Goal: Task Accomplishment & Management: Manage account settings

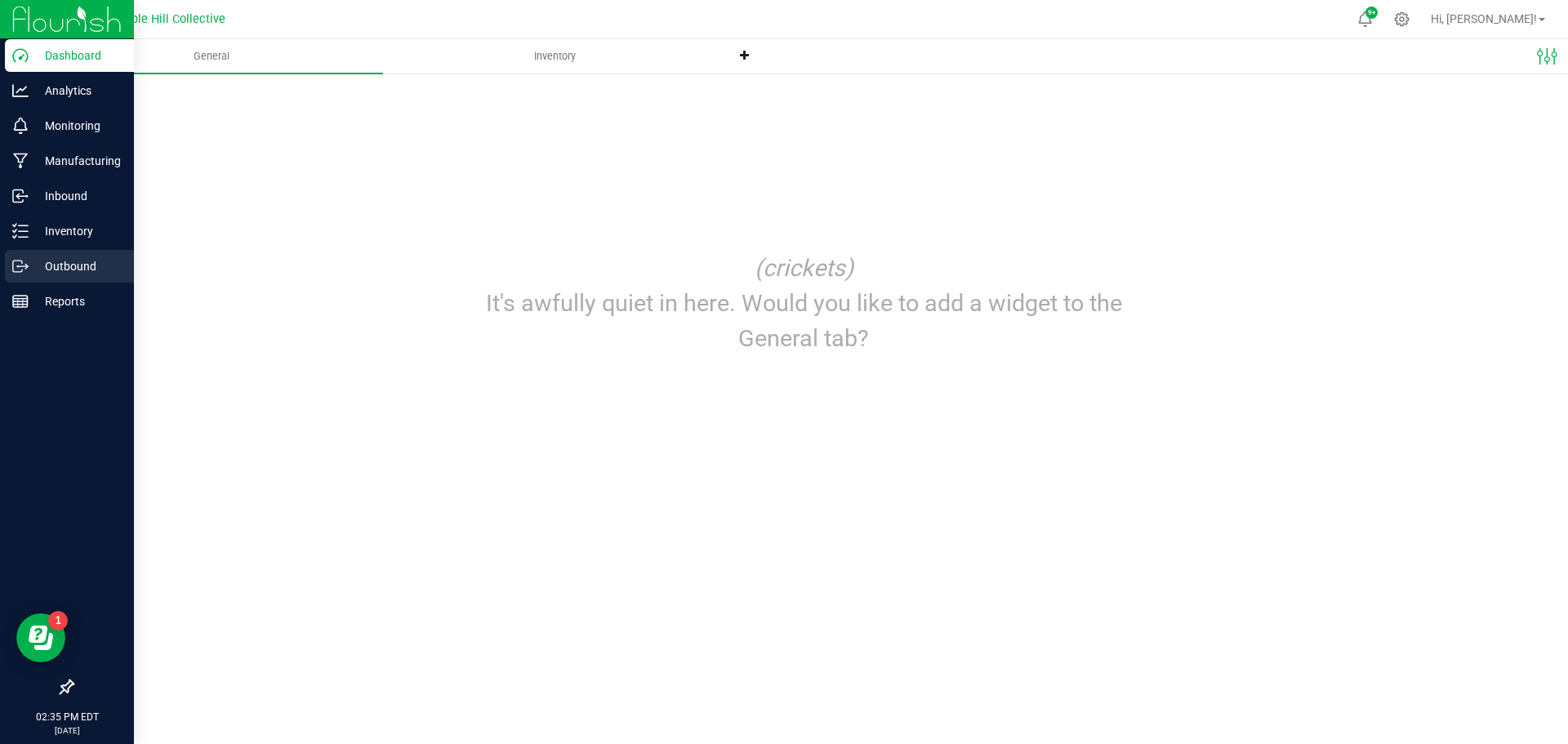
click at [29, 269] on p "Outbound" at bounding box center [77, 267] width 98 height 20
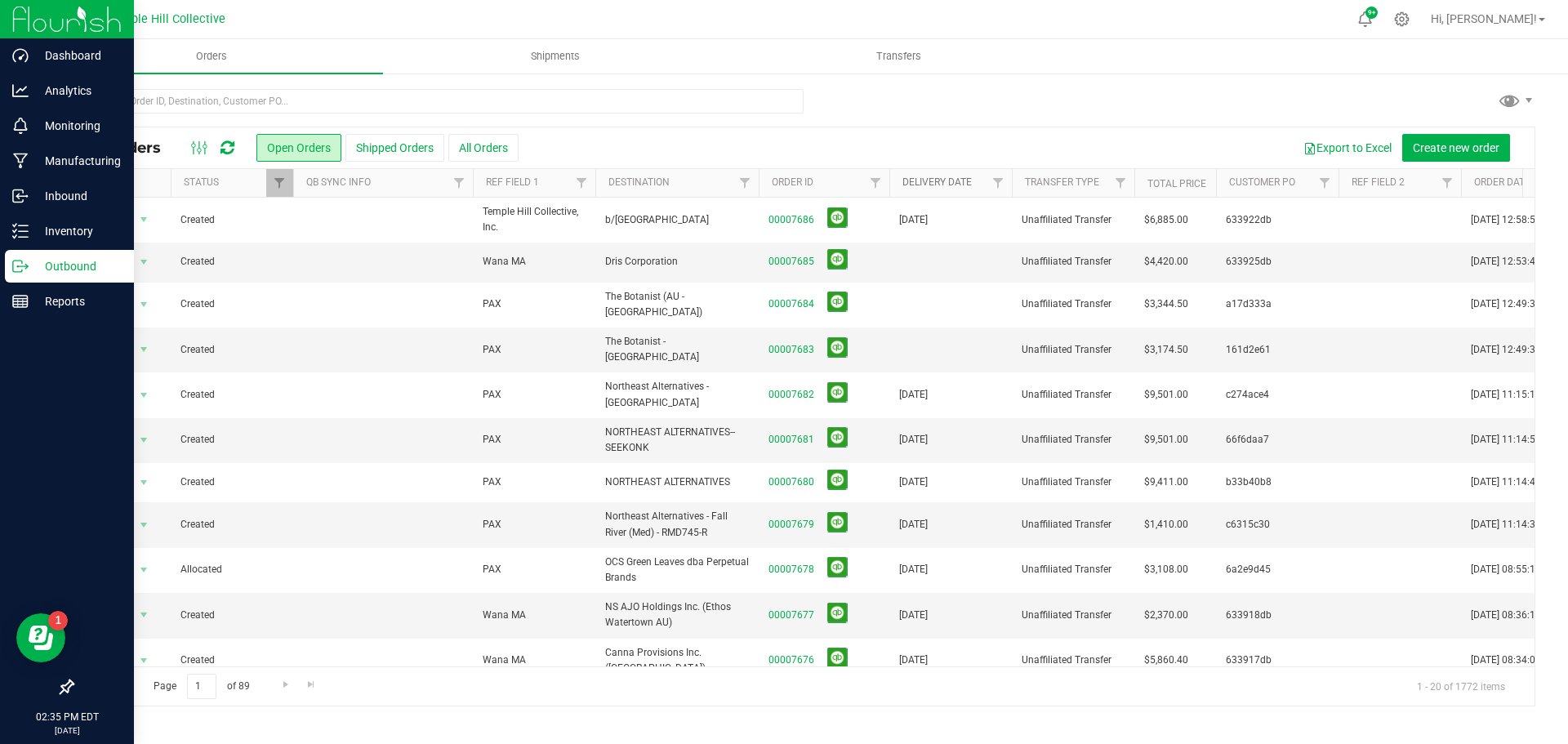
click at [944, 187] on link "Delivery Date" at bounding box center [937, 182] width 69 height 12
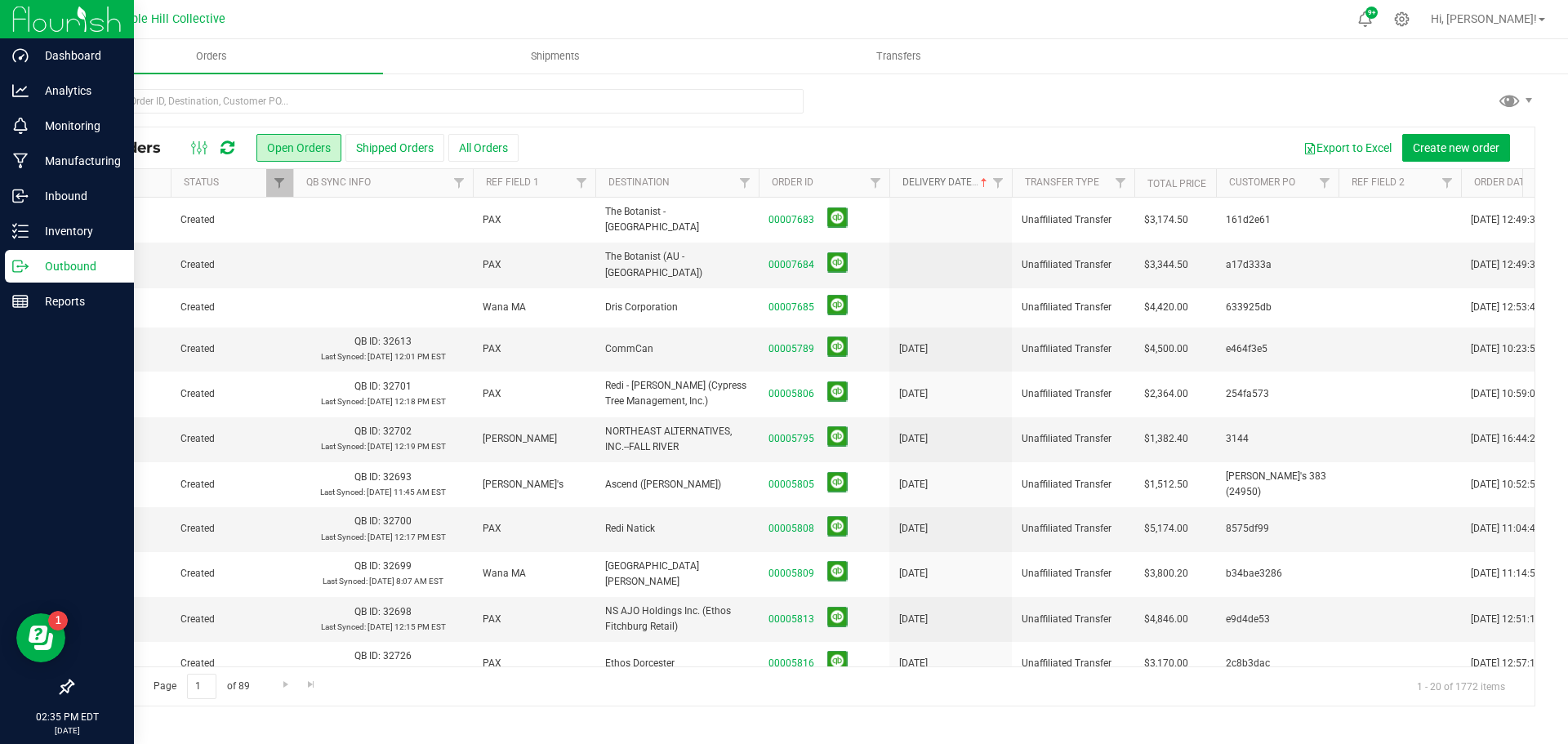
click at [944, 184] on link "Delivery Date" at bounding box center [947, 182] width 88 height 12
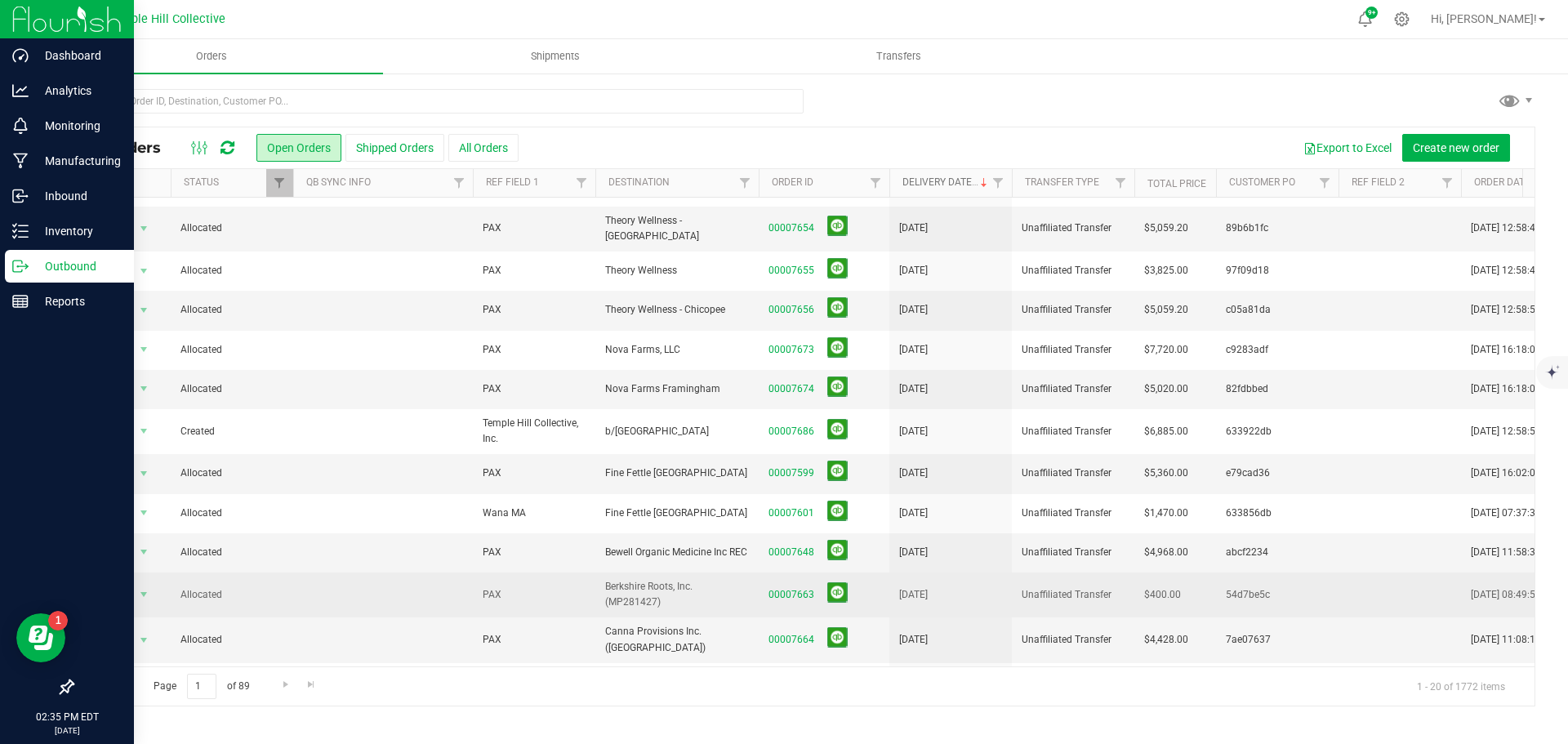
scroll to position [393, 0]
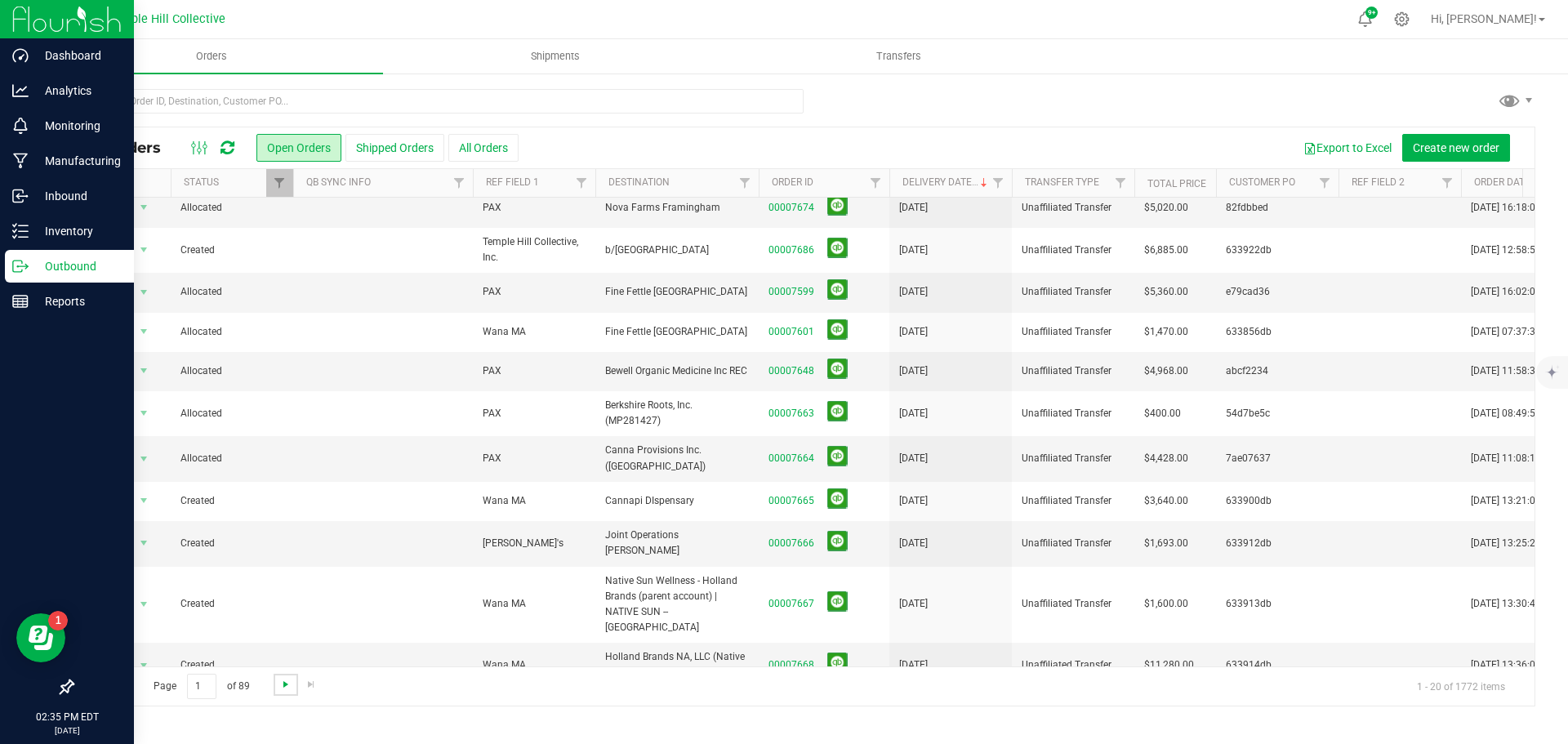
click at [284, 682] on span "Go to the next page" at bounding box center [286, 685] width 13 height 13
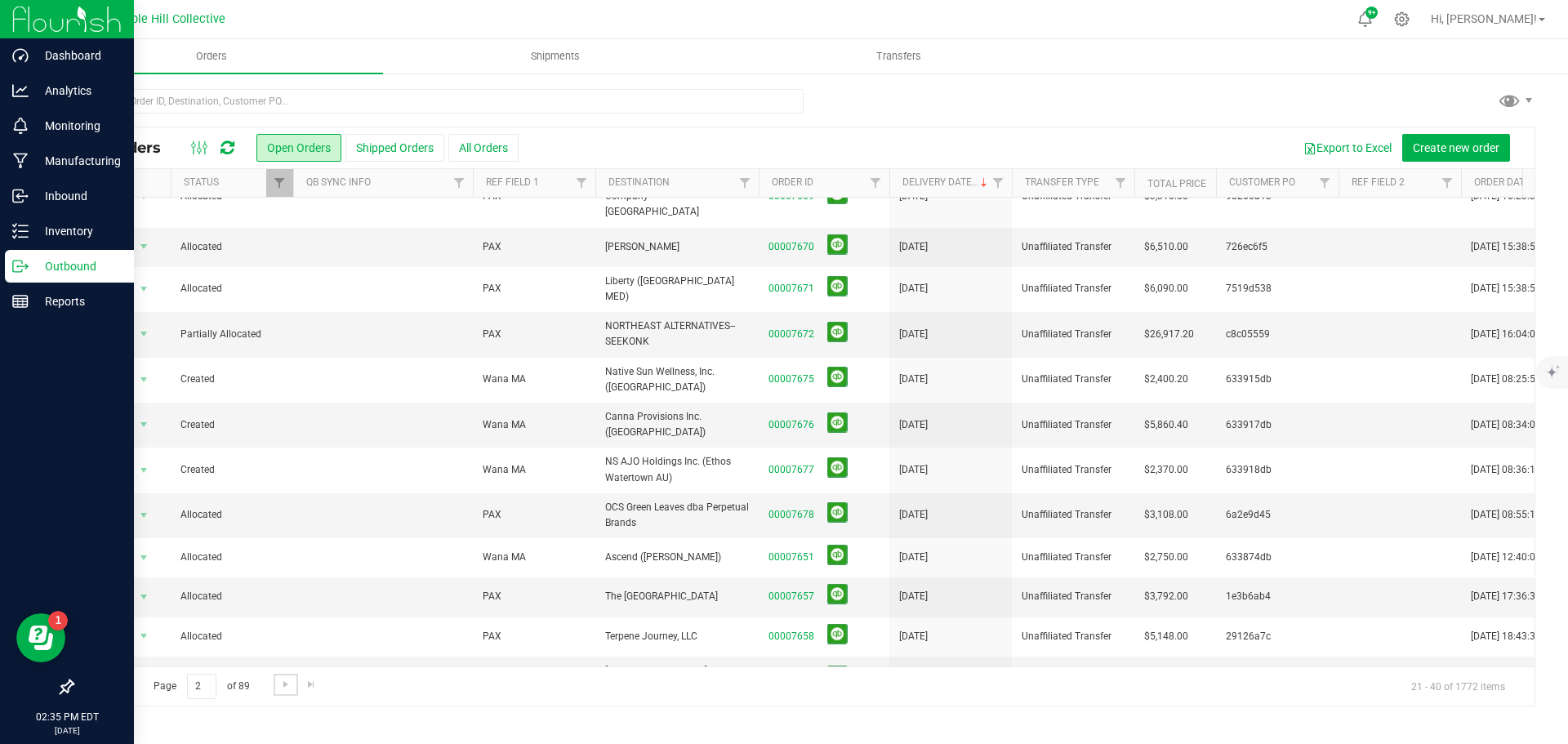
scroll to position [365, 0]
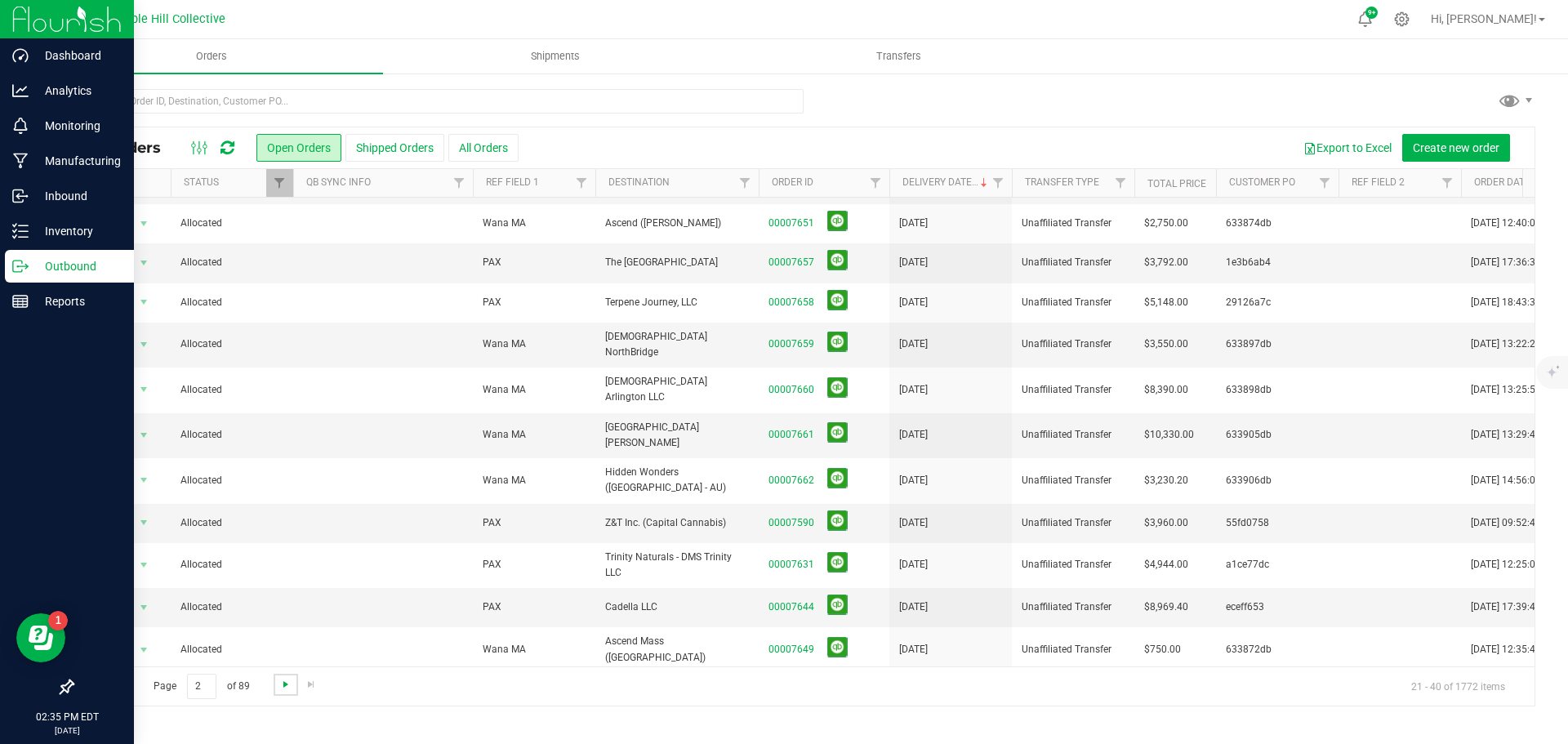
click at [284, 682] on span "Go to the next page" at bounding box center [286, 685] width 13 height 13
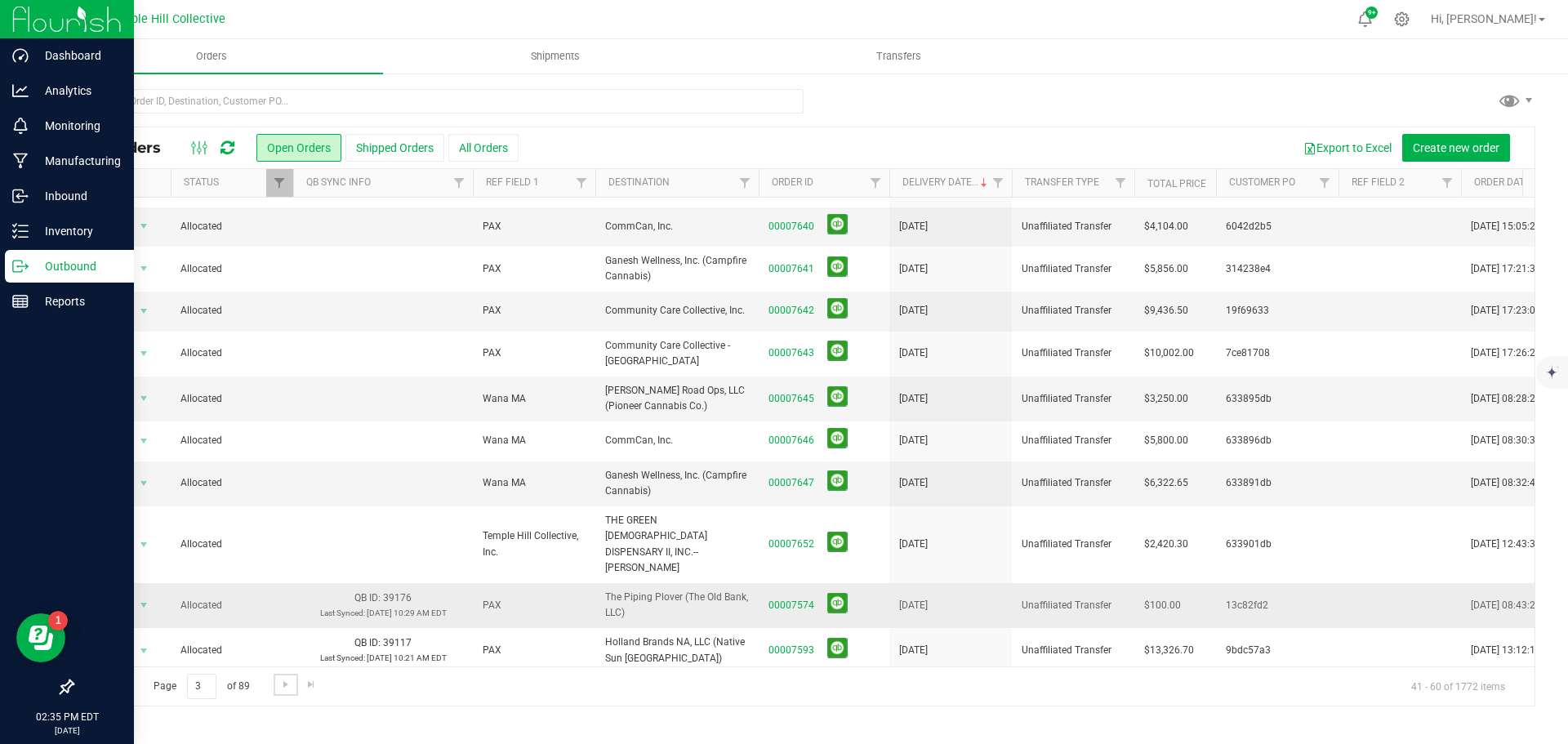
scroll to position [406, 0]
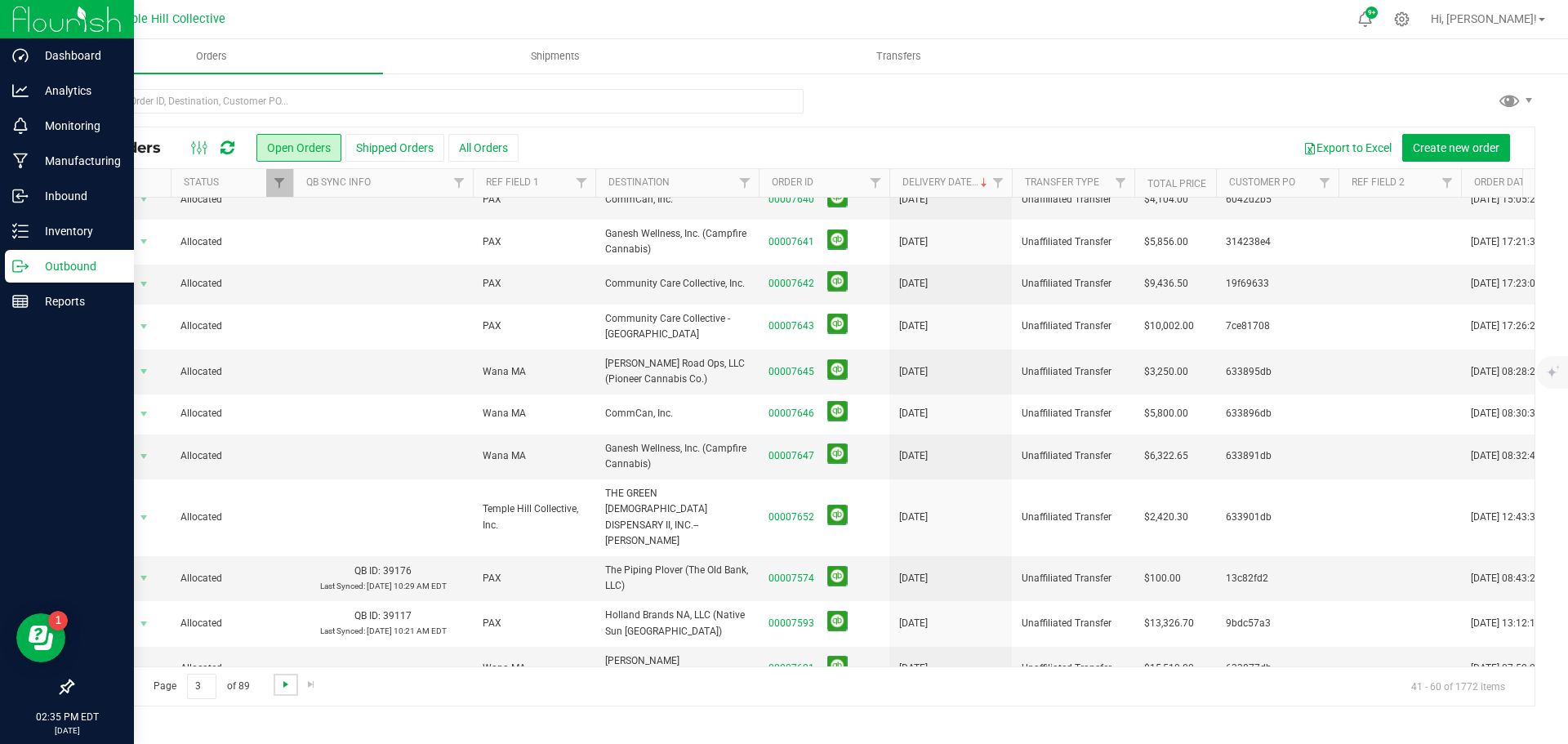
click at [282, 683] on span "Go to the next page" at bounding box center [286, 685] width 13 height 13
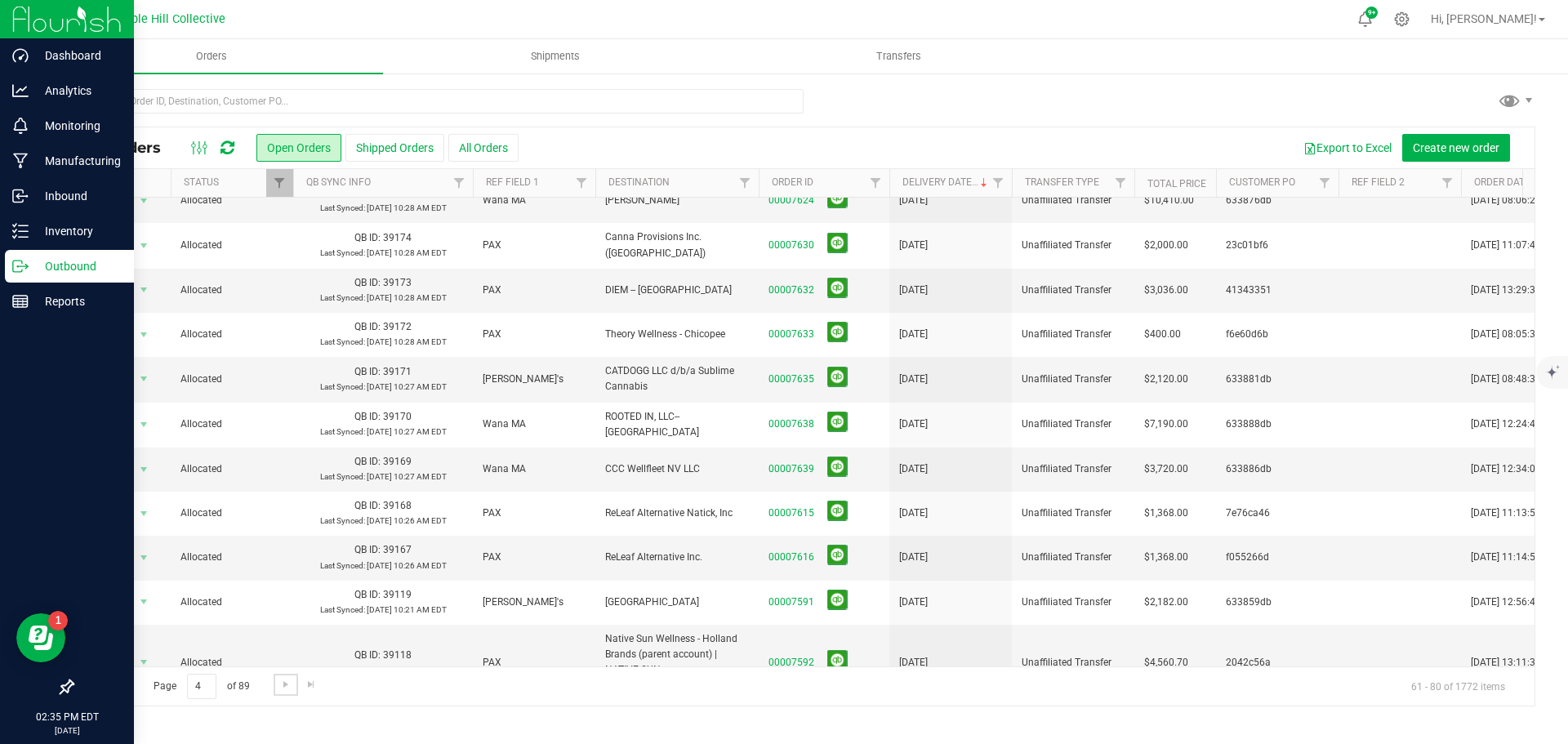
scroll to position [0, 0]
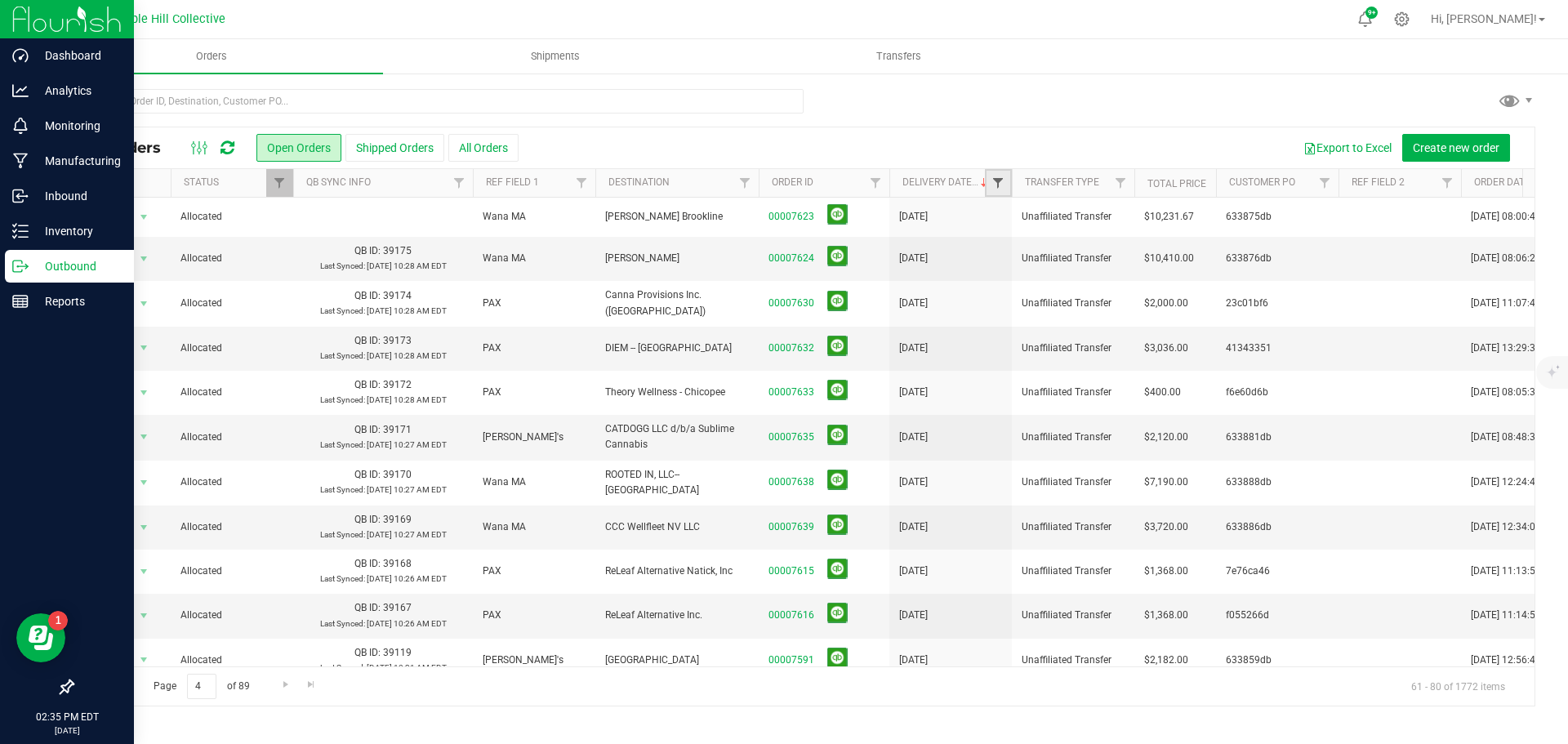
click at [1001, 185] on span "Filter" at bounding box center [998, 183] width 13 height 13
click at [1153, 280] on span "select" at bounding box center [1150, 282] width 13 height 13
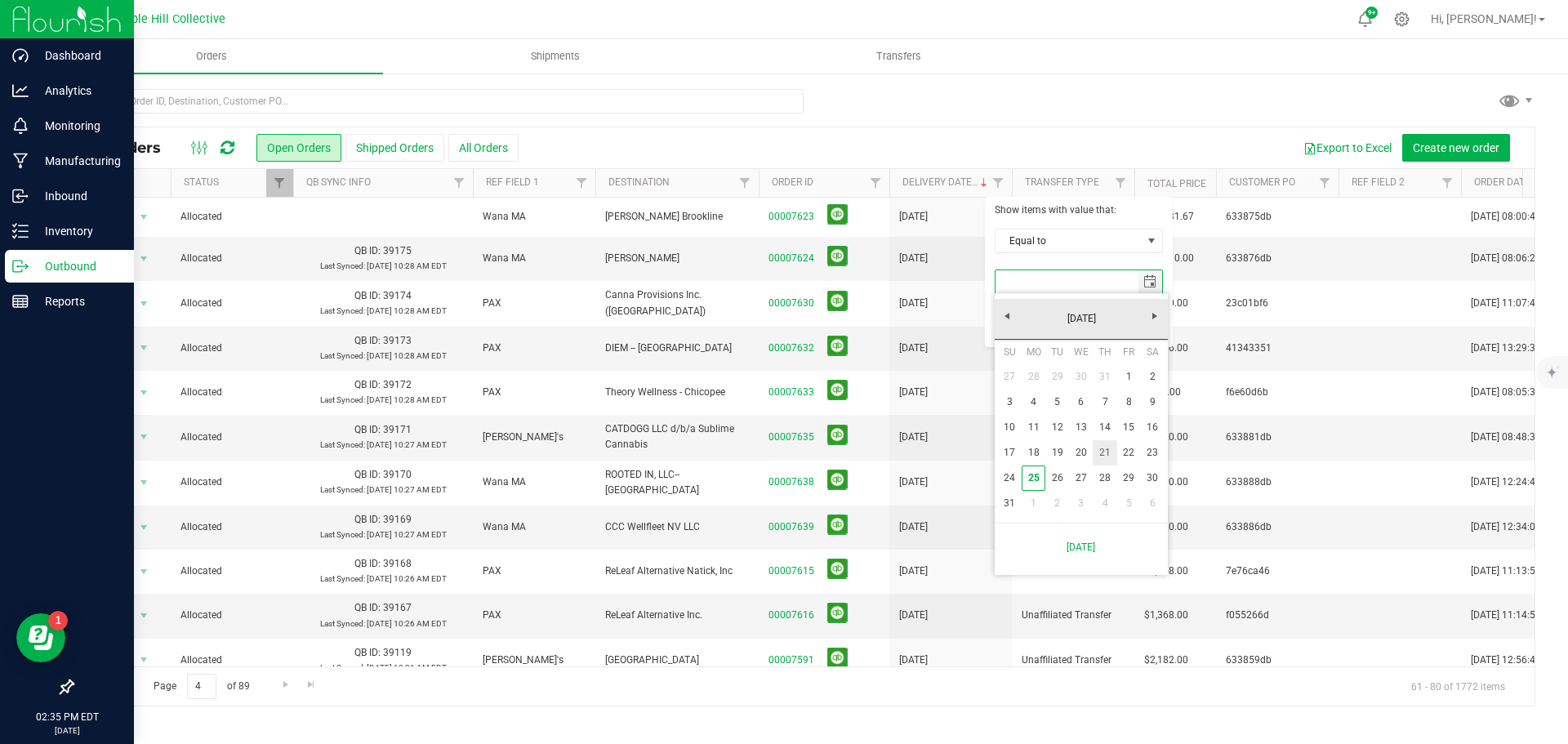
click at [1109, 456] on link "21" at bounding box center [1104, 453] width 23 height 25
type input "[DATE]"
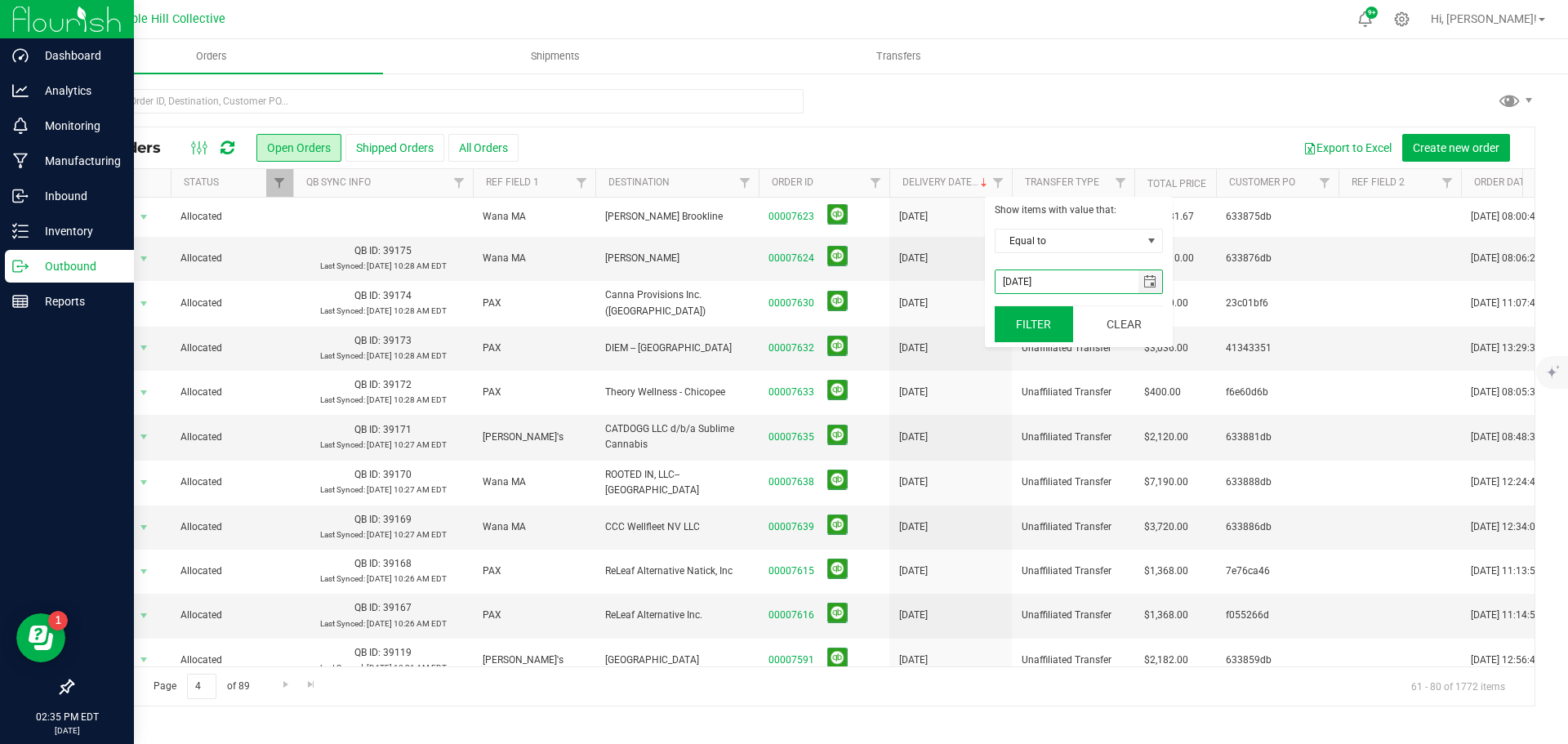
click at [1038, 322] on button "Filter" at bounding box center [1033, 324] width 78 height 36
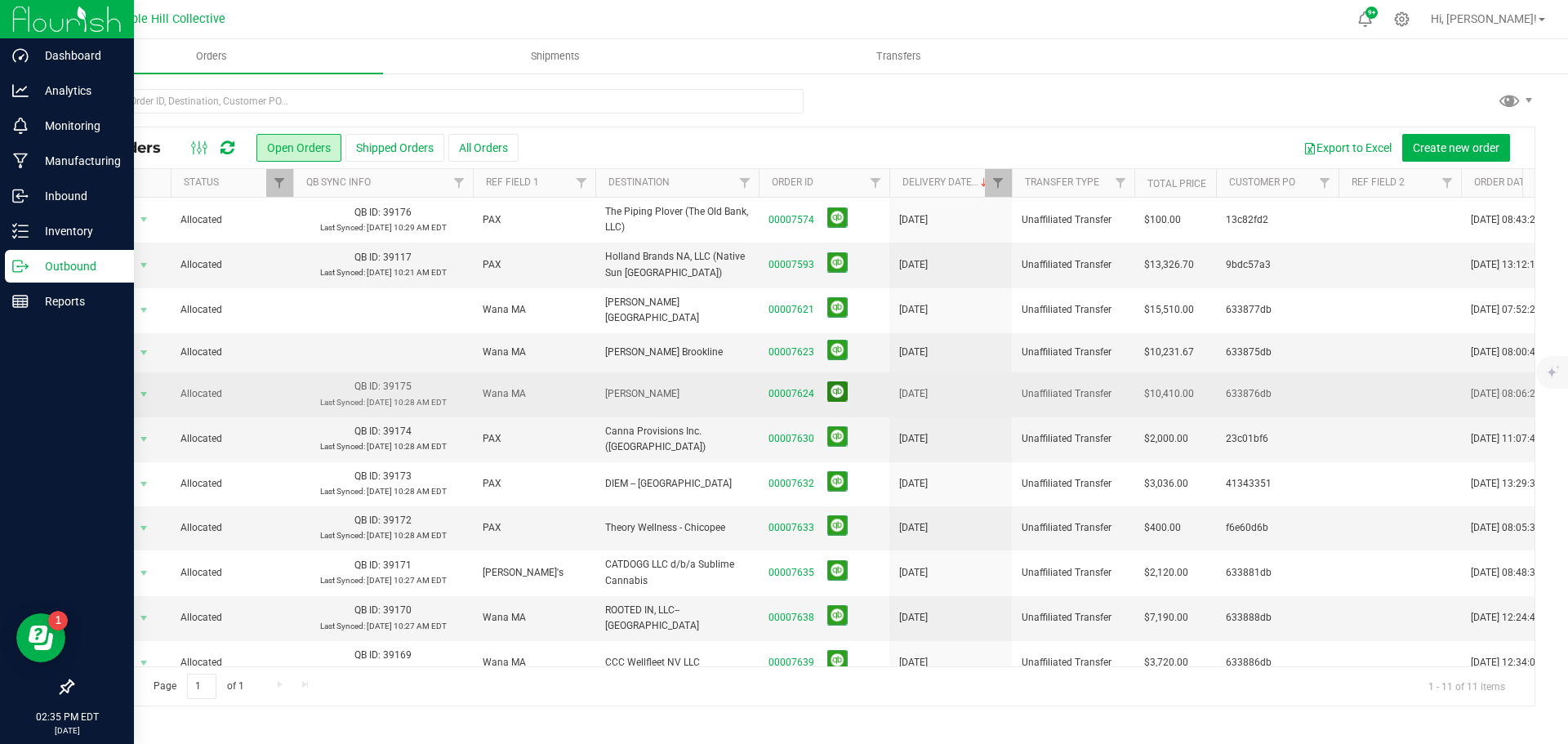
click at [836, 389] on button at bounding box center [837, 392] width 21 height 21
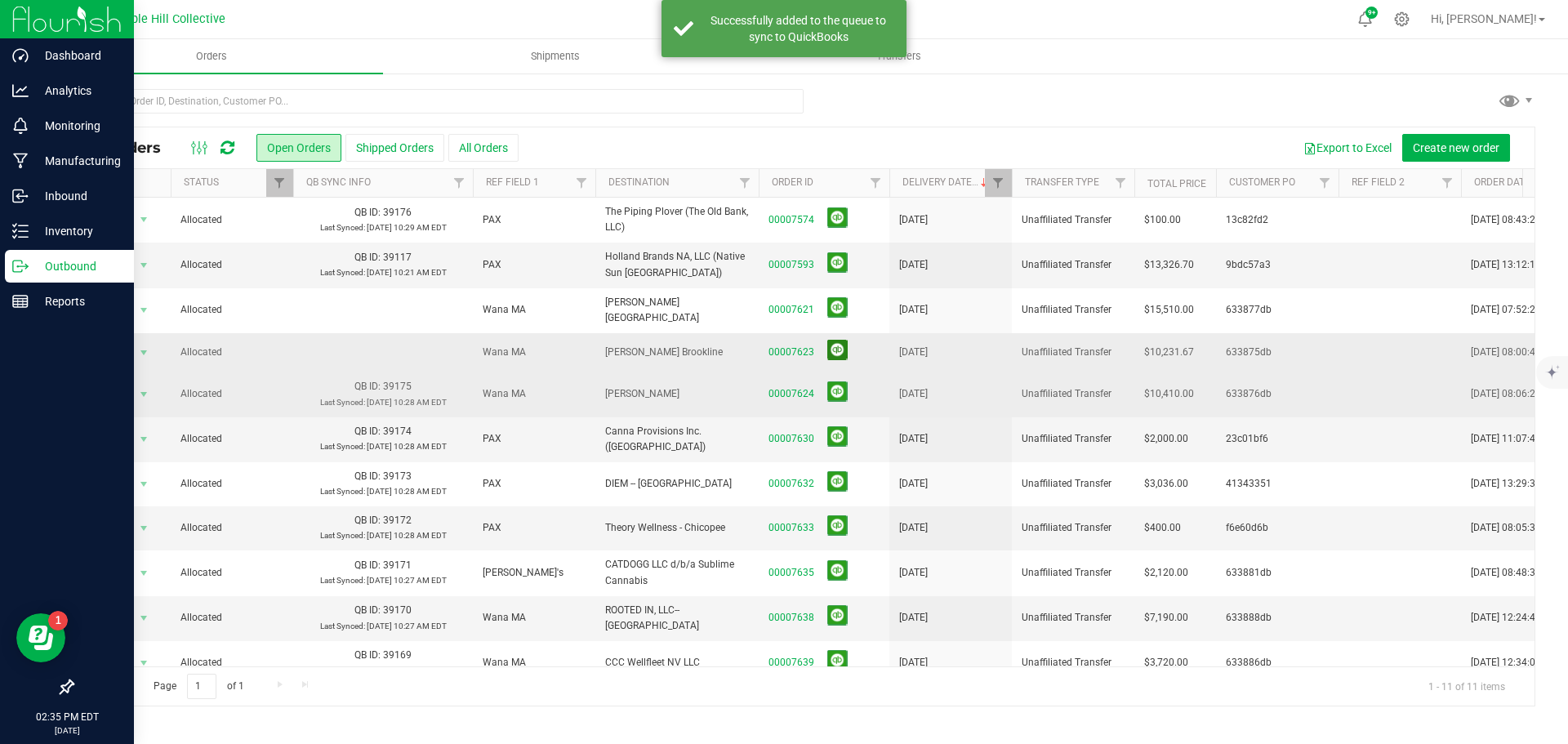
click at [839, 347] on button at bounding box center [837, 350] width 21 height 21
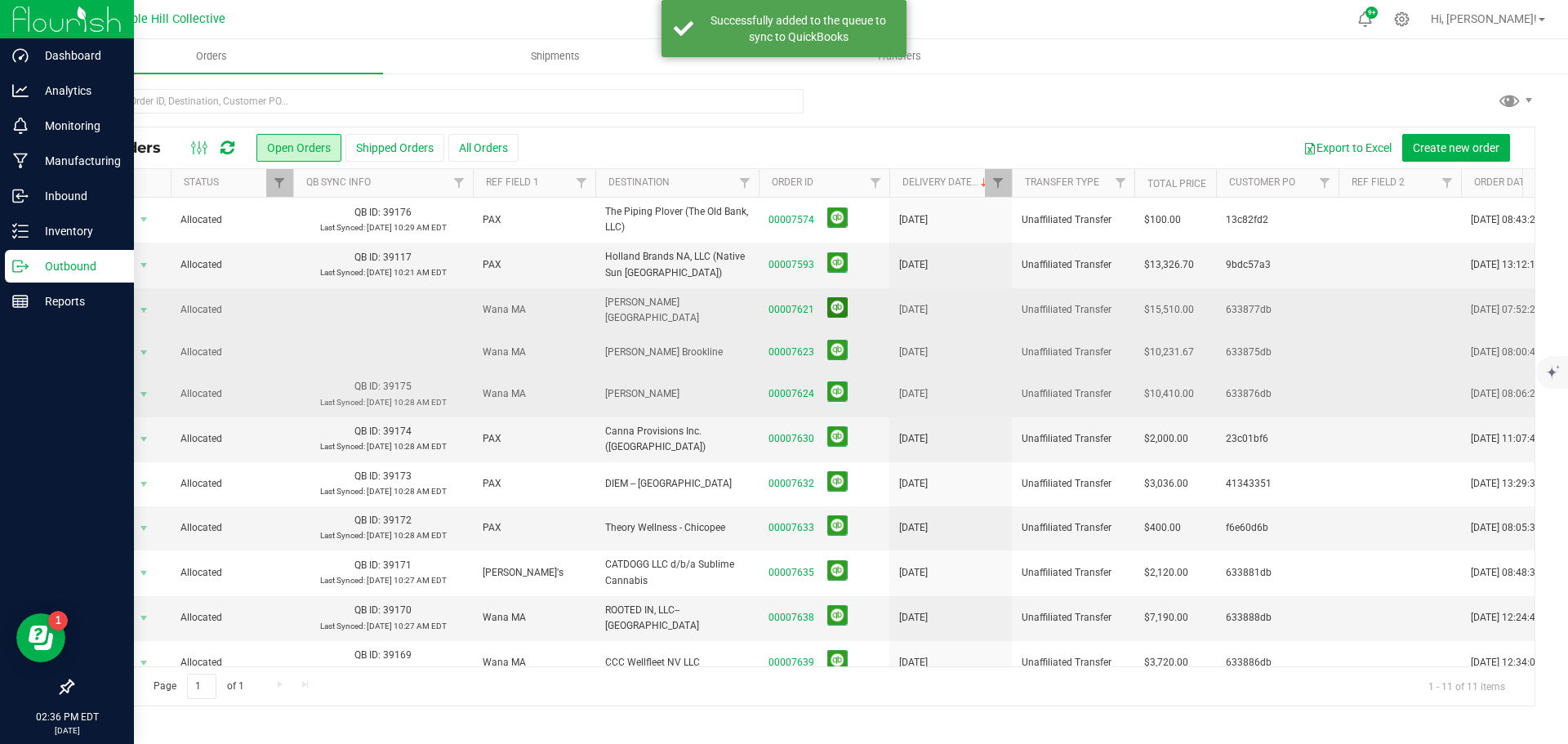
click at [836, 304] on button at bounding box center [837, 307] width 21 height 21
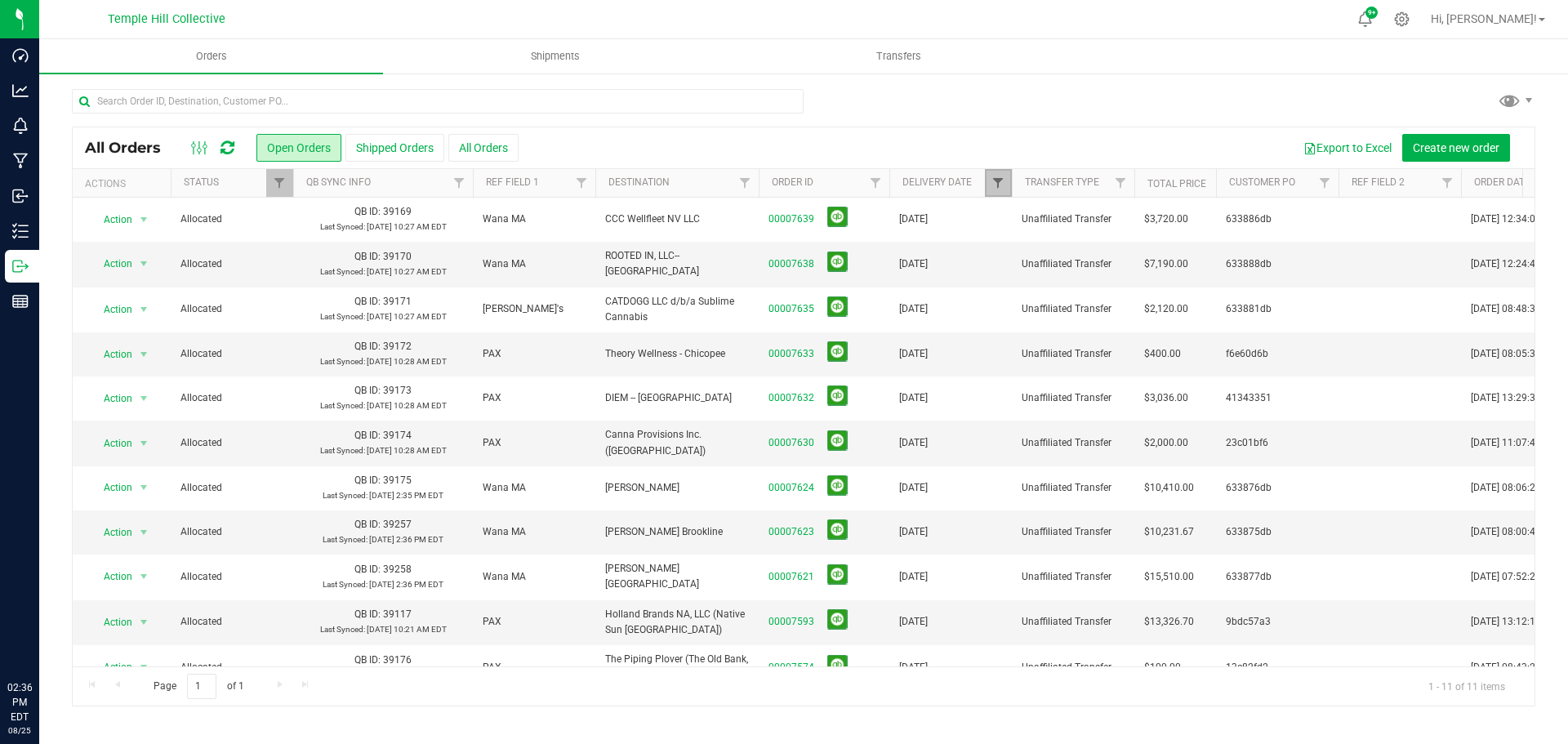
click at [992, 187] on span "Filter" at bounding box center [998, 183] width 13 height 13
click at [1144, 276] on span "select" at bounding box center [1150, 282] width 13 height 13
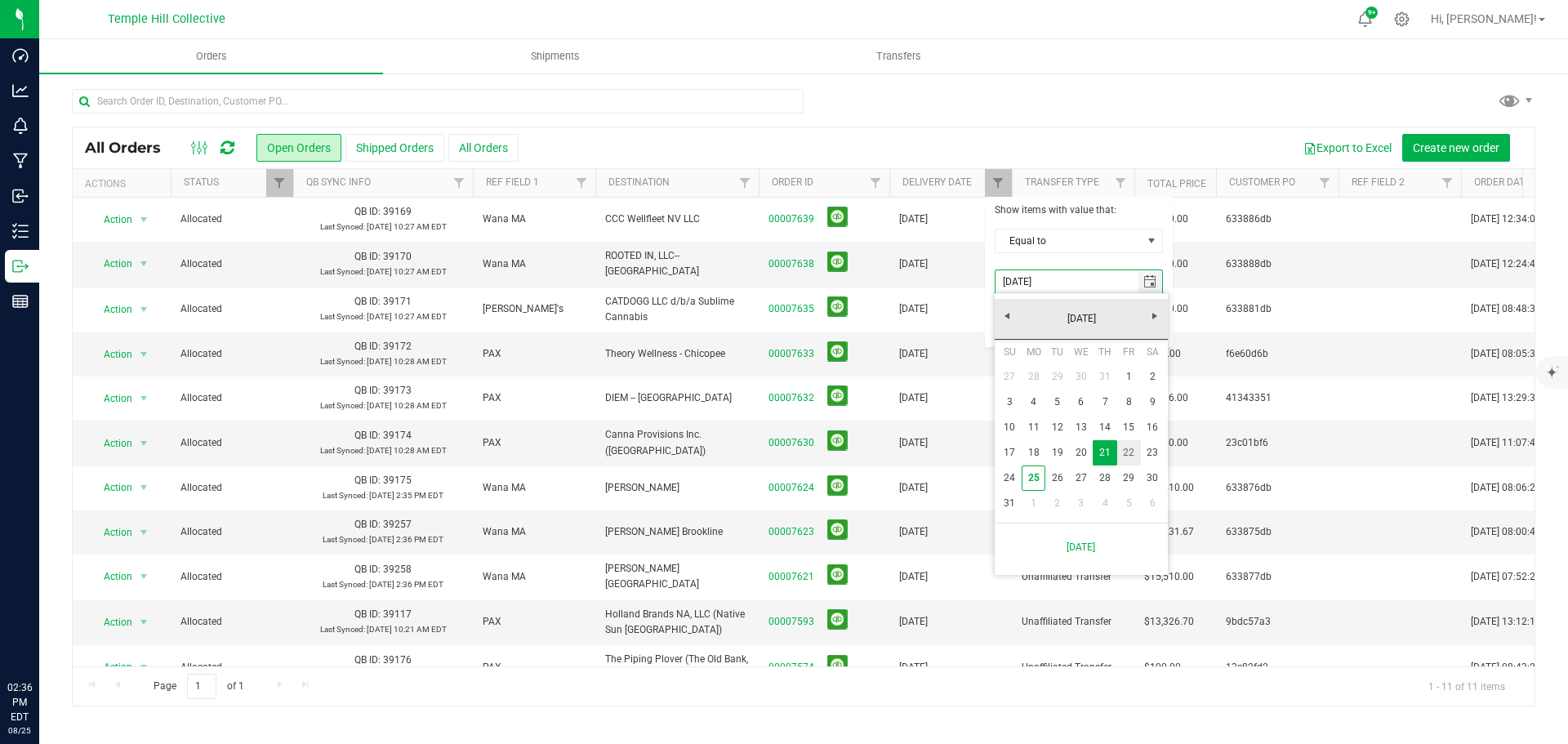
click at [1131, 447] on link "22" at bounding box center [1129, 453] width 23 height 25
type input "[DATE]"
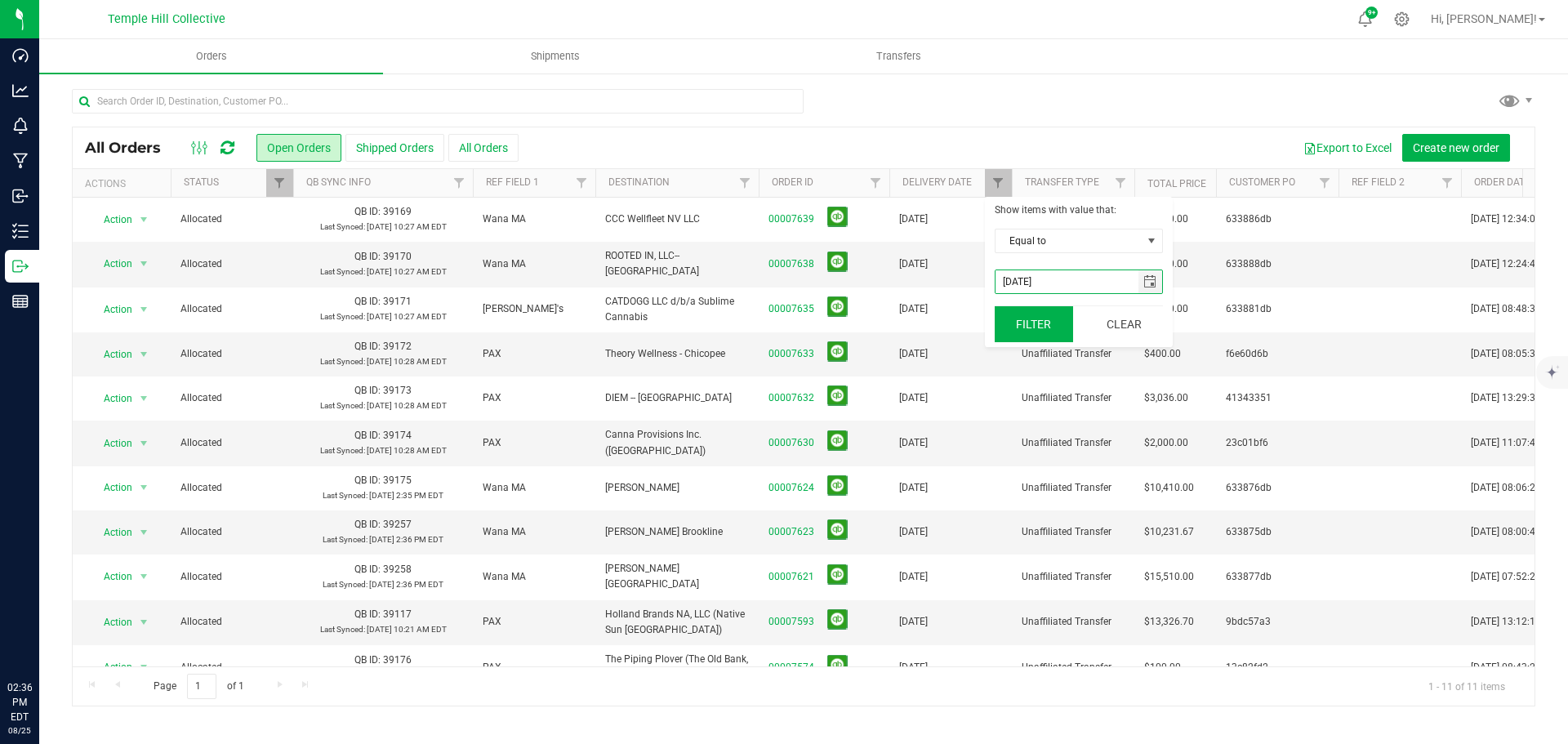
click at [1042, 317] on button "Filter" at bounding box center [1033, 324] width 78 height 36
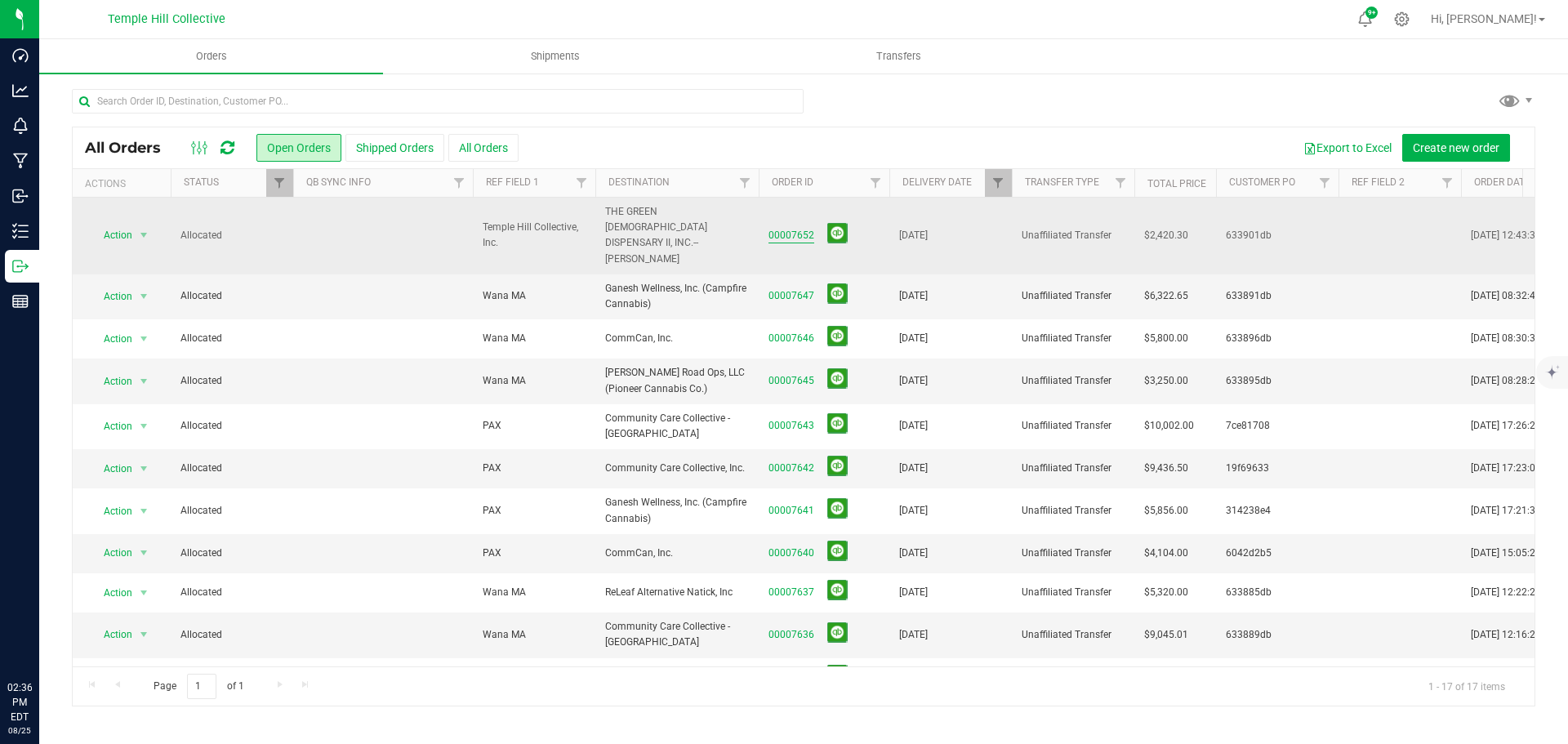
click at [796, 228] on link "00007652" at bounding box center [791, 236] width 46 height 16
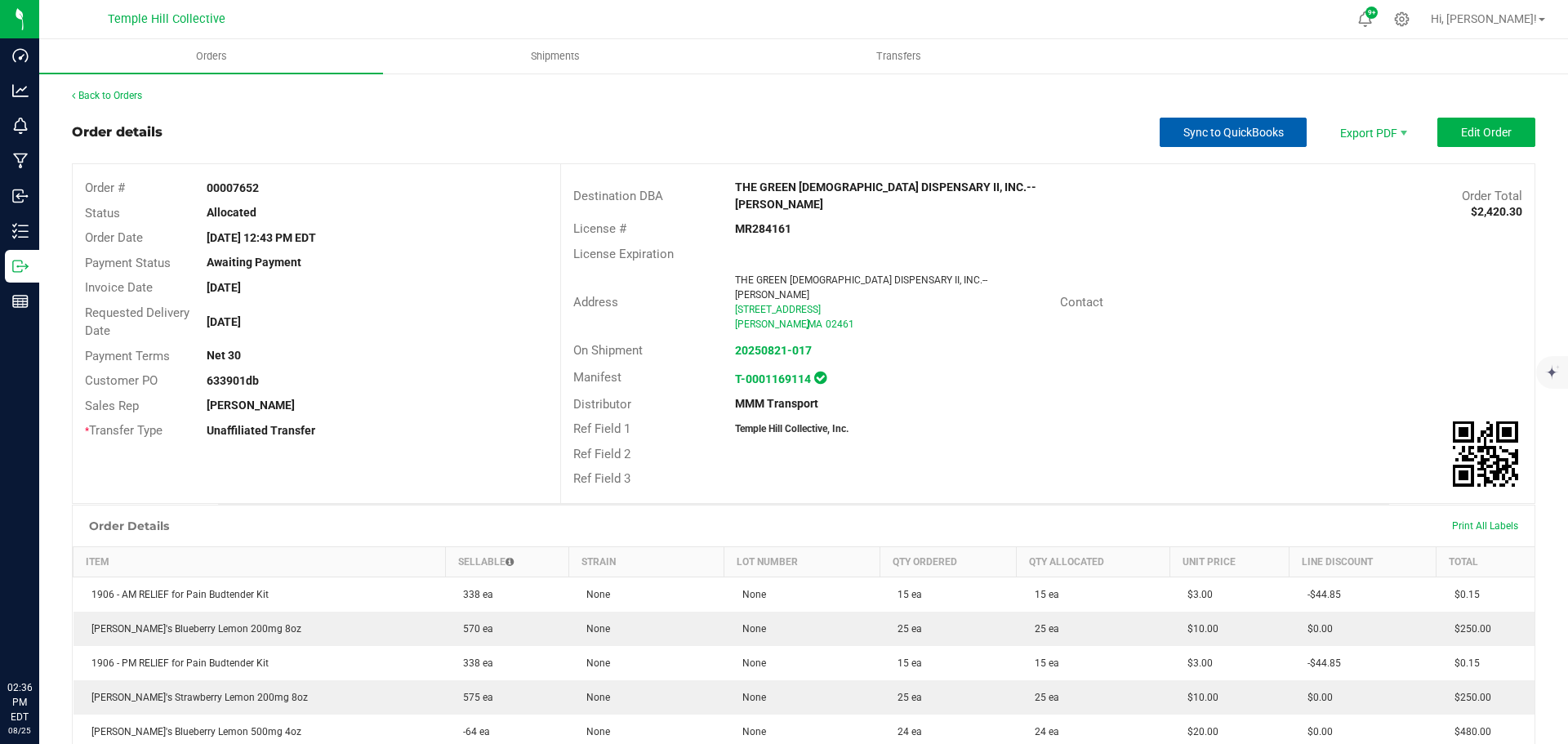
click at [1207, 134] on span "Sync to QuickBooks" at bounding box center [1233, 132] width 101 height 13
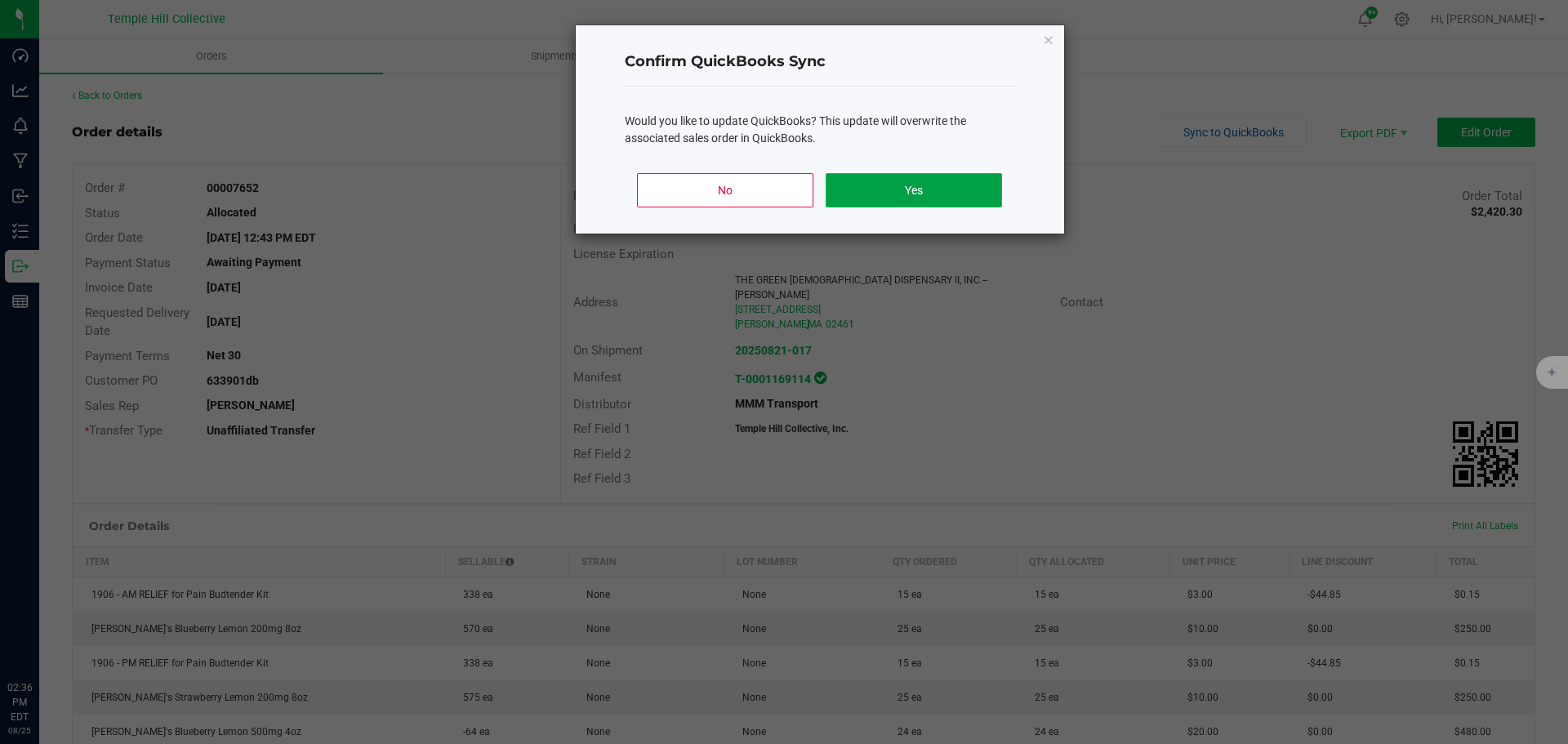
click at [897, 202] on button "Yes" at bounding box center [913, 190] width 176 height 34
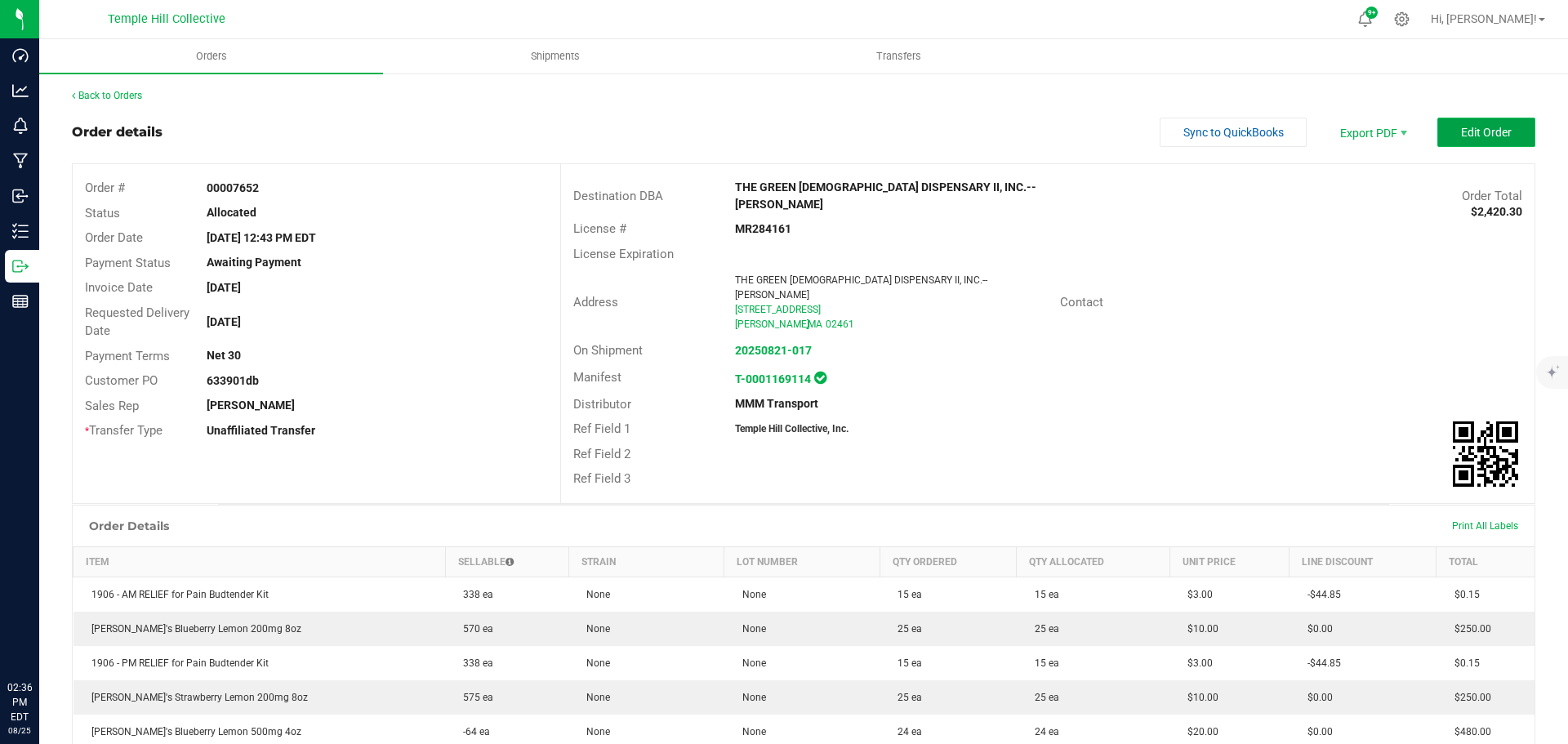
click at [1490, 129] on span "Edit Order" at bounding box center [1486, 132] width 51 height 13
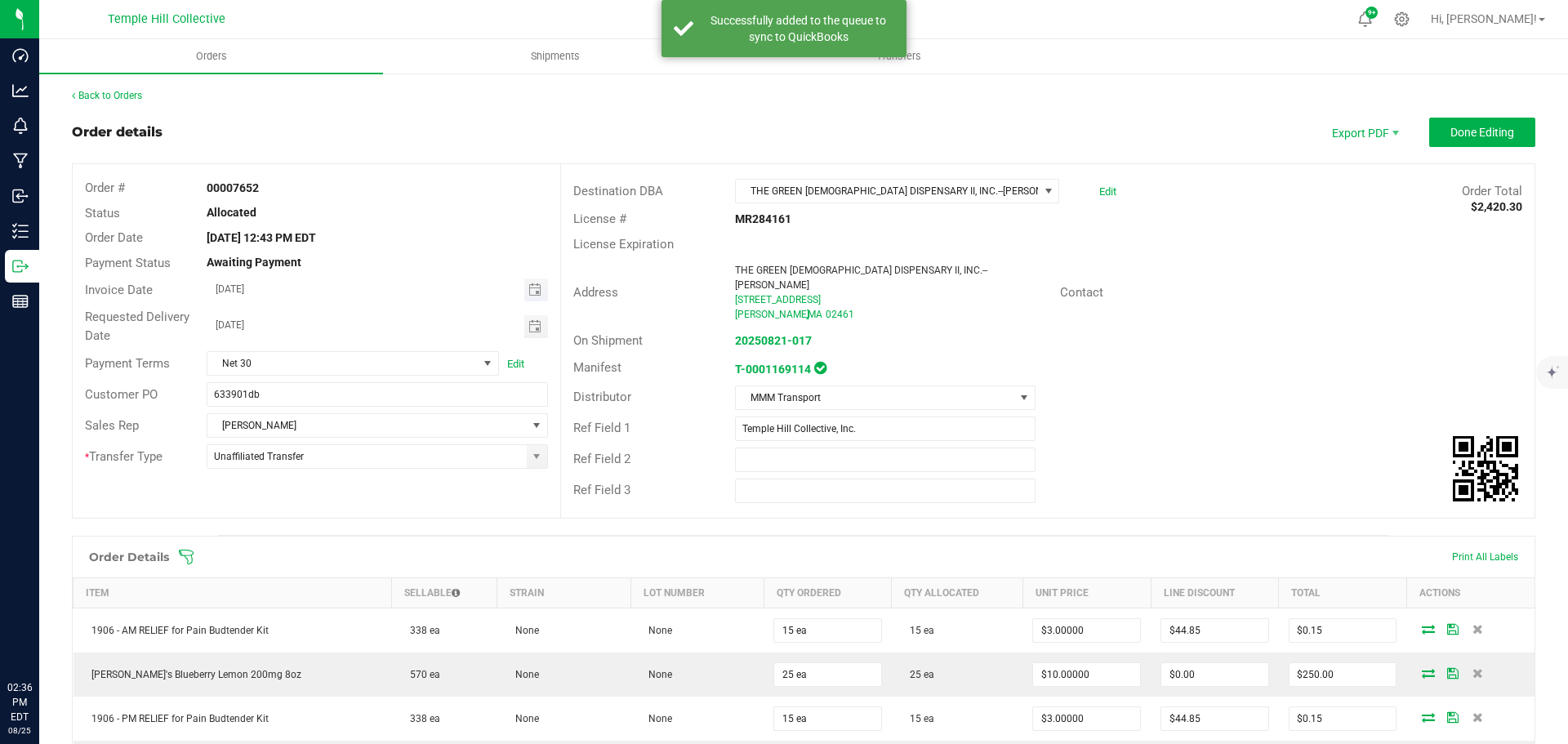
click at [525, 287] on span "Toggle calendar" at bounding box center [536, 289] width 23 height 22
click at [391, 447] on span "22" at bounding box center [400, 452] width 23 height 25
type input "[DATE]"
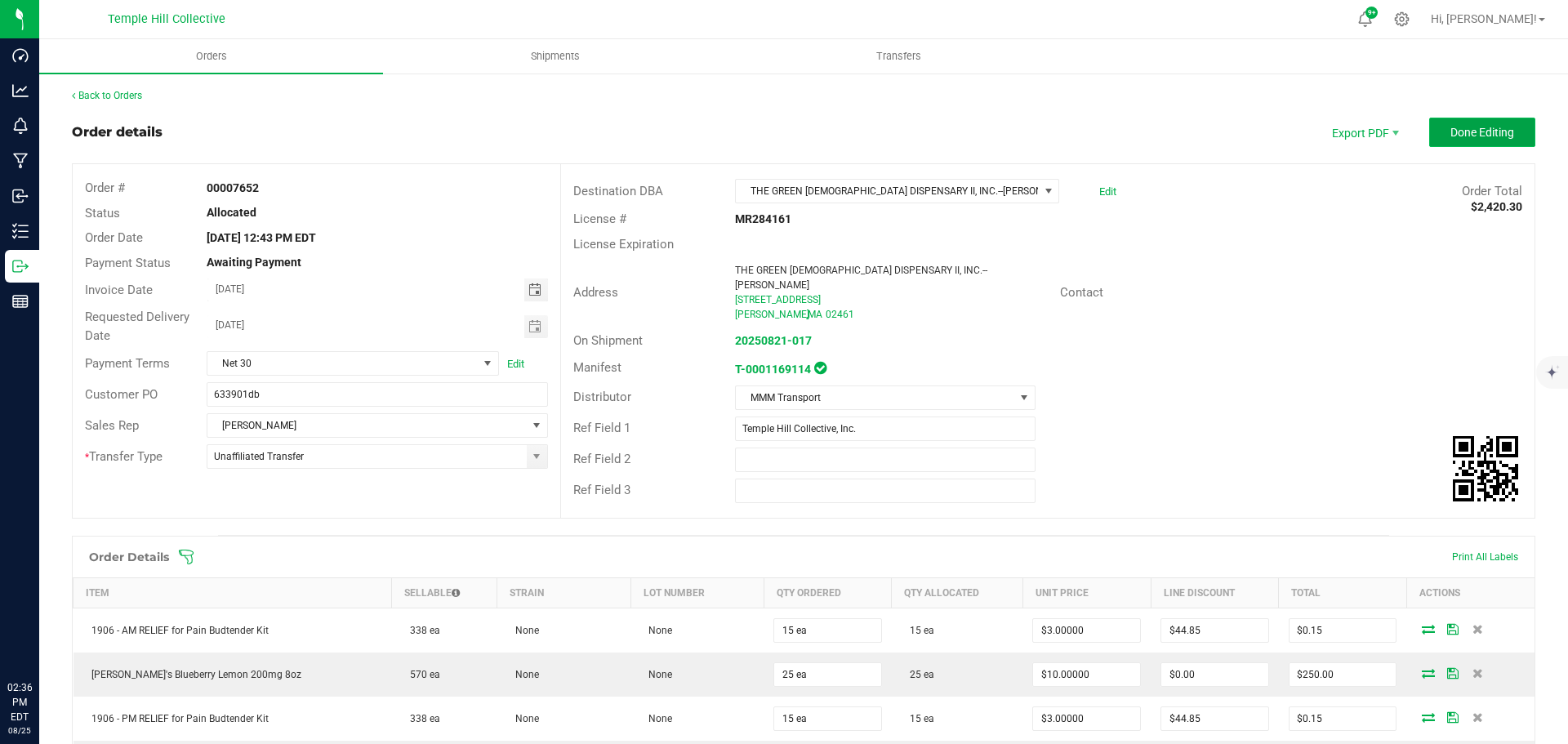
click at [1432, 129] on button "Done Editing" at bounding box center [1481, 132] width 106 height 29
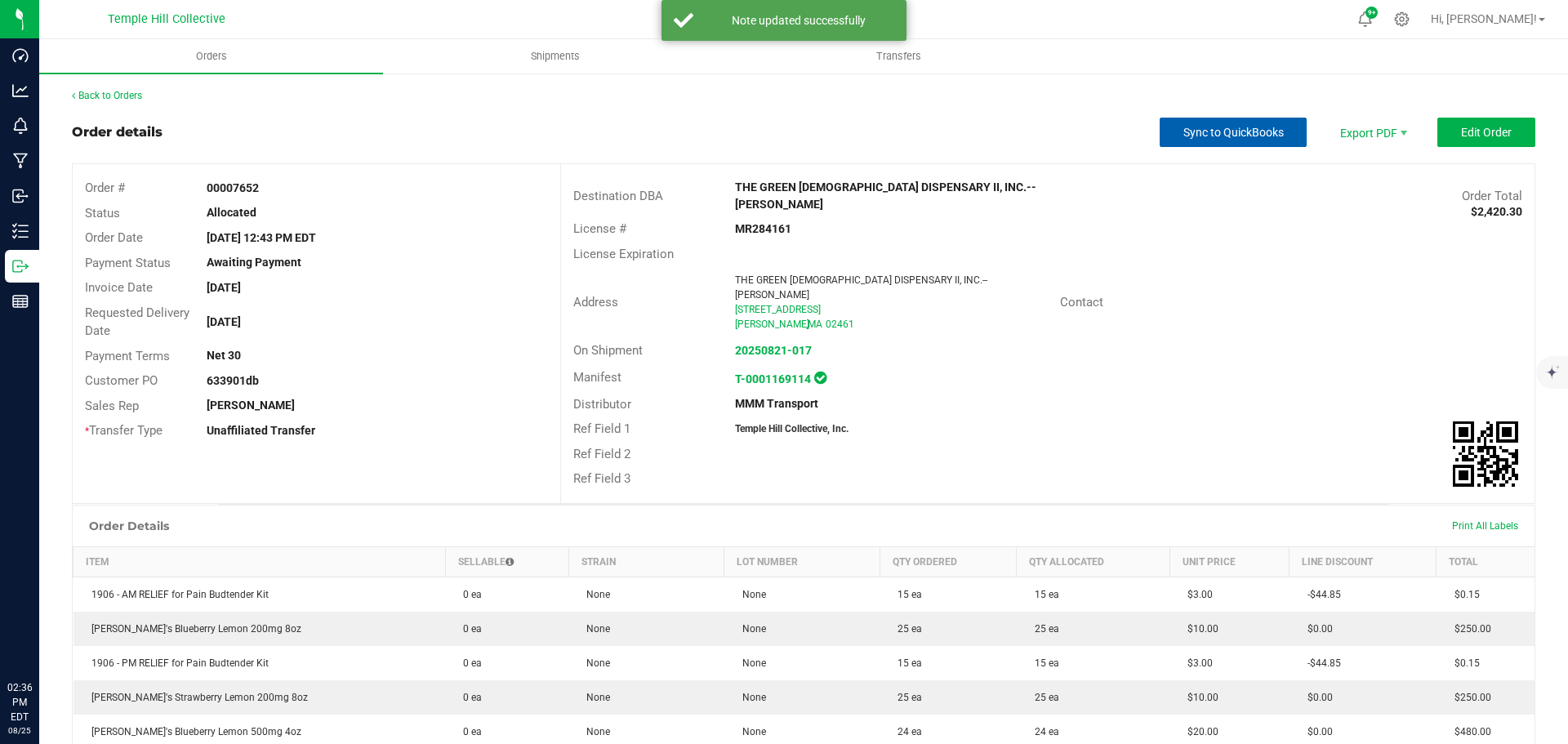
click at [1236, 133] on span "Sync to QuickBooks" at bounding box center [1233, 132] width 101 height 13
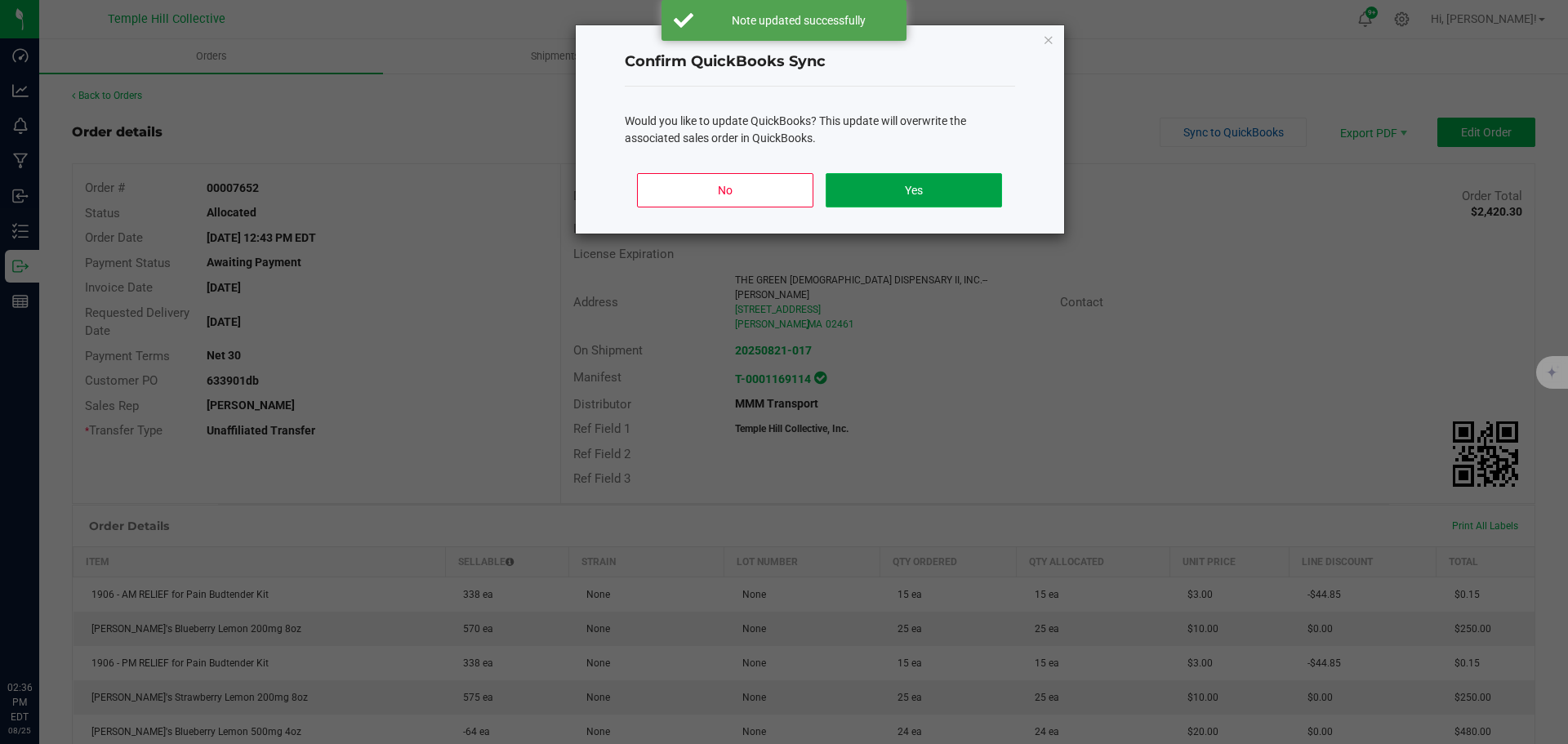
click at [895, 198] on button "Yes" at bounding box center [913, 190] width 176 height 34
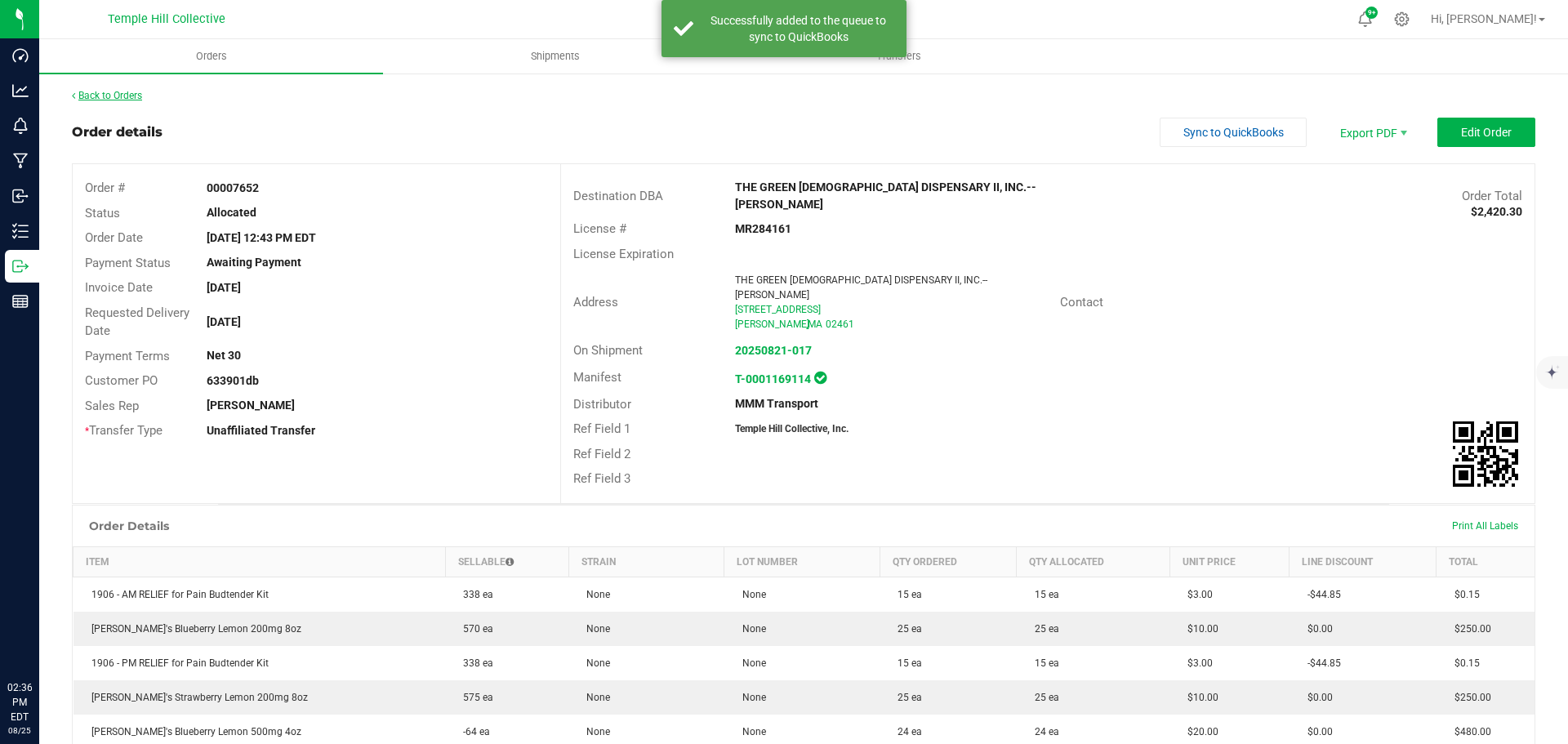
click at [119, 92] on link "Back to Orders" at bounding box center [107, 96] width 70 height 12
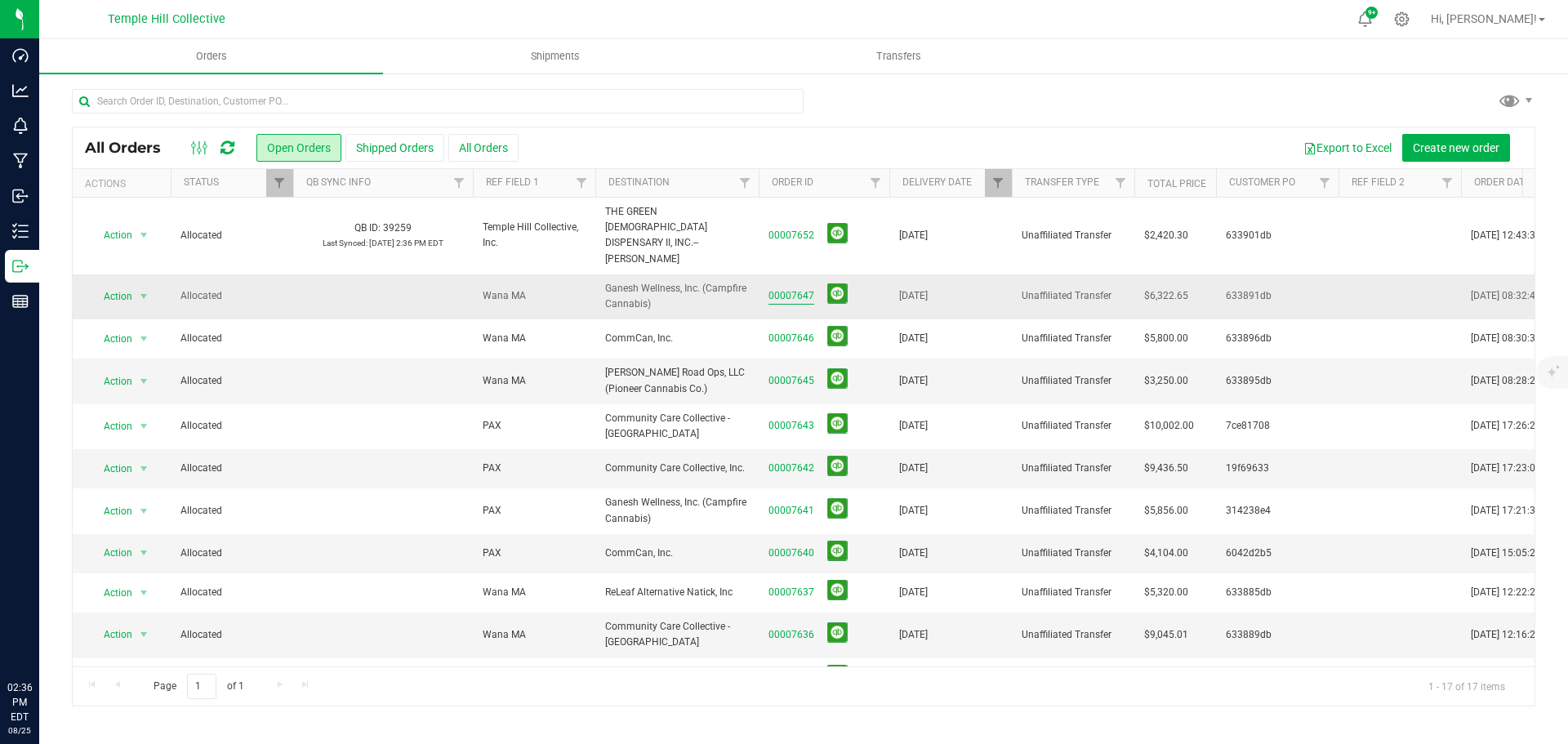
click at [792, 288] on link "00007647" at bounding box center [791, 296] width 46 height 16
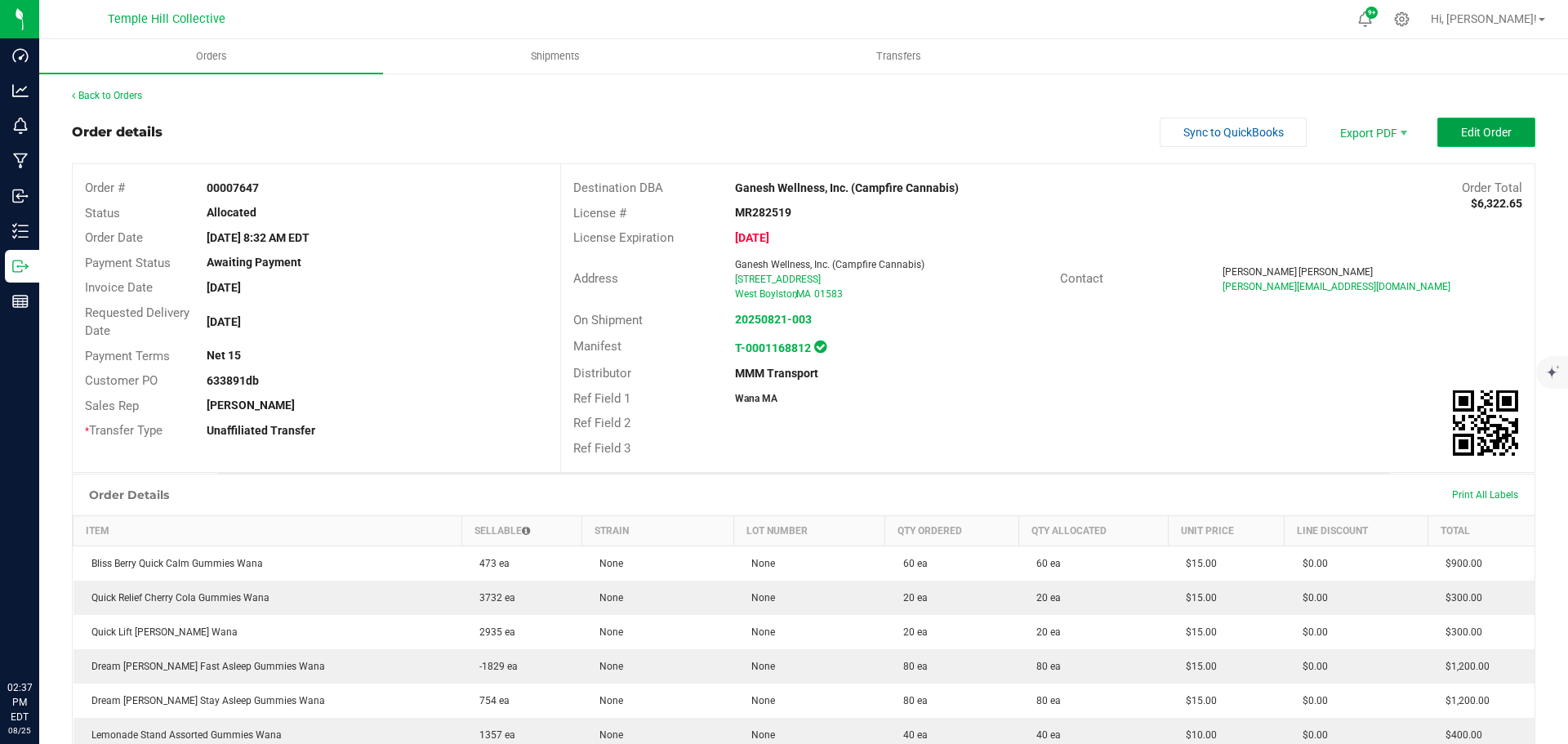
click at [1461, 139] on span "Edit Order" at bounding box center [1486, 132] width 51 height 13
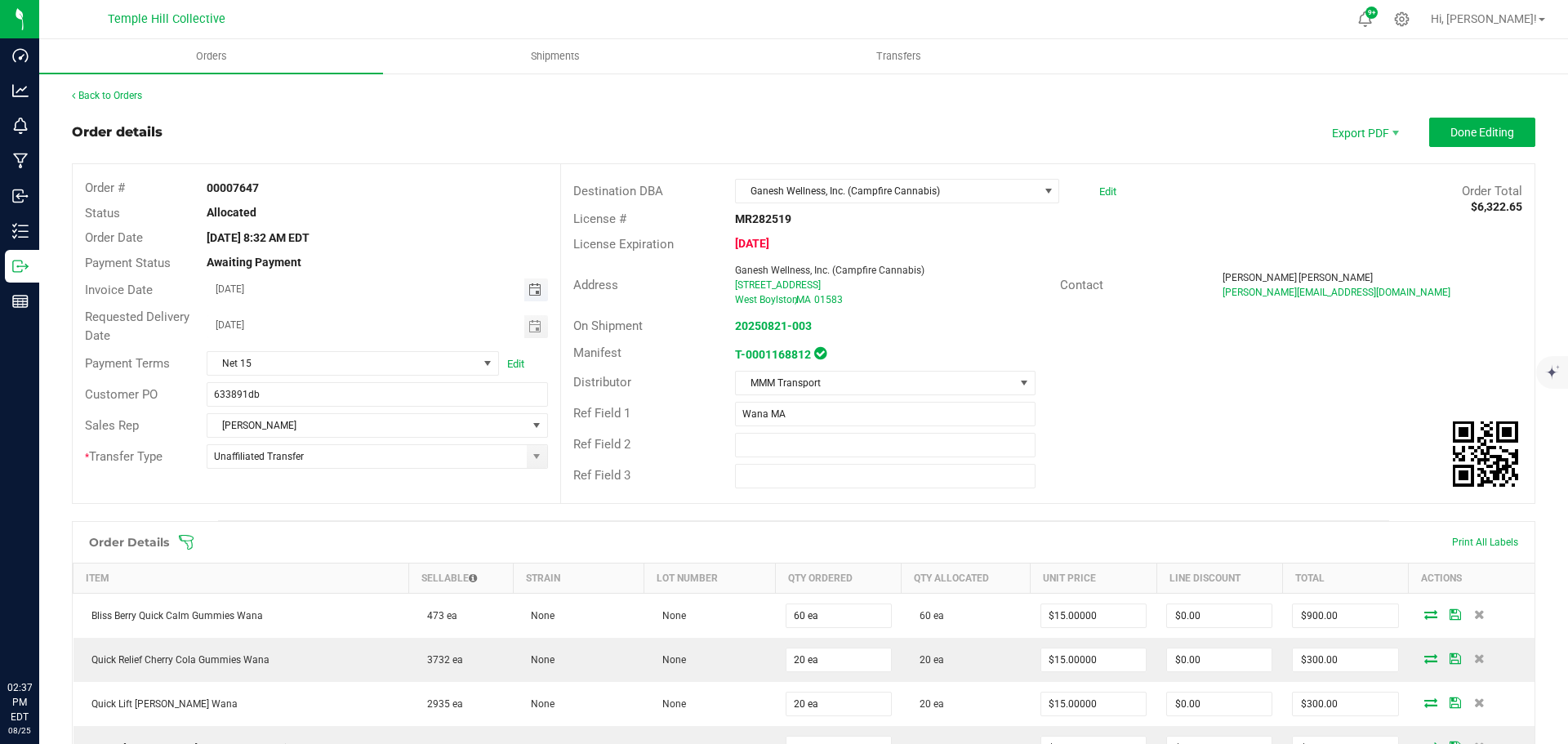
click at [532, 289] on span "Toggle calendar" at bounding box center [535, 290] width 13 height 13
click at [396, 450] on span "22" at bounding box center [400, 452] width 23 height 25
type input "[DATE]"
click at [1470, 142] on button "Done Editing" at bounding box center [1481, 132] width 106 height 29
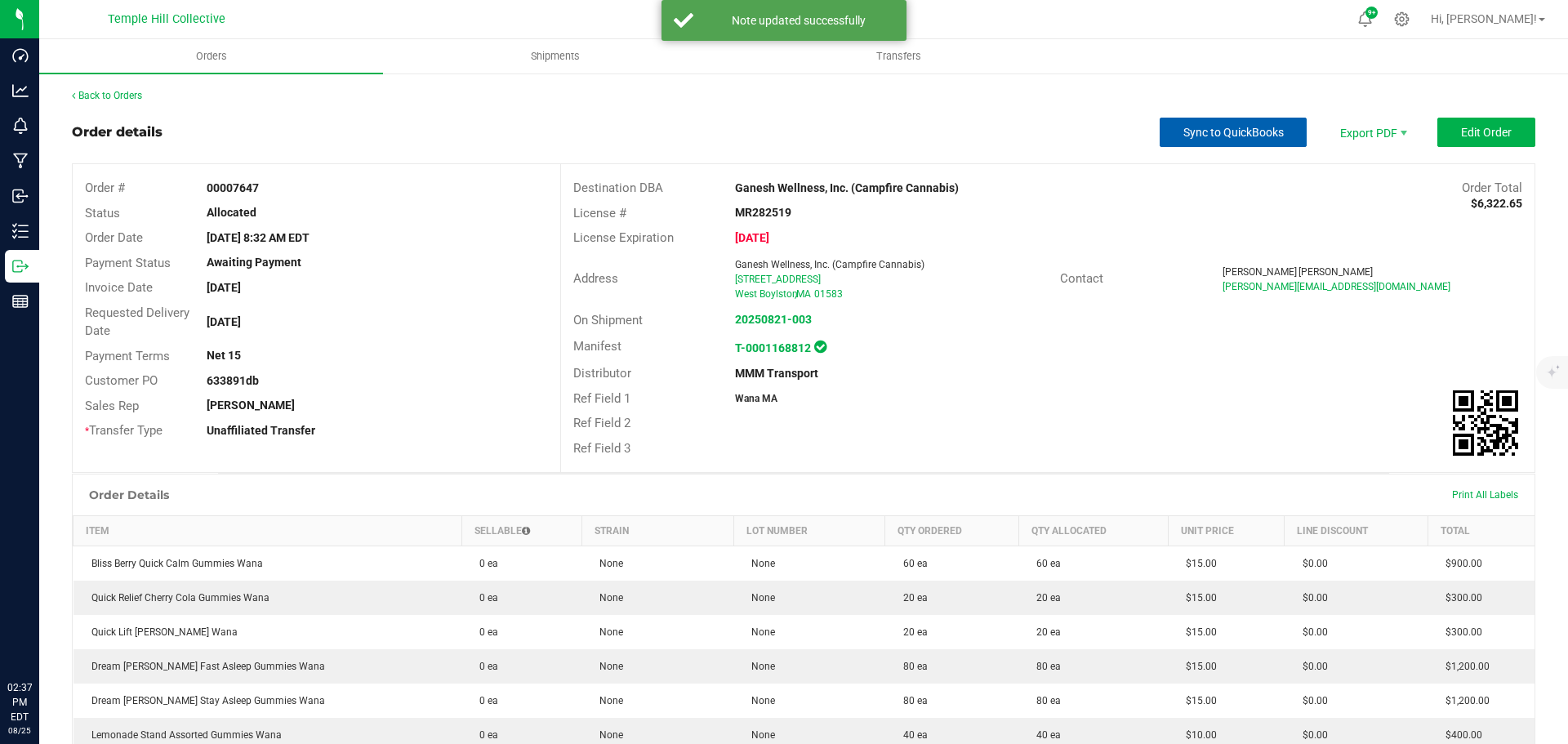
click at [1198, 133] on span "Sync to QuickBooks" at bounding box center [1233, 132] width 101 height 13
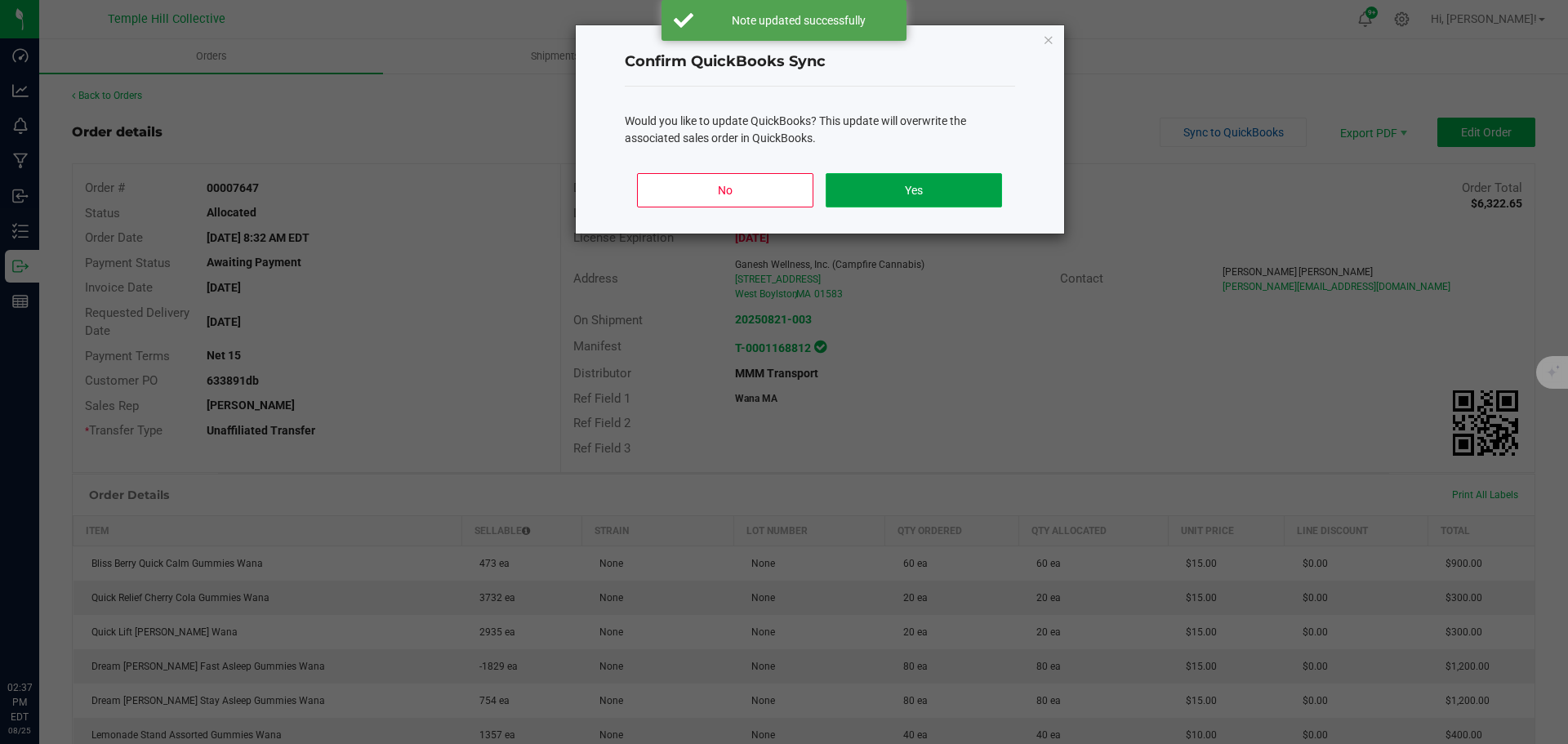
click at [945, 190] on button "Yes" at bounding box center [913, 190] width 176 height 34
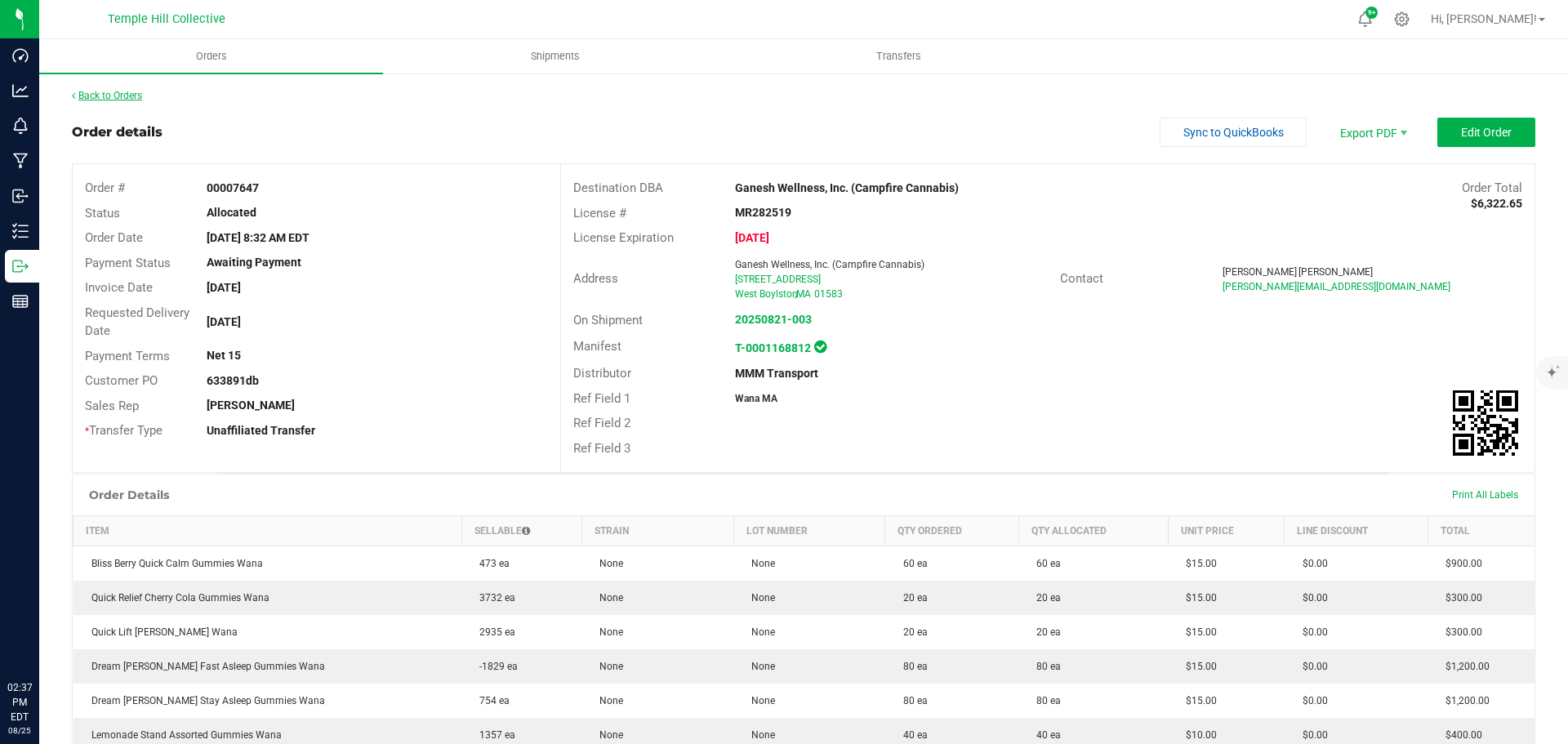
click at [89, 92] on link "Back to Orders" at bounding box center [107, 96] width 70 height 12
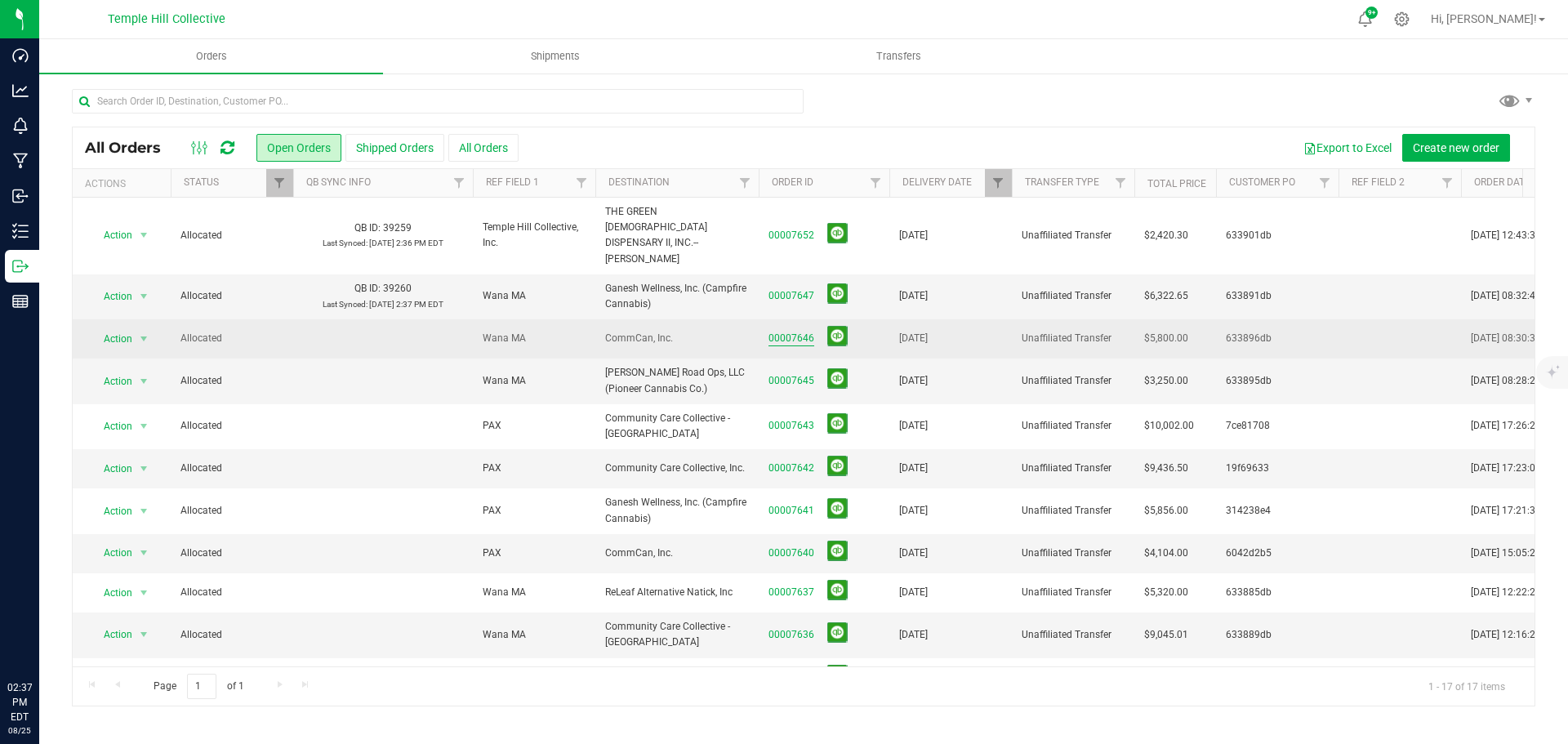
click at [791, 331] on link "00007646" at bounding box center [791, 338] width 46 height 16
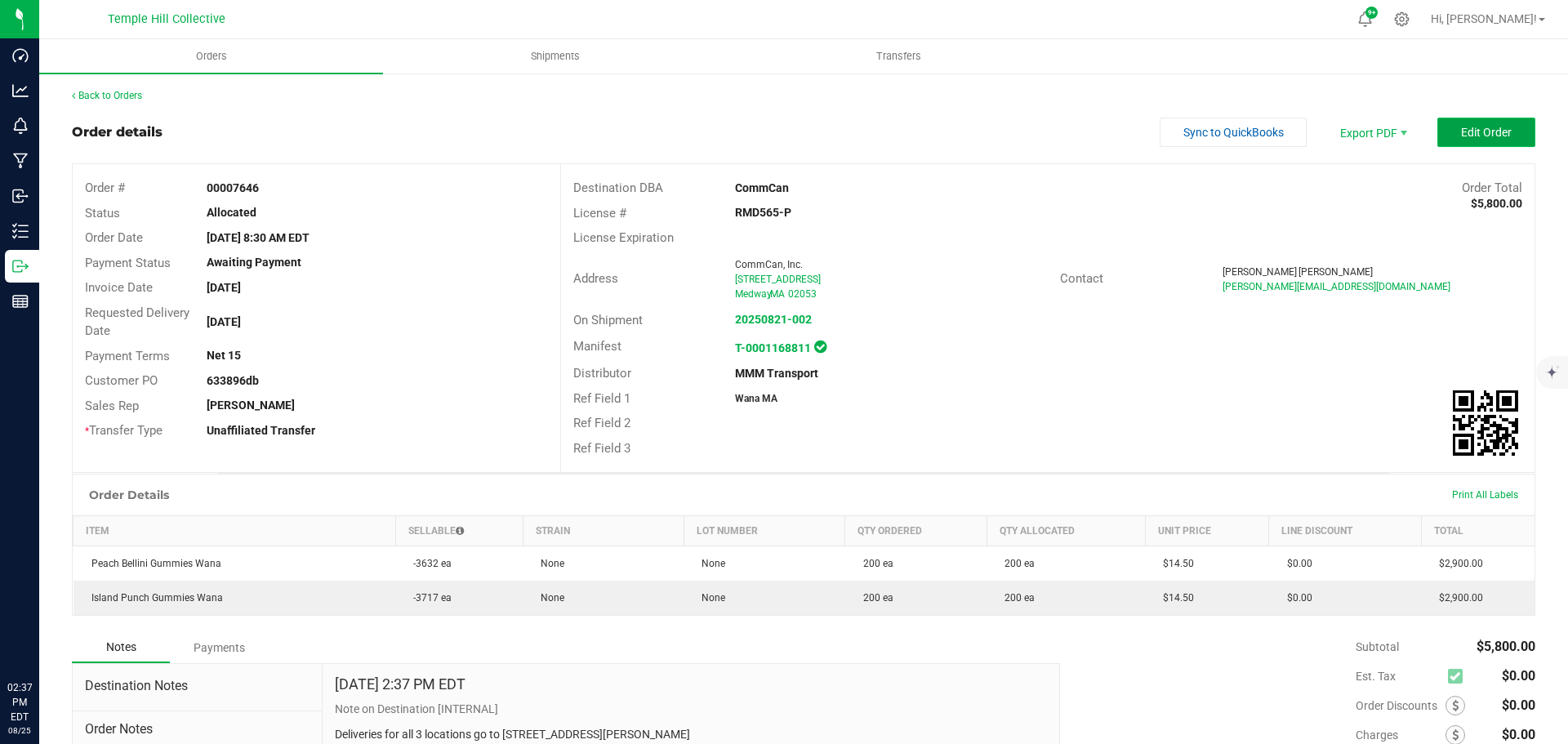
click at [1461, 127] on span "Edit Order" at bounding box center [1486, 132] width 51 height 13
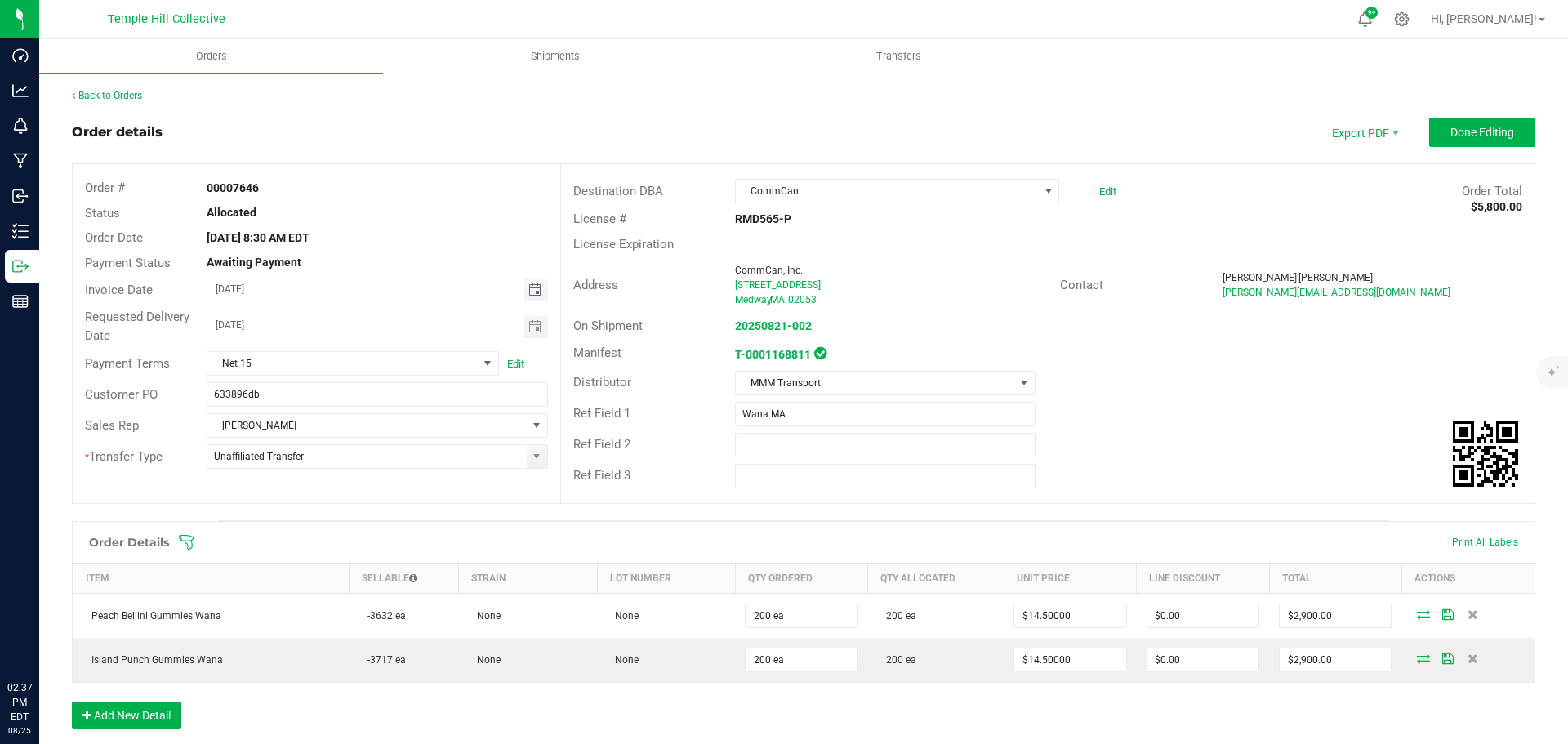
click at [530, 296] on span "Toggle calendar" at bounding box center [535, 290] width 13 height 13
click at [396, 447] on span "22" at bounding box center [400, 452] width 23 height 25
type input "[DATE]"
drag, startPoint x: 1451, startPoint y: 133, endPoint x: 1377, endPoint y: 153, distance: 76.7
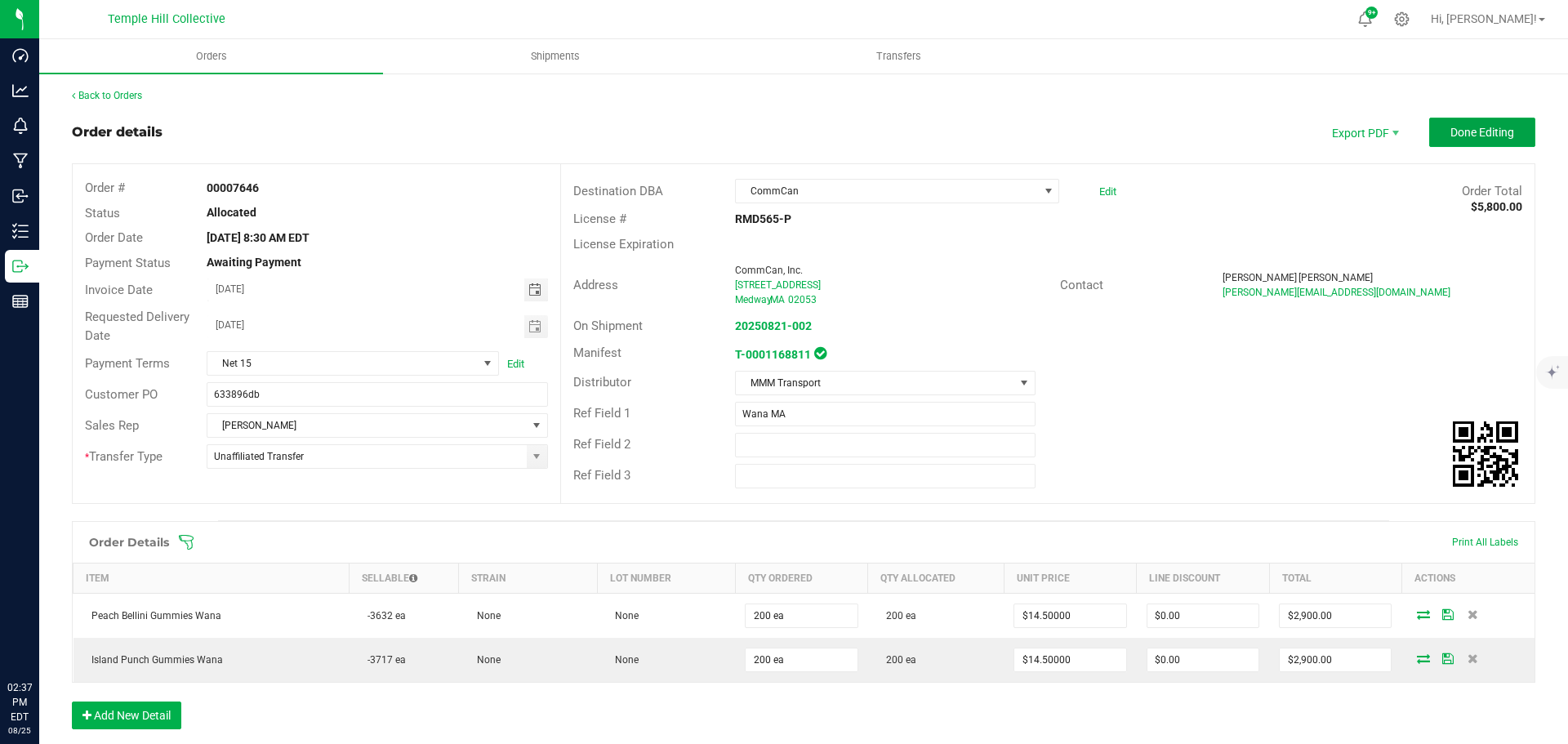
click at [1451, 134] on span "Done Editing" at bounding box center [1482, 132] width 63 height 13
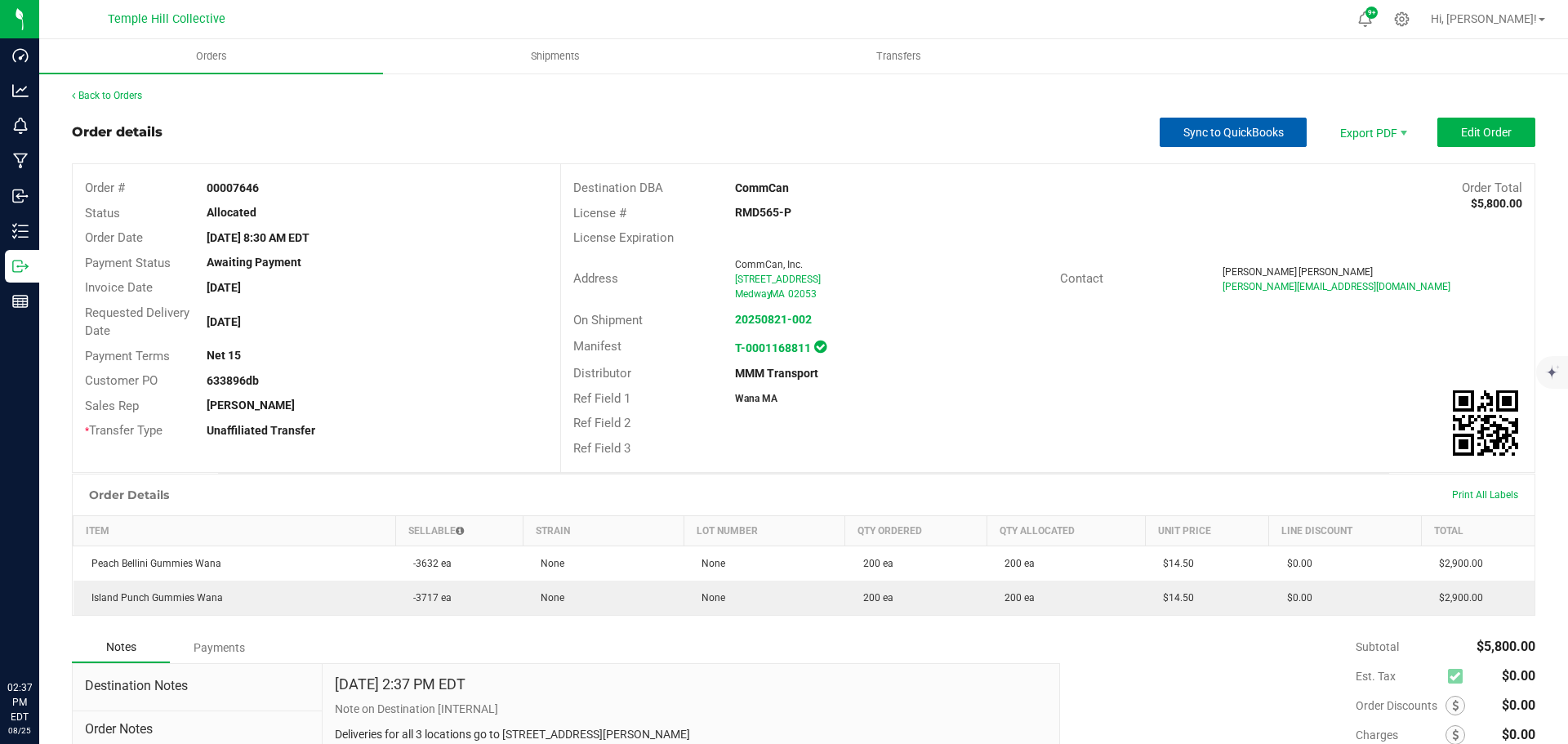
click at [1237, 122] on button "Sync to QuickBooks" at bounding box center [1233, 132] width 147 height 29
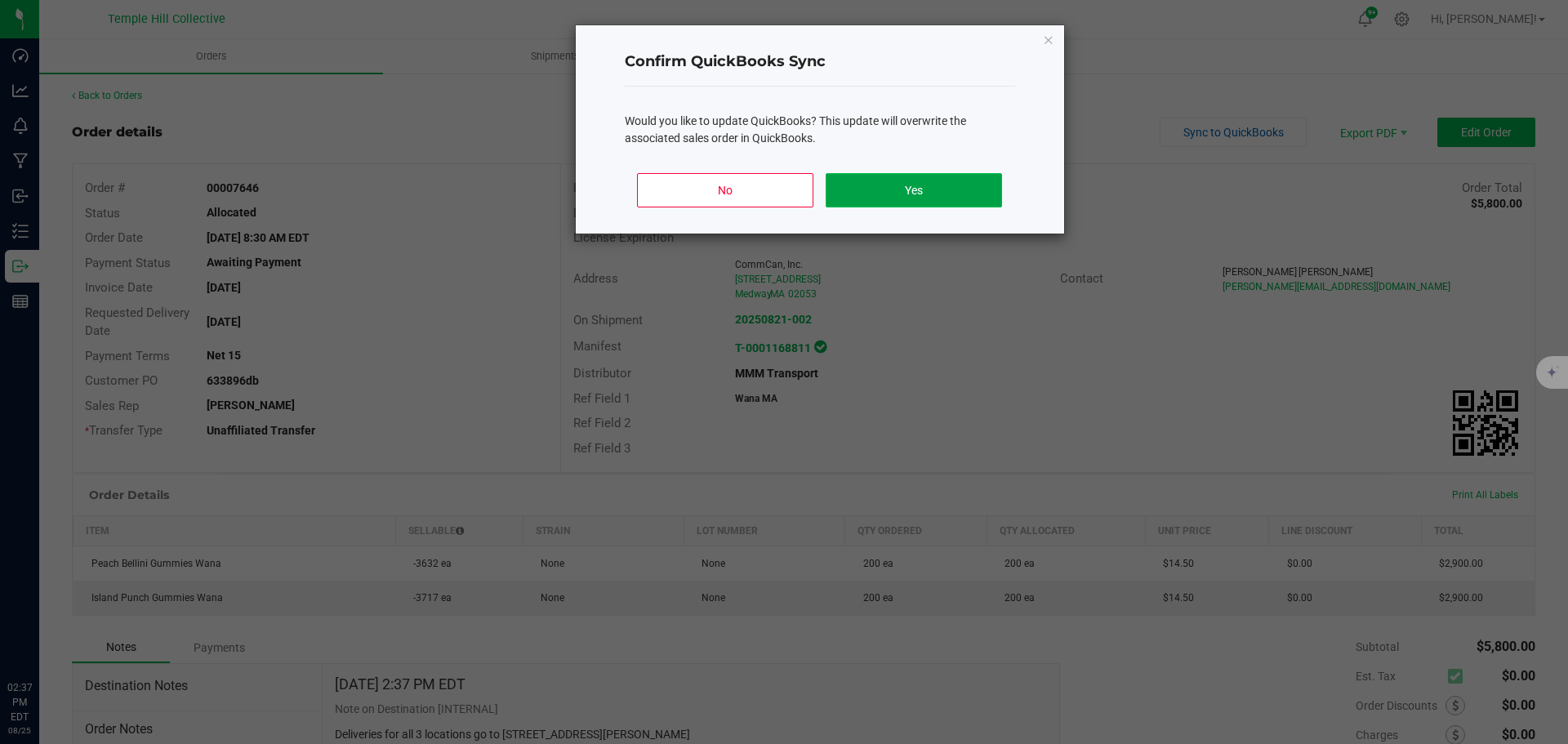
click at [960, 184] on button "Yes" at bounding box center [913, 190] width 176 height 34
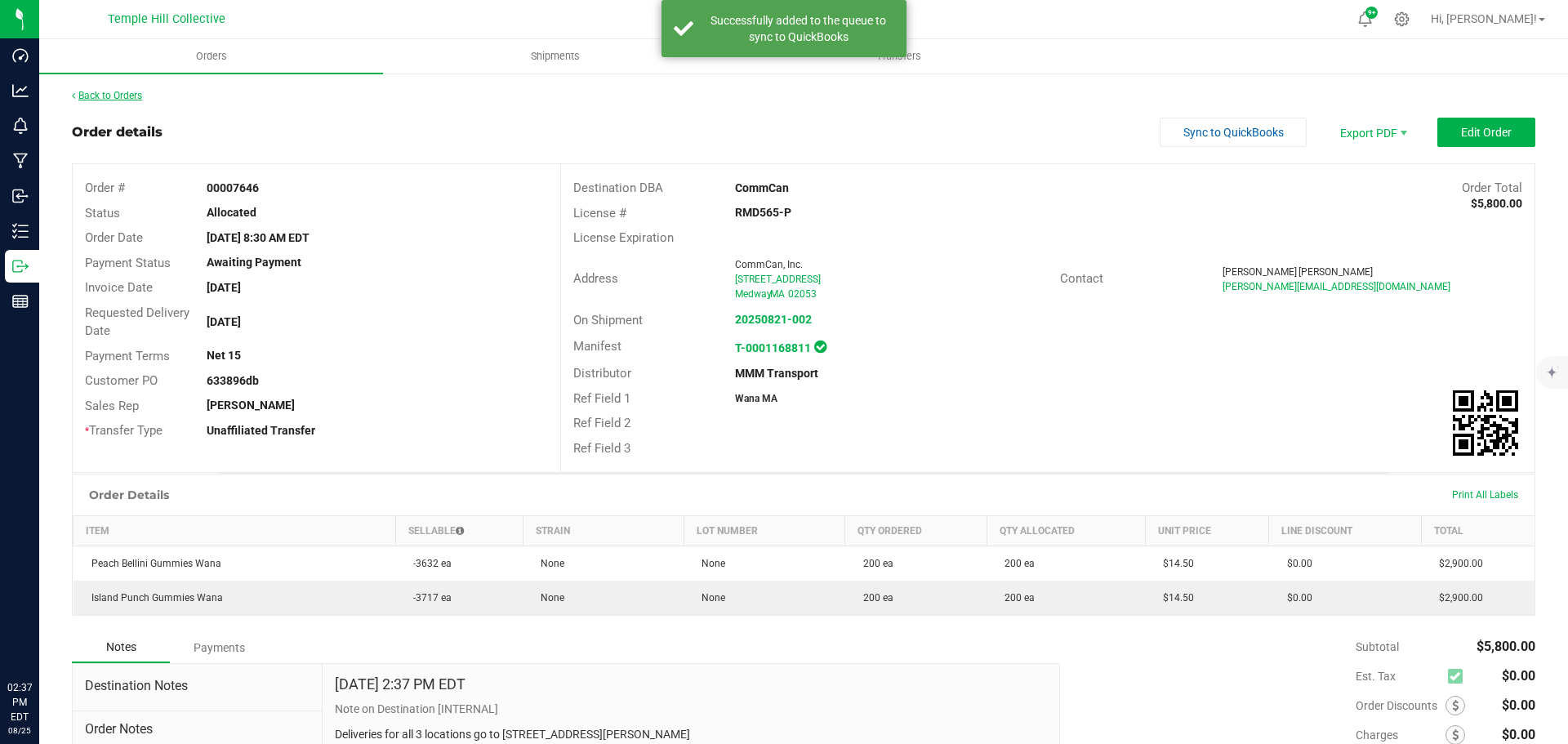
click at [109, 99] on link "Back to Orders" at bounding box center [107, 96] width 70 height 12
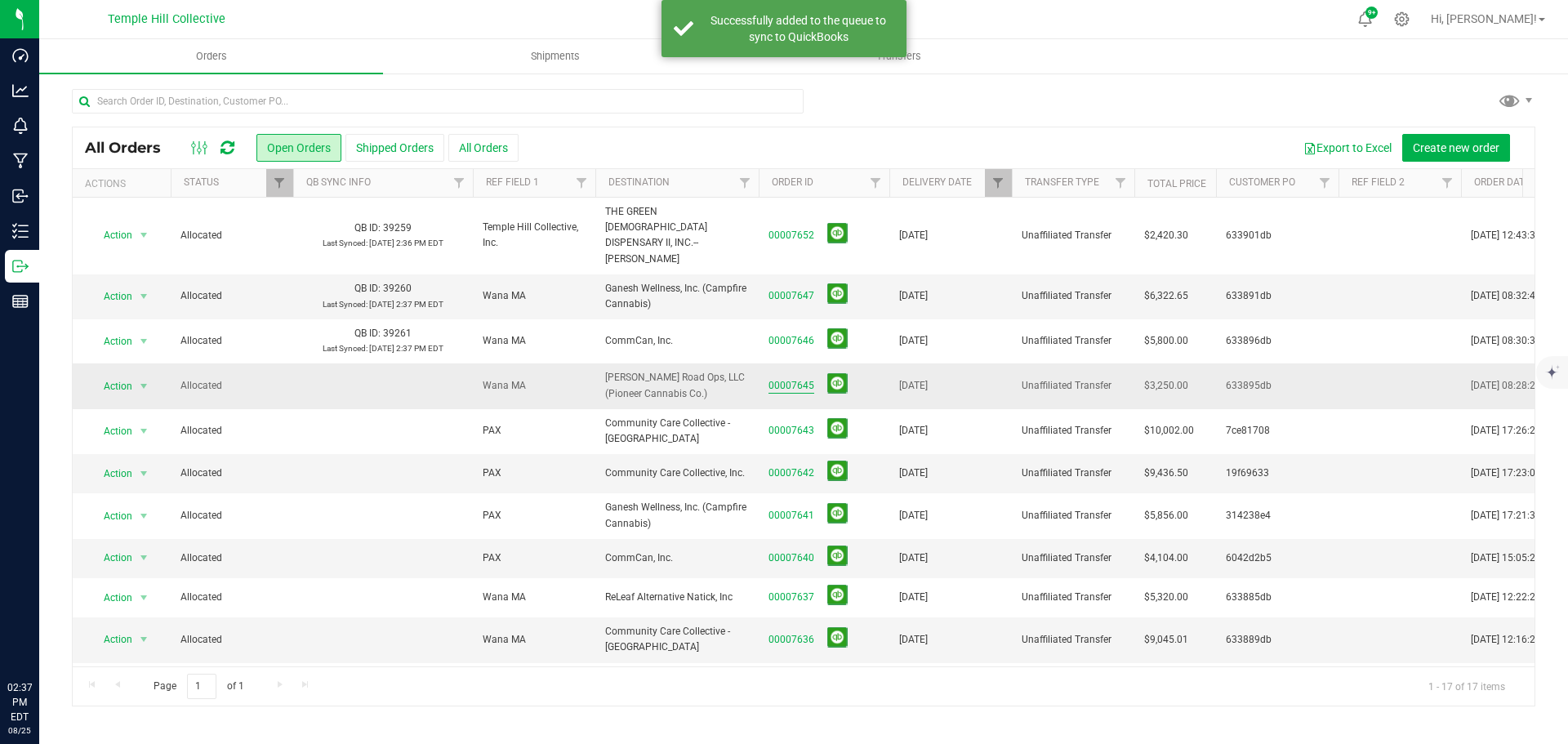
click at [784, 378] on link "00007645" at bounding box center [791, 386] width 46 height 16
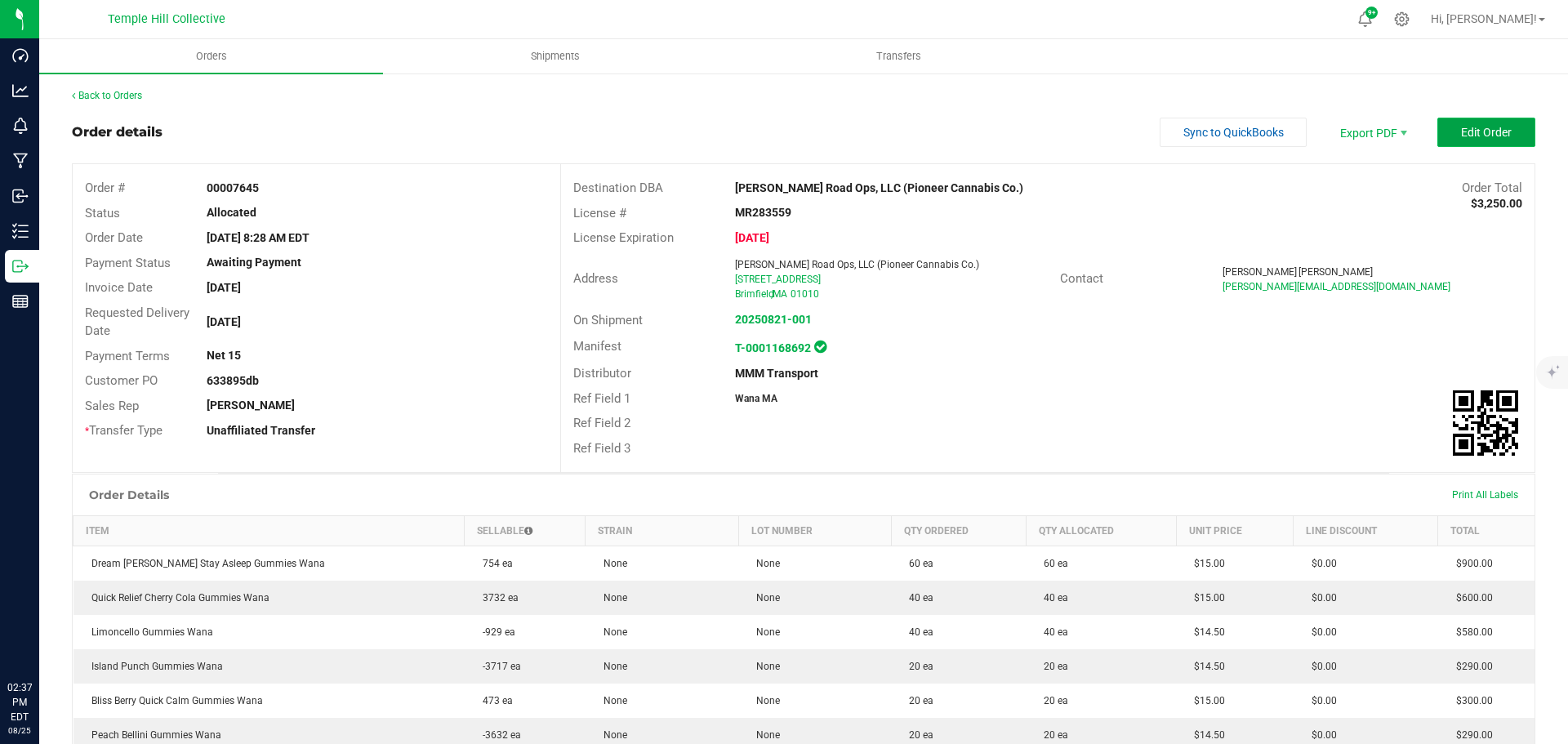
click at [1446, 127] on button "Edit Order" at bounding box center [1486, 132] width 98 height 29
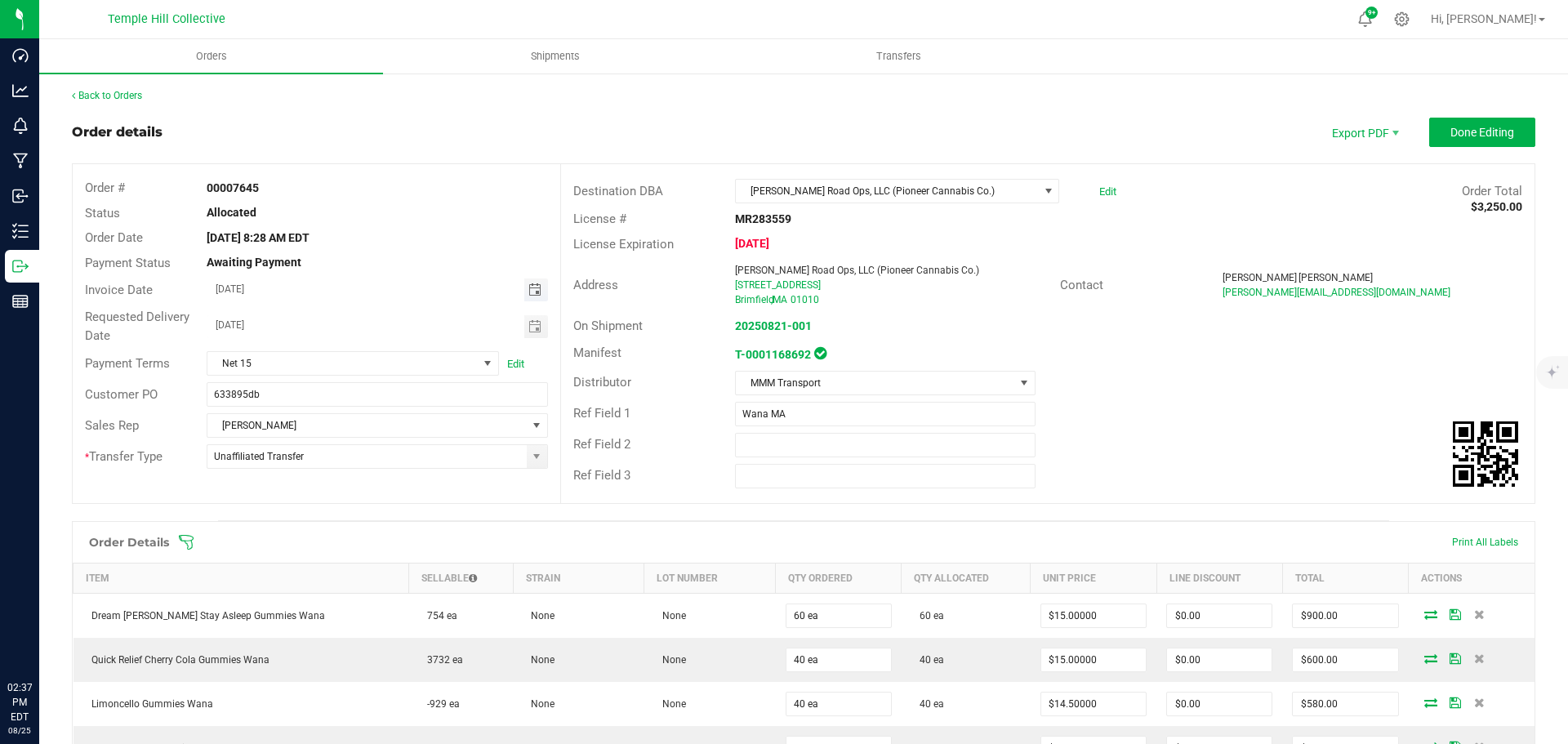
click at [531, 287] on span "Toggle calendar" at bounding box center [535, 290] width 13 height 13
click at [399, 446] on span "22" at bounding box center [400, 452] width 23 height 25
type input "[DATE]"
click at [1451, 130] on span "Done Editing" at bounding box center [1482, 132] width 63 height 13
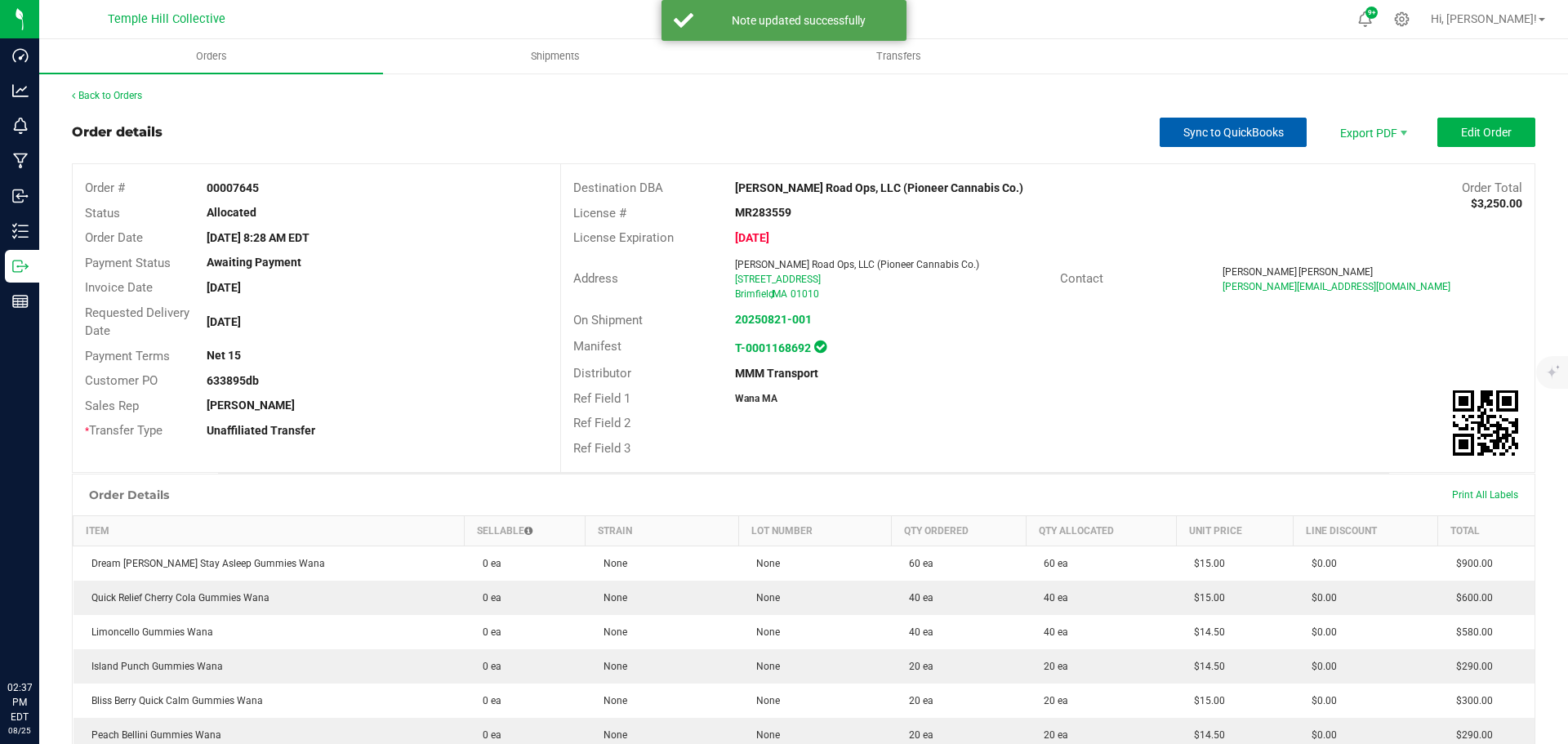
click at [1216, 140] on button "Sync to QuickBooks" at bounding box center [1233, 132] width 147 height 29
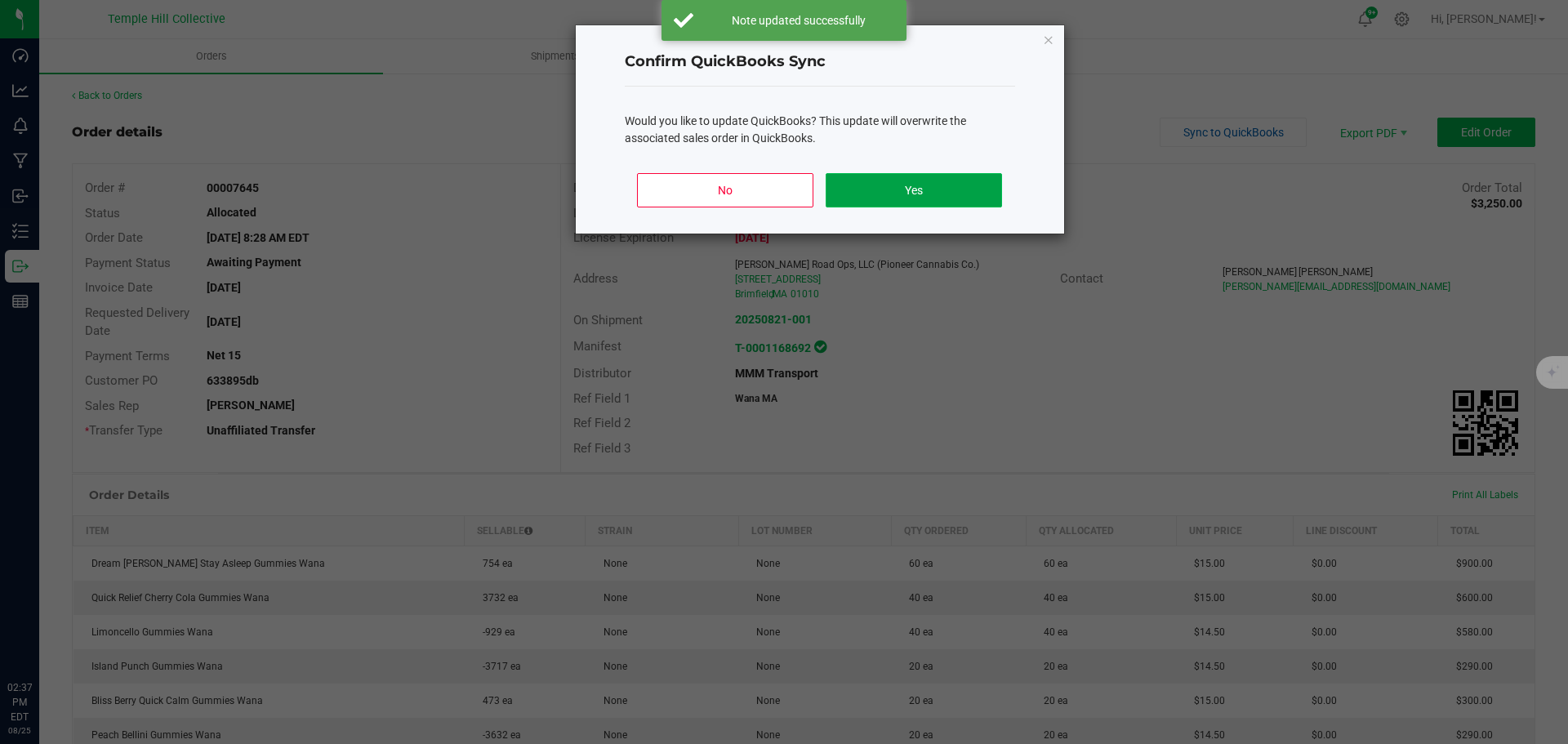
click at [865, 195] on button "Yes" at bounding box center [913, 190] width 176 height 34
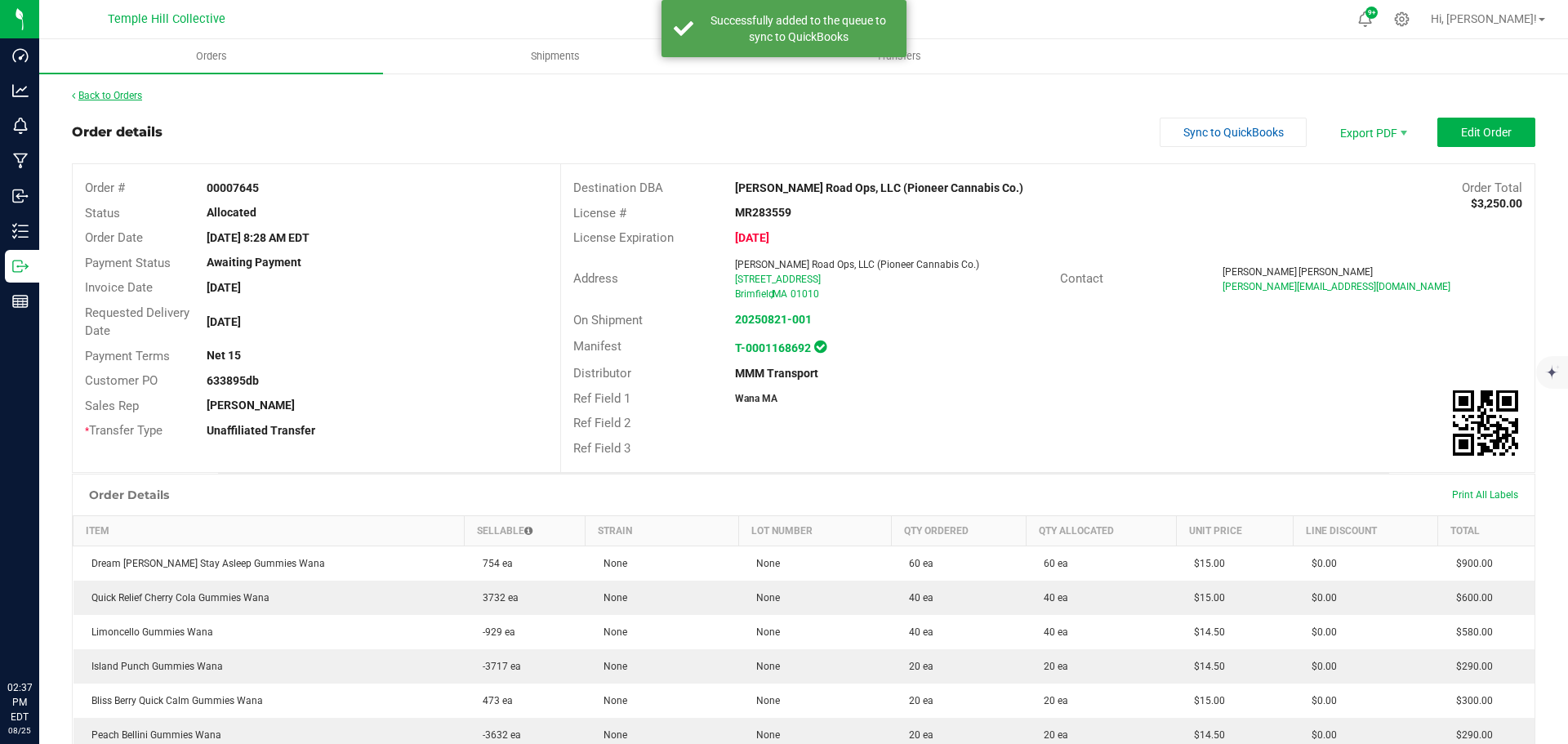
click at [124, 92] on link "Back to Orders" at bounding box center [107, 96] width 70 height 12
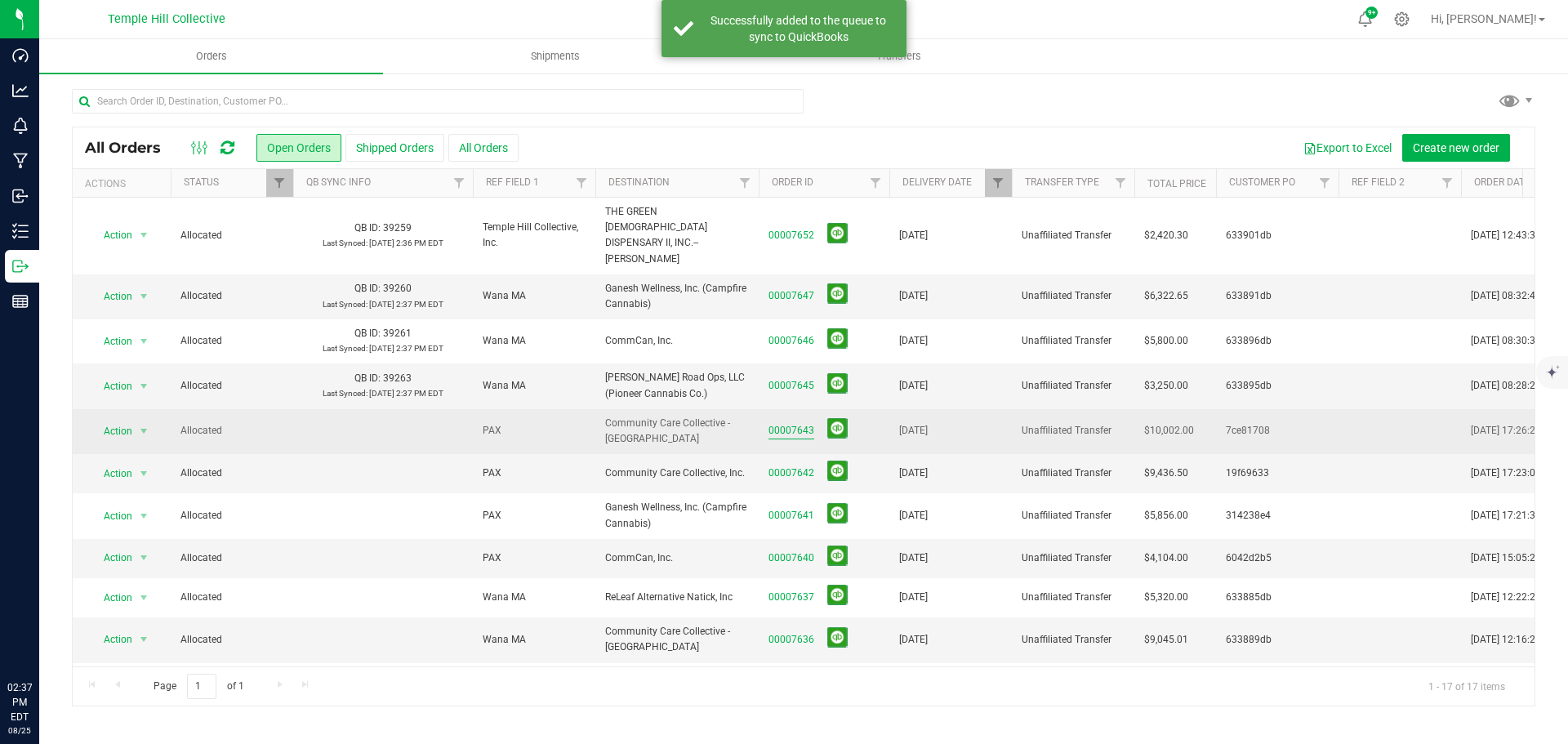
click at [784, 423] on link "00007643" at bounding box center [791, 431] width 46 height 16
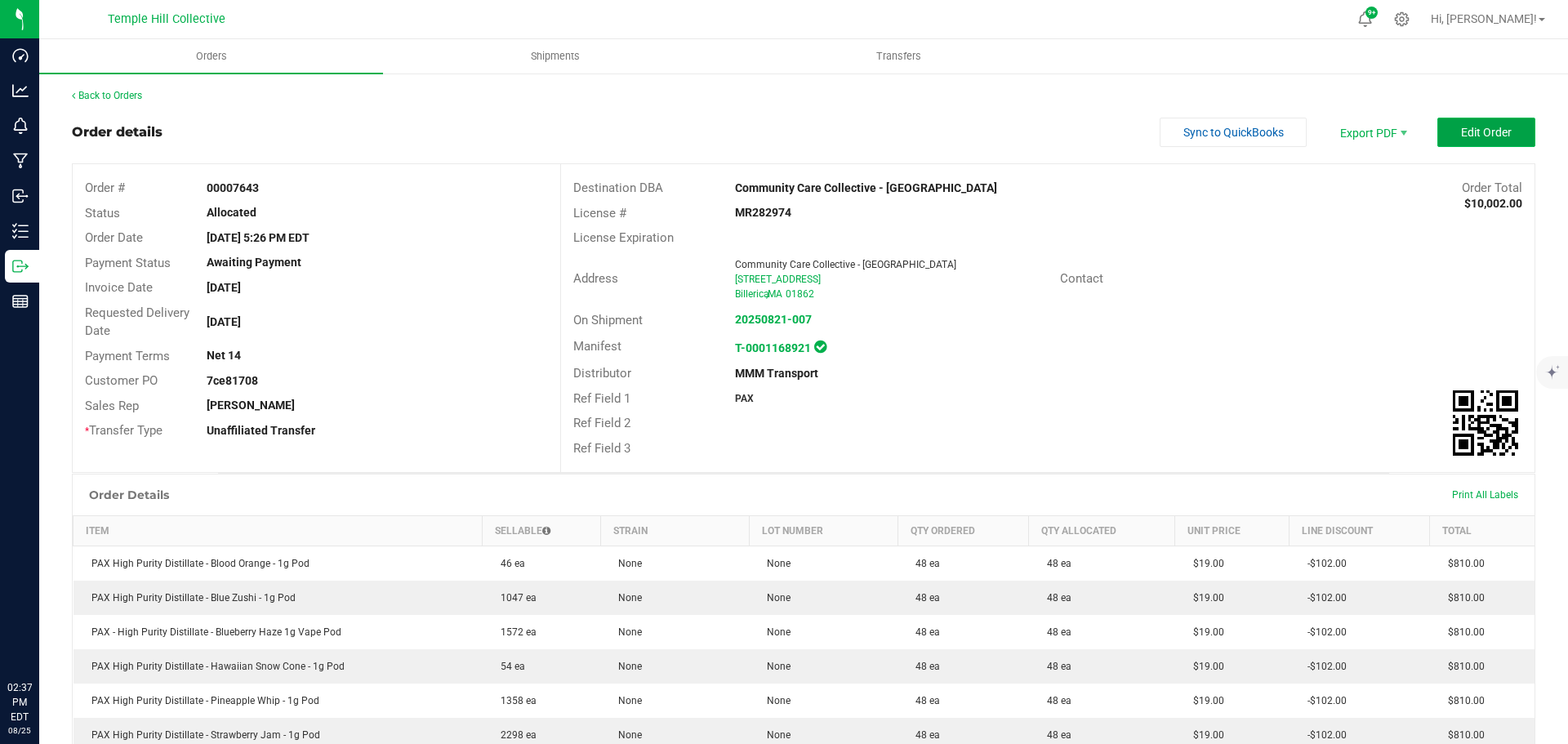
click at [1442, 127] on button "Edit Order" at bounding box center [1486, 132] width 98 height 29
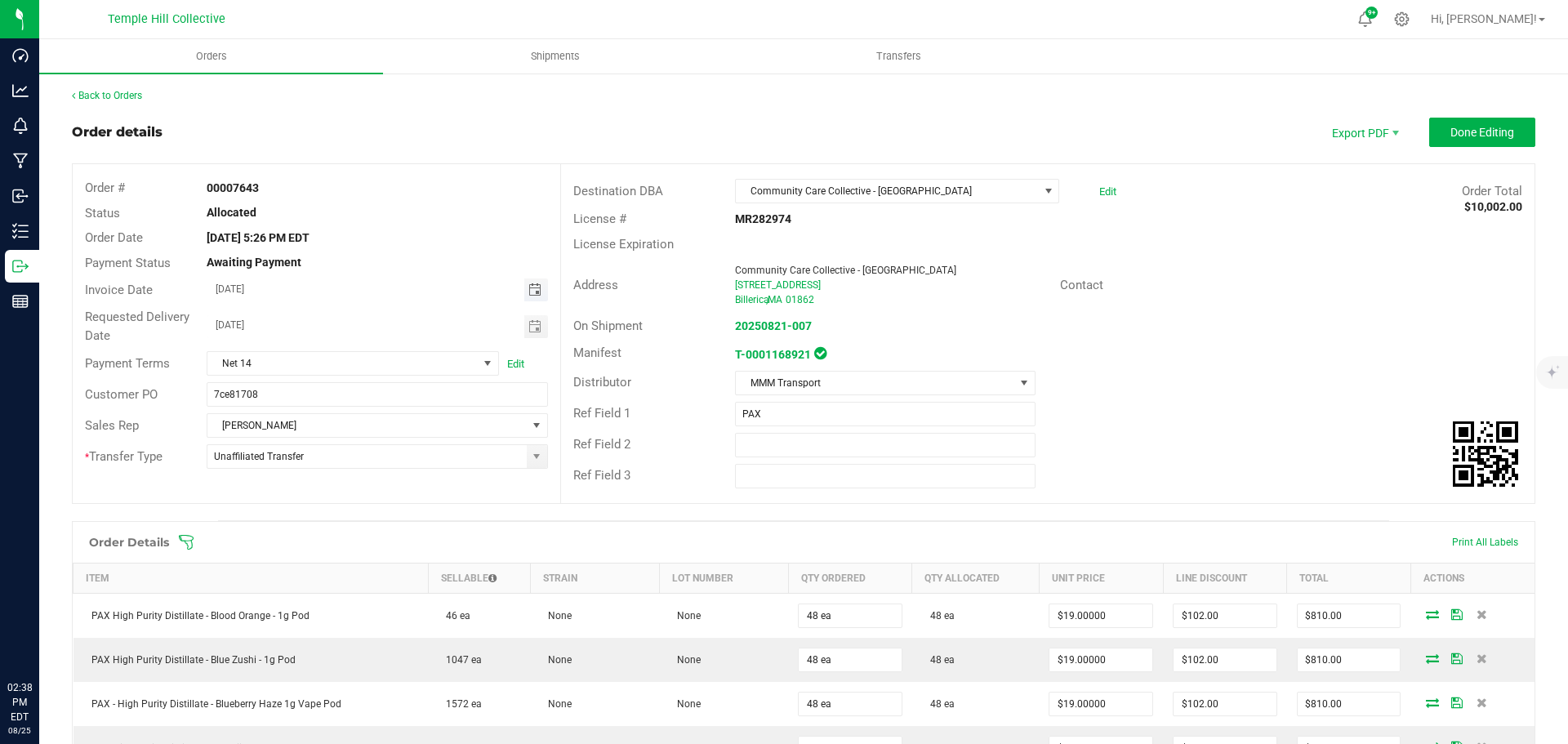
click at [528, 292] on span "Toggle calendar" at bounding box center [535, 290] width 13 height 13
click at [395, 445] on span "22" at bounding box center [400, 452] width 23 height 25
type input "[DATE]"
click at [1476, 137] on span "Done Editing" at bounding box center [1482, 132] width 63 height 13
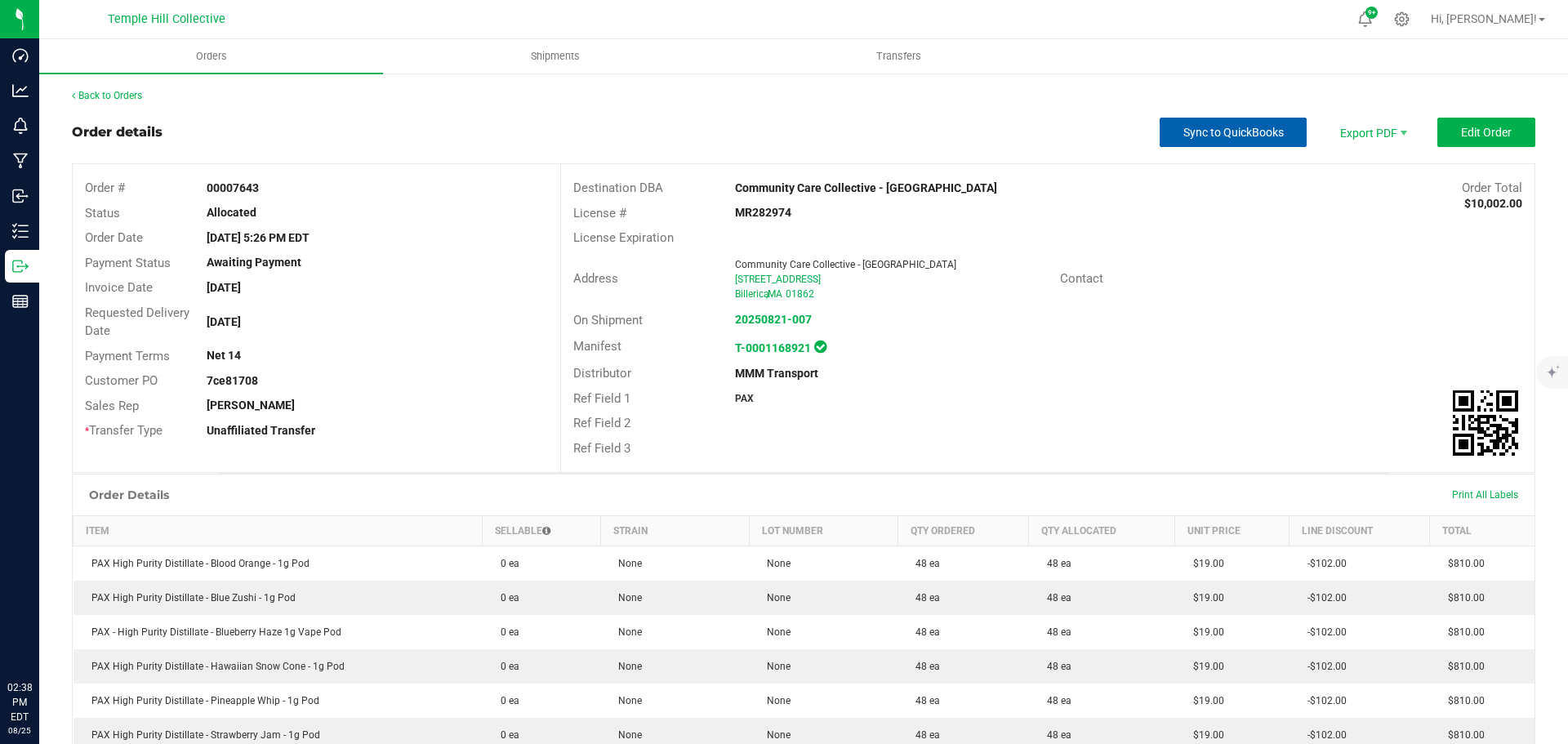
click at [1217, 133] on span "Sync to QuickBooks" at bounding box center [1233, 132] width 101 height 13
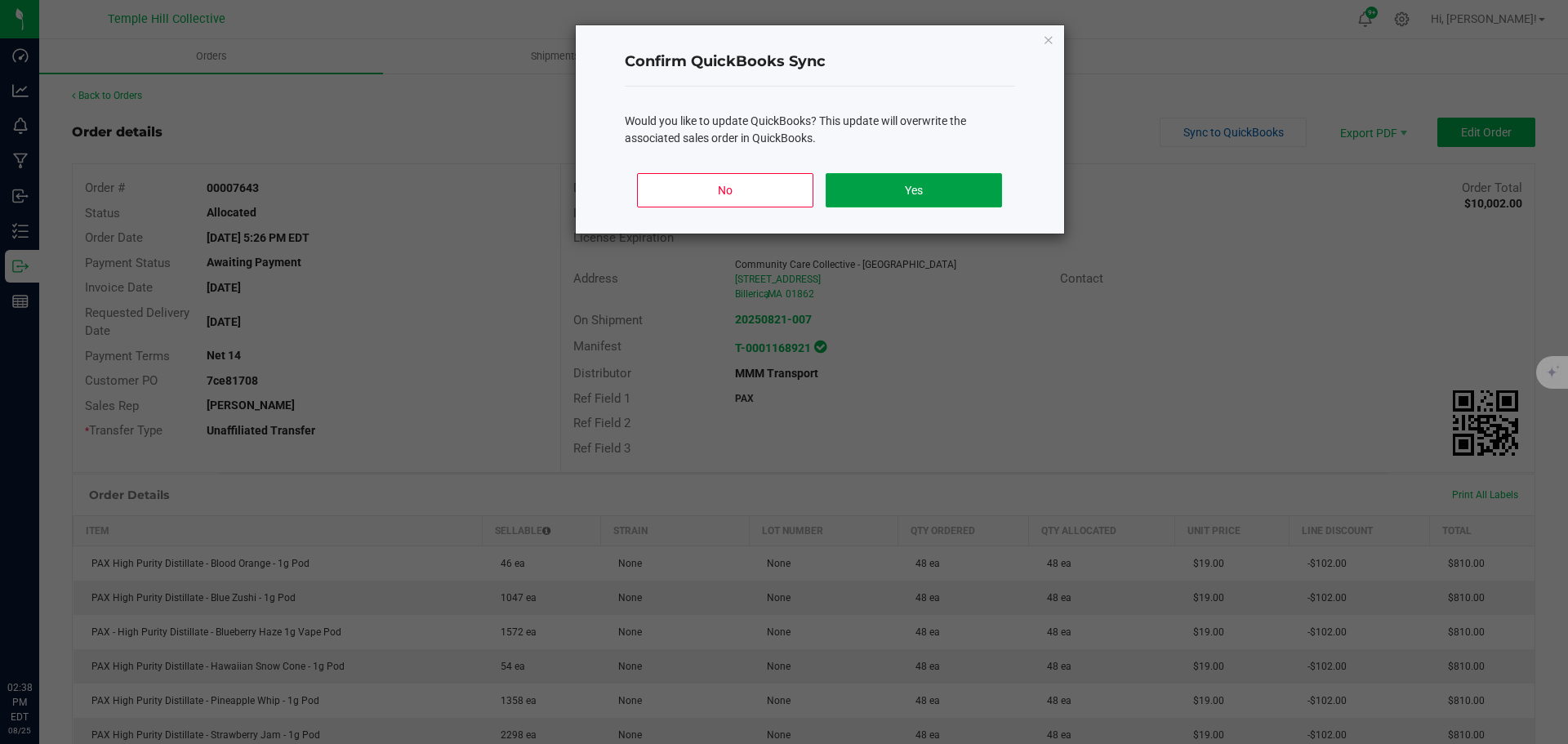
click at [948, 197] on button "Yes" at bounding box center [913, 190] width 176 height 34
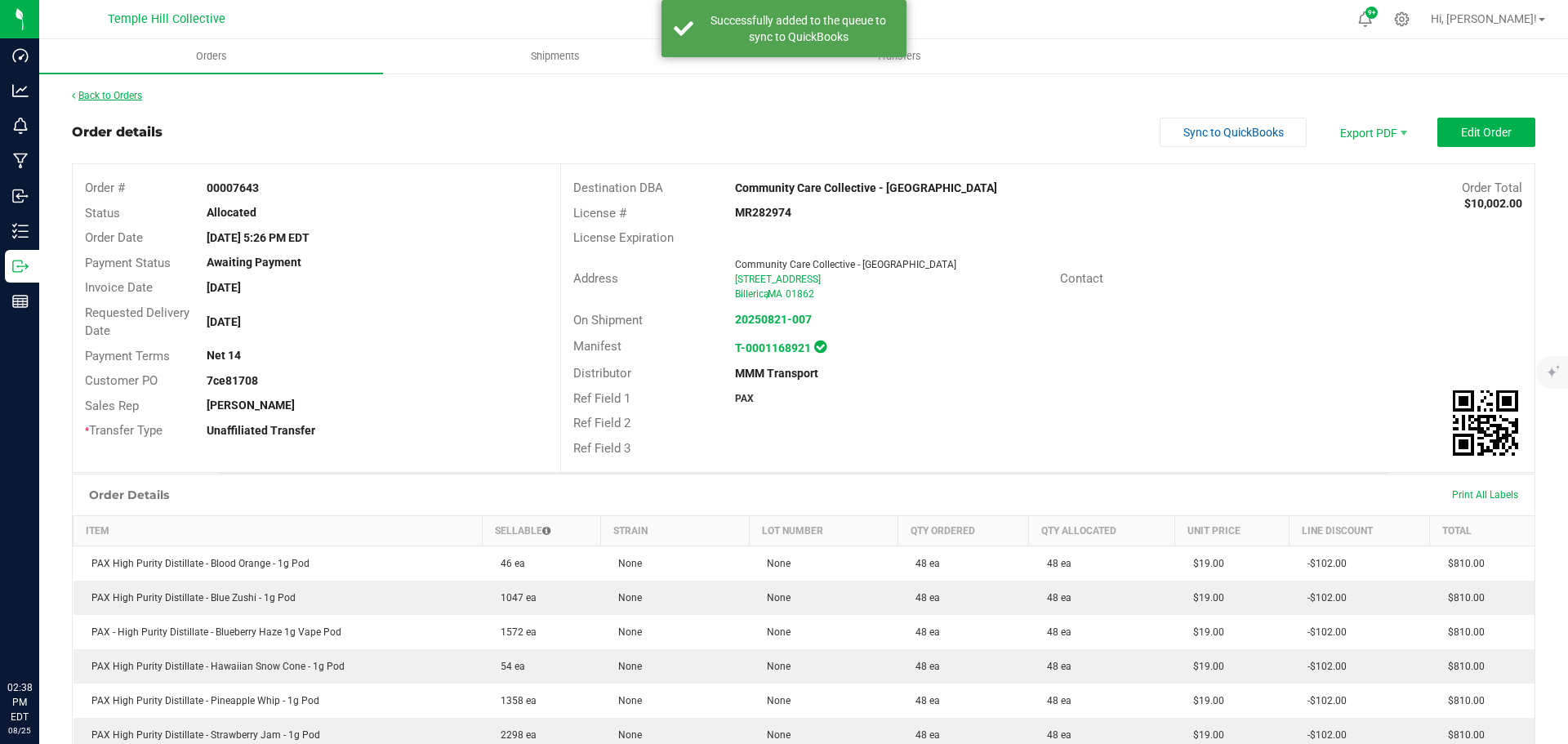
click at [124, 98] on link "Back to Orders" at bounding box center [107, 96] width 70 height 12
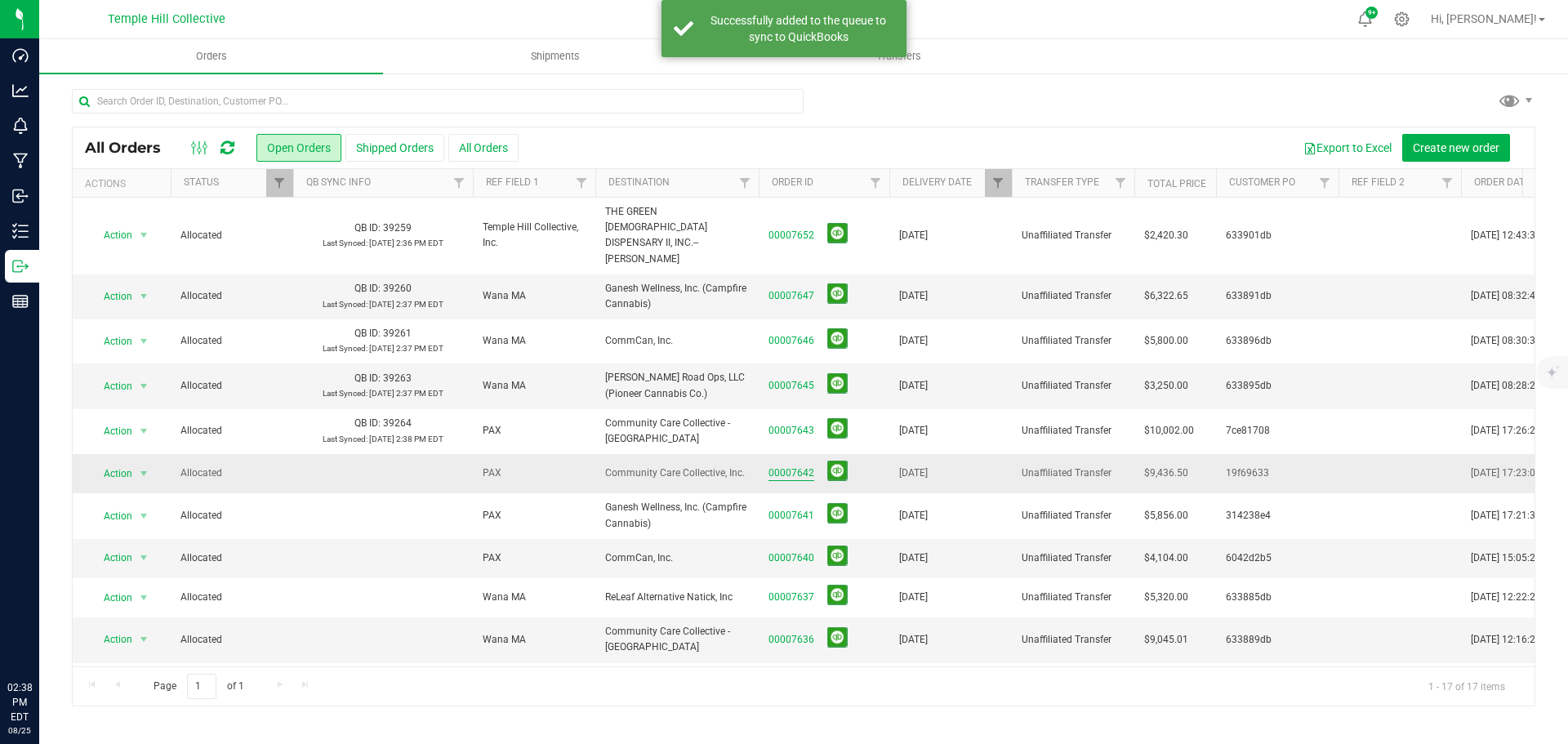
click at [788, 466] on link "00007642" at bounding box center [791, 473] width 46 height 16
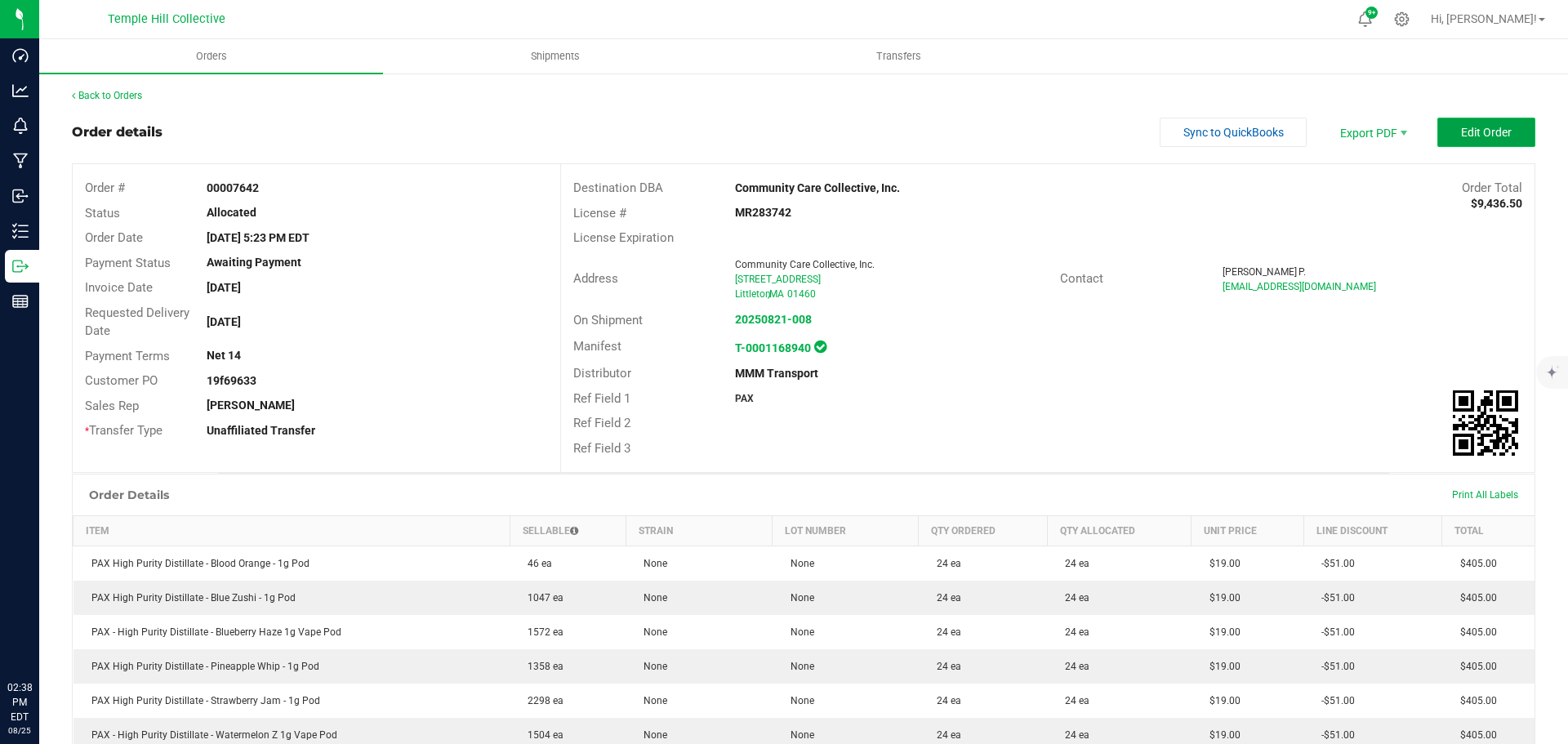
click at [1486, 135] on span "Edit Order" at bounding box center [1486, 132] width 51 height 13
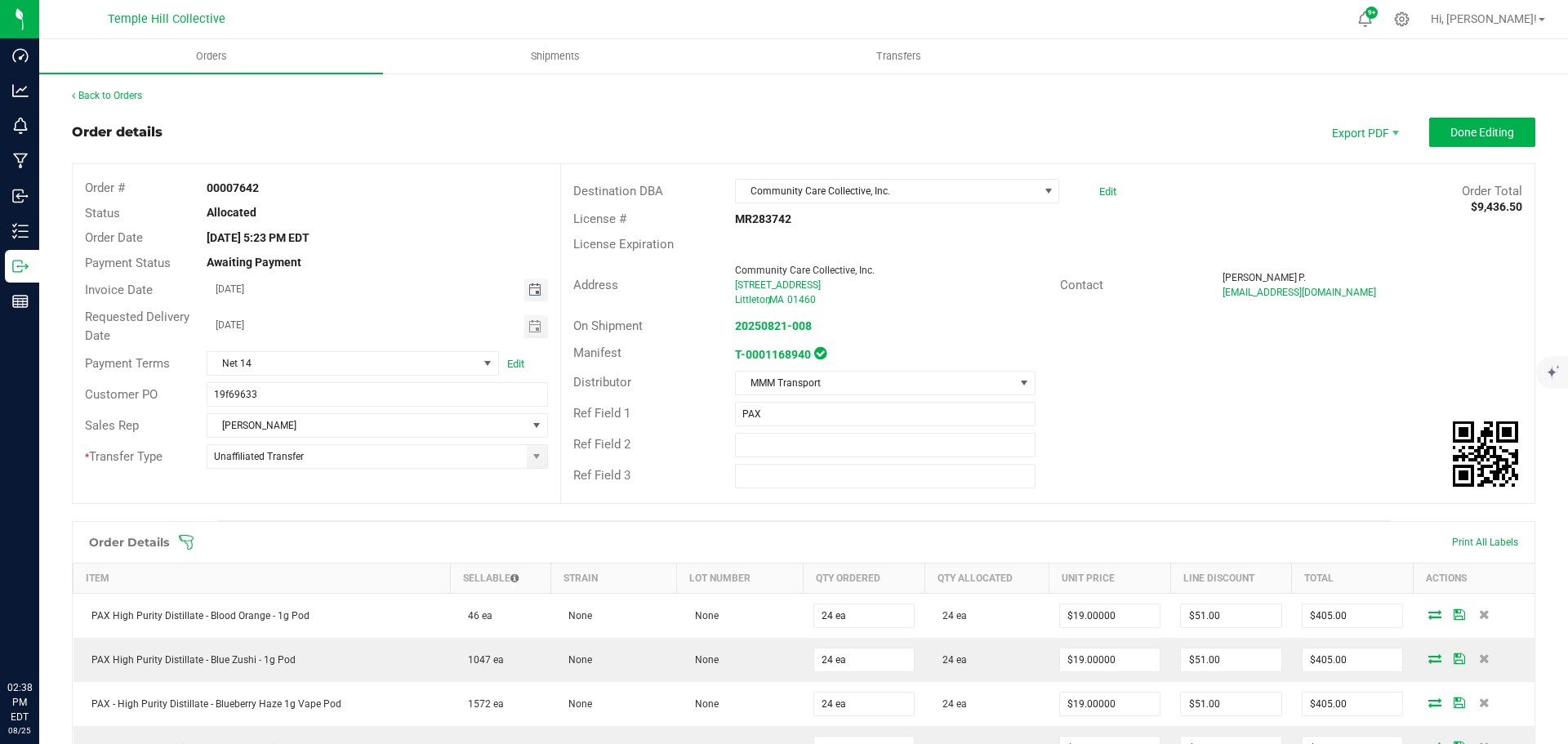
click at [528, 289] on span "Toggle calendar" at bounding box center [535, 290] width 13 height 13
click at [396, 450] on span "22" at bounding box center [400, 452] width 23 height 25
type input "[DATE]"
click at [1433, 147] on outbound-order-header "Order details Export PDF Done Editing Order # 00007642 Status Allocated Order D…" at bounding box center [803, 318] width 1463 height 402
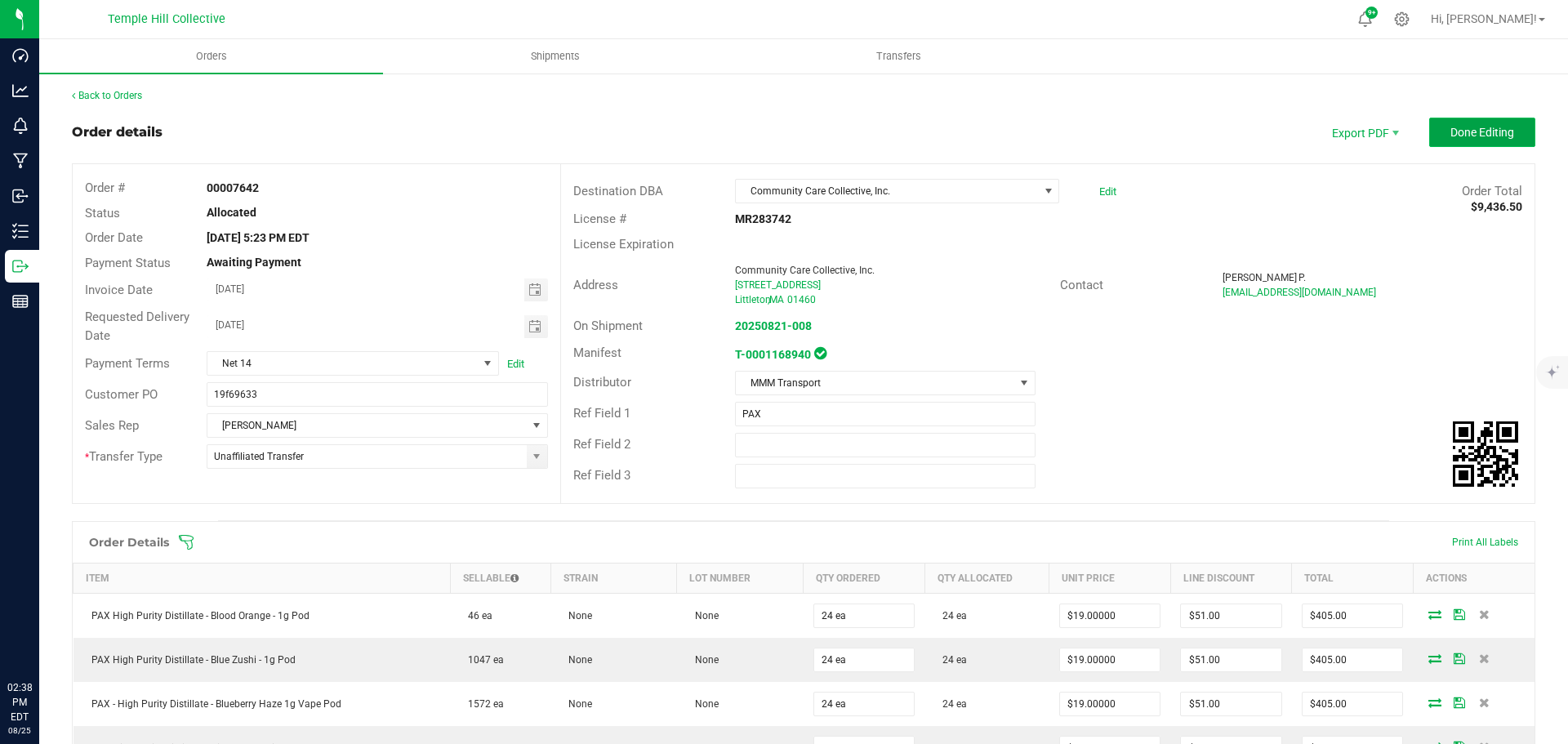
click at [1429, 137] on button "Done Editing" at bounding box center [1481, 132] width 106 height 29
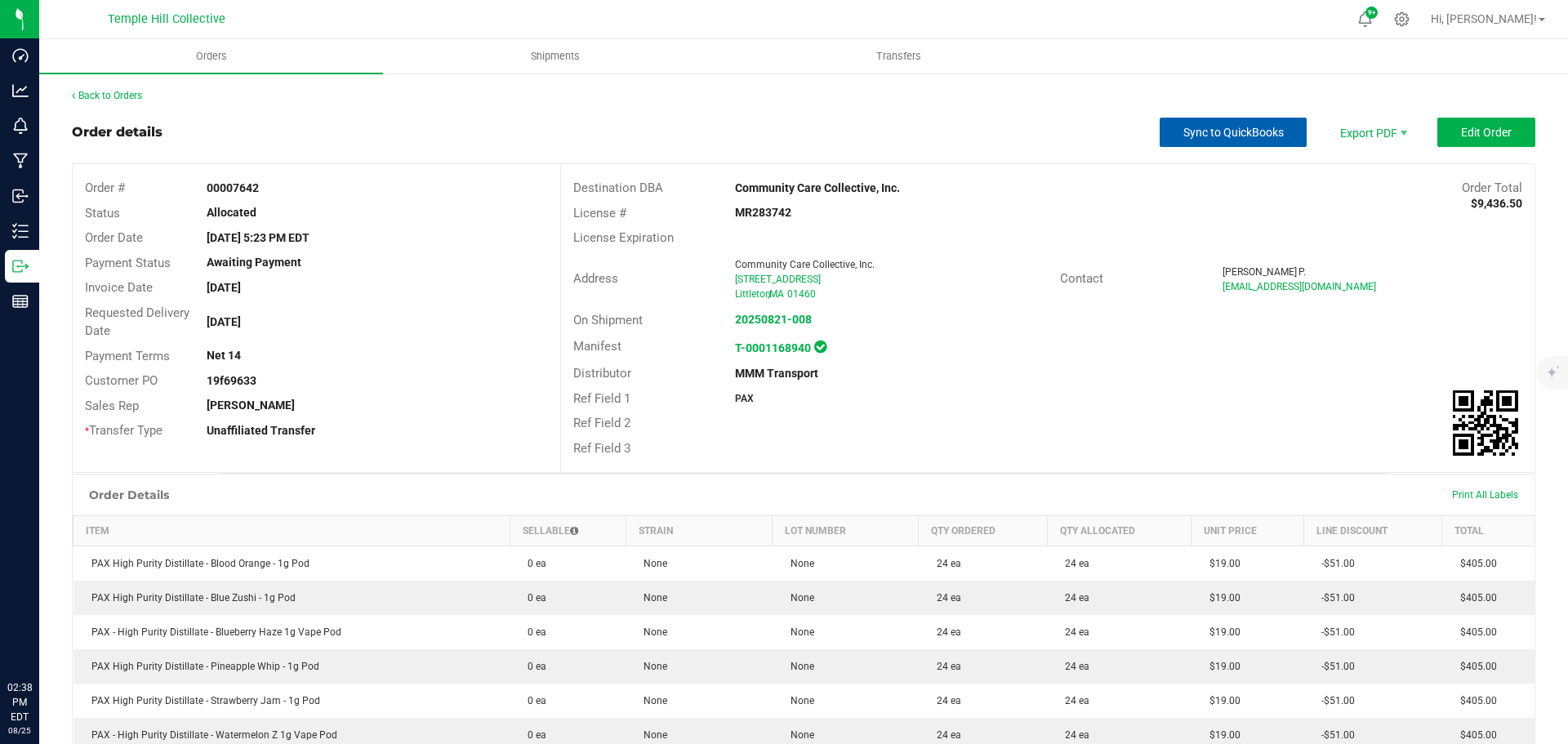
click at [1183, 133] on span "Sync to QuickBooks" at bounding box center [1233, 132] width 101 height 13
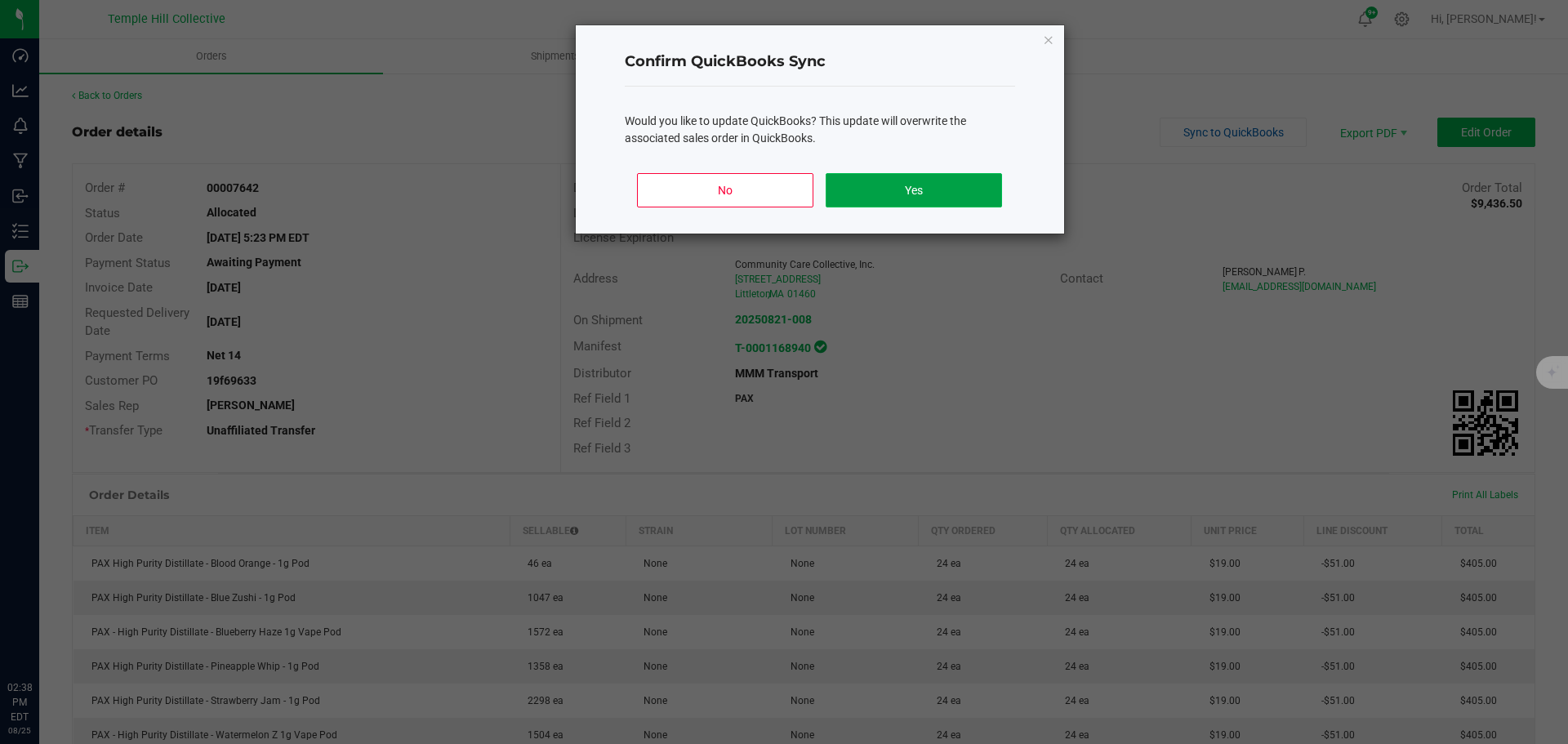
click at [947, 188] on button "Yes" at bounding box center [913, 190] width 176 height 34
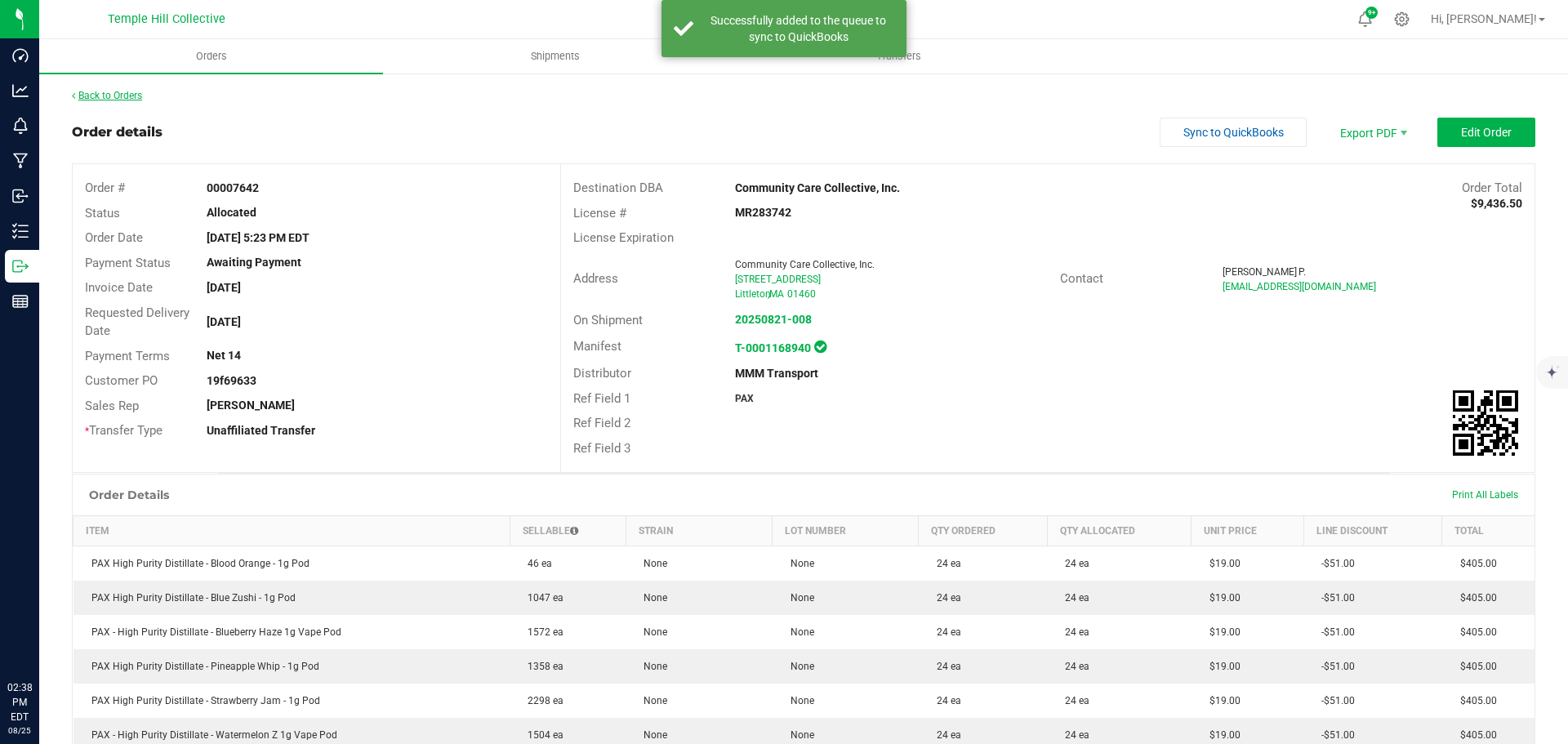
click at [122, 98] on link "Back to Orders" at bounding box center [107, 96] width 70 height 12
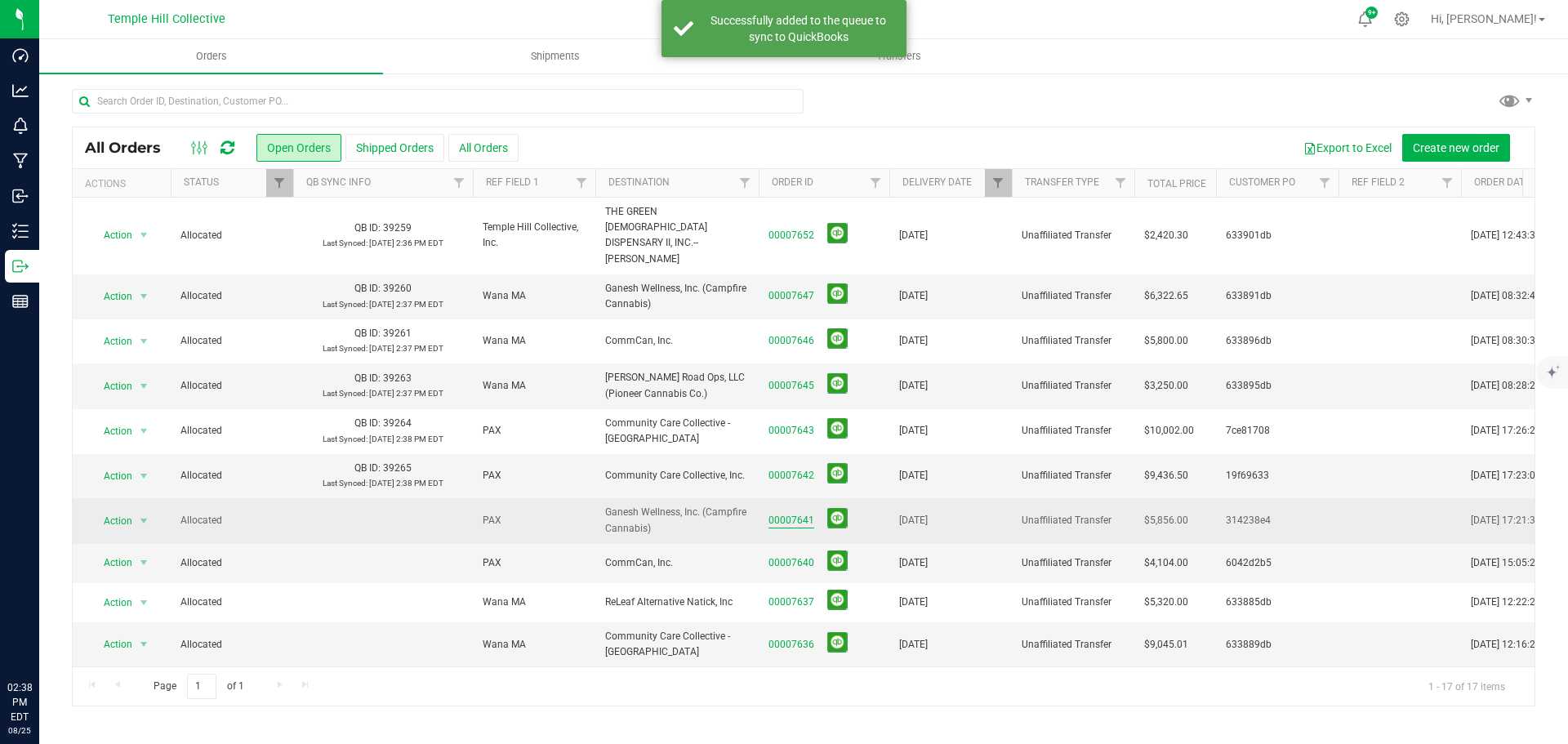
click at [773, 513] on link "00007641" at bounding box center [791, 521] width 46 height 16
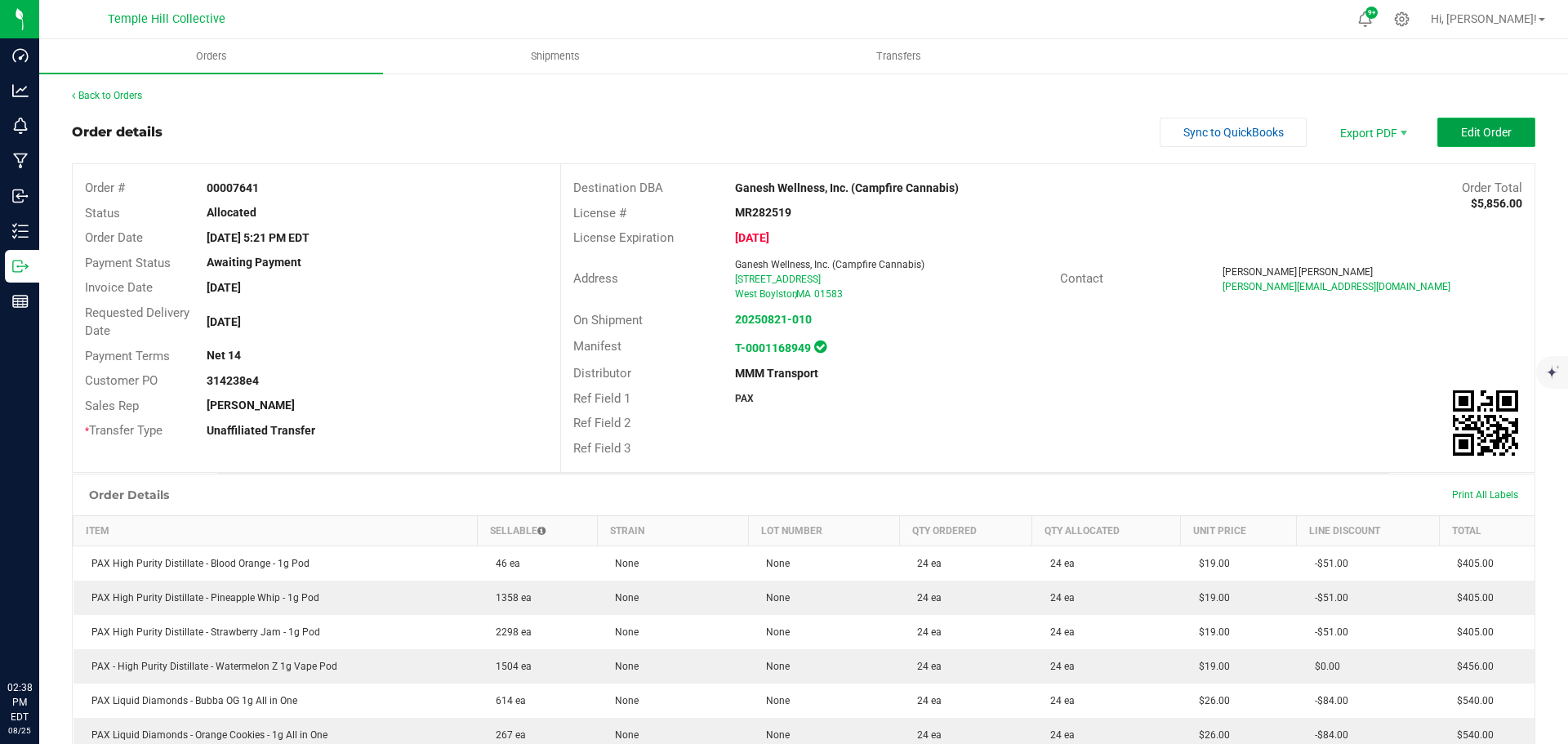
click at [1502, 137] on button "Edit Order" at bounding box center [1486, 132] width 98 height 29
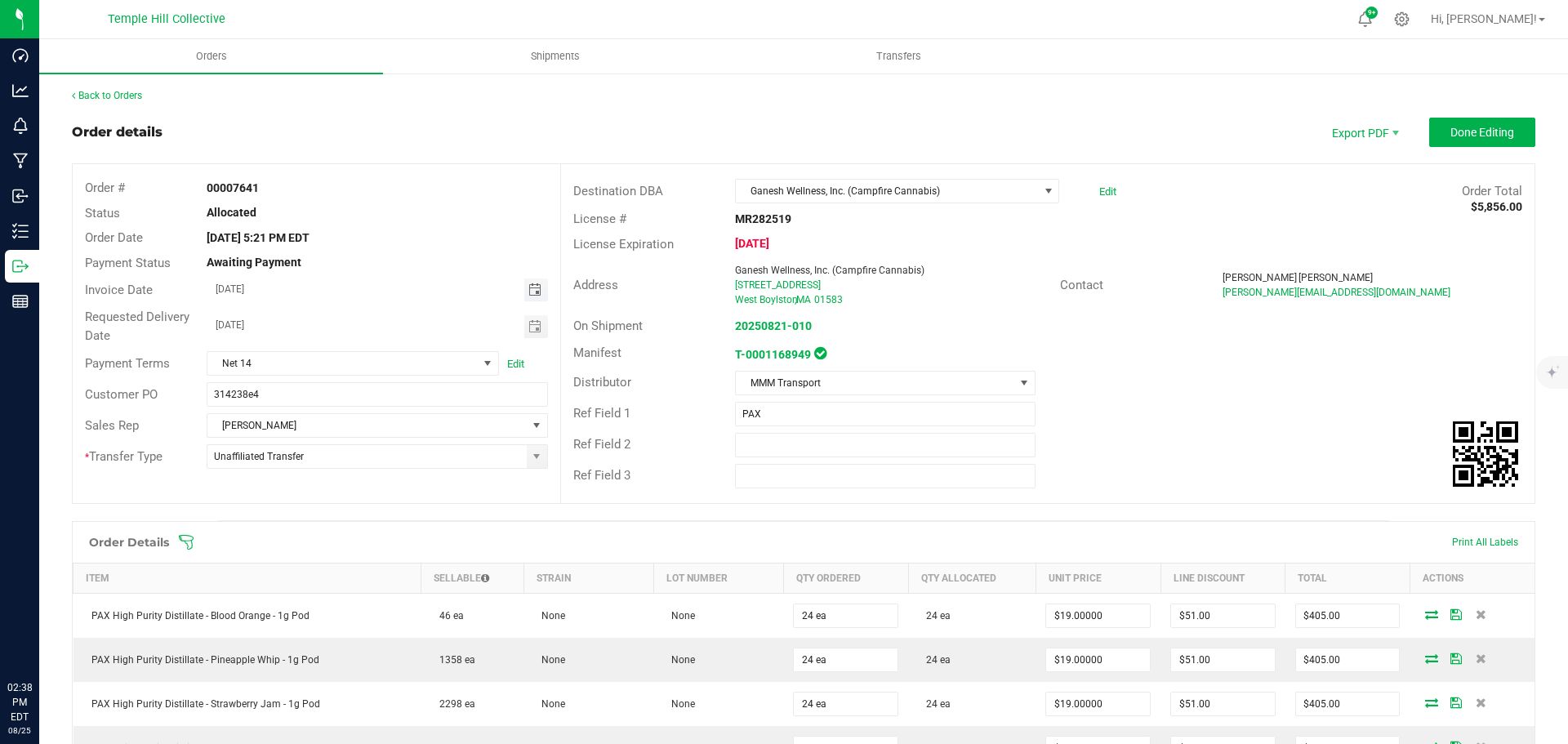
click at [530, 290] on span "Toggle calendar" at bounding box center [535, 290] width 13 height 13
click at [405, 447] on span "22" at bounding box center [400, 452] width 23 height 25
type input "[DATE]"
click at [1467, 124] on button "Done Editing" at bounding box center [1481, 132] width 106 height 29
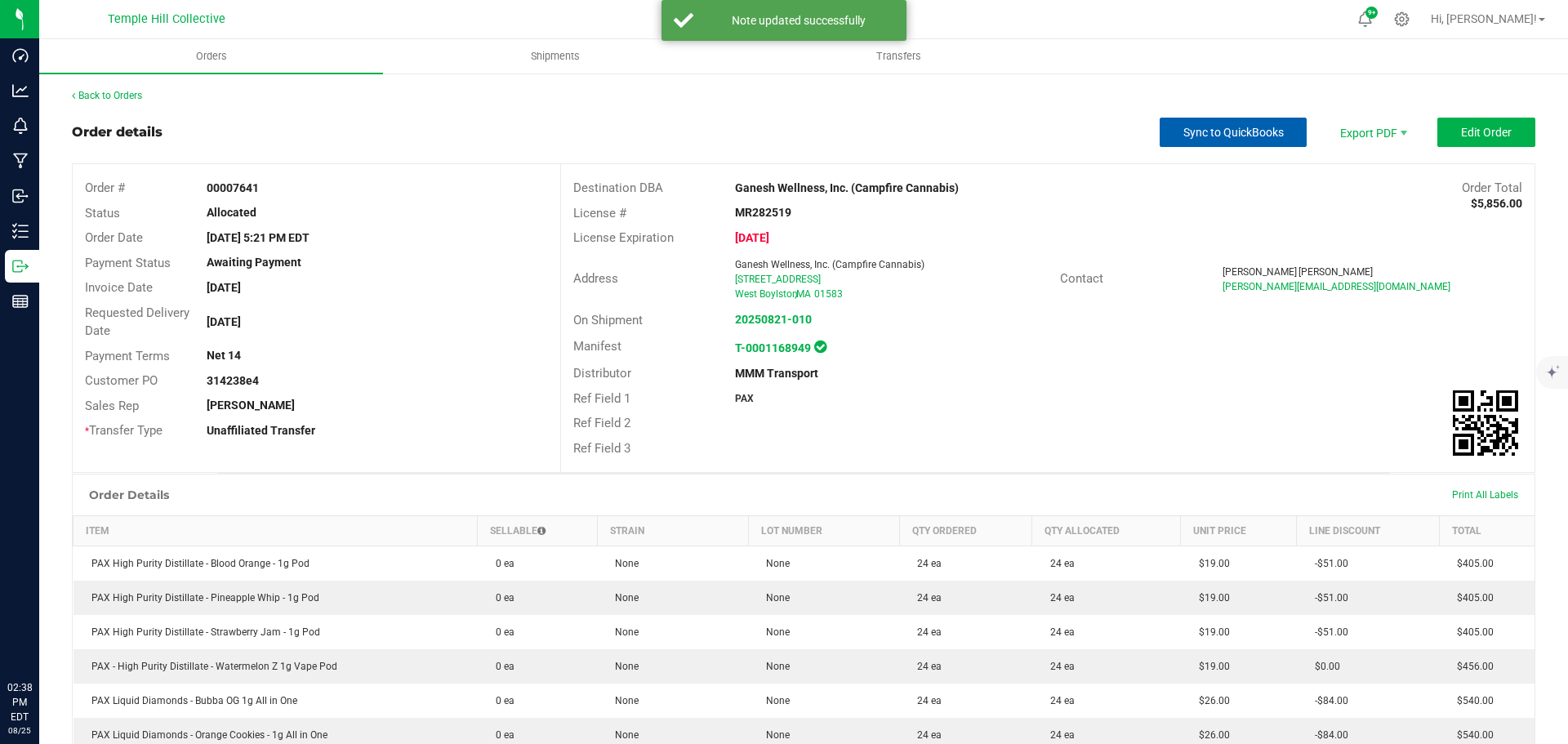
click at [1197, 132] on span "Sync to QuickBooks" at bounding box center [1233, 132] width 101 height 13
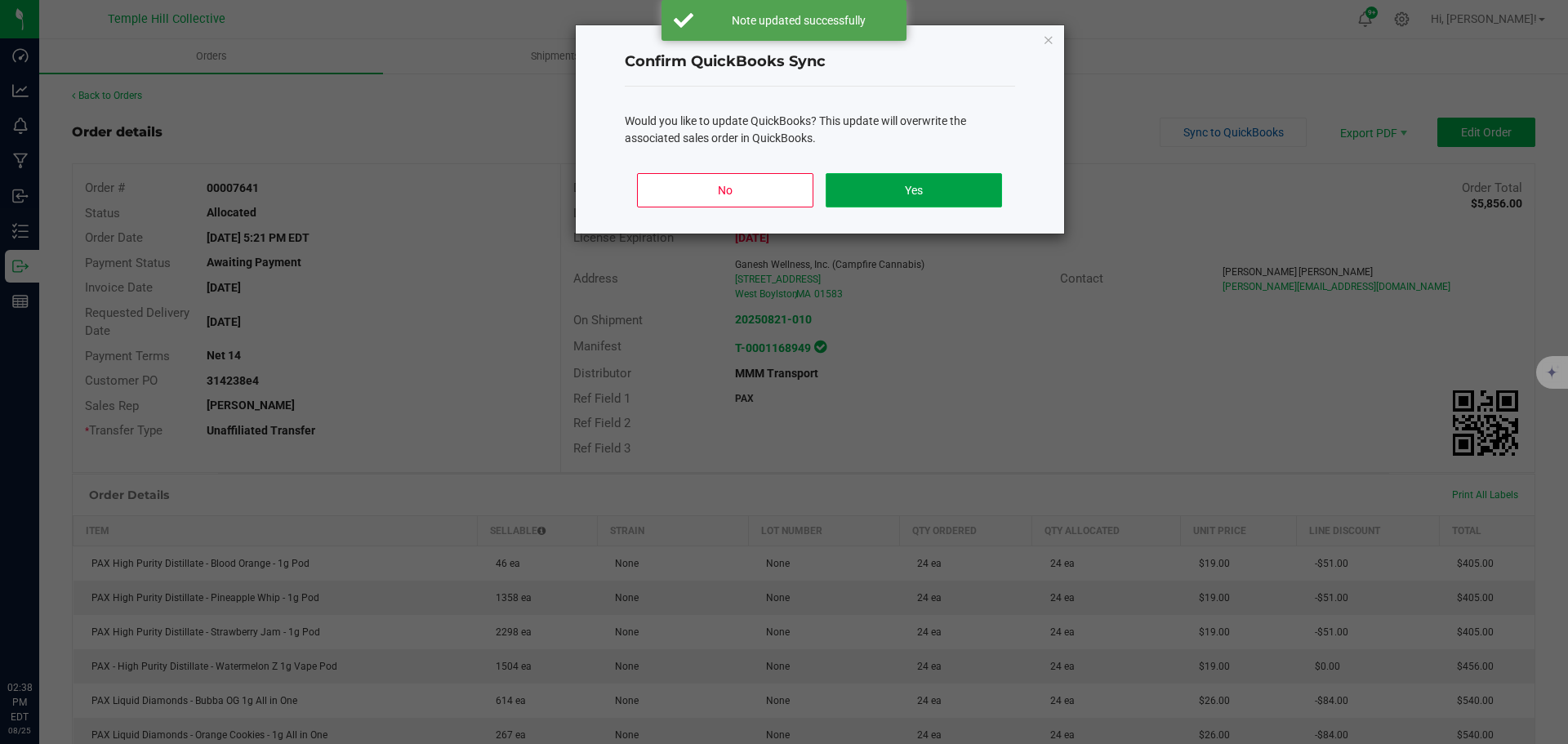
click at [971, 182] on button "Yes" at bounding box center [913, 190] width 176 height 34
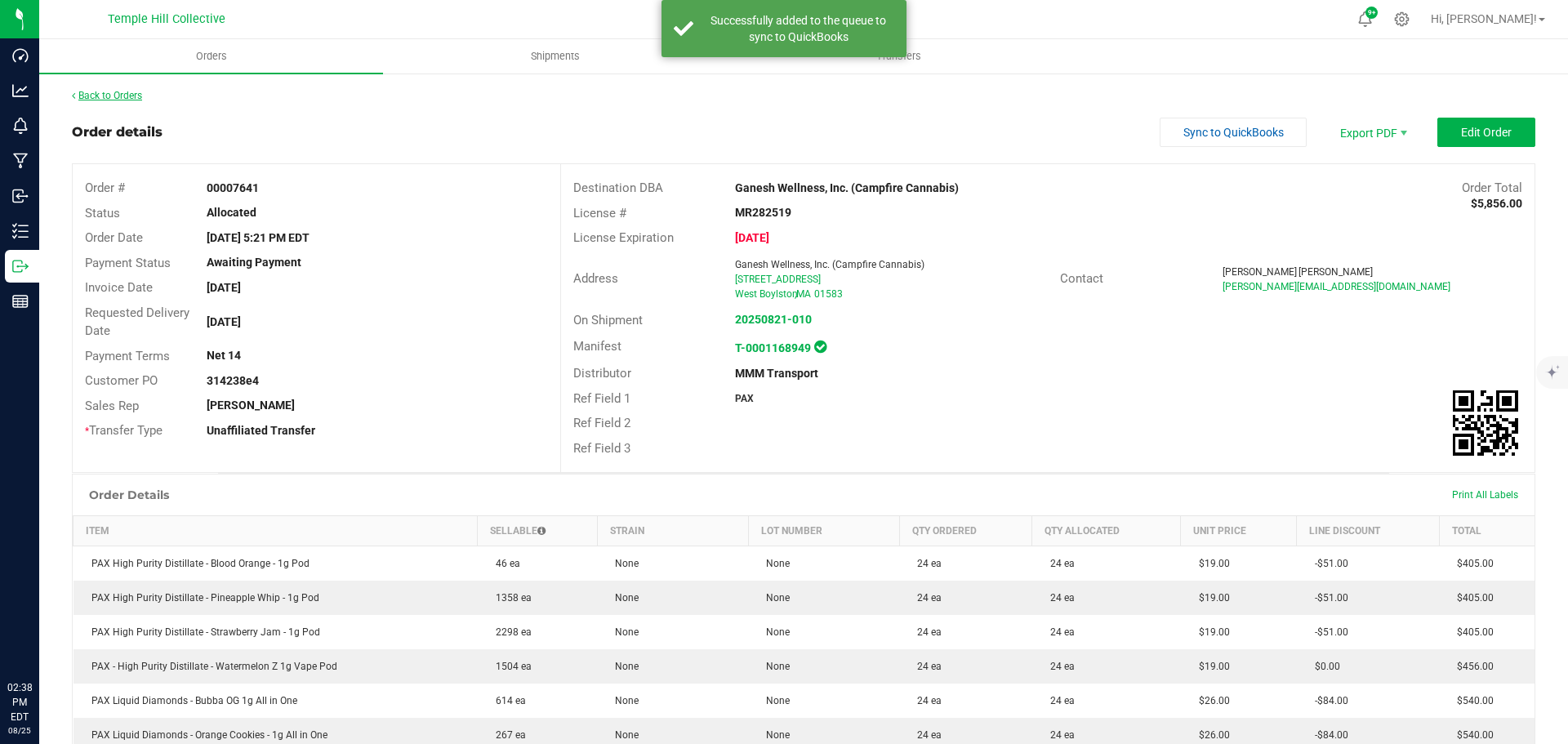
click at [95, 92] on link "Back to Orders" at bounding box center [107, 96] width 70 height 12
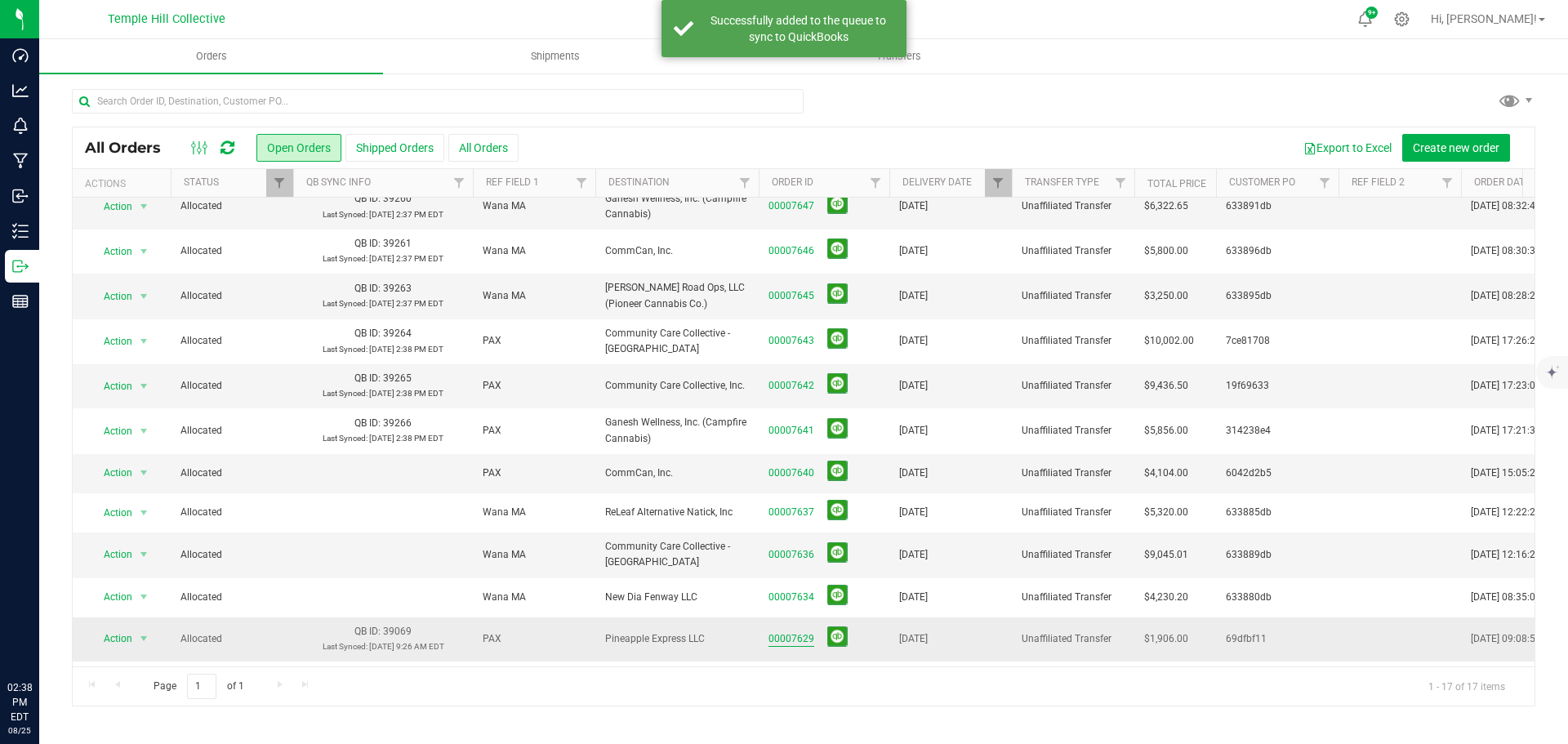
scroll to position [285, 0]
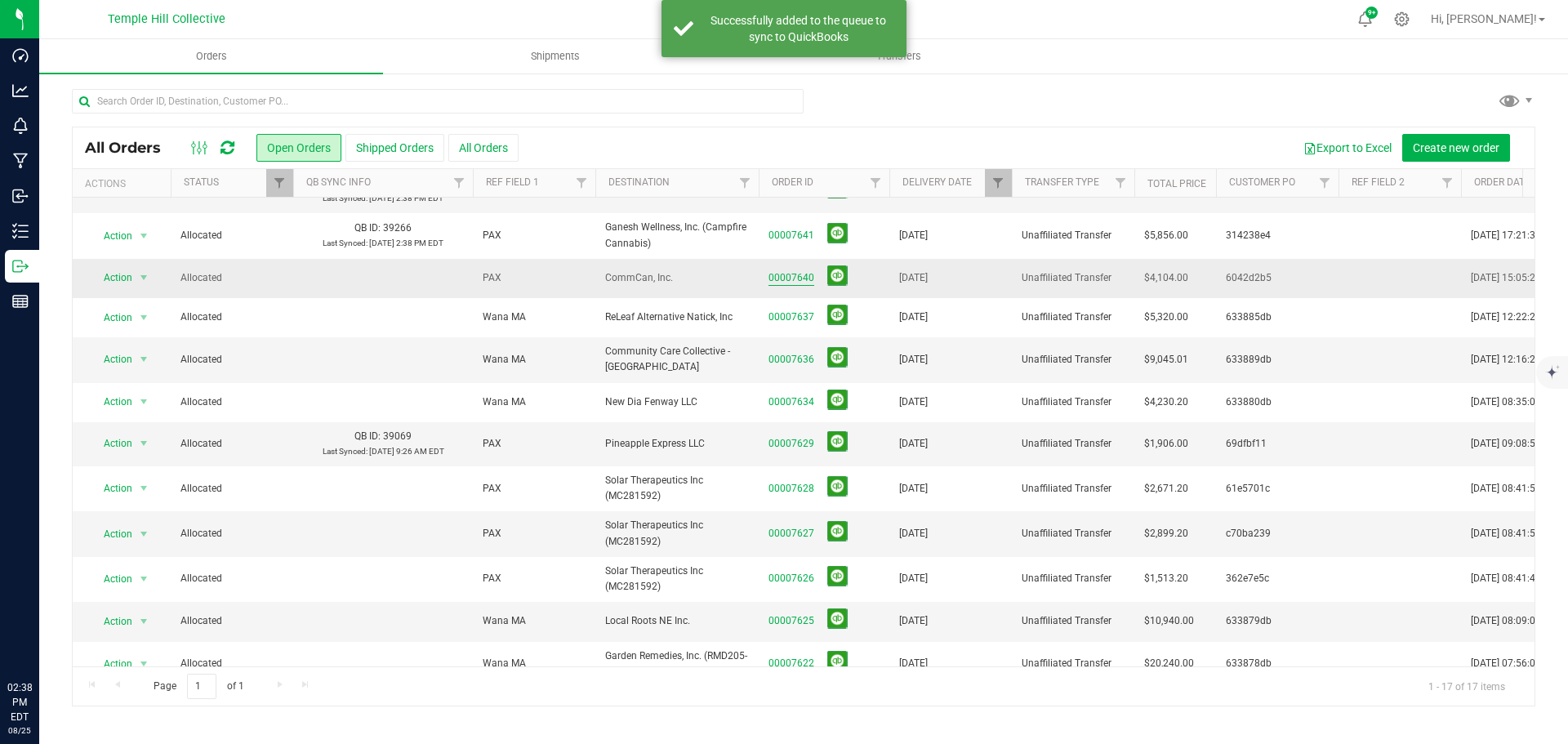
click at [781, 271] on link "00007640" at bounding box center [791, 278] width 46 height 16
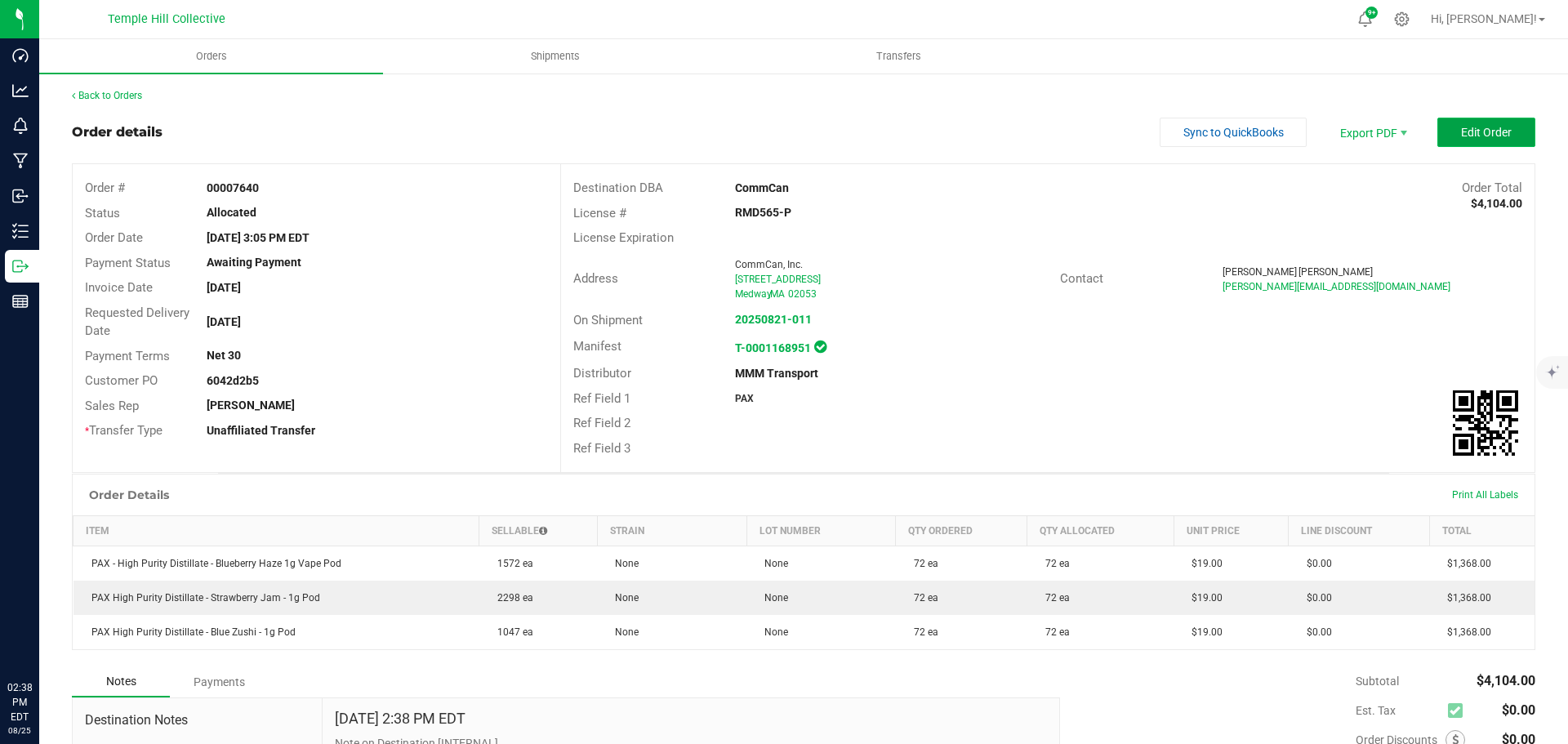
click at [1498, 137] on button "Edit Order" at bounding box center [1486, 132] width 98 height 29
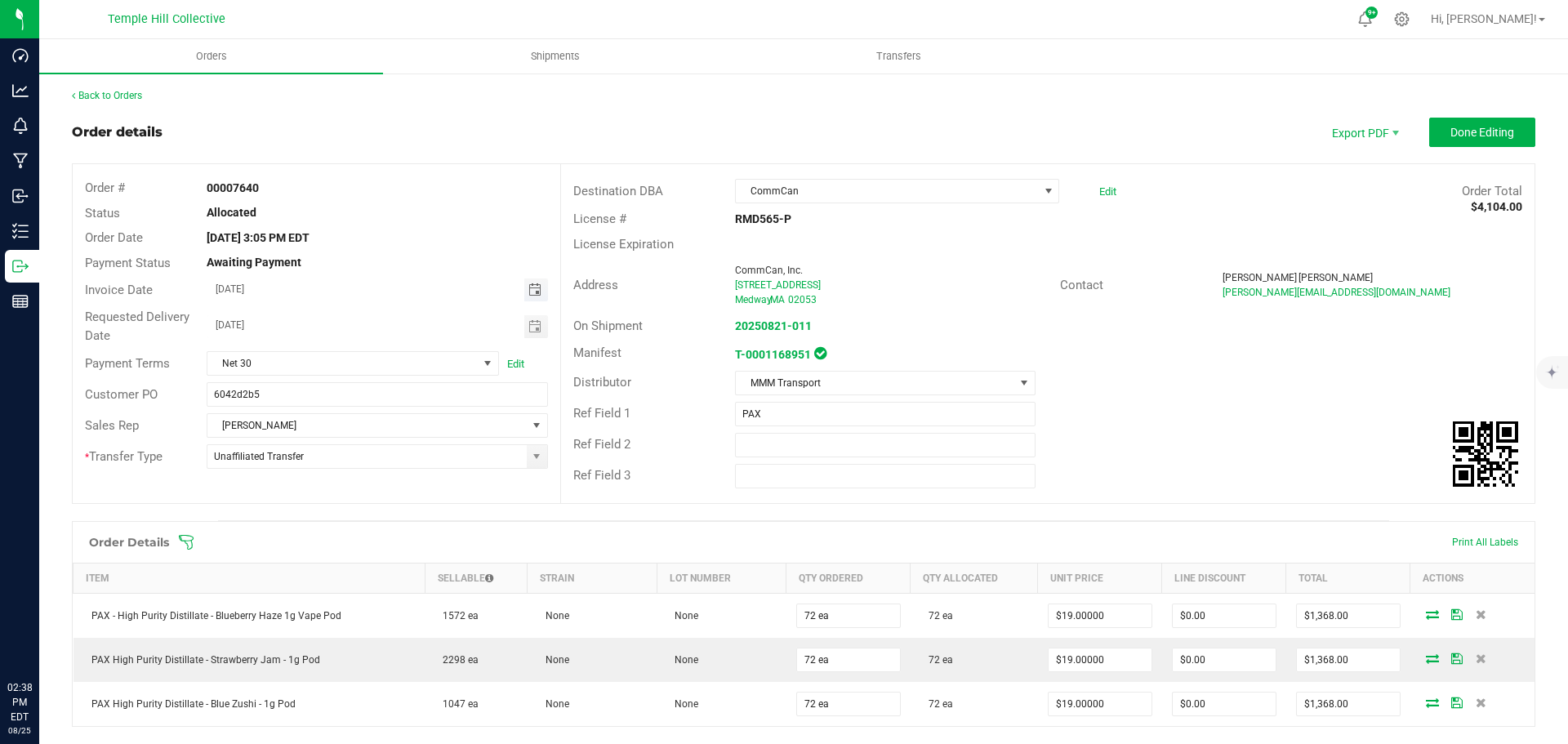
click at [536, 286] on span "Toggle calendar" at bounding box center [535, 290] width 13 height 13
click at [391, 449] on span "22" at bounding box center [400, 452] width 23 height 25
type input "[DATE]"
click at [1440, 144] on button "Done Editing" at bounding box center [1481, 132] width 106 height 29
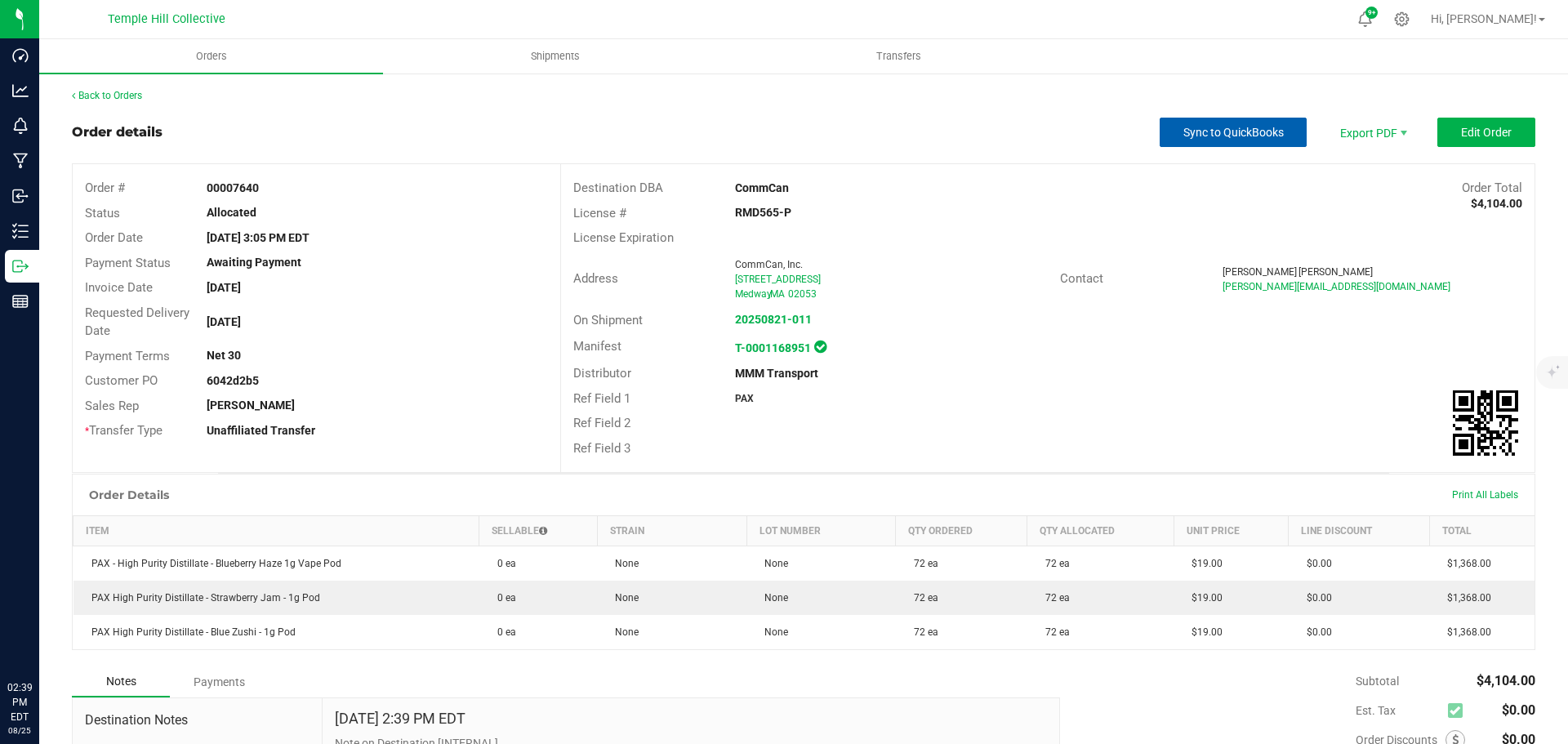
click at [1183, 136] on span "Sync to QuickBooks" at bounding box center [1233, 132] width 101 height 13
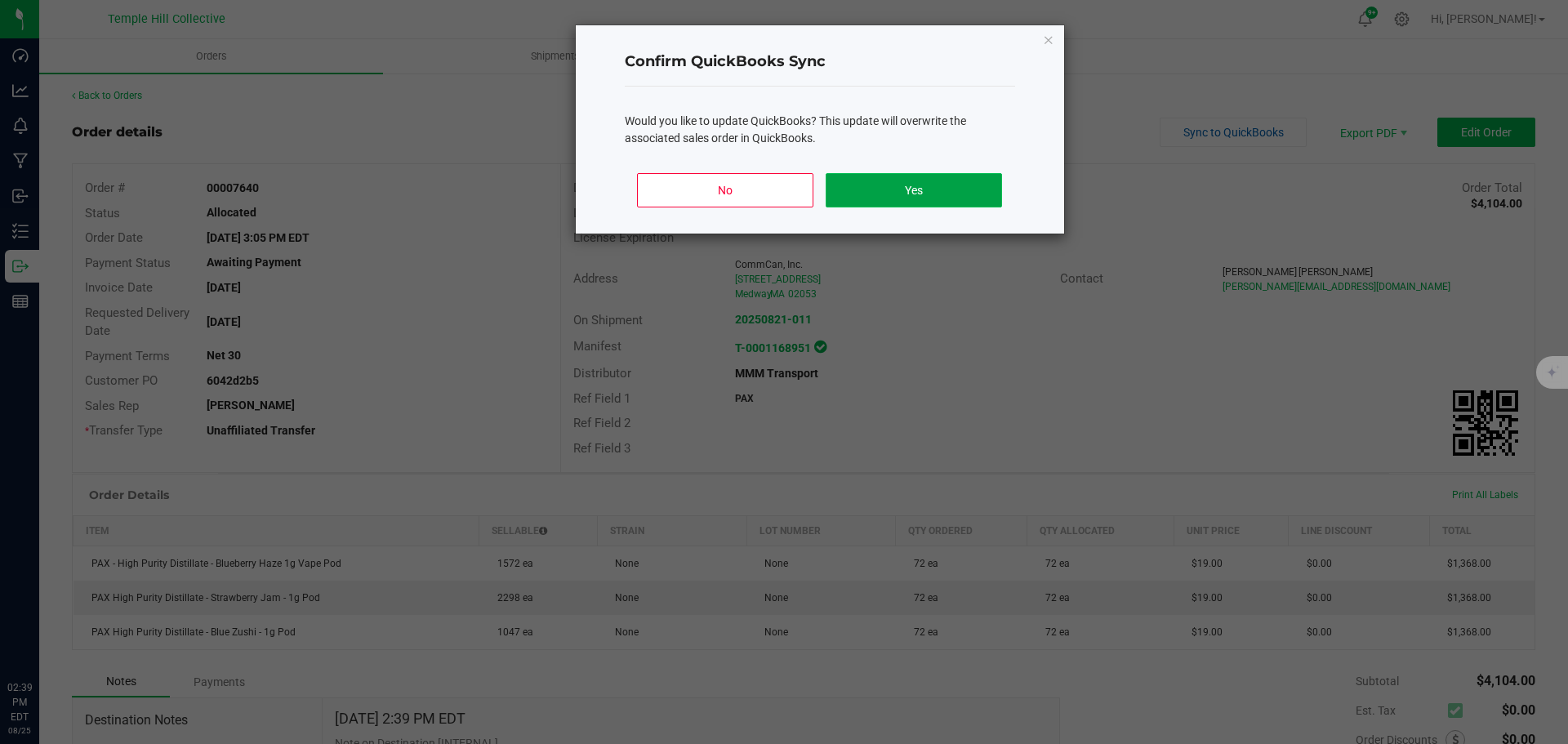
click at [923, 187] on button "Yes" at bounding box center [913, 190] width 176 height 34
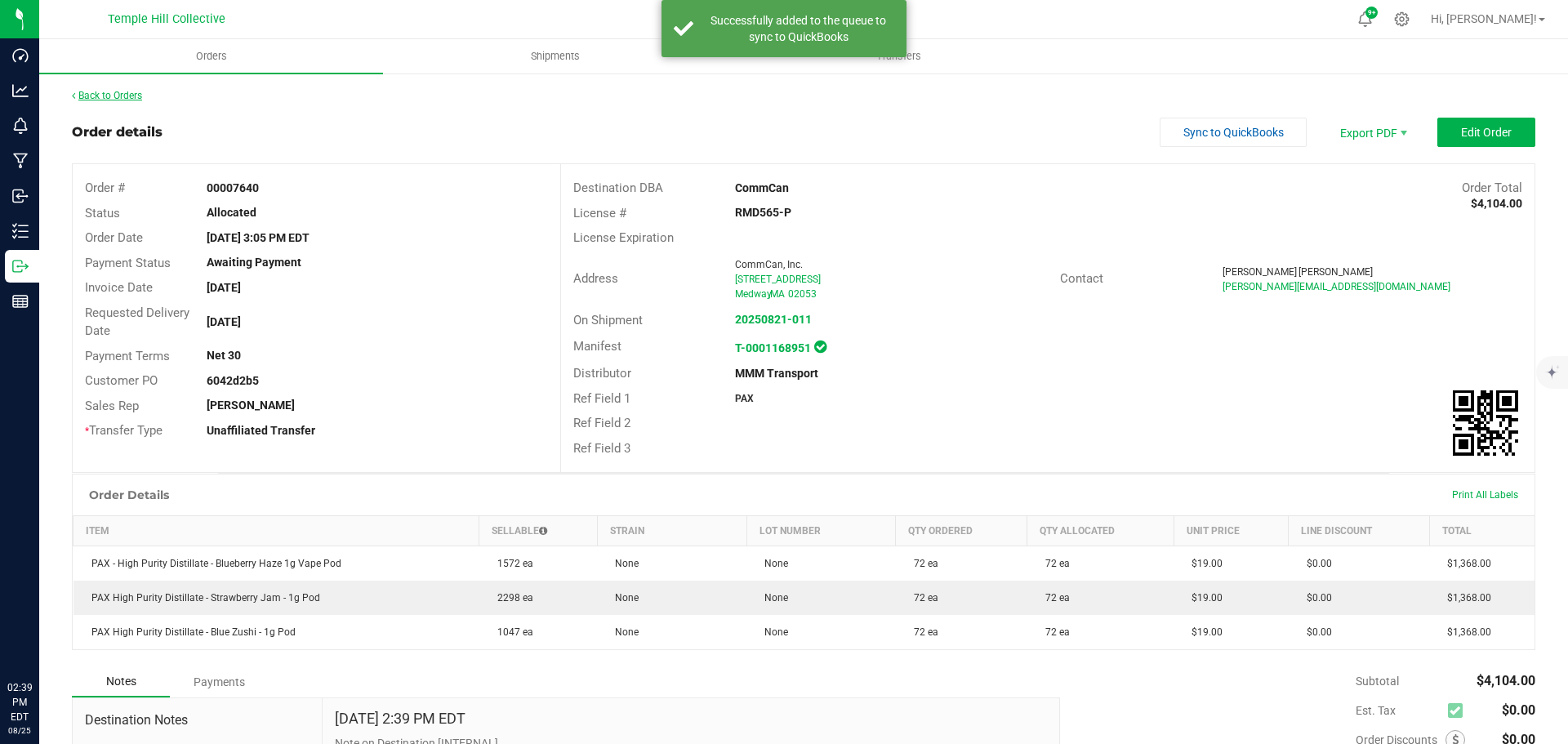
click at [120, 97] on link "Back to Orders" at bounding box center [107, 96] width 70 height 12
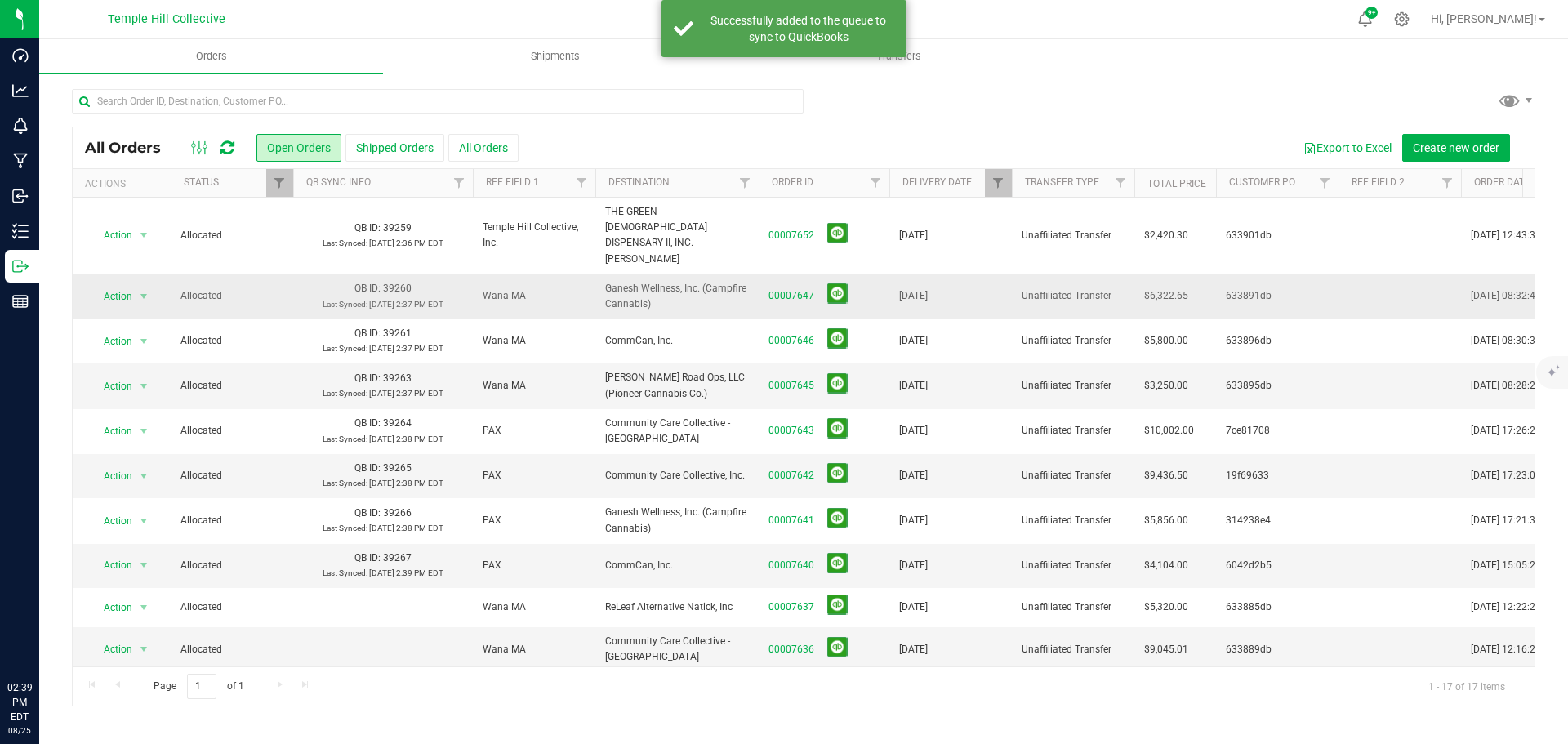
scroll to position [290, 0]
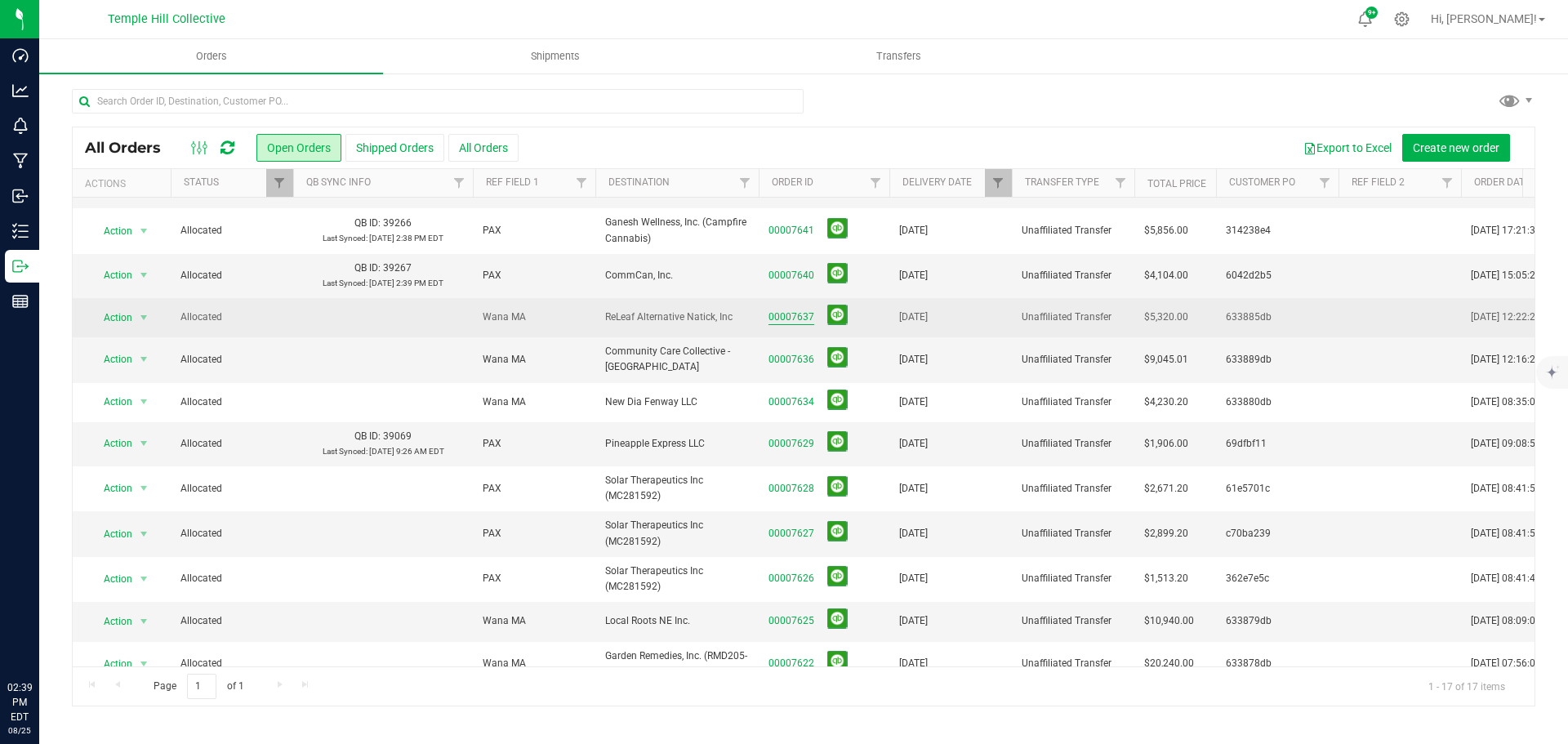
click at [789, 310] on link "00007637" at bounding box center [791, 317] width 46 height 16
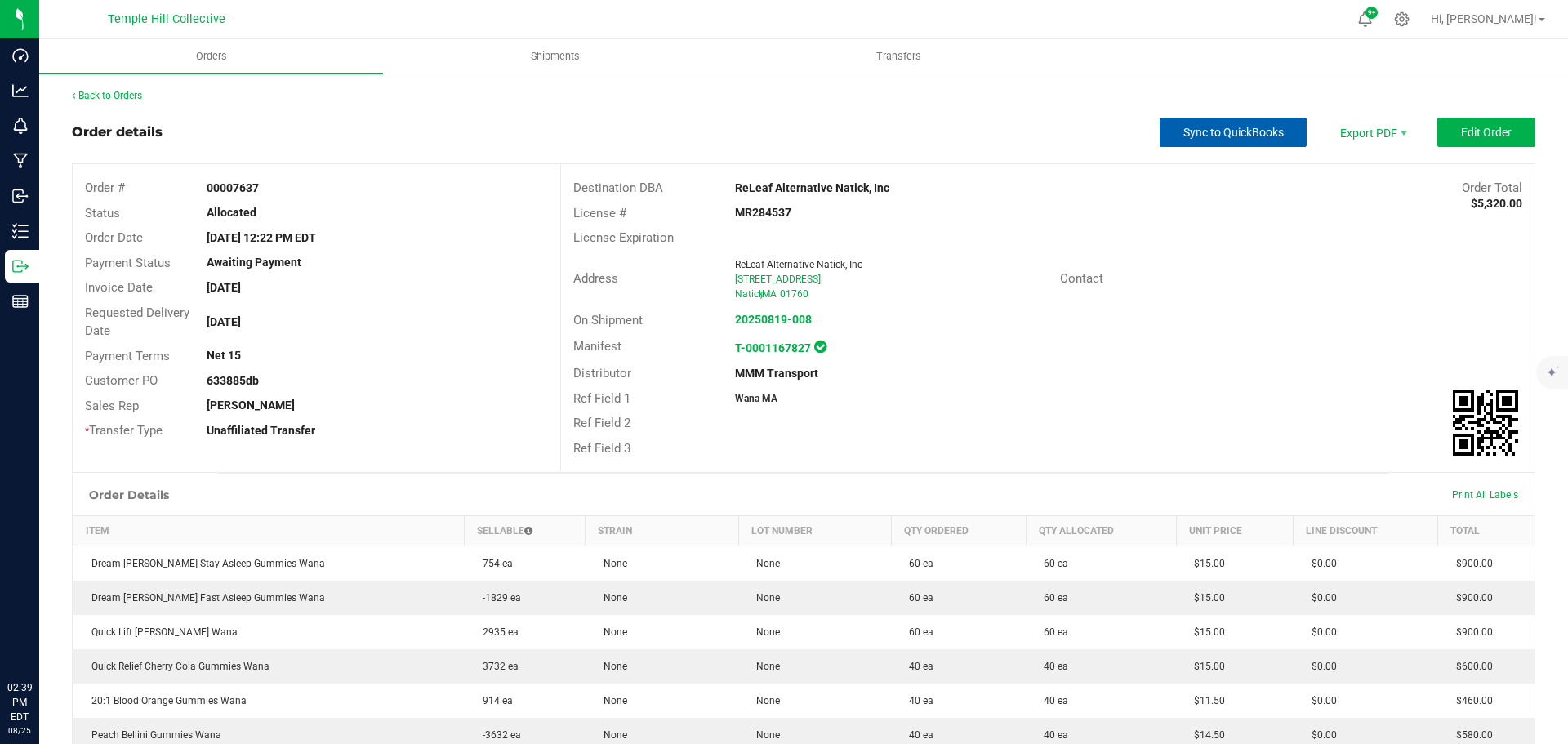
click at [1225, 118] on button "Sync to QuickBooks" at bounding box center [1233, 132] width 147 height 29
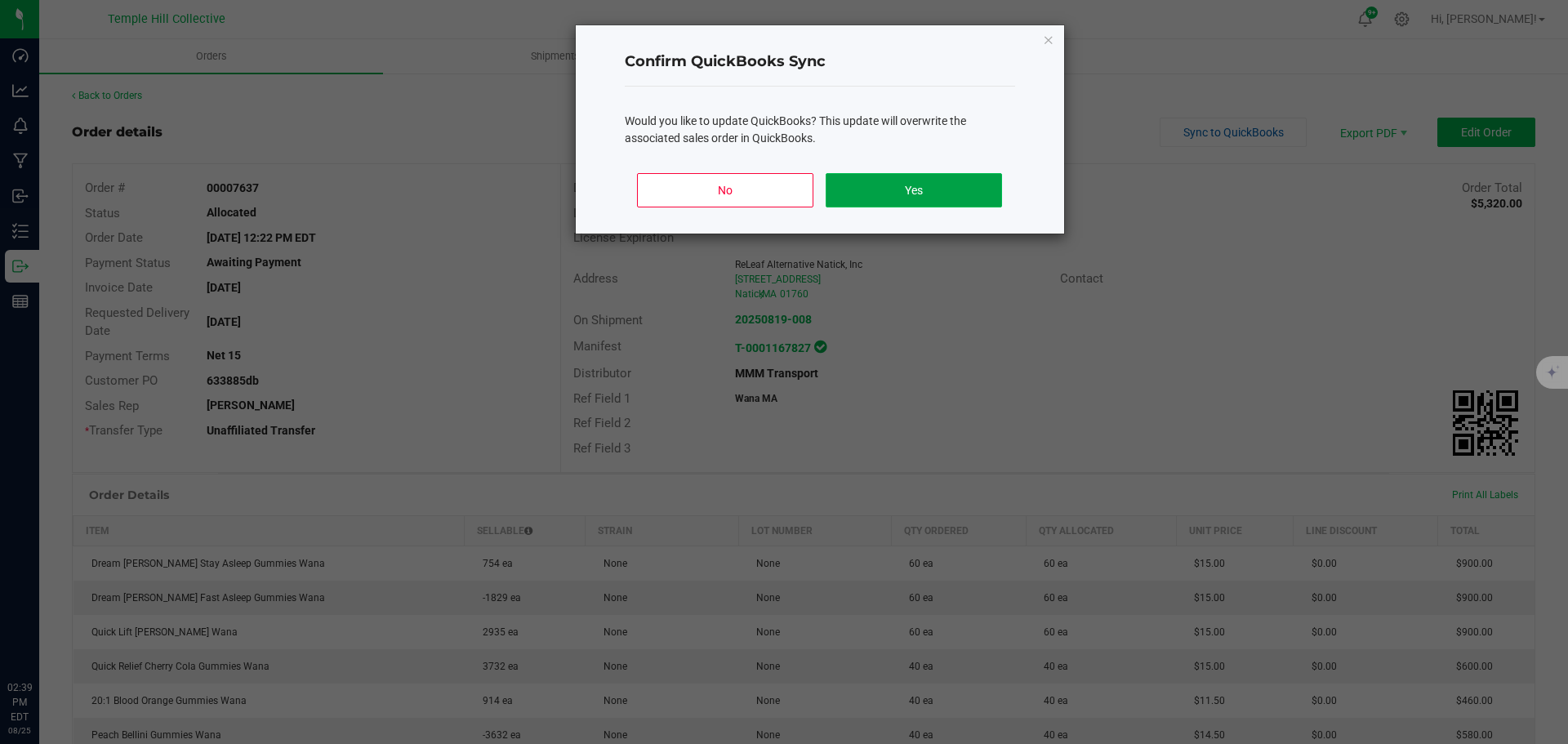
click at [931, 191] on button "Yes" at bounding box center [913, 190] width 176 height 34
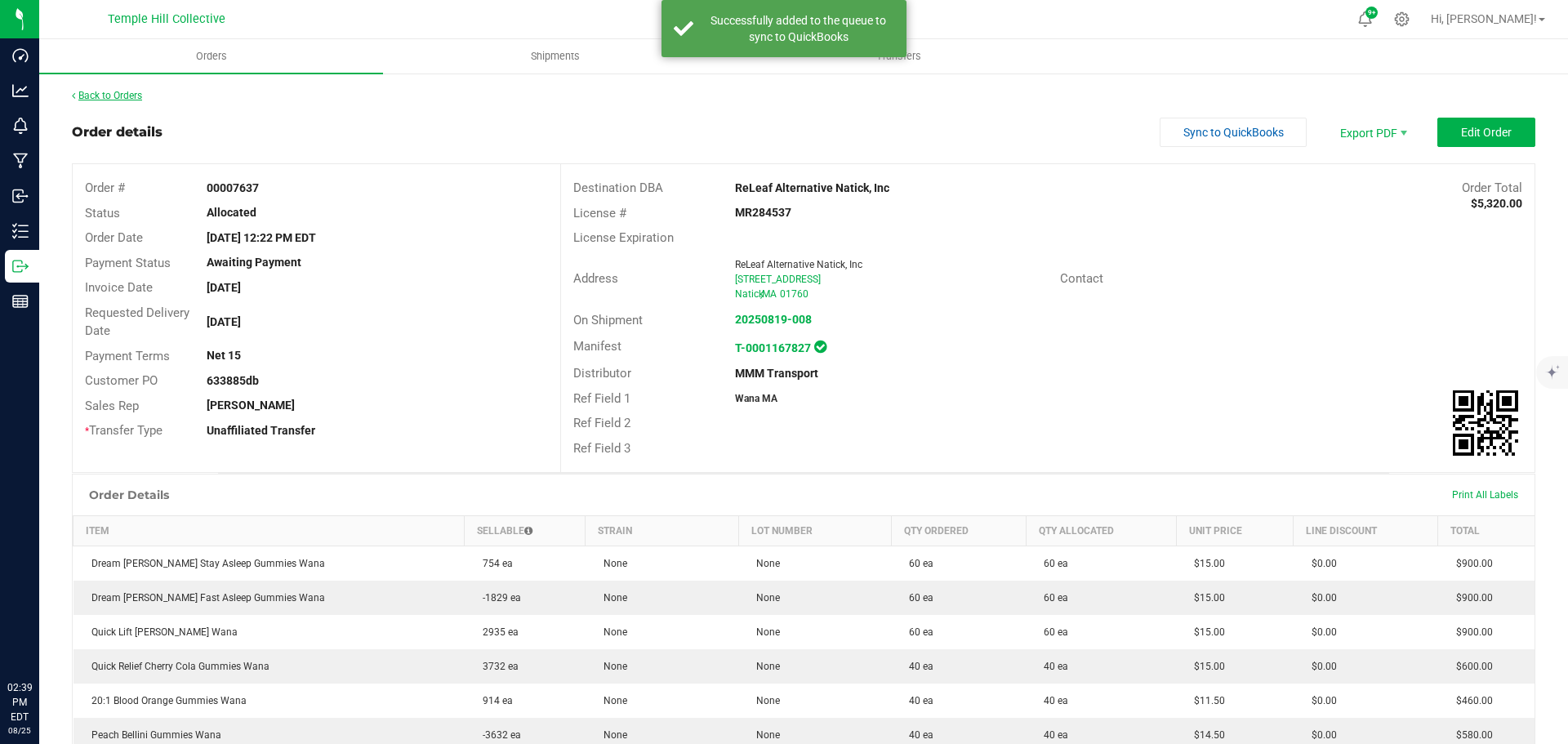
click at [121, 95] on link "Back to Orders" at bounding box center [107, 96] width 70 height 12
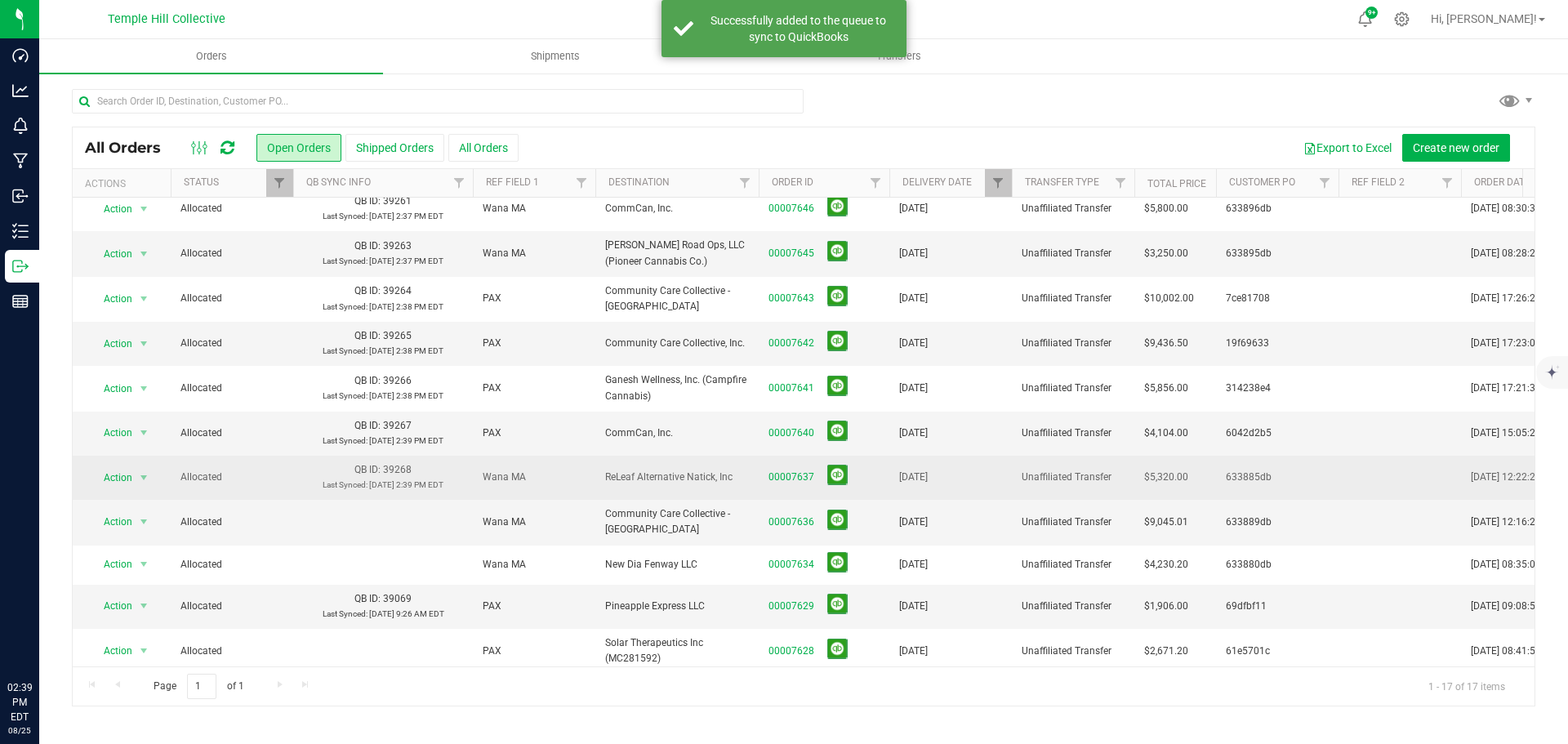
scroll to position [295, 0]
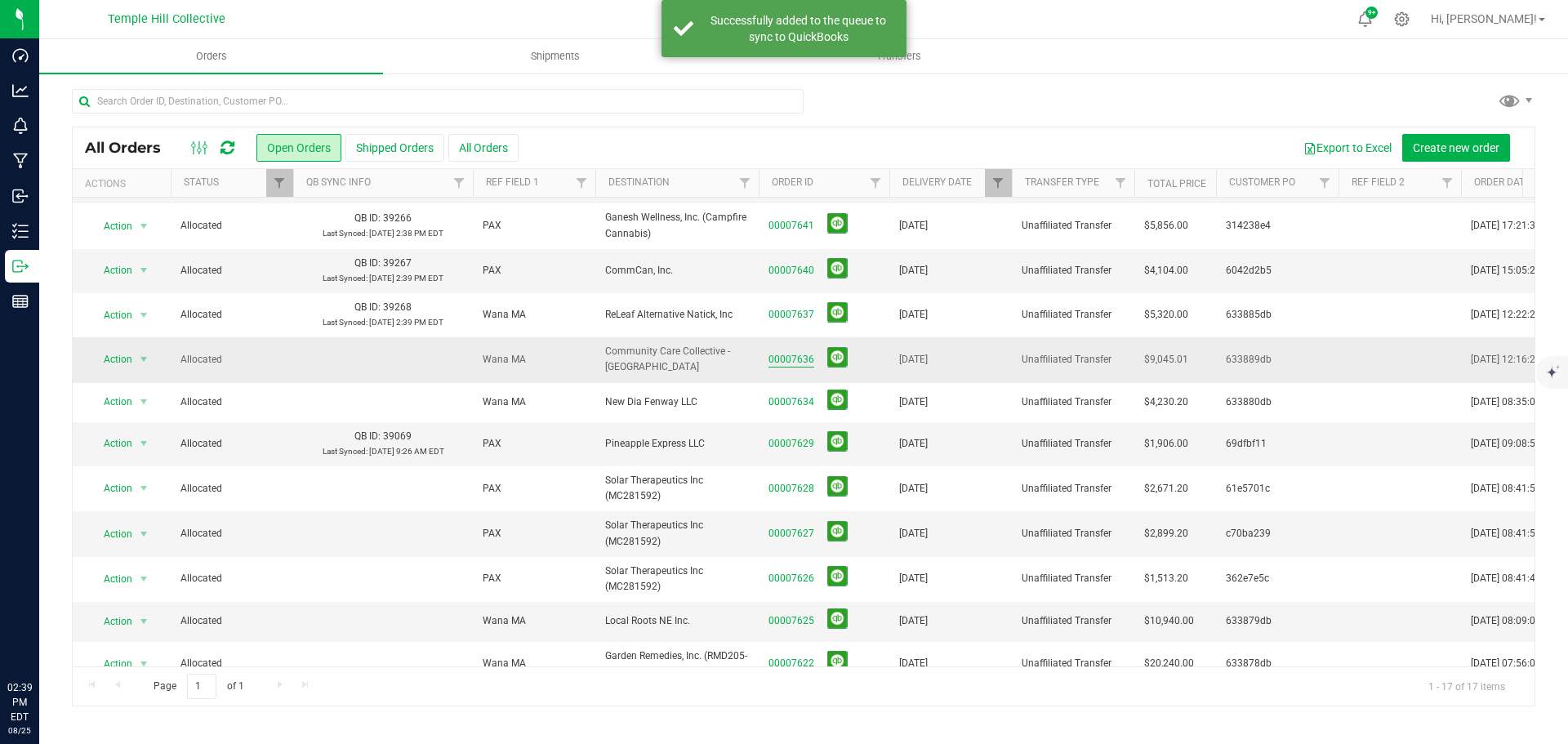
click at [784, 352] on link "00007636" at bounding box center [791, 360] width 46 height 16
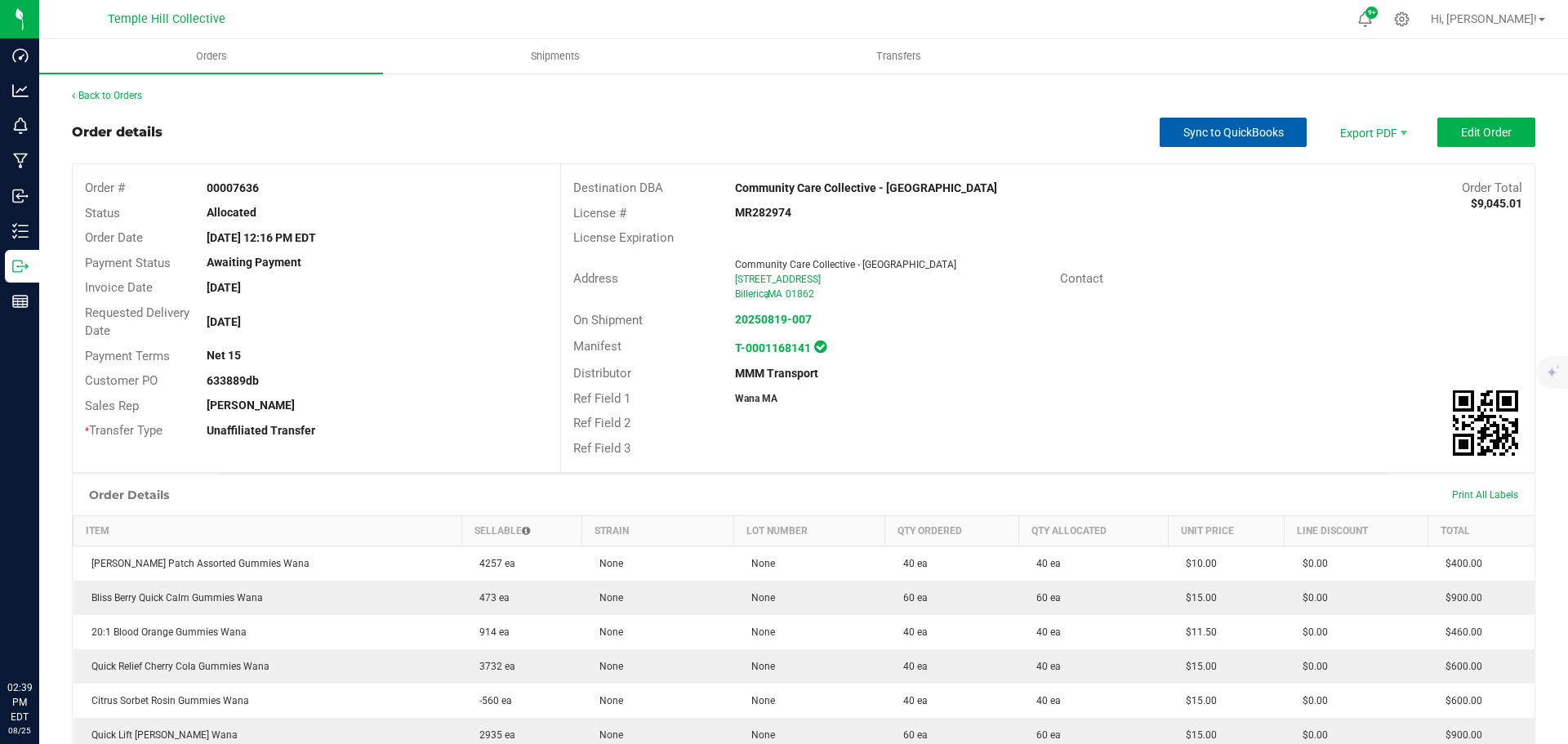
click at [1210, 126] on span "Sync to QuickBooks" at bounding box center [1233, 132] width 101 height 13
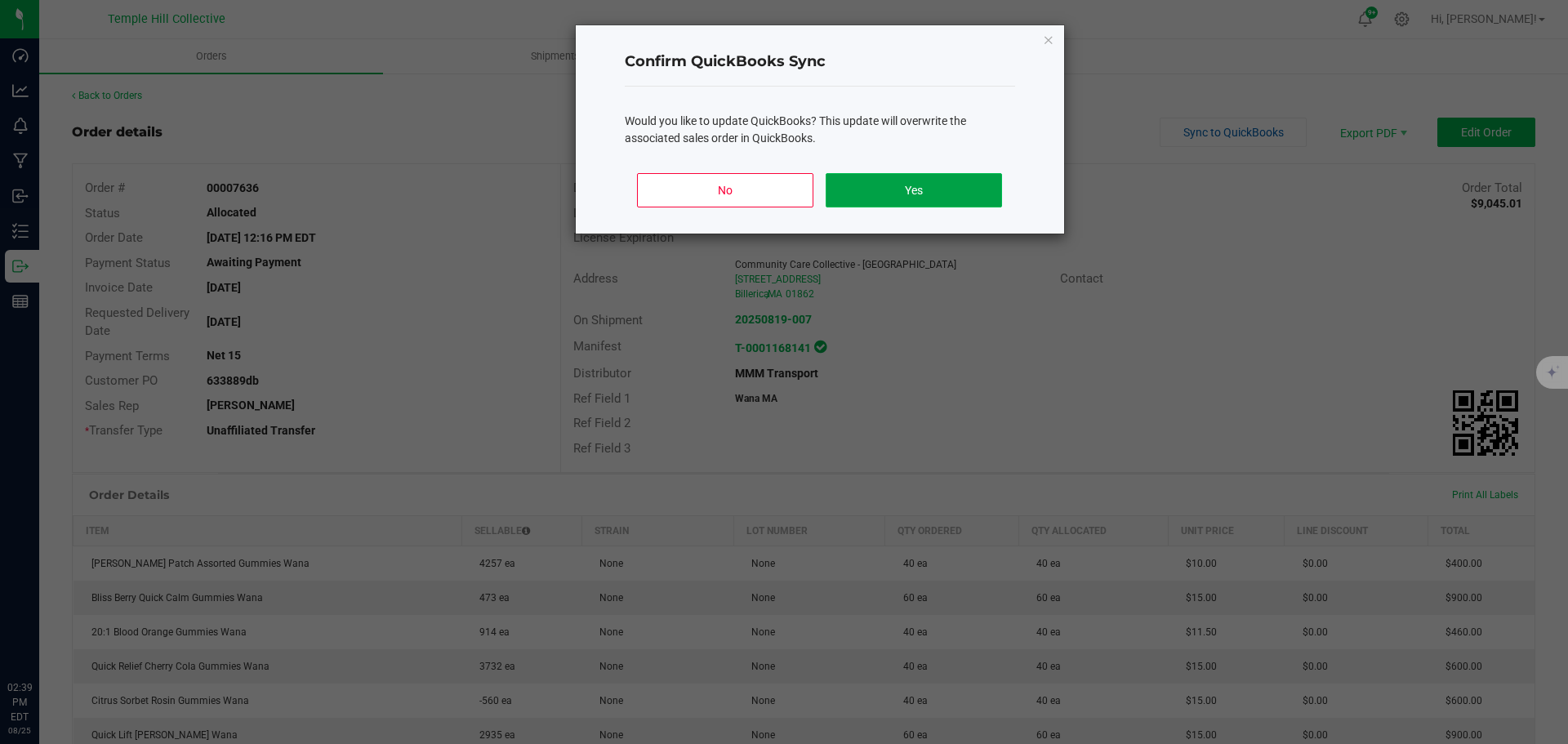
click at [976, 197] on button "Yes" at bounding box center [913, 190] width 176 height 34
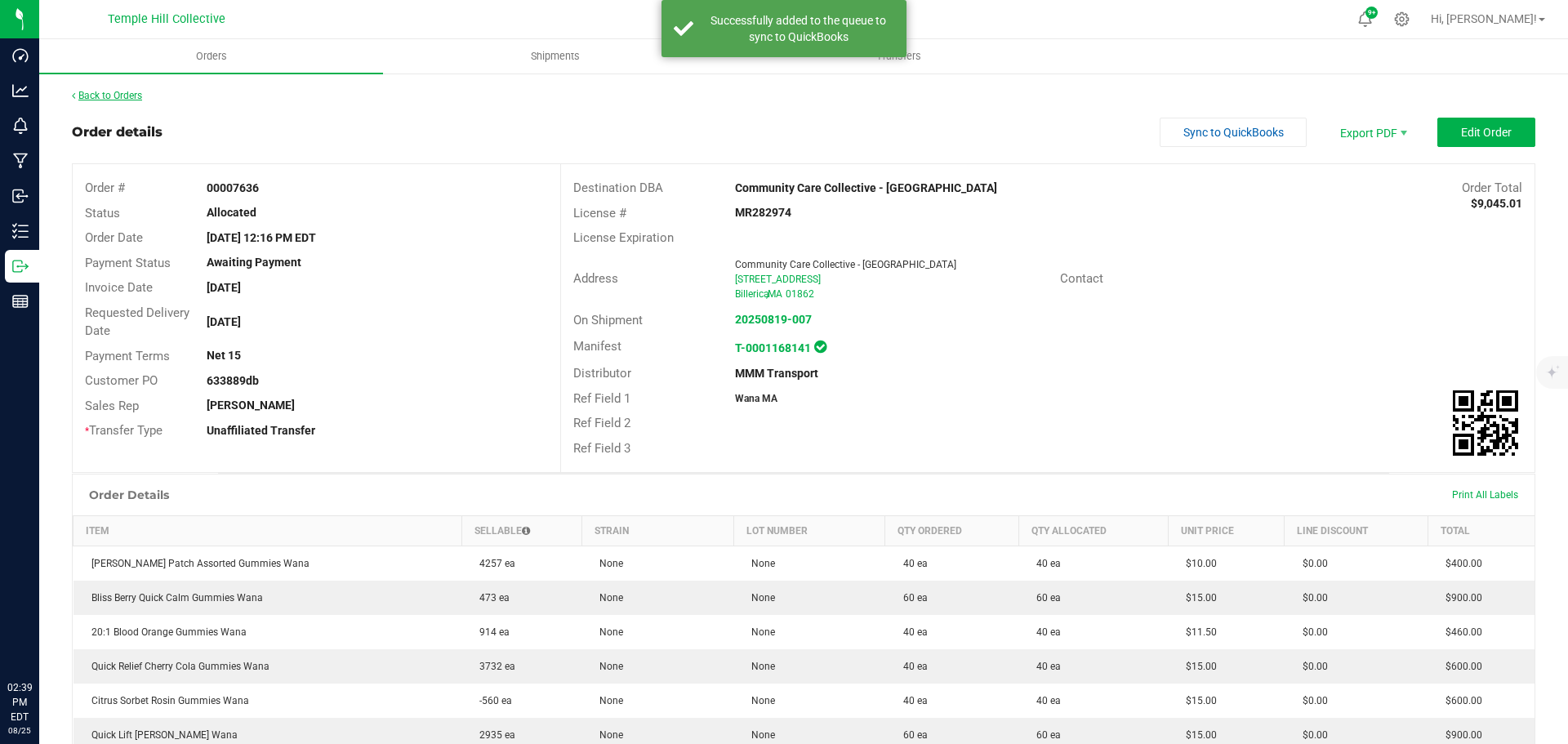
click at [113, 94] on link "Back to Orders" at bounding box center [107, 96] width 70 height 12
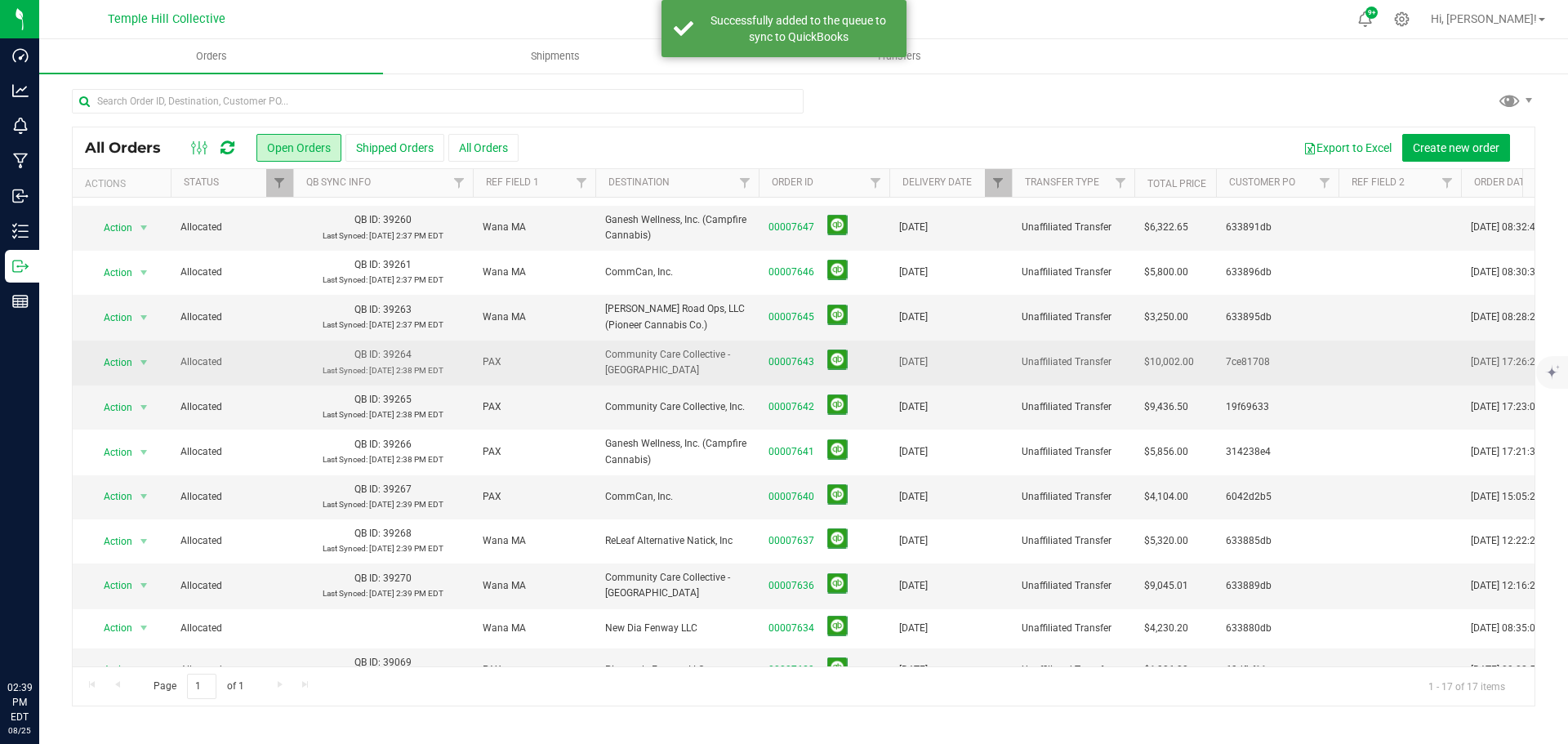
scroll to position [295, 0]
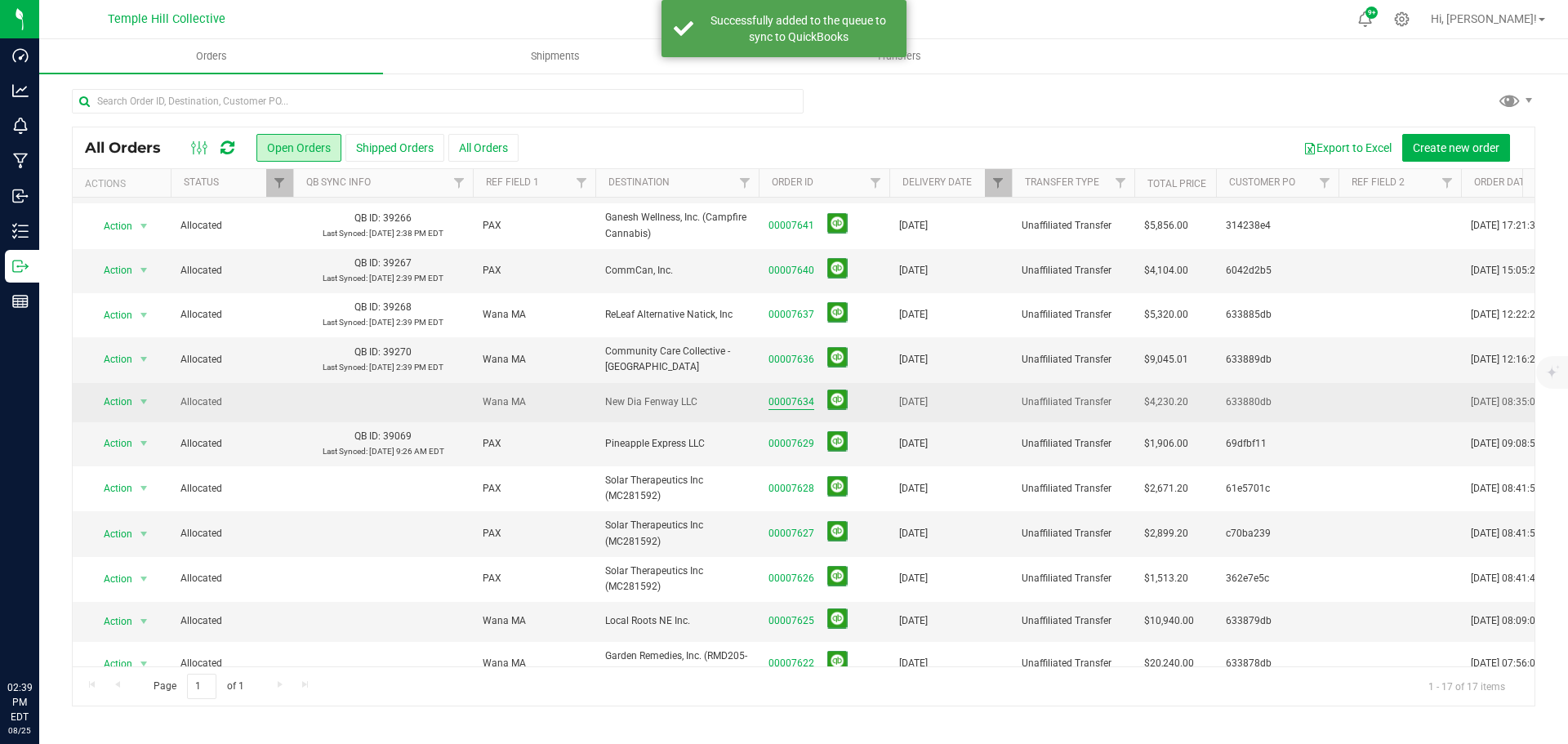
click at [782, 395] on link "00007634" at bounding box center [791, 402] width 46 height 16
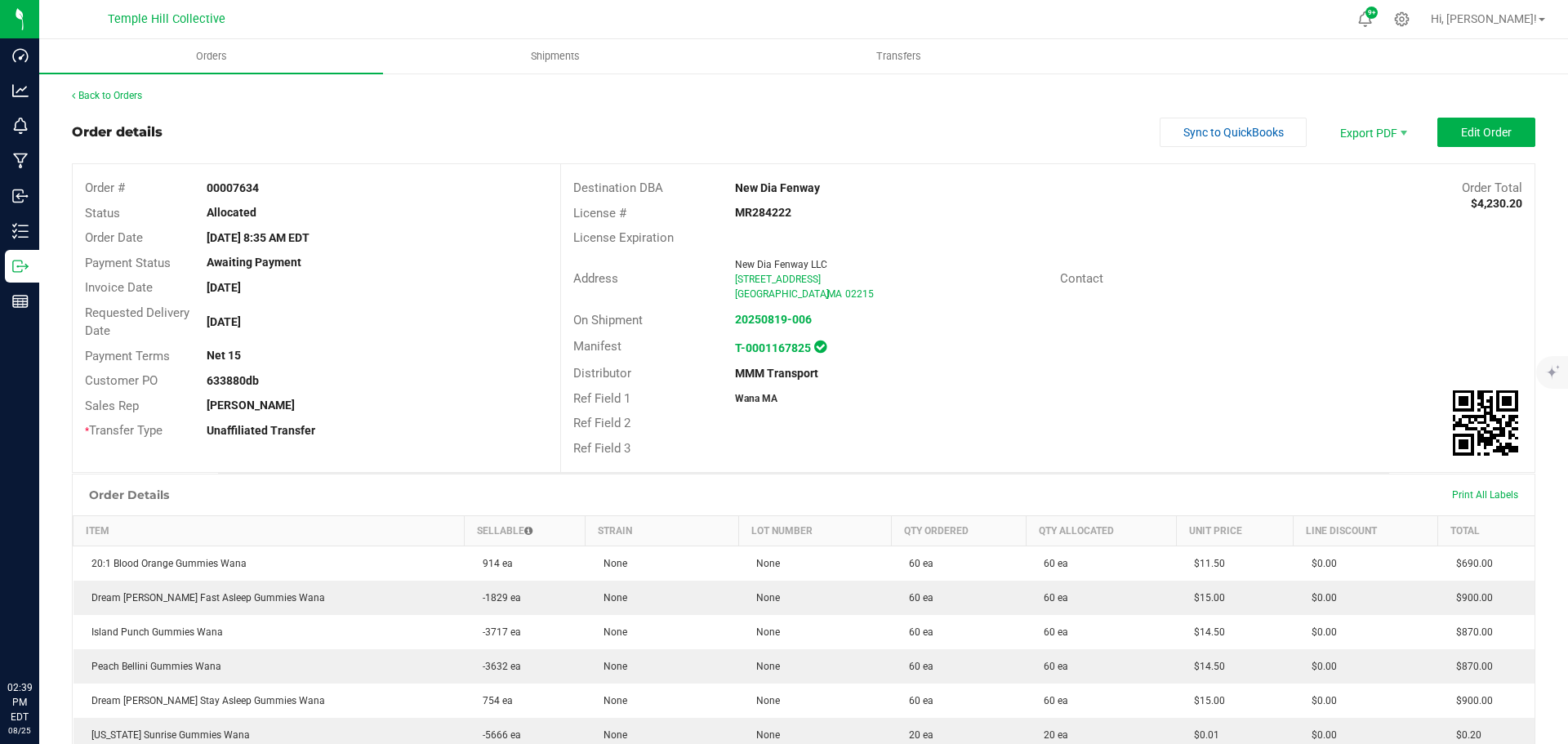
click at [1143, 128] on div "Order details Sync to QuickBooks Export PDF Edit Order" at bounding box center [803, 132] width 1463 height 29
click at [1203, 127] on span "Sync to QuickBooks" at bounding box center [1233, 132] width 101 height 13
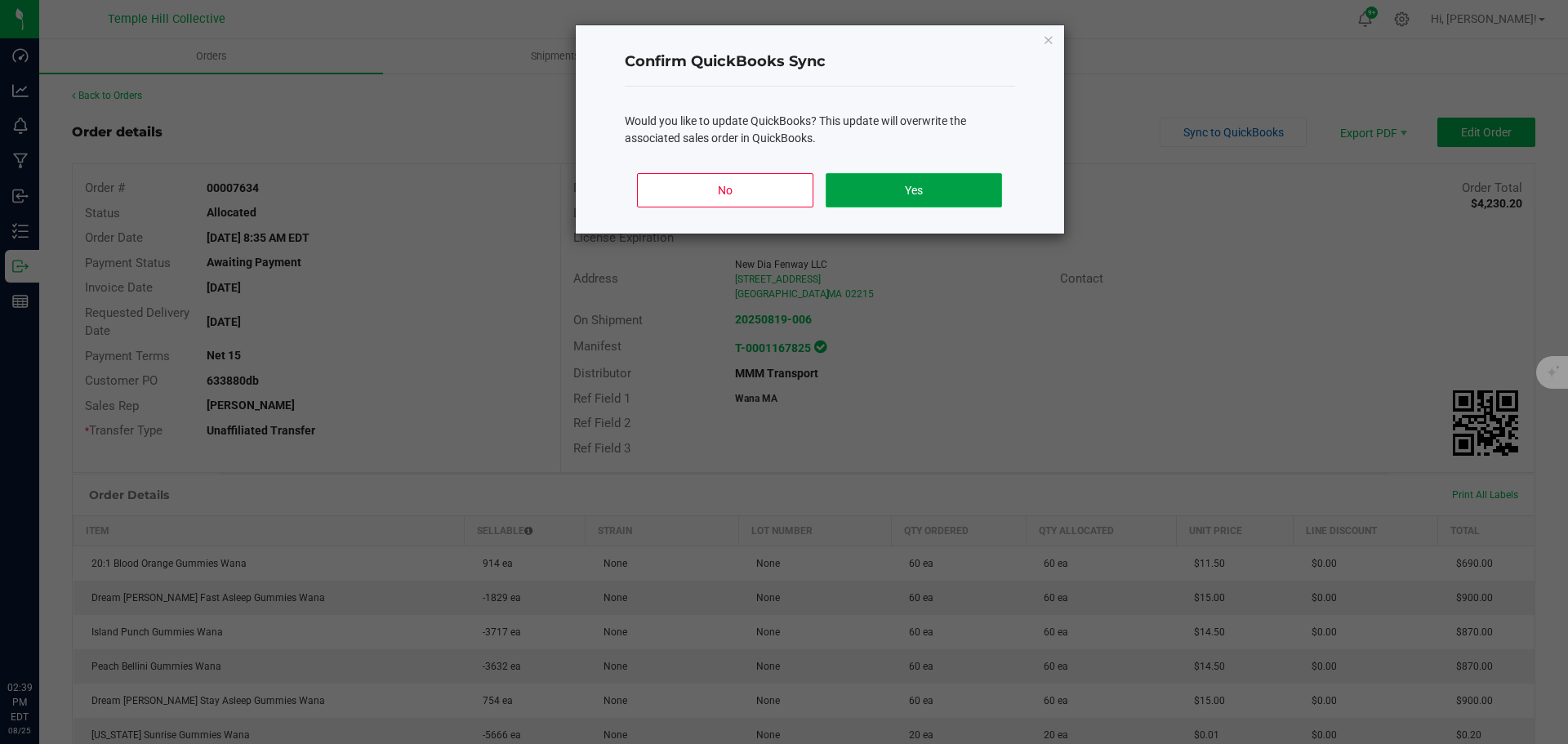
click at [958, 188] on button "Yes" at bounding box center [913, 190] width 176 height 34
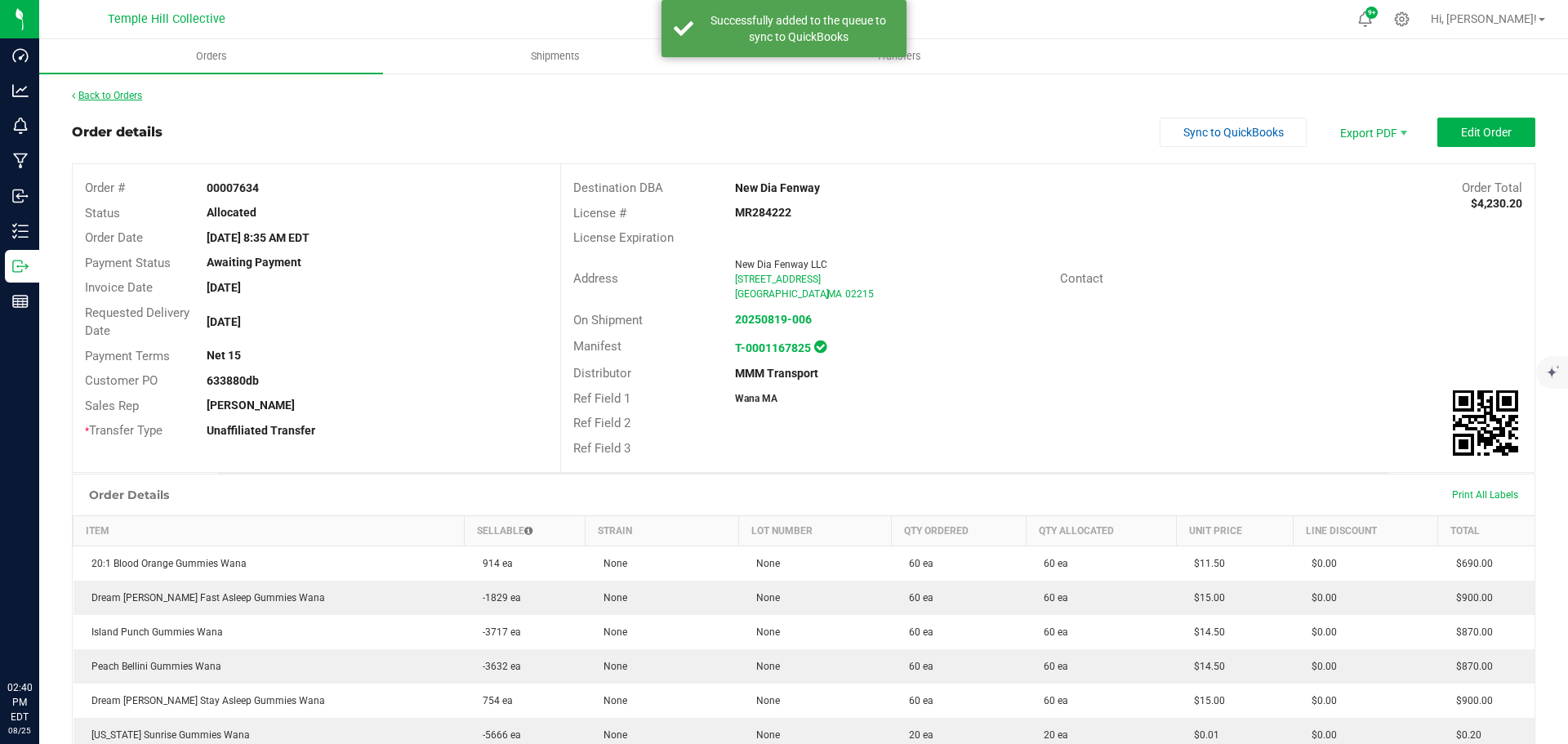
click at [121, 92] on link "Back to Orders" at bounding box center [107, 96] width 70 height 12
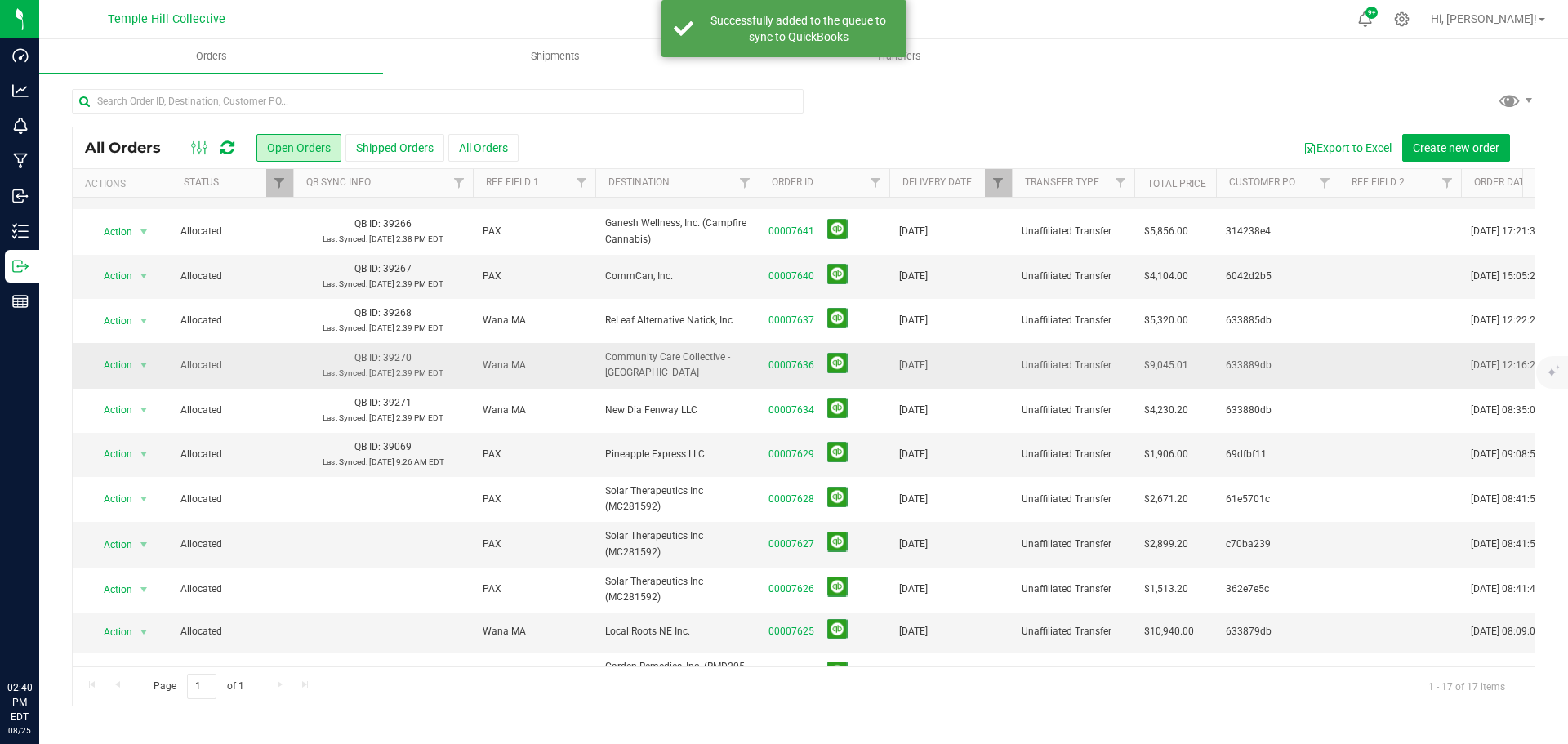
scroll to position [300, 0]
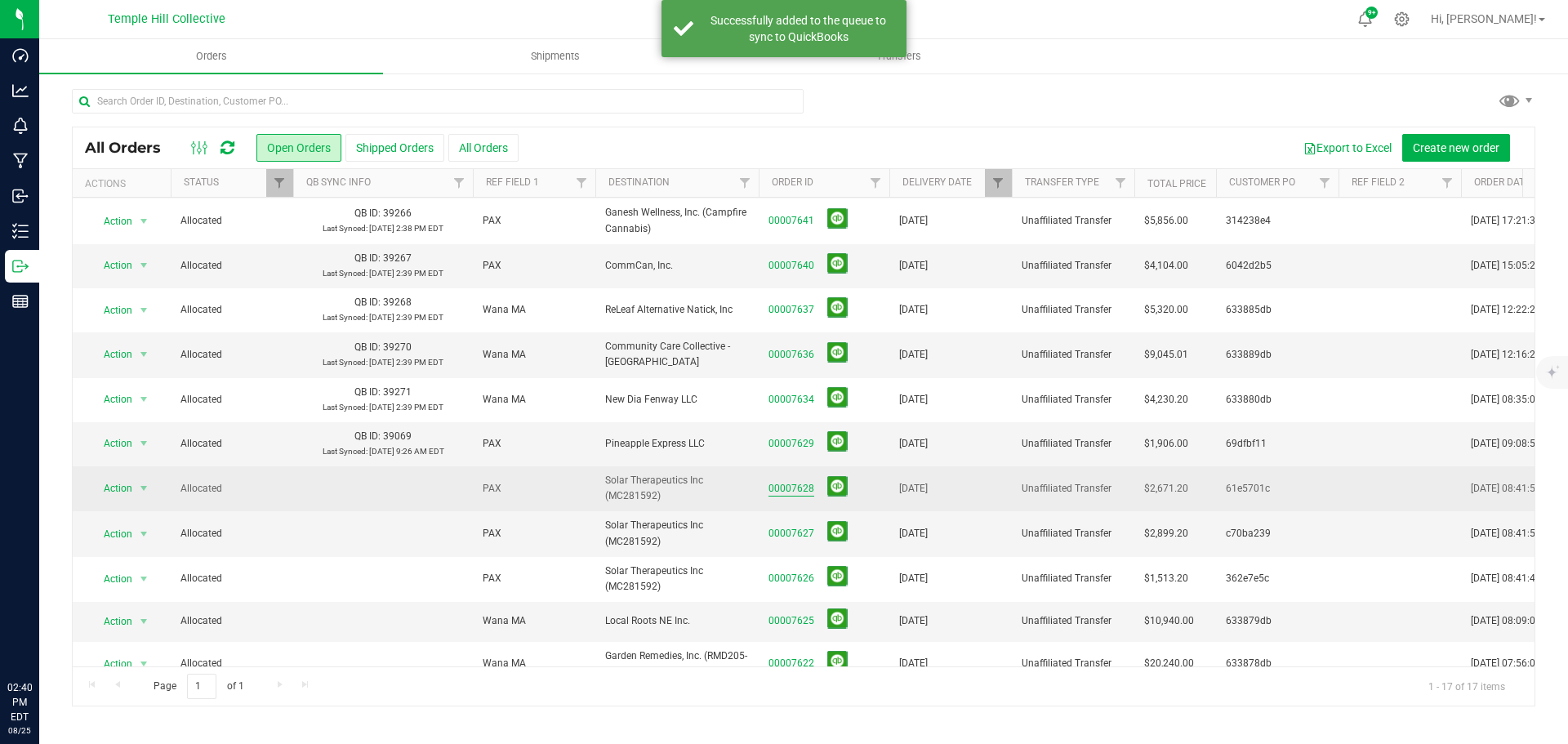
click at [787, 482] on link "00007628" at bounding box center [791, 489] width 46 height 16
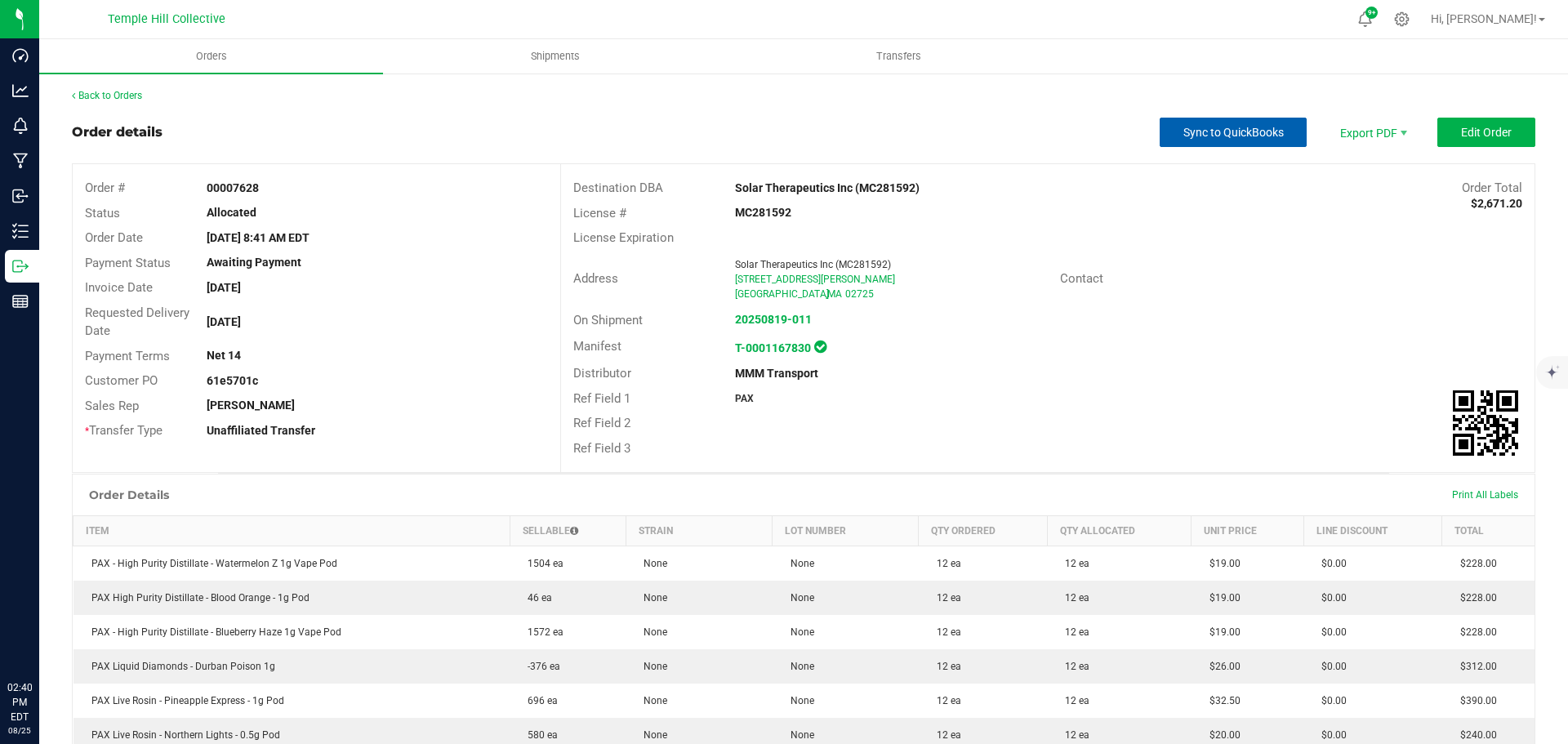
click at [1183, 131] on span "Sync to QuickBooks" at bounding box center [1233, 132] width 101 height 13
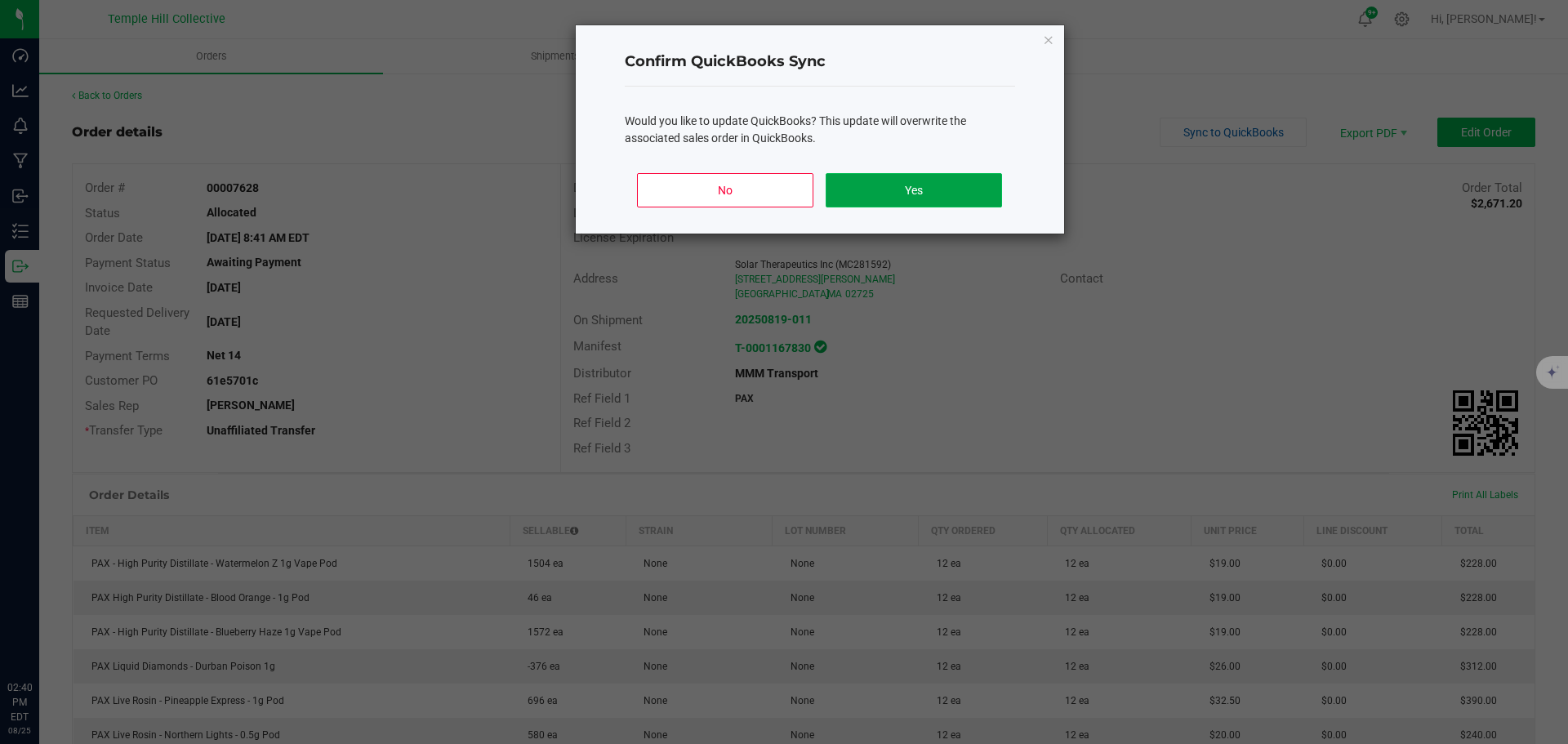
drag, startPoint x: 887, startPoint y: 183, endPoint x: 885, endPoint y: 206, distance: 23.1
click at [886, 182] on button "Yes" at bounding box center [913, 190] width 176 height 34
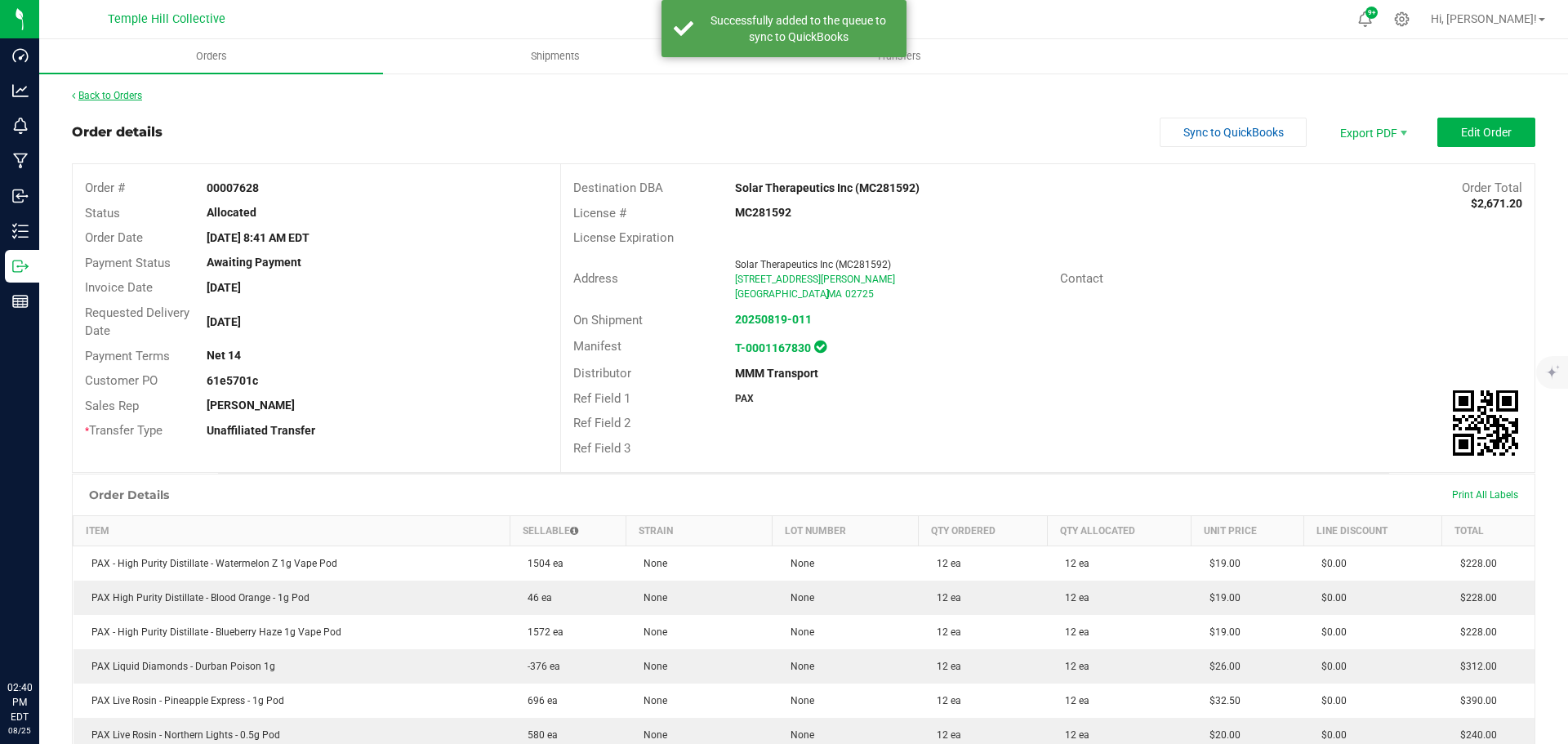
click at [99, 91] on link "Back to Orders" at bounding box center [107, 96] width 70 height 12
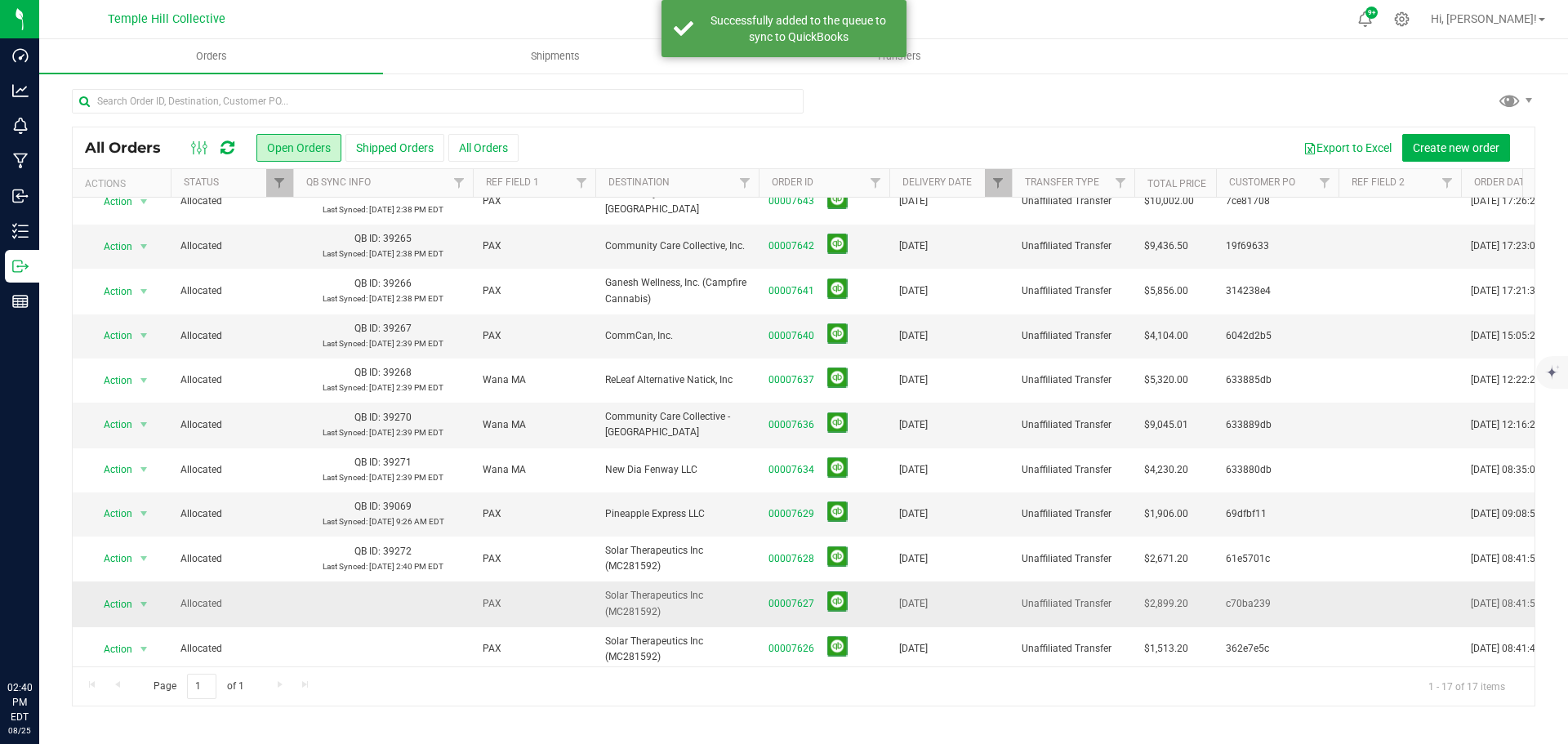
scroll to position [300, 0]
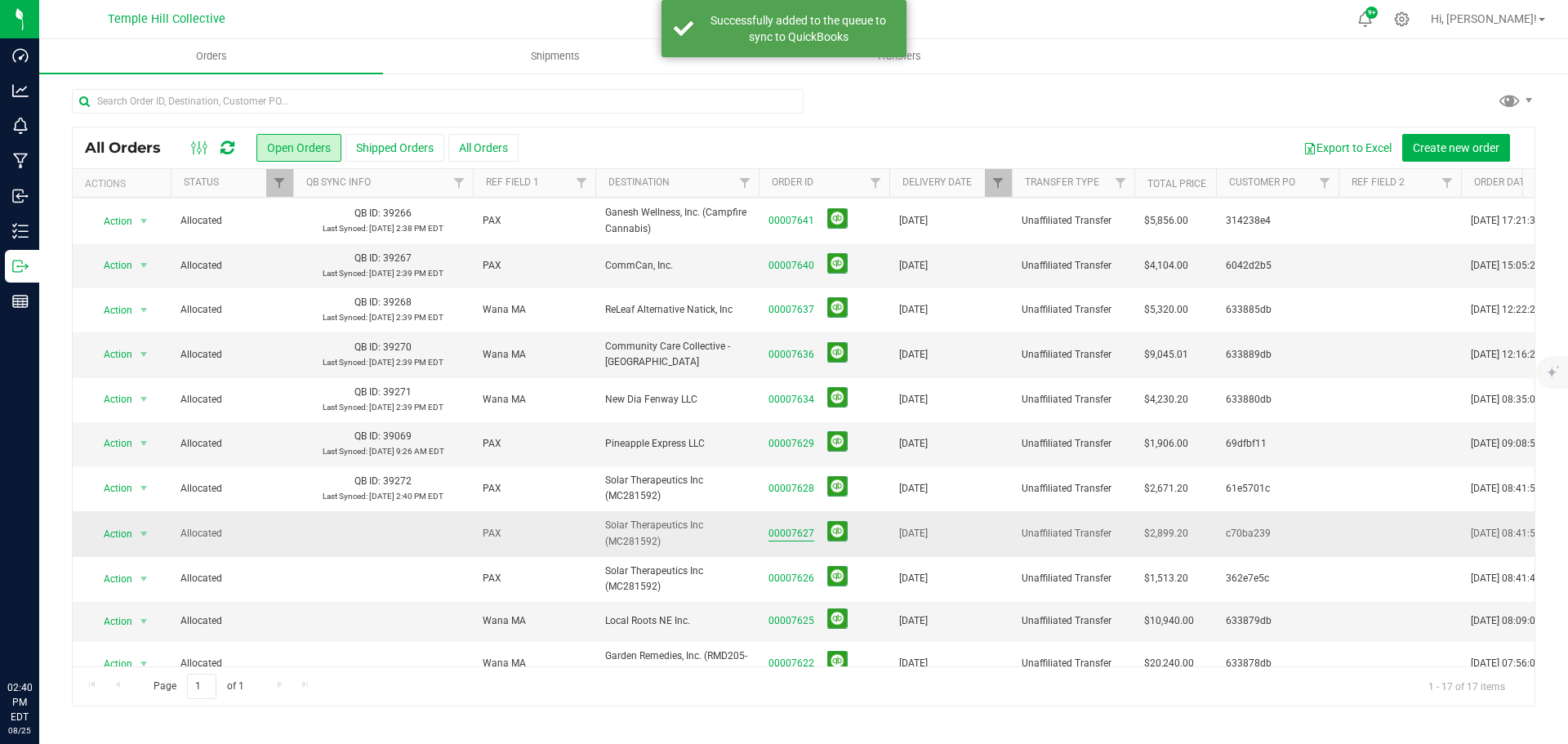
click at [788, 527] on link "00007627" at bounding box center [791, 534] width 46 height 16
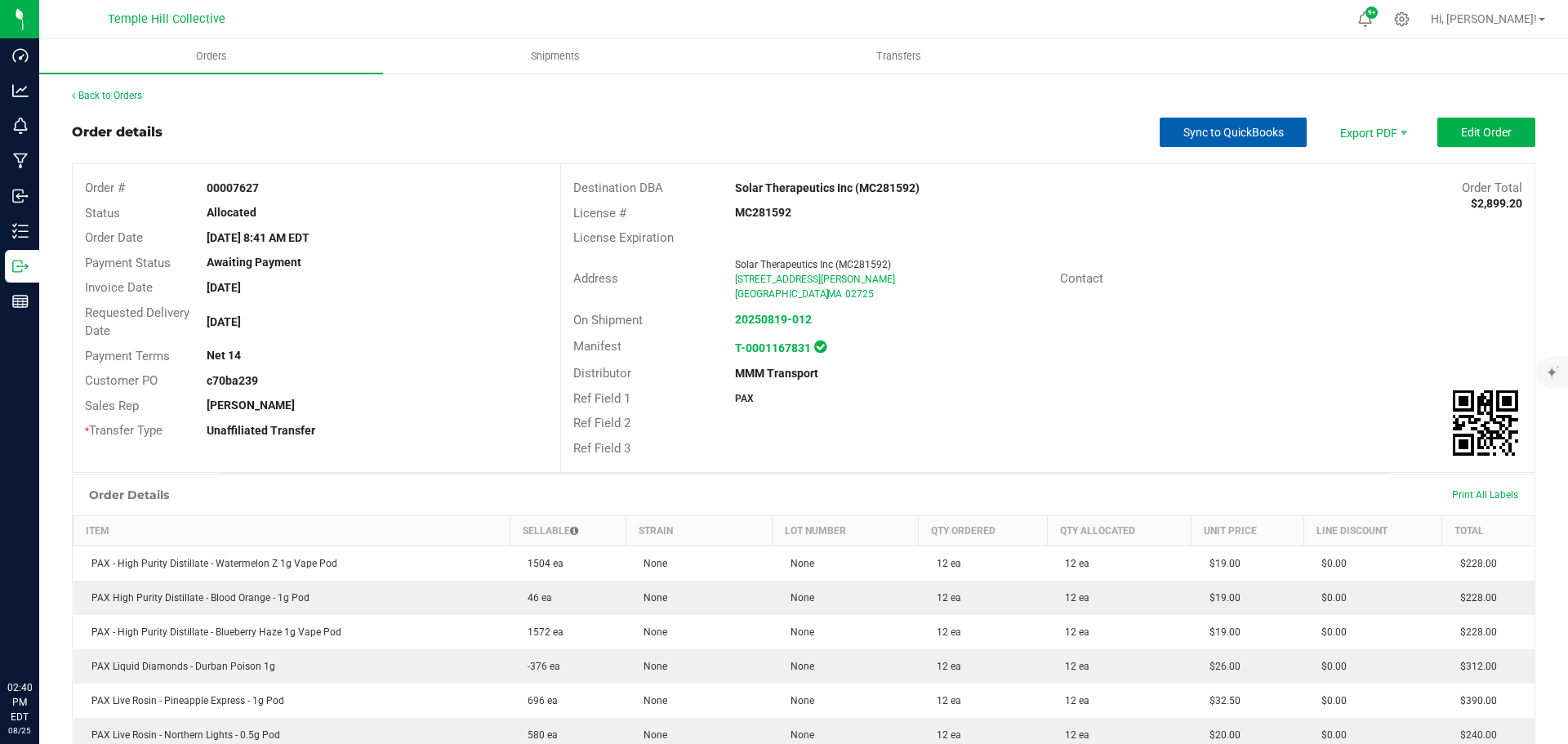
click at [1197, 138] on span "Sync to QuickBooks" at bounding box center [1233, 132] width 101 height 13
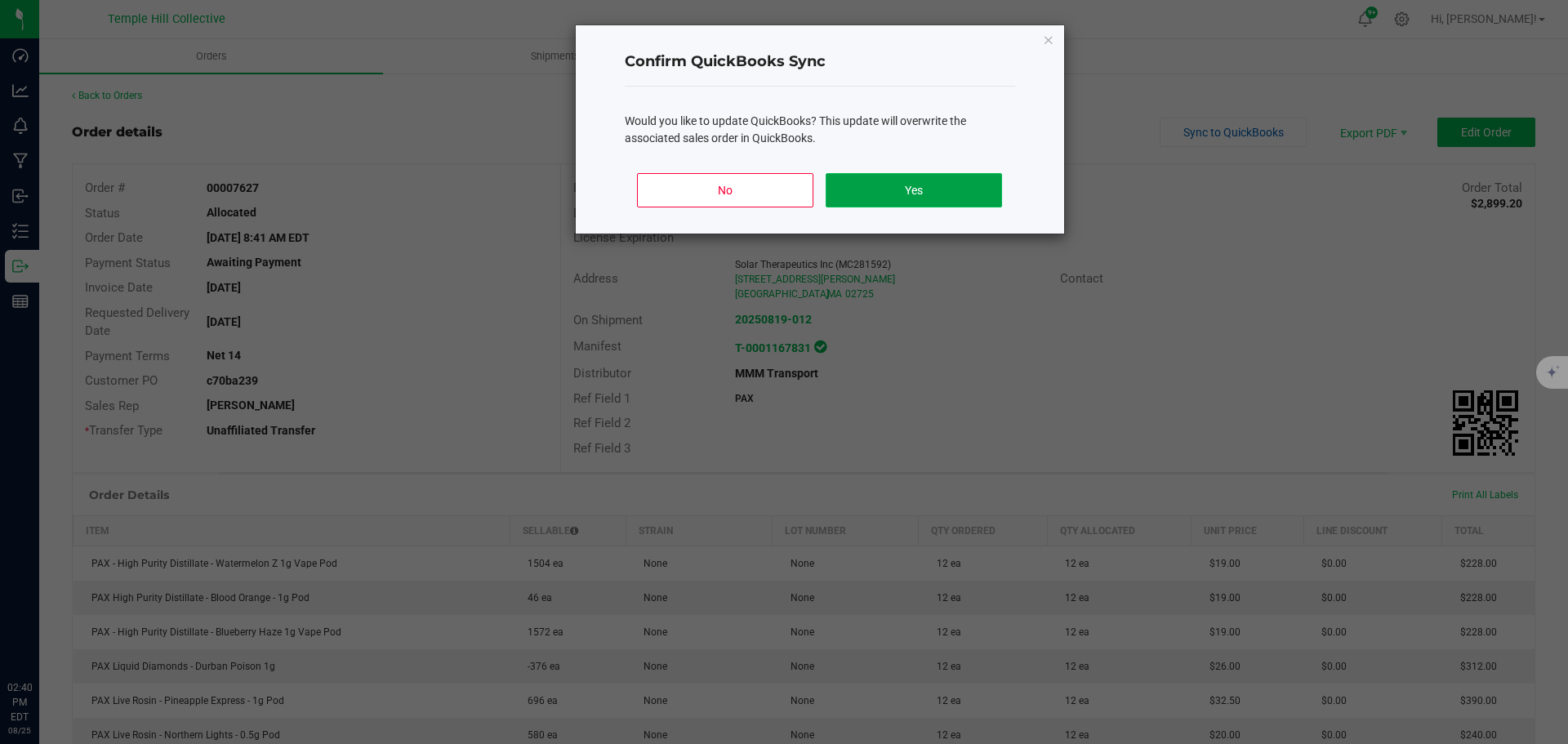
click at [889, 189] on button "Yes" at bounding box center [913, 190] width 176 height 34
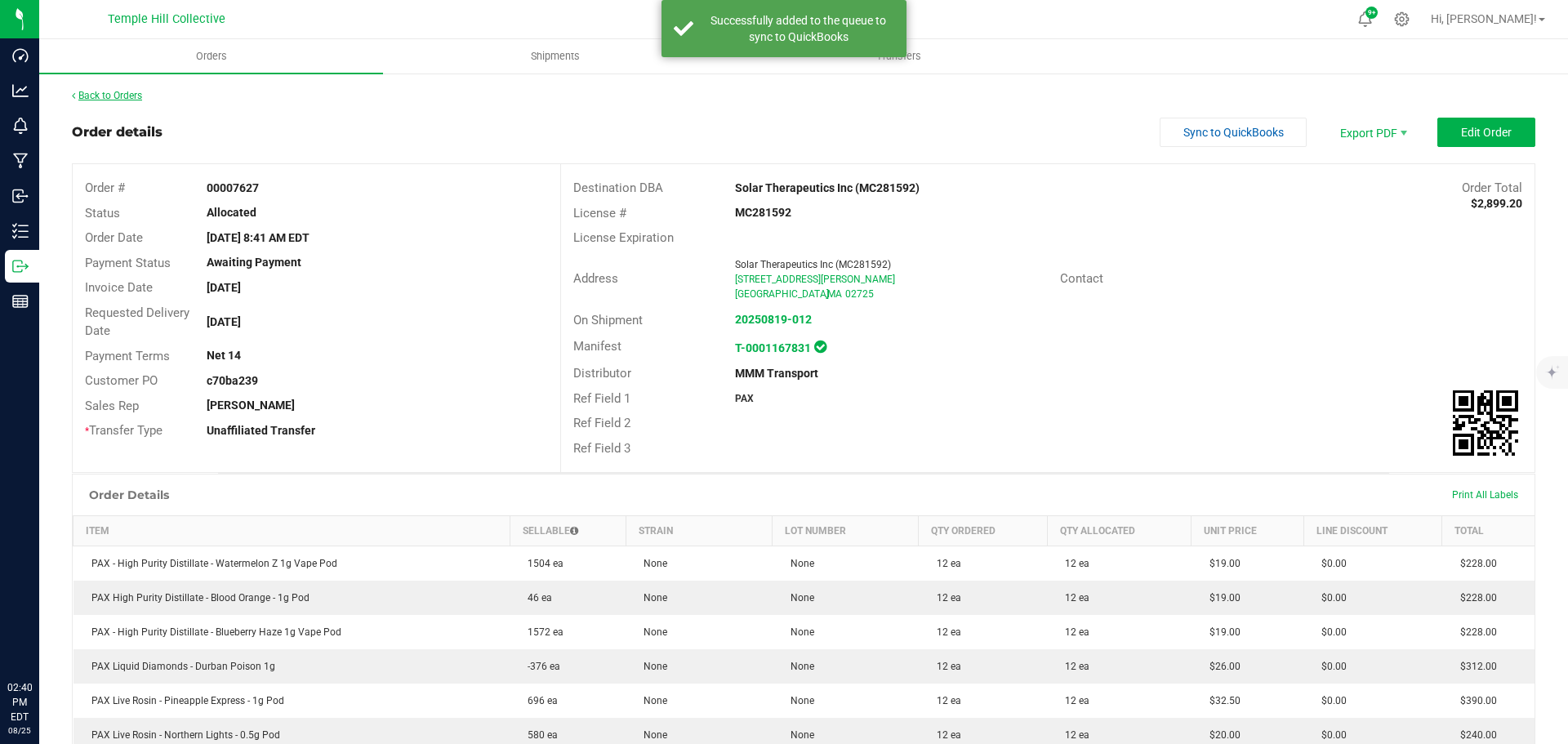
click at [128, 95] on link "Back to Orders" at bounding box center [107, 96] width 70 height 12
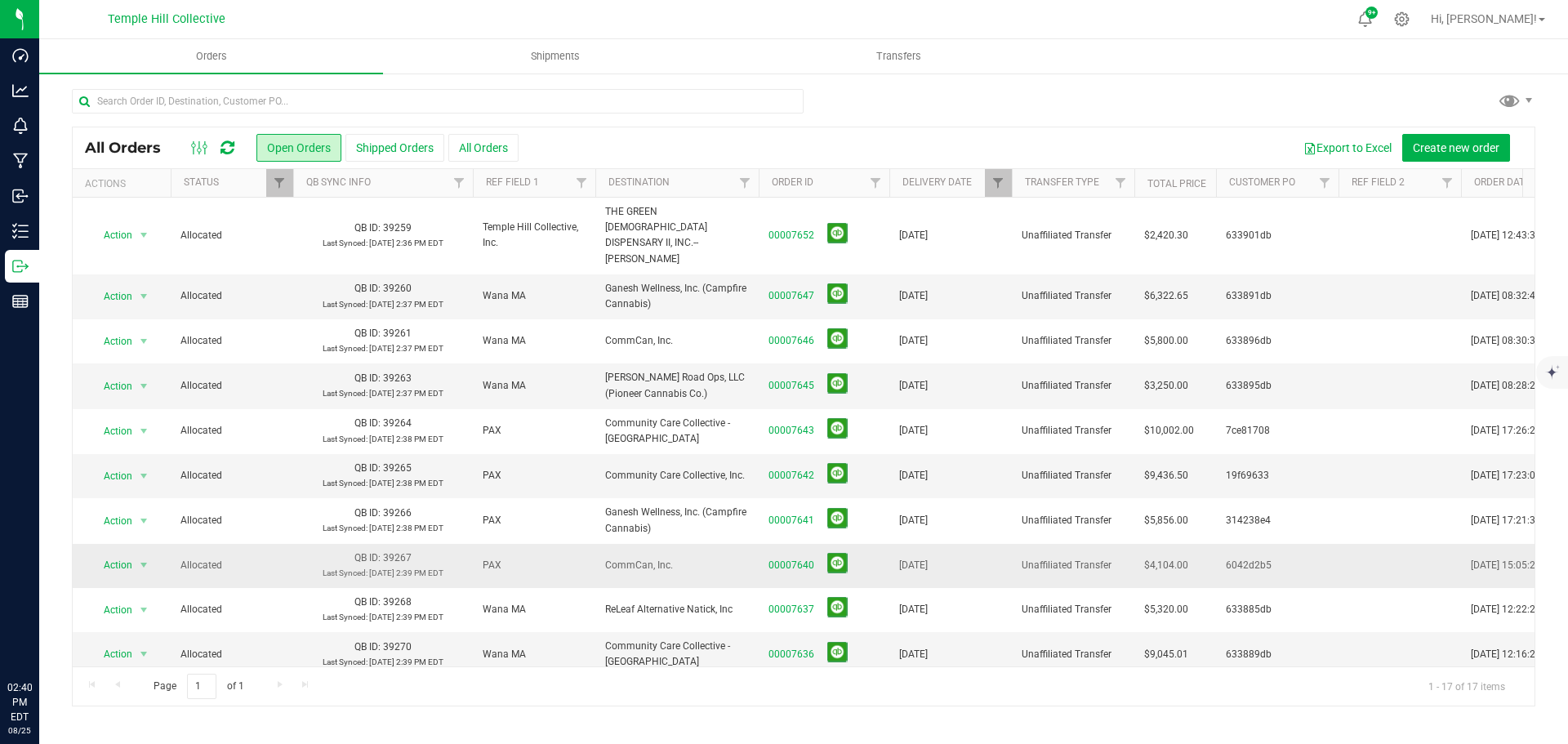
scroll to position [300, 0]
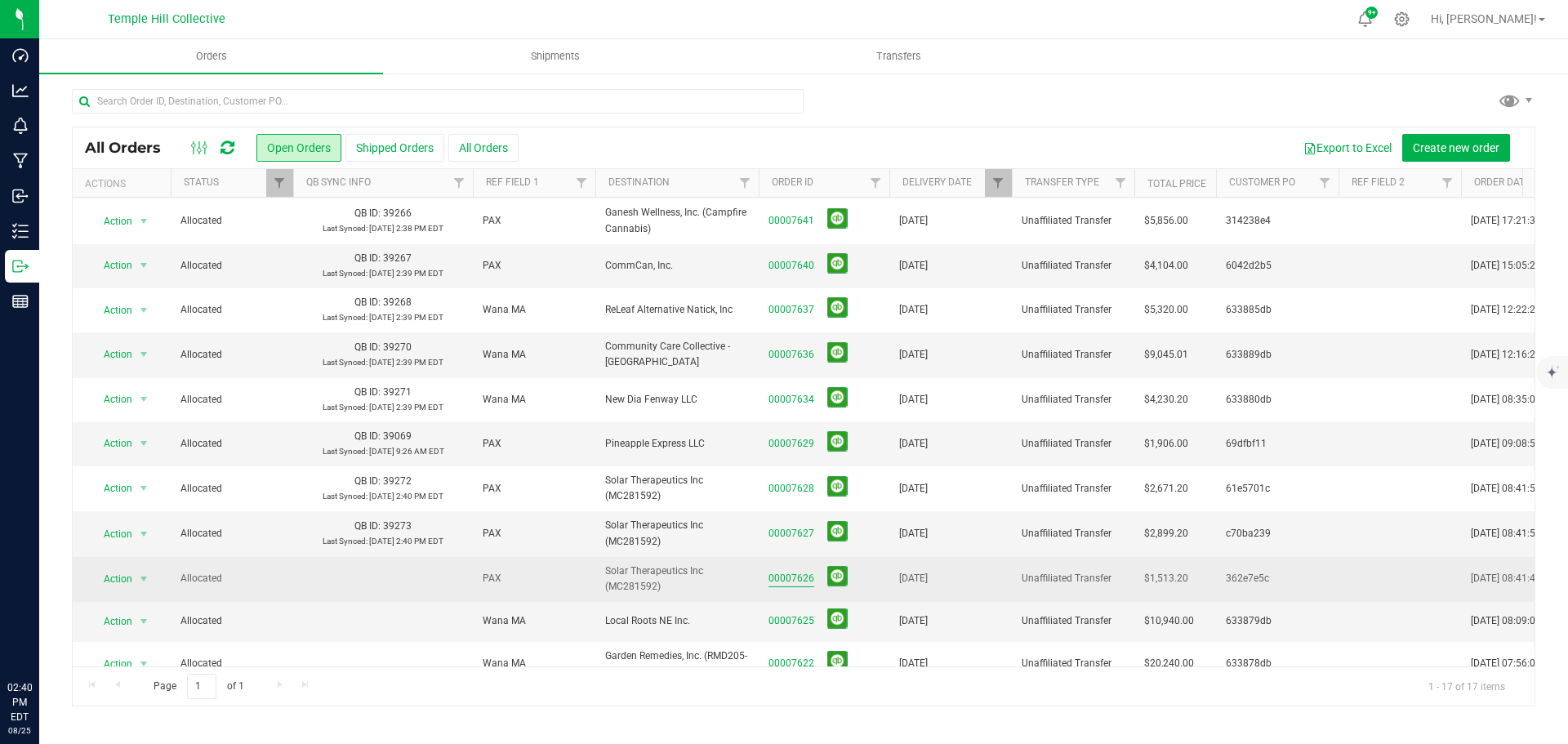
click at [784, 571] on link "00007626" at bounding box center [791, 578] width 46 height 16
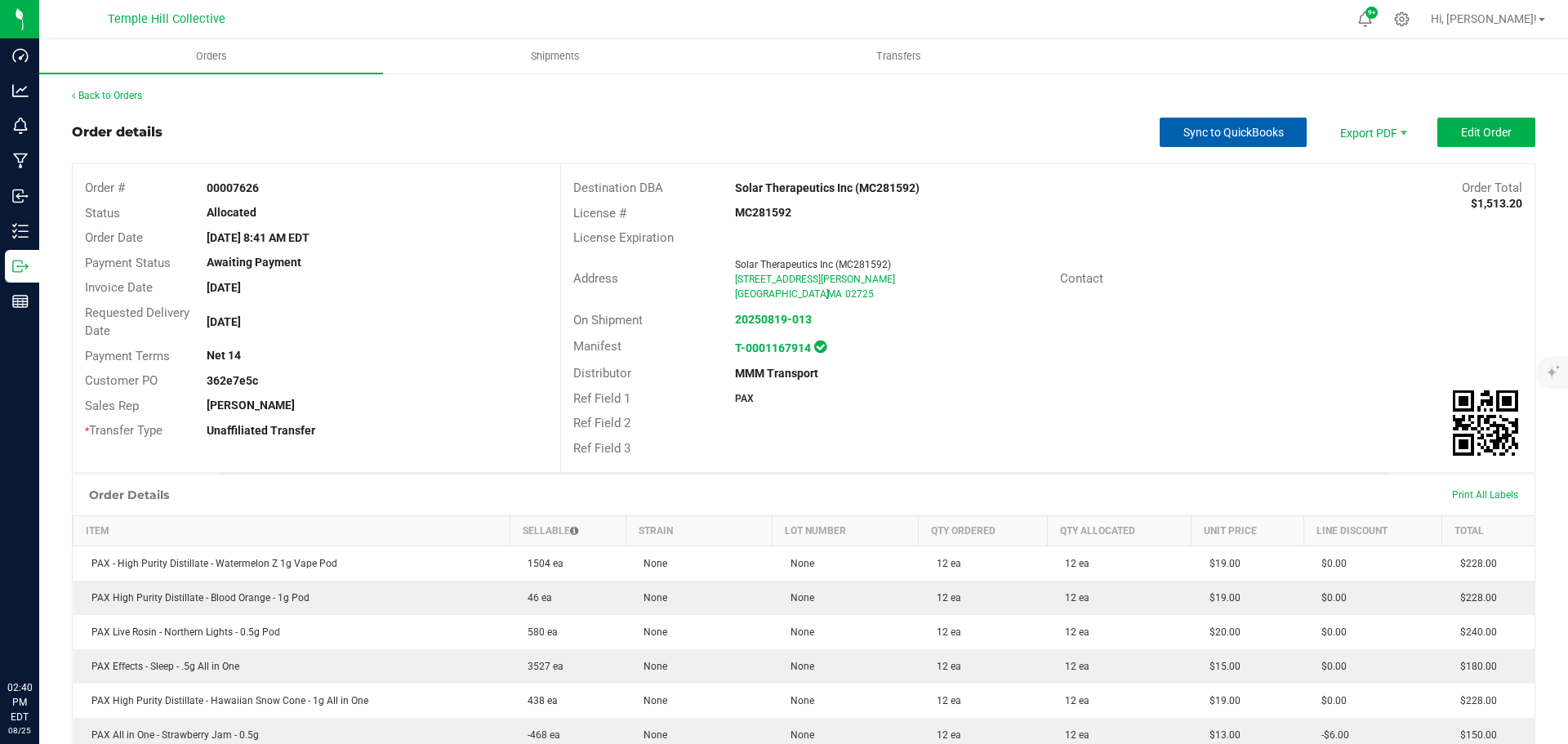
click at [1183, 135] on span "Sync to QuickBooks" at bounding box center [1233, 132] width 101 height 13
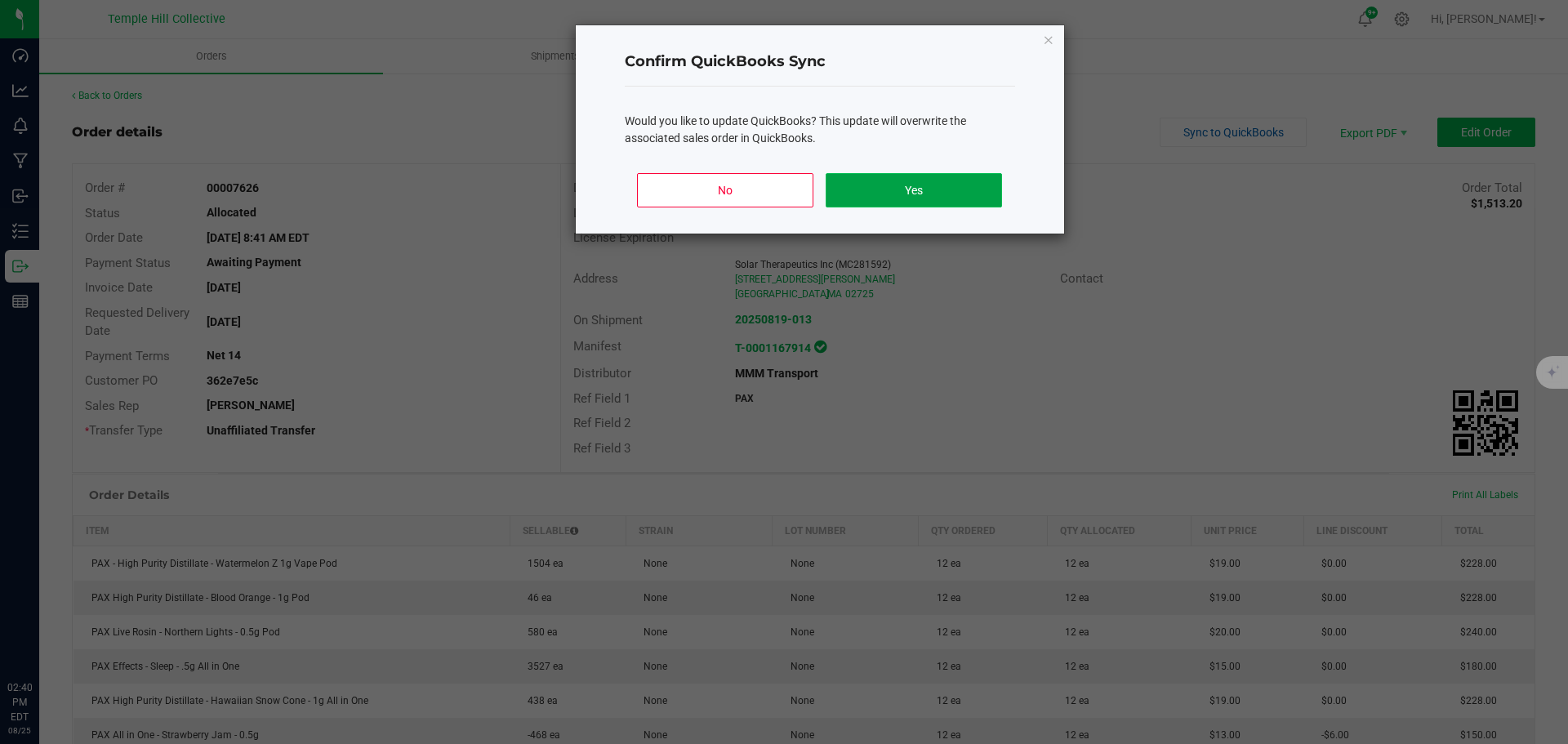
click at [841, 197] on button "Yes" at bounding box center [913, 190] width 176 height 34
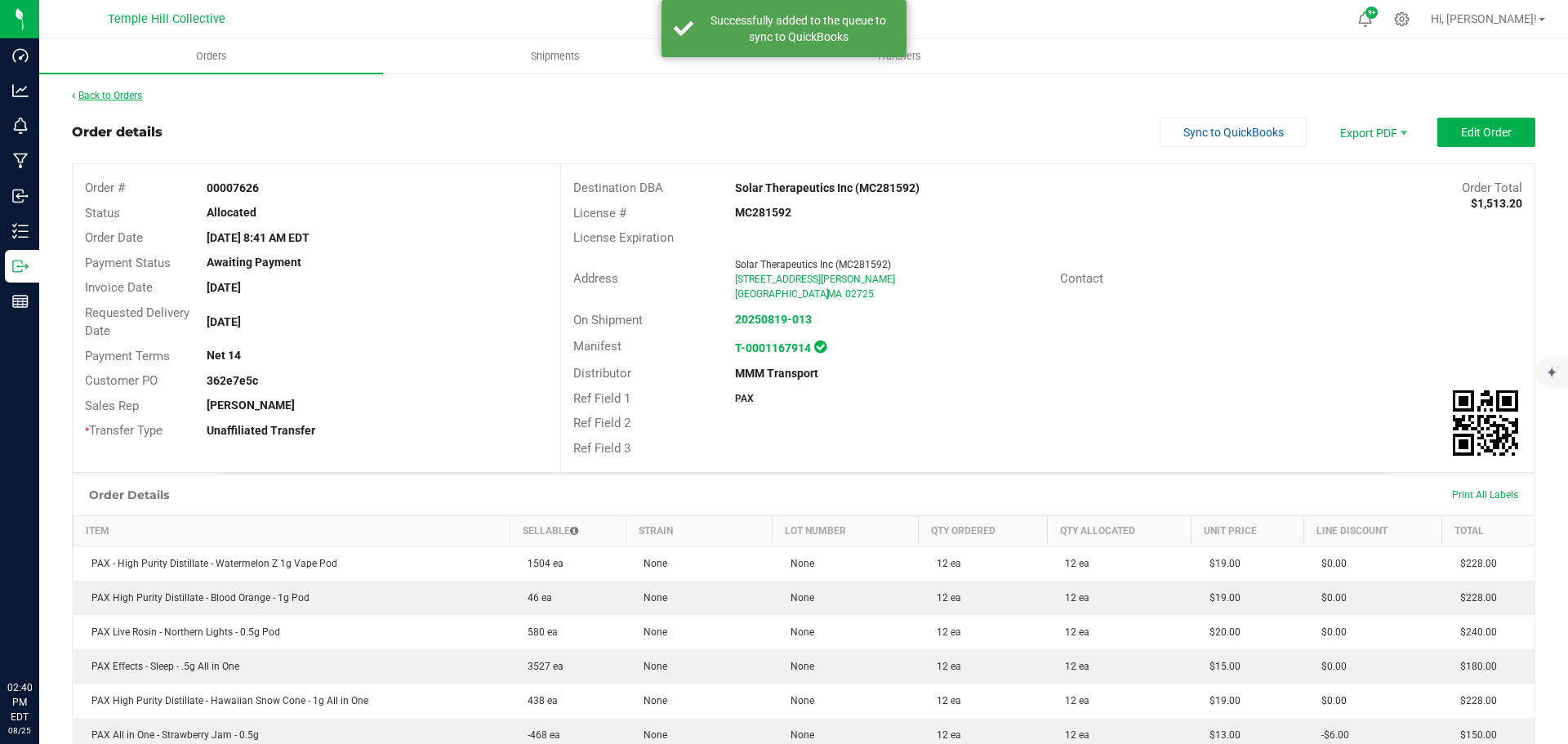
click at [122, 91] on link "Back to Orders" at bounding box center [107, 96] width 70 height 12
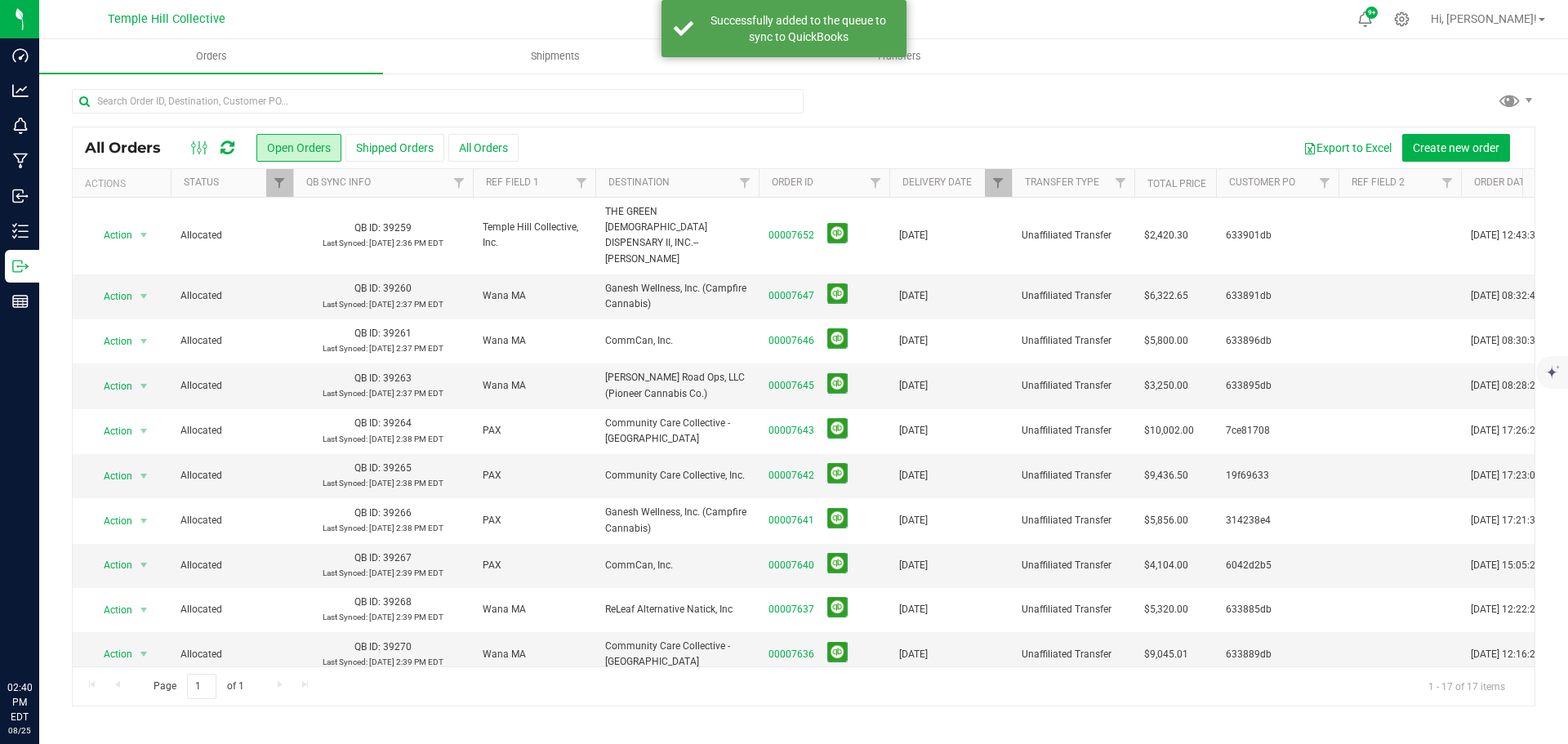
scroll to position [300, 0]
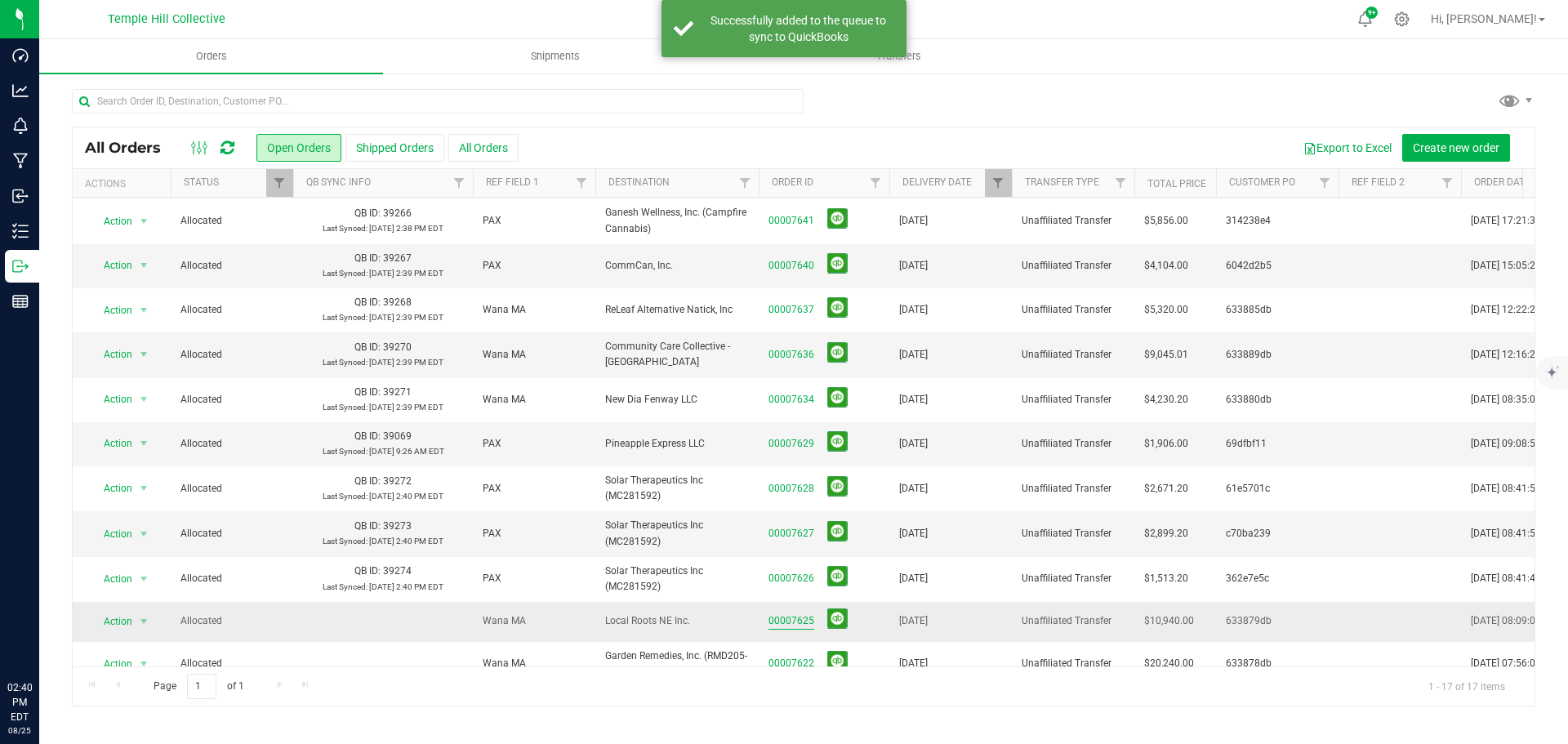
click at [774, 613] on link "00007625" at bounding box center [791, 621] width 46 height 16
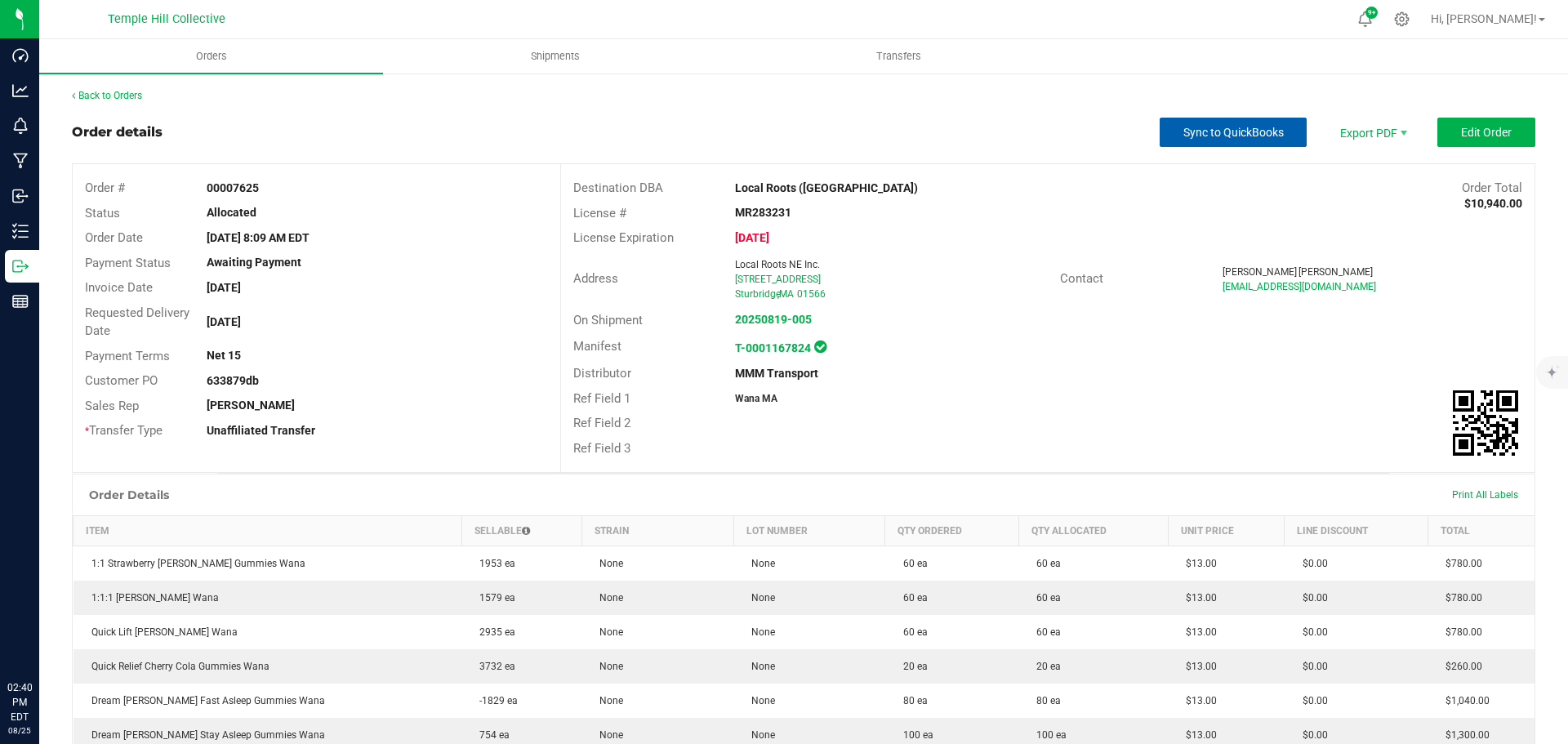
click at [1252, 126] on span "Sync to QuickBooks" at bounding box center [1233, 132] width 101 height 13
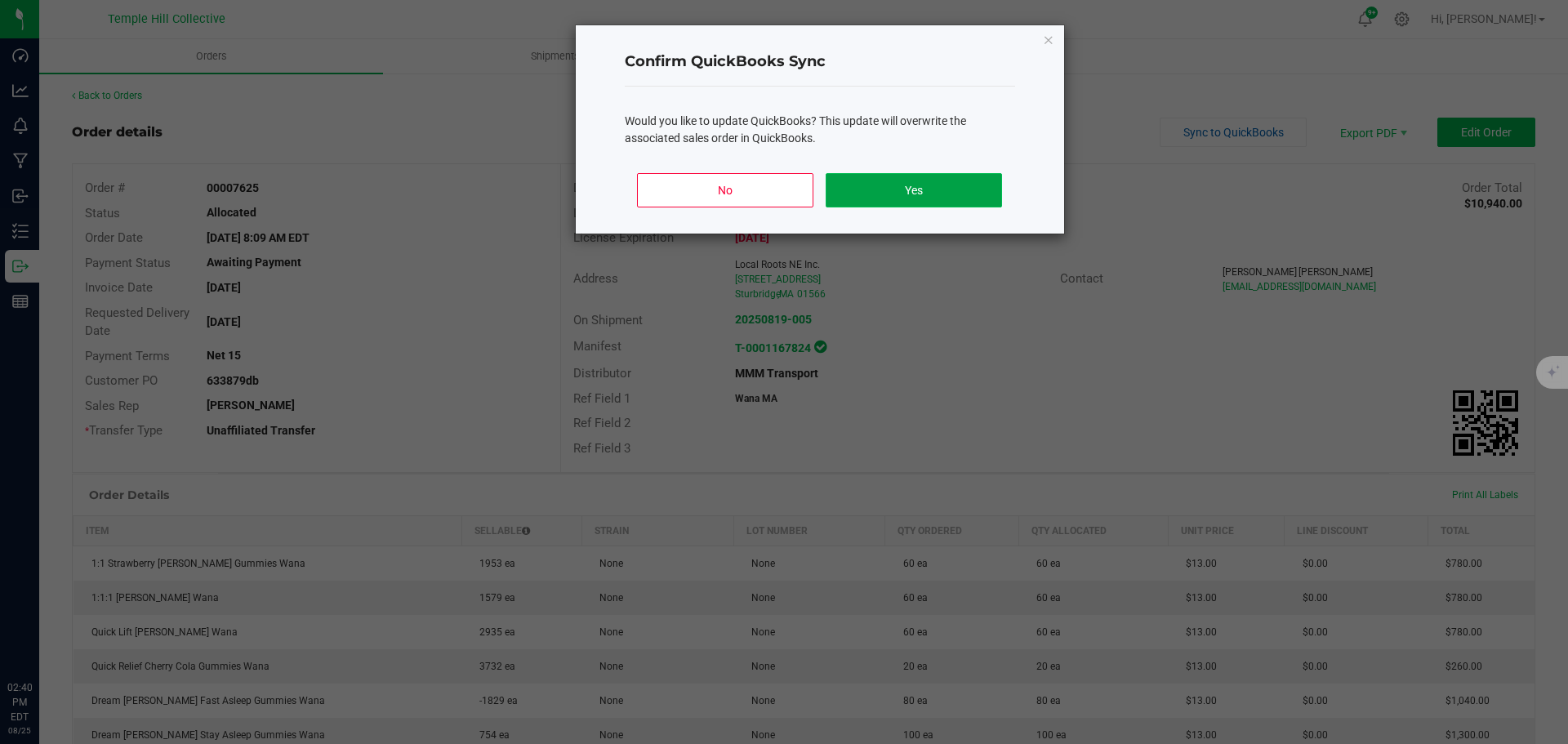
click at [975, 181] on button "Yes" at bounding box center [913, 190] width 176 height 34
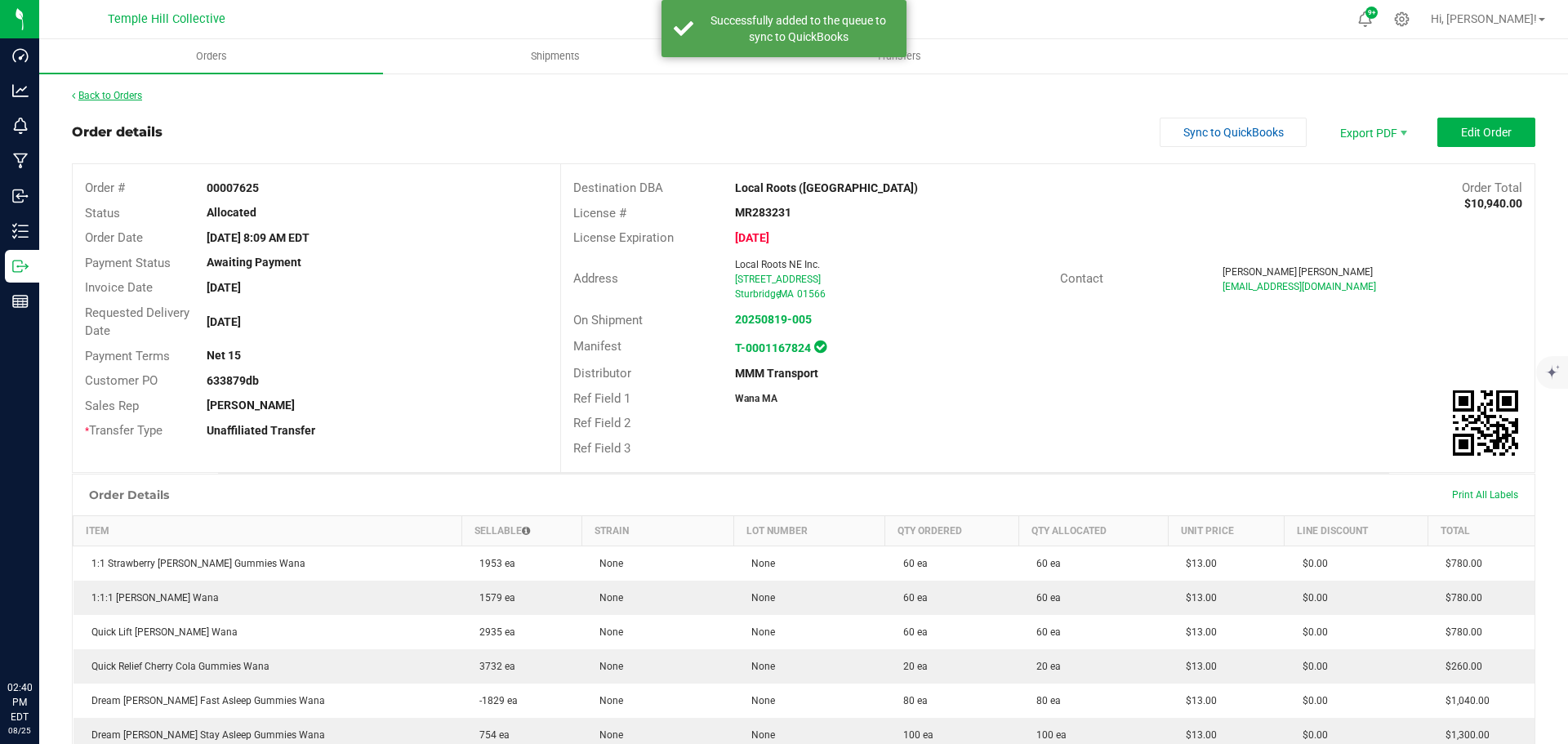
click at [122, 94] on link "Back to Orders" at bounding box center [107, 96] width 70 height 12
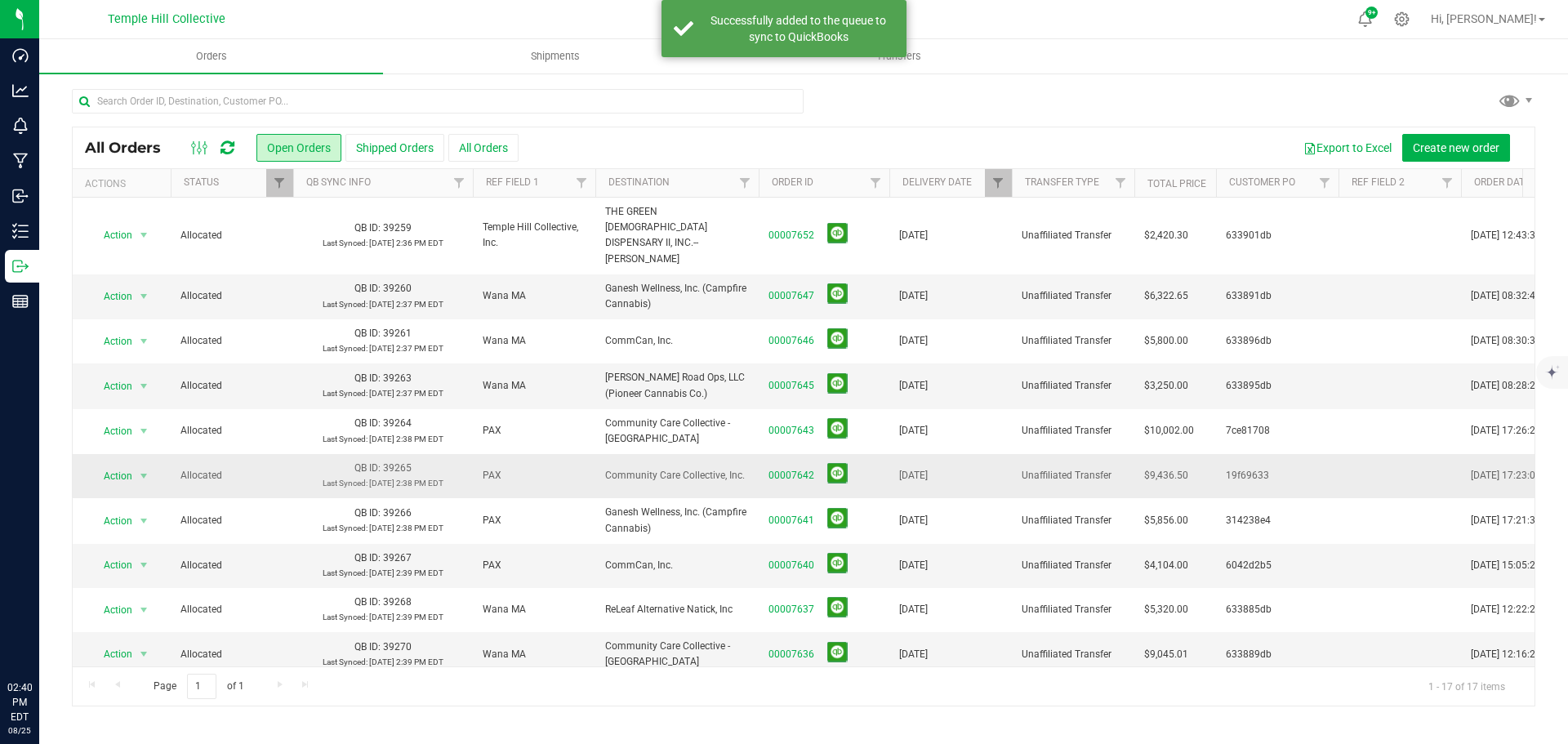
scroll to position [305, 0]
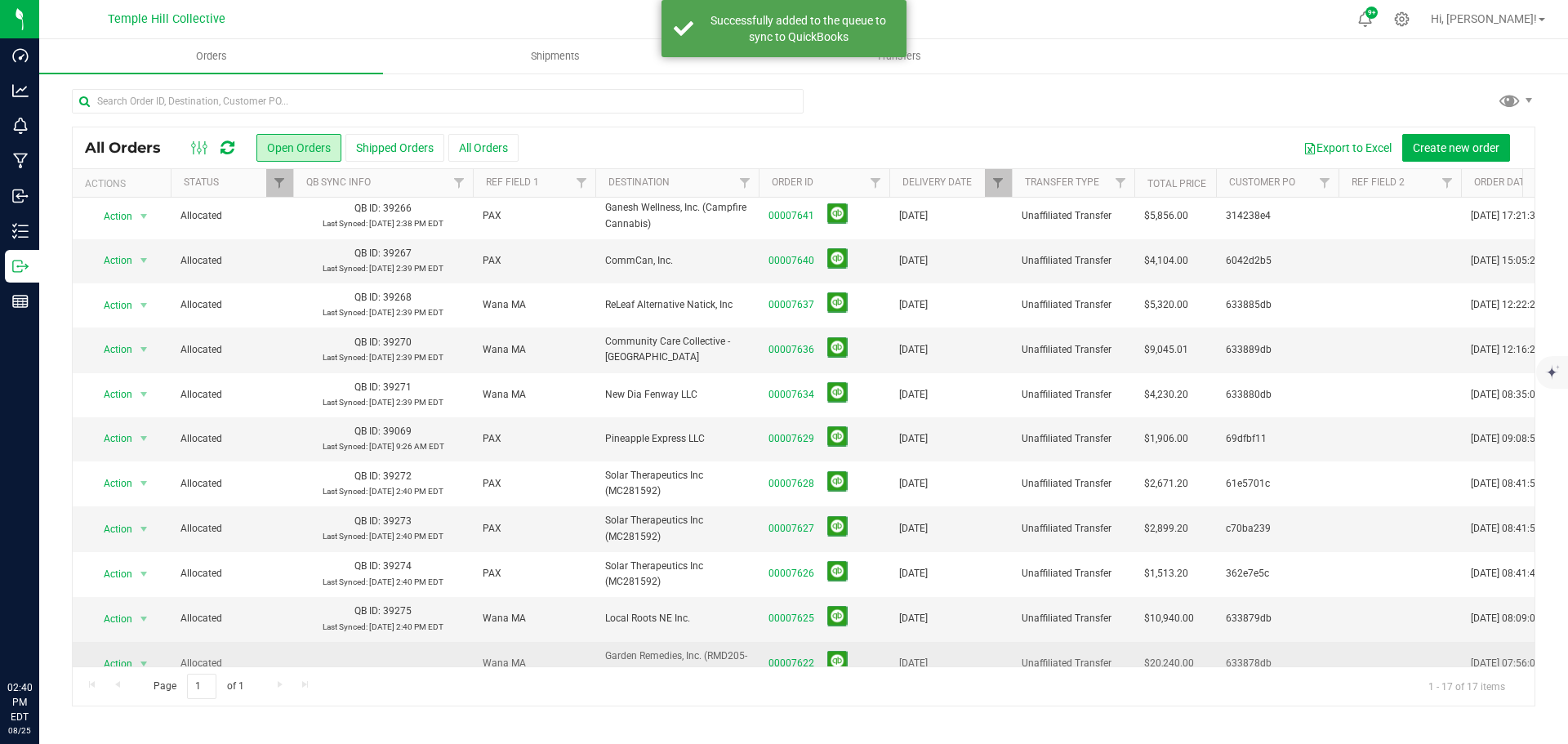
click at [799, 656] on link "00007622" at bounding box center [791, 663] width 46 height 16
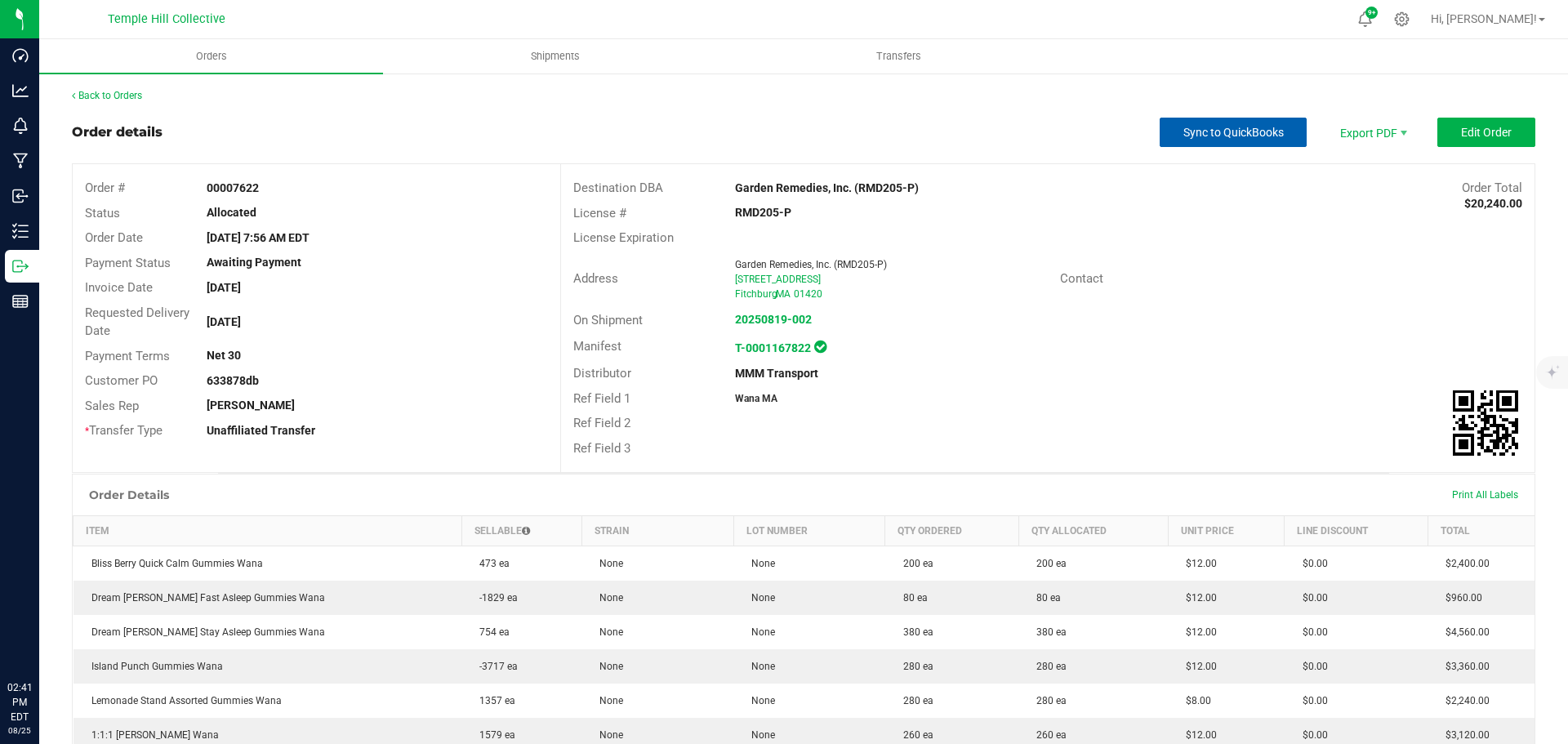
click at [1183, 127] on span "Sync to QuickBooks" at bounding box center [1233, 132] width 101 height 13
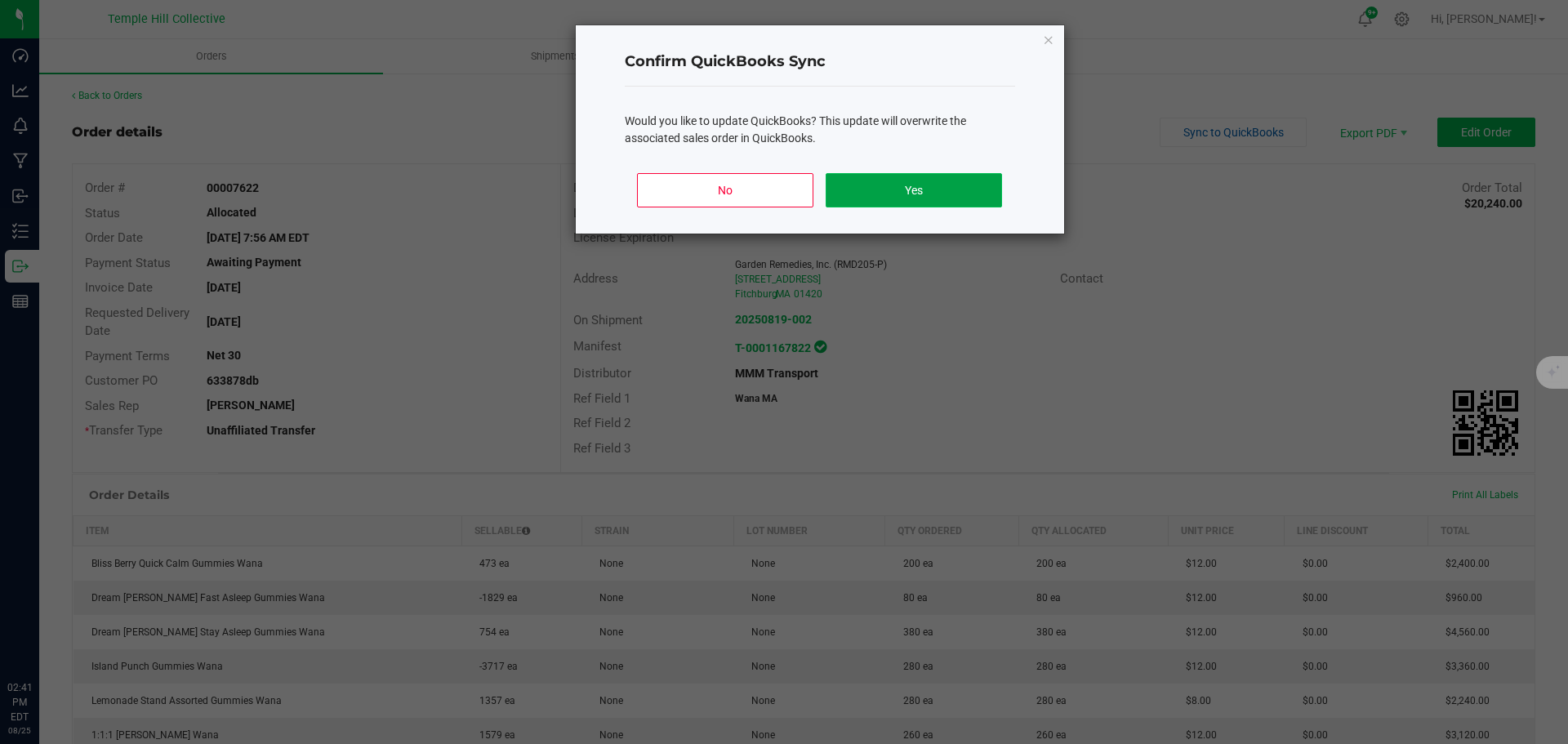
click at [951, 177] on button "Yes" at bounding box center [913, 190] width 176 height 34
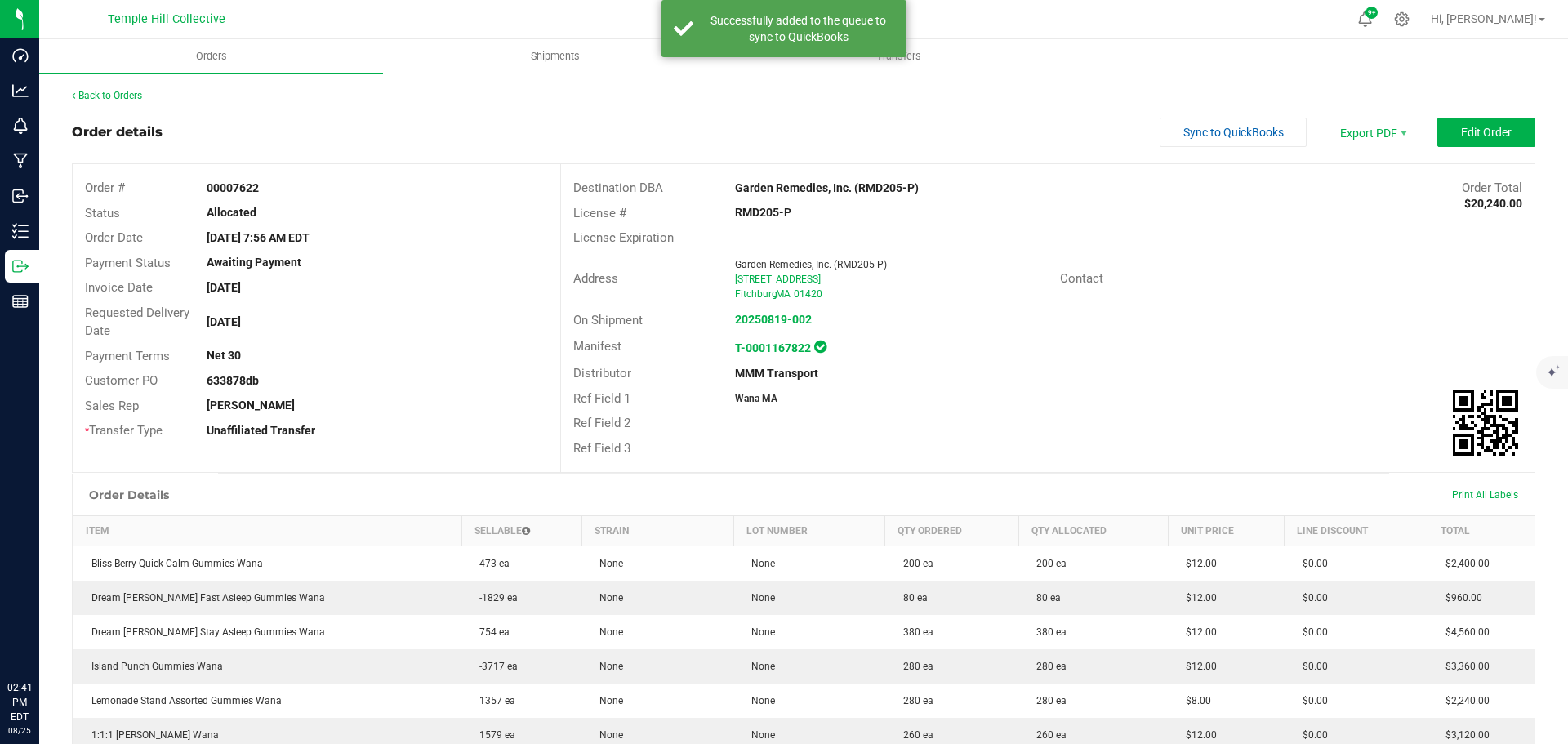
click at [132, 95] on link "Back to Orders" at bounding box center [107, 96] width 70 height 12
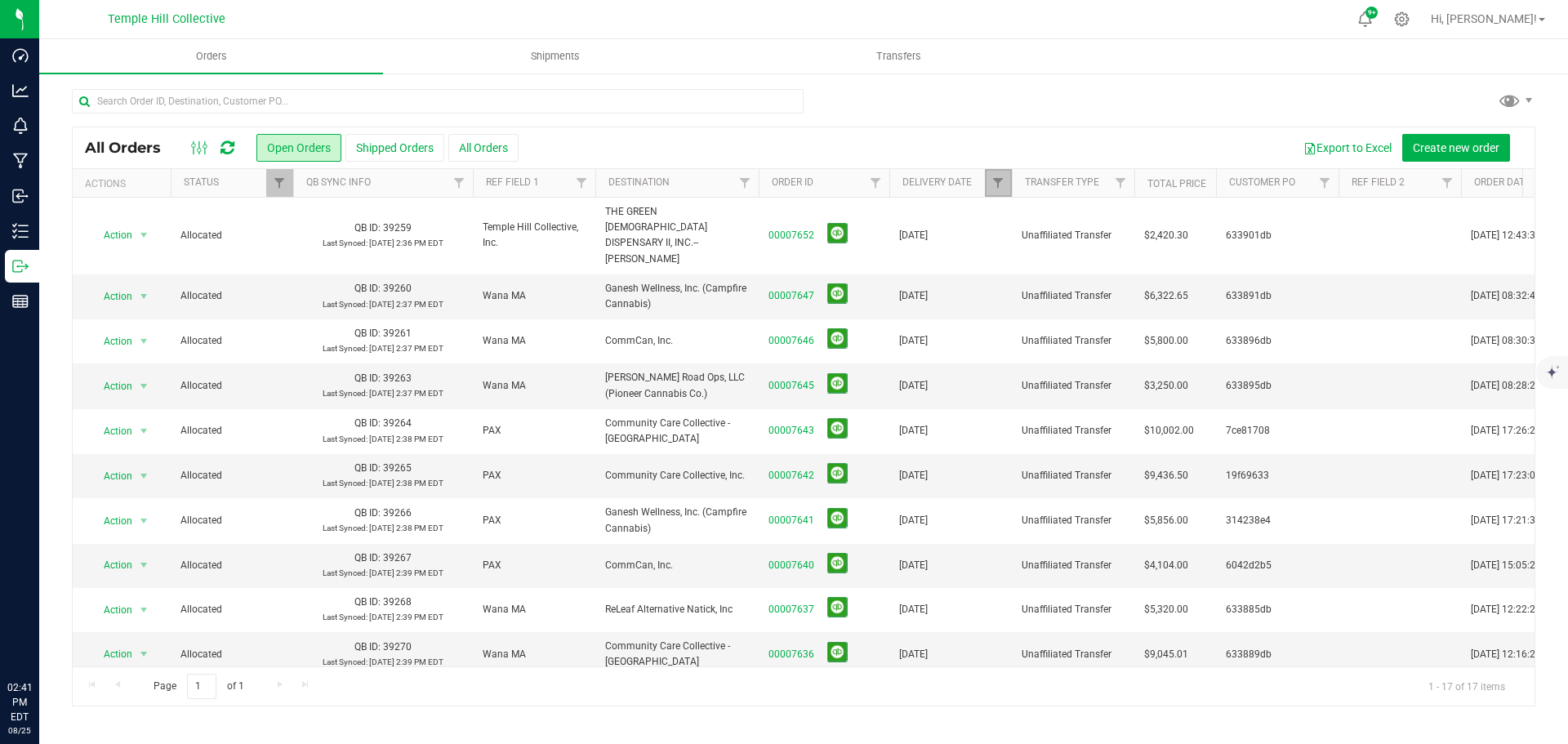
click at [995, 190] on link "Filter" at bounding box center [998, 182] width 27 height 27
click at [1154, 279] on span "select" at bounding box center [1150, 282] width 13 height 13
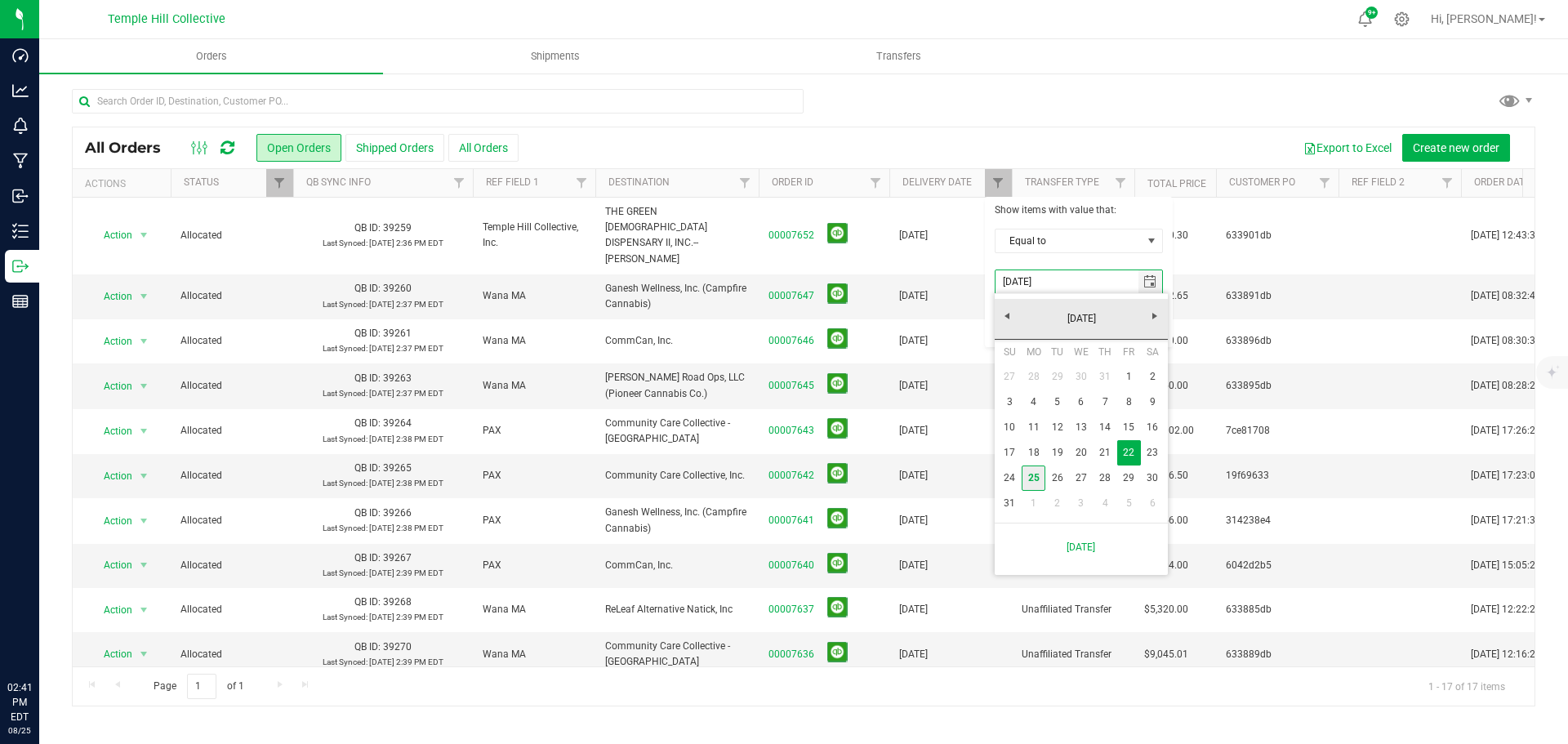
click at [1037, 475] on link "25" at bounding box center [1033, 478] width 23 height 25
type input "[DATE]"
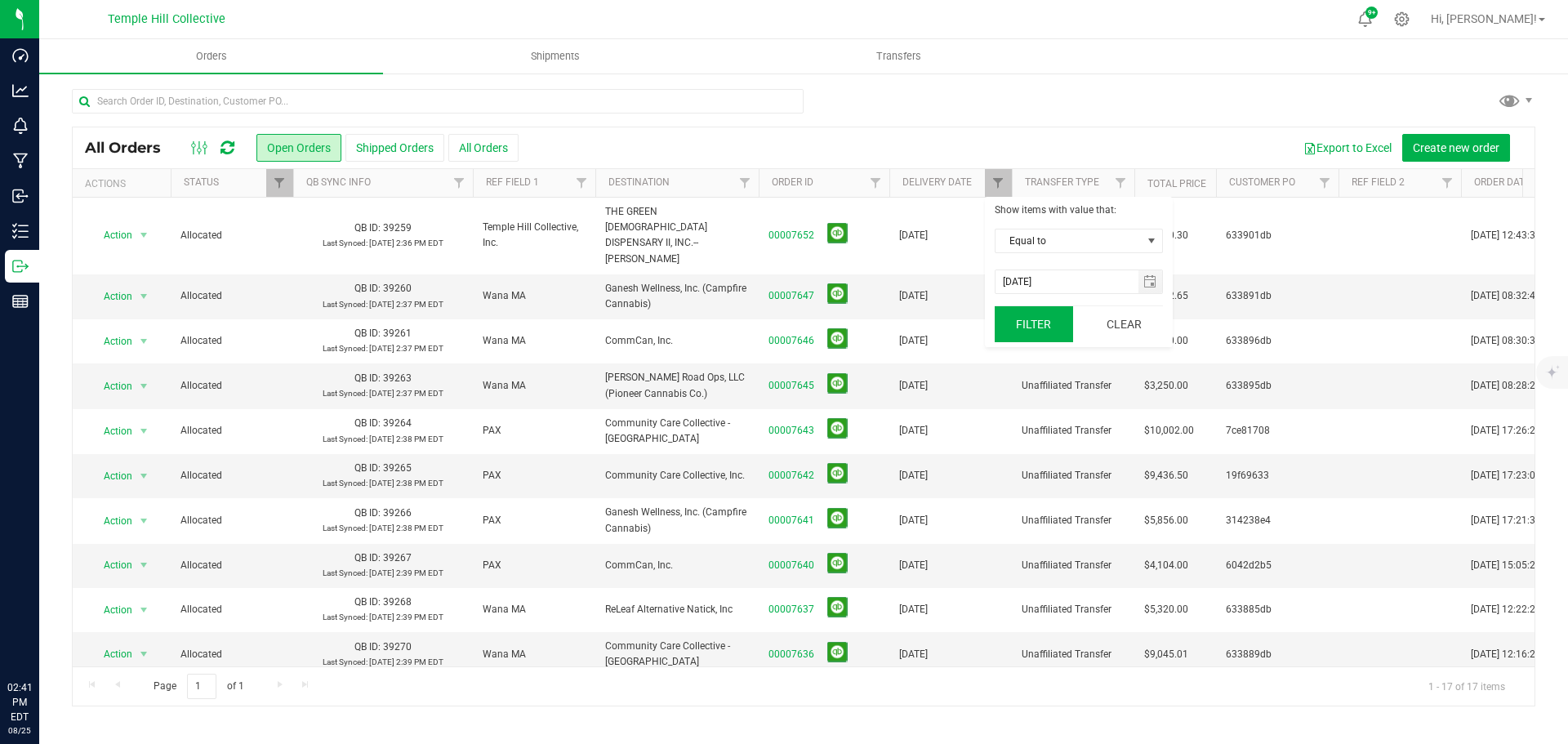
click at [1021, 321] on button "Filter" at bounding box center [1033, 324] width 78 height 36
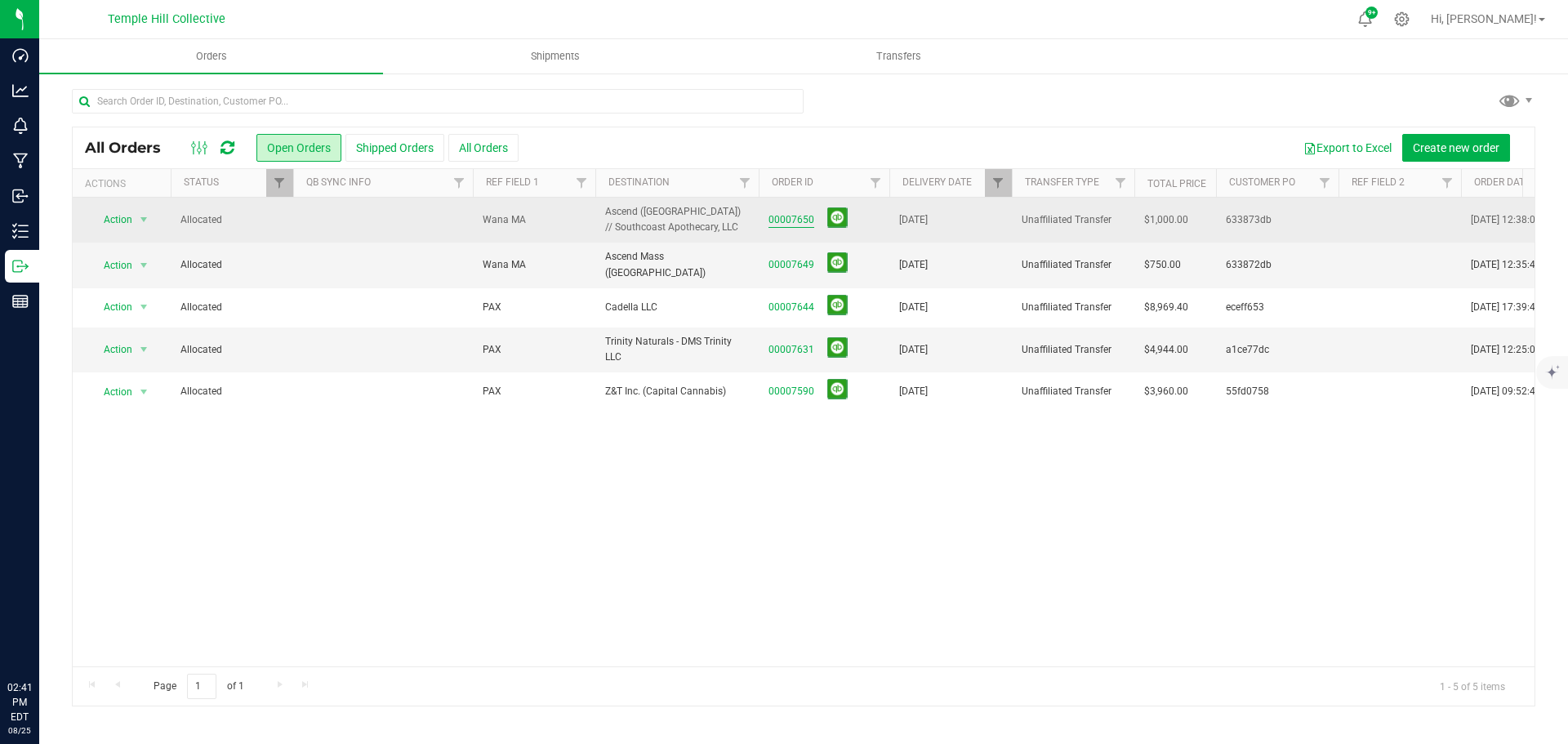
click at [795, 216] on link "00007650" at bounding box center [791, 220] width 46 height 16
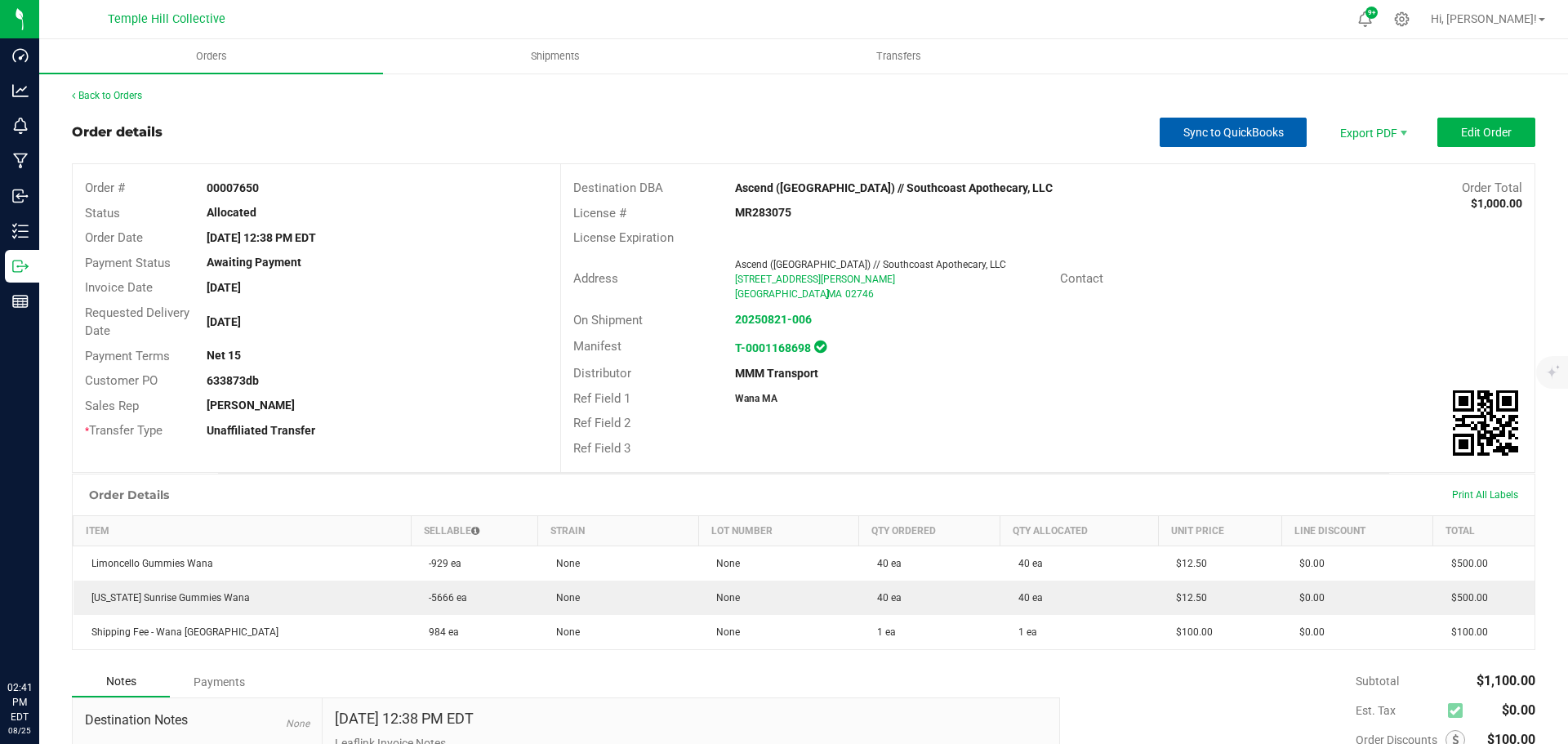
click at [1227, 146] on button "Sync to QuickBooks" at bounding box center [1233, 132] width 147 height 29
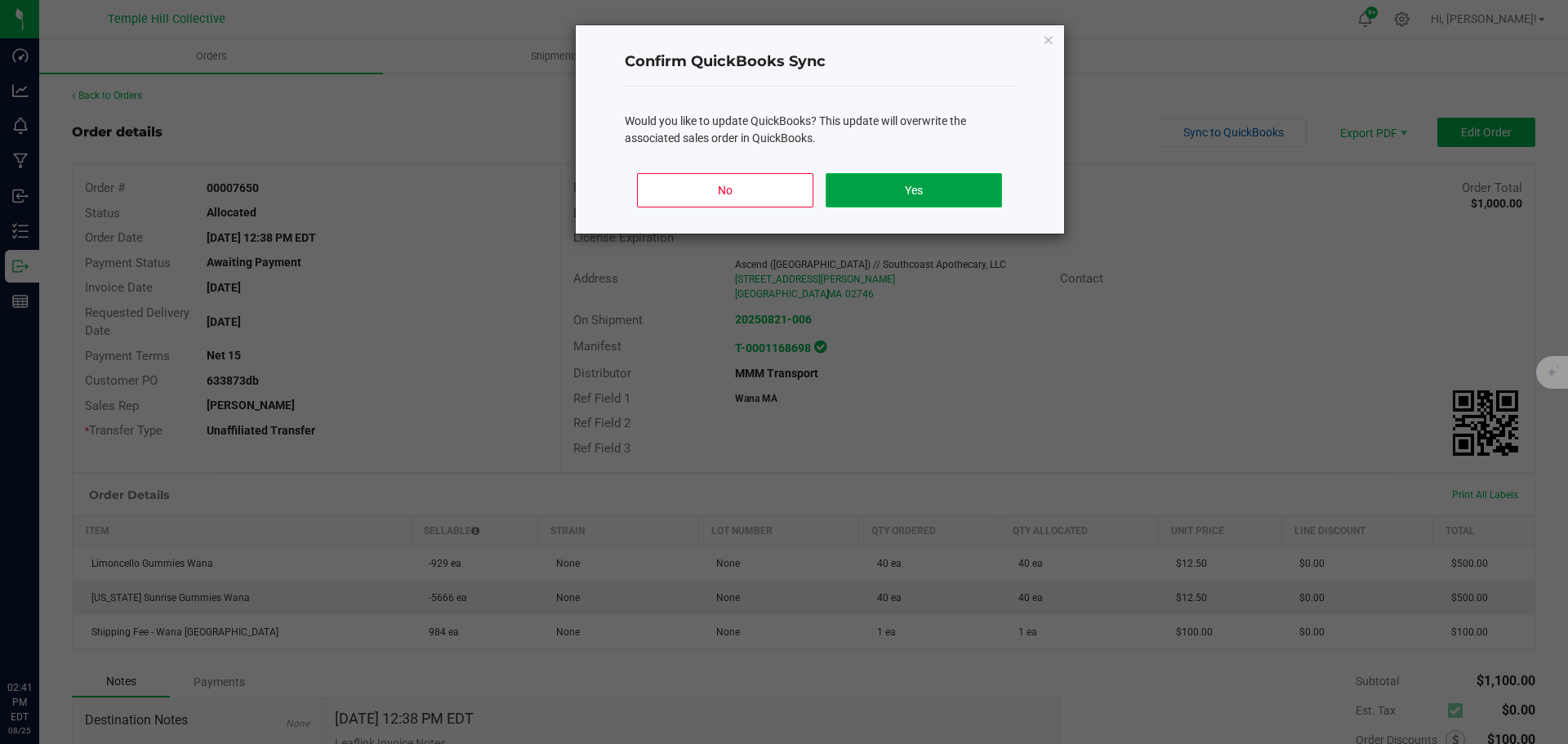
click at [864, 193] on button "Yes" at bounding box center [913, 190] width 176 height 34
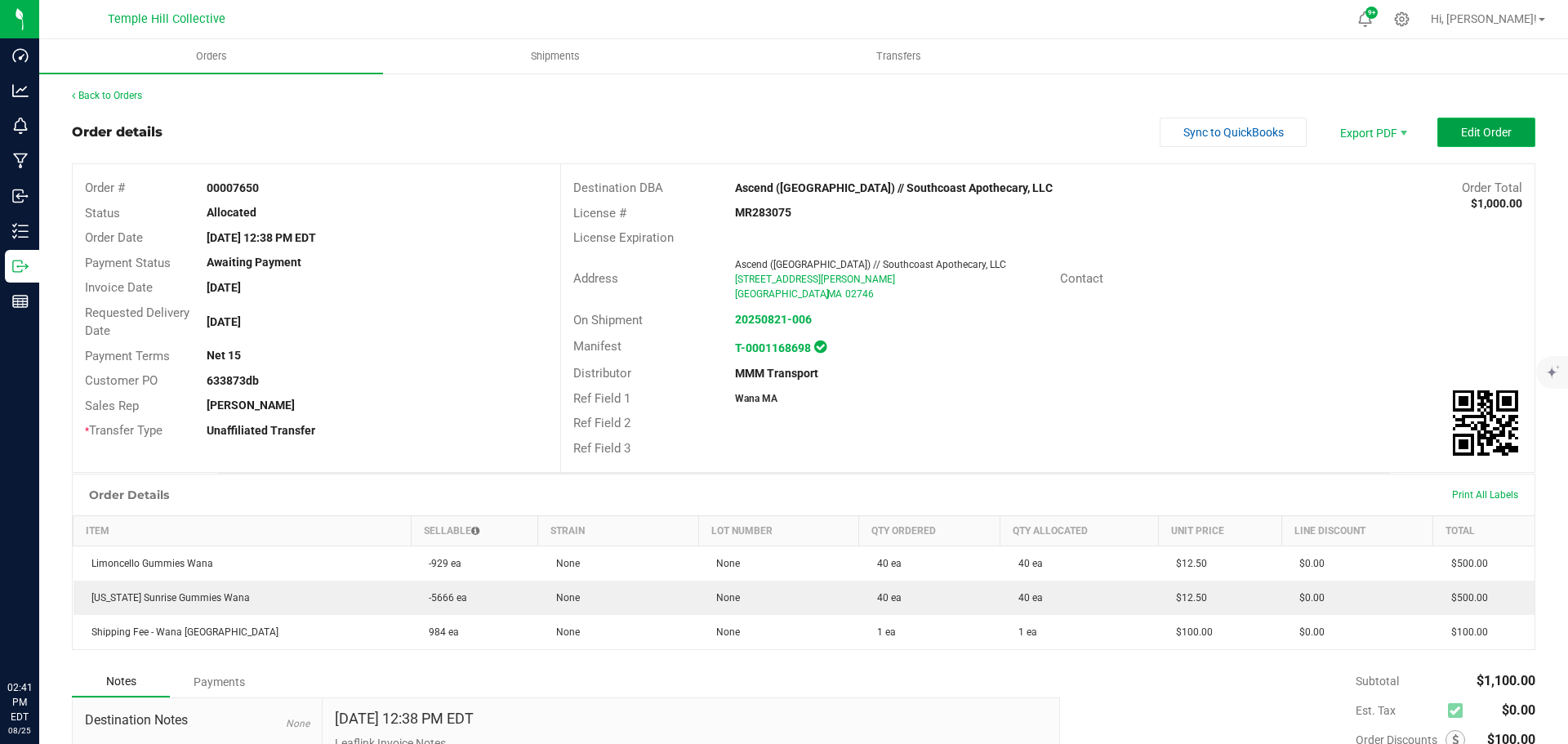
click at [1490, 132] on span "Edit Order" at bounding box center [1486, 132] width 51 height 13
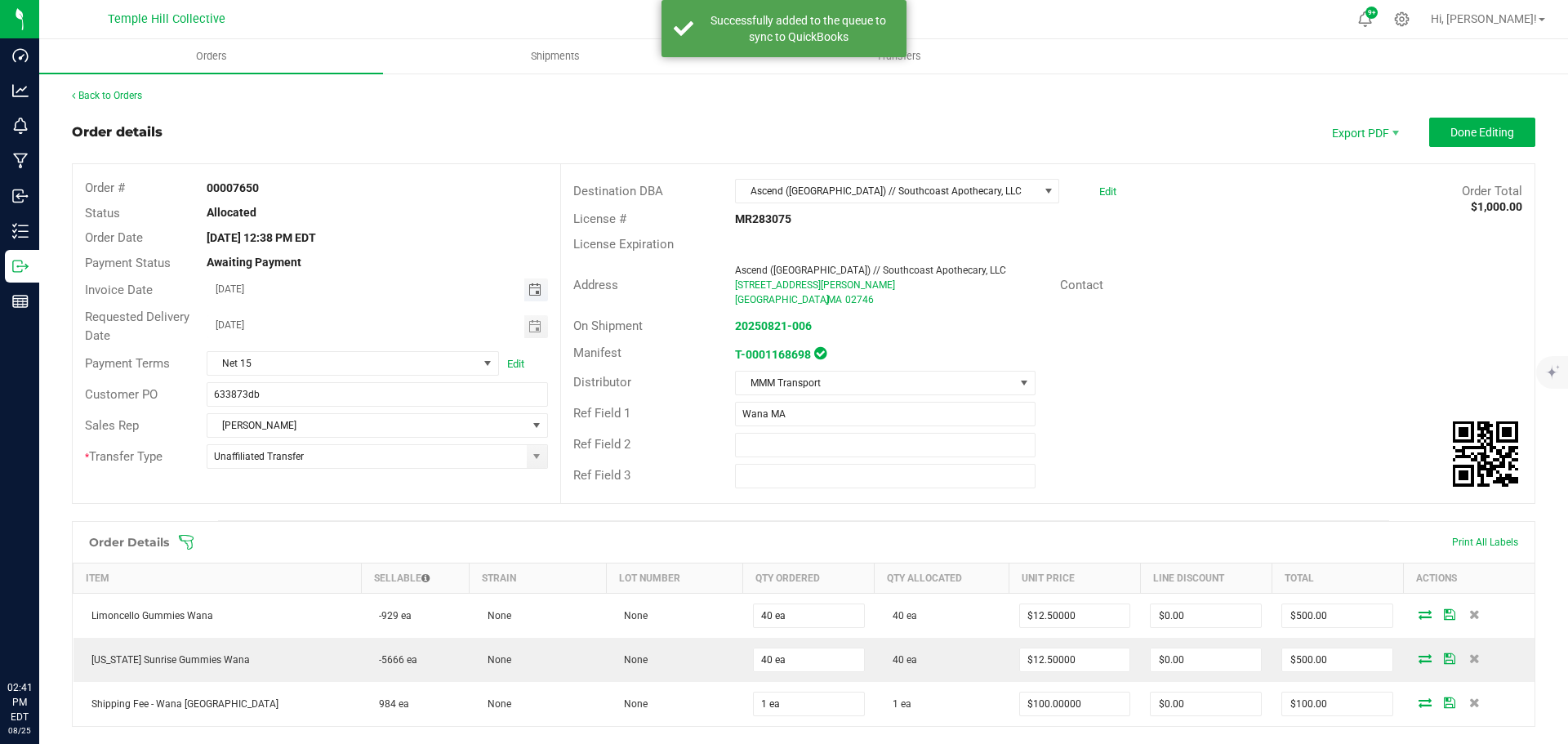
click at [532, 286] on span "Toggle calendar" at bounding box center [535, 290] width 13 height 13
click at [308, 481] on span "25" at bounding box center [304, 477] width 23 height 25
type input "[DATE]"
click at [1436, 132] on button "Done Editing" at bounding box center [1481, 132] width 106 height 29
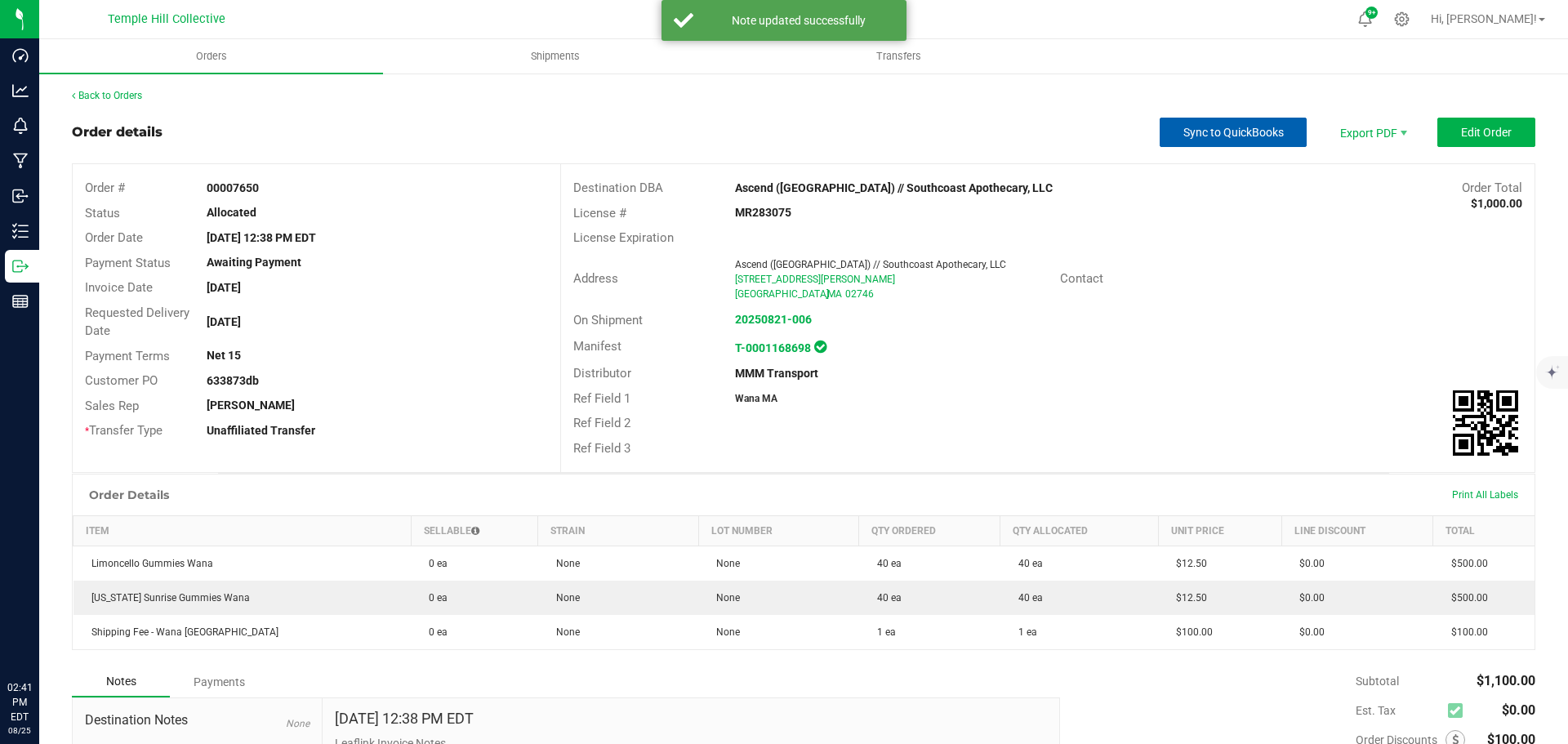
click at [1220, 124] on button "Sync to QuickBooks" at bounding box center [1233, 132] width 147 height 29
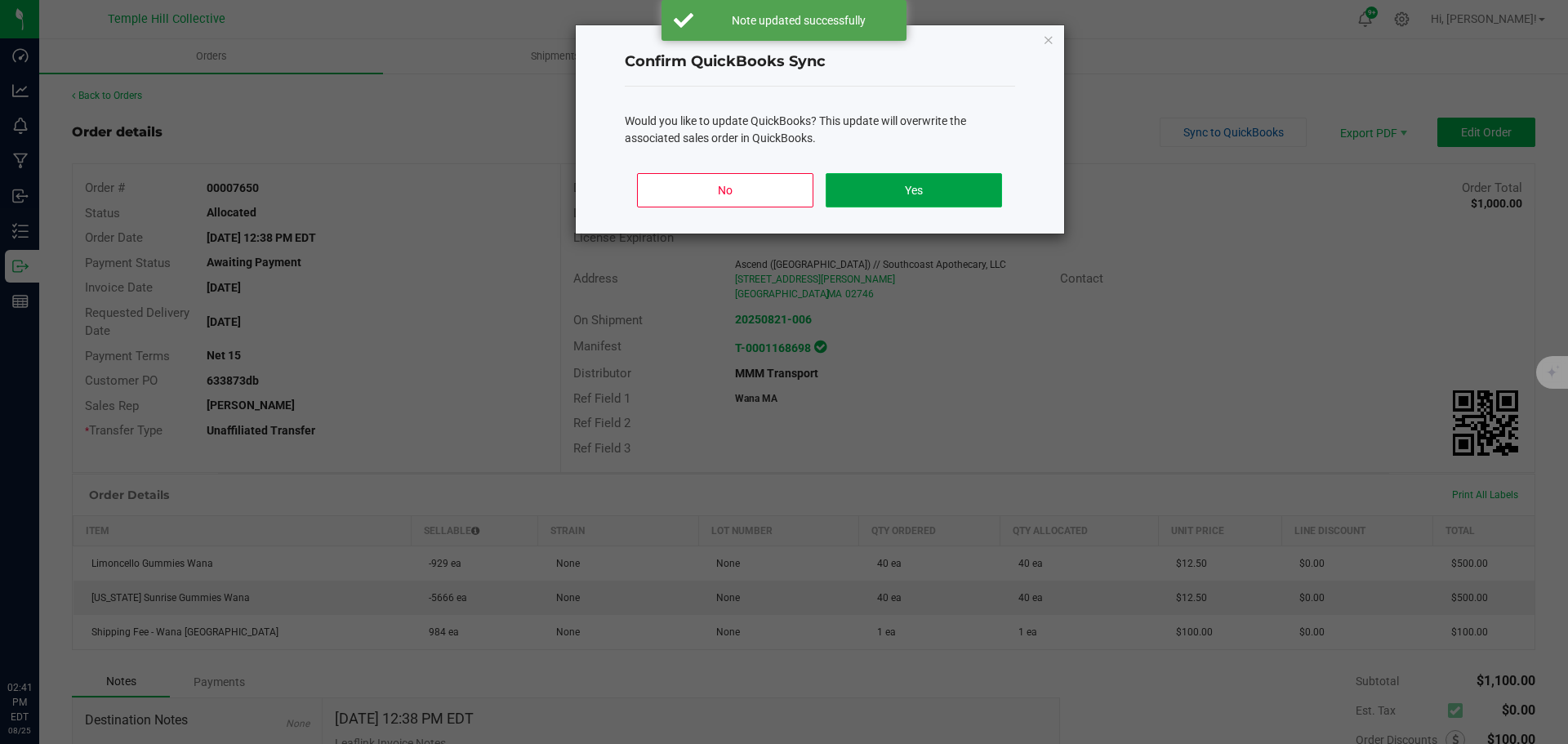
click at [968, 194] on button "Yes" at bounding box center [913, 190] width 176 height 34
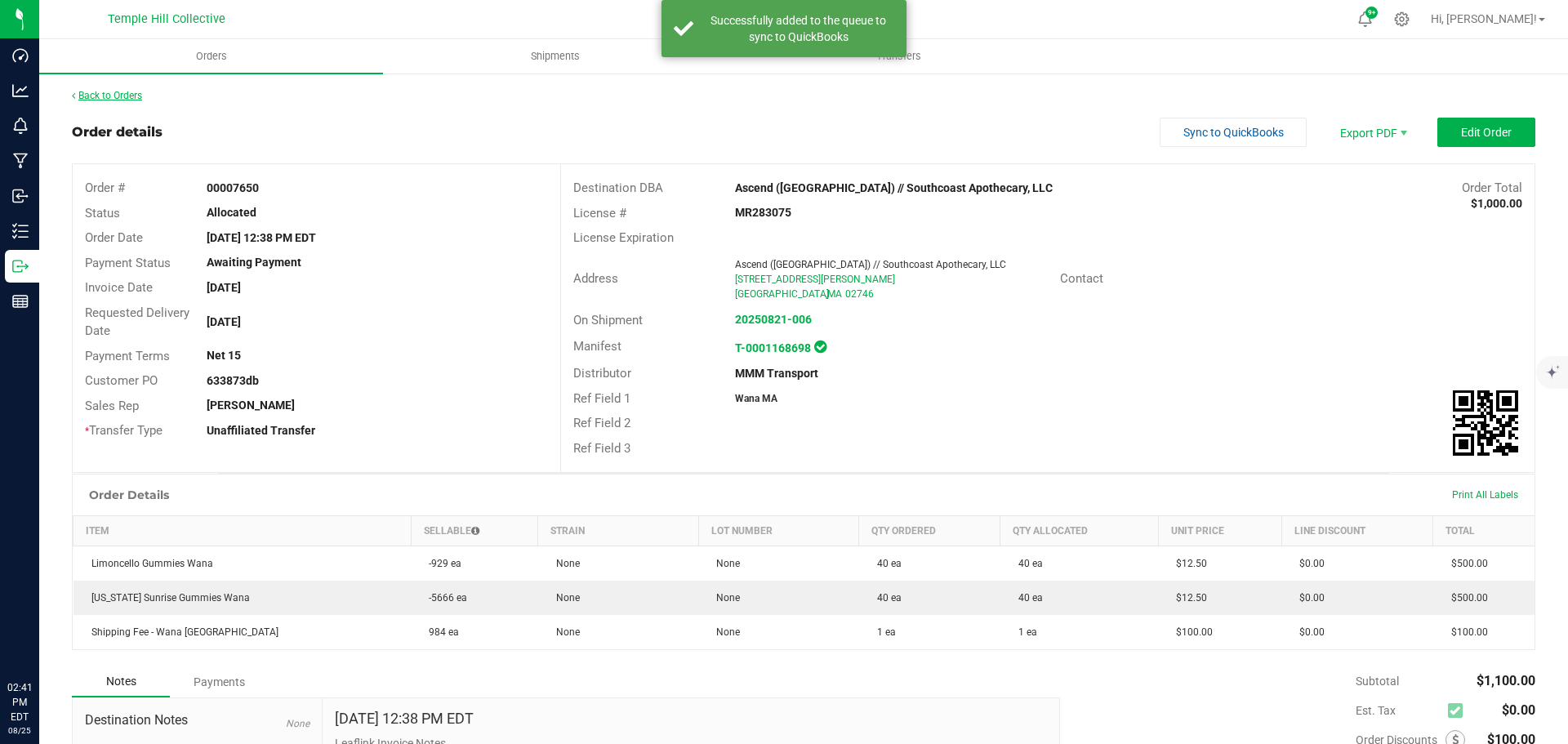
click at [116, 92] on link "Back to Orders" at bounding box center [107, 96] width 70 height 12
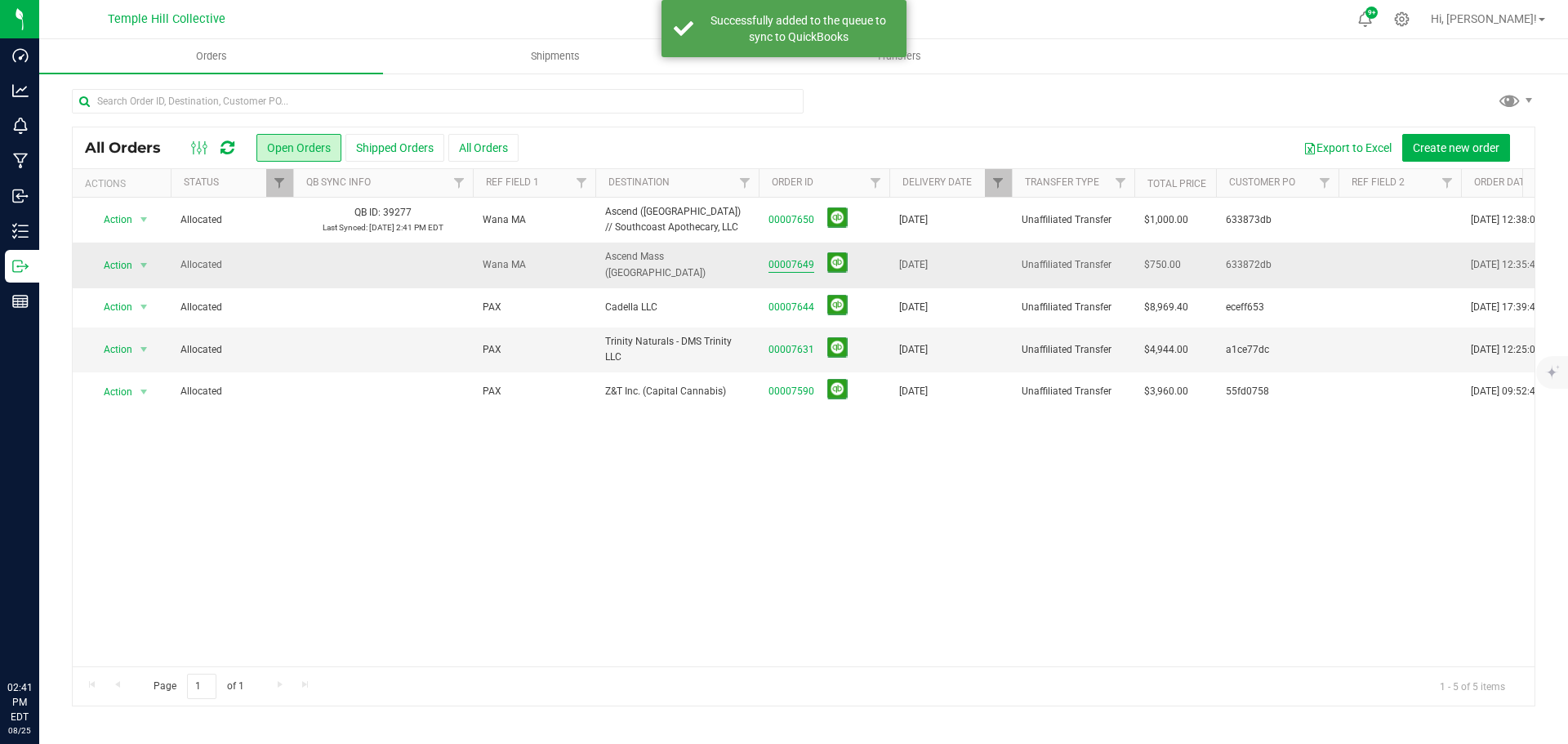
click at [793, 262] on link "00007649" at bounding box center [791, 265] width 46 height 16
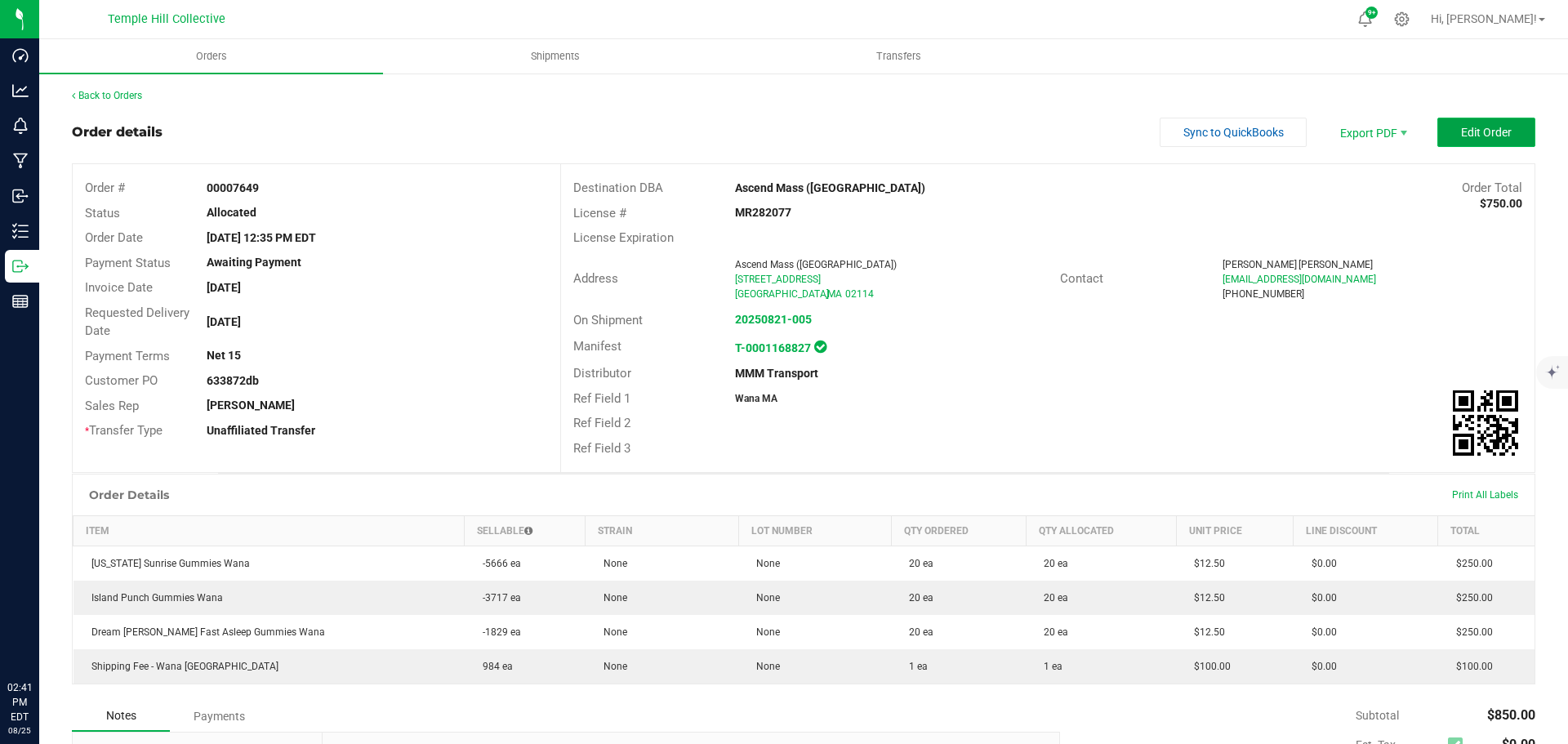
click at [1442, 129] on button "Edit Order" at bounding box center [1486, 132] width 98 height 29
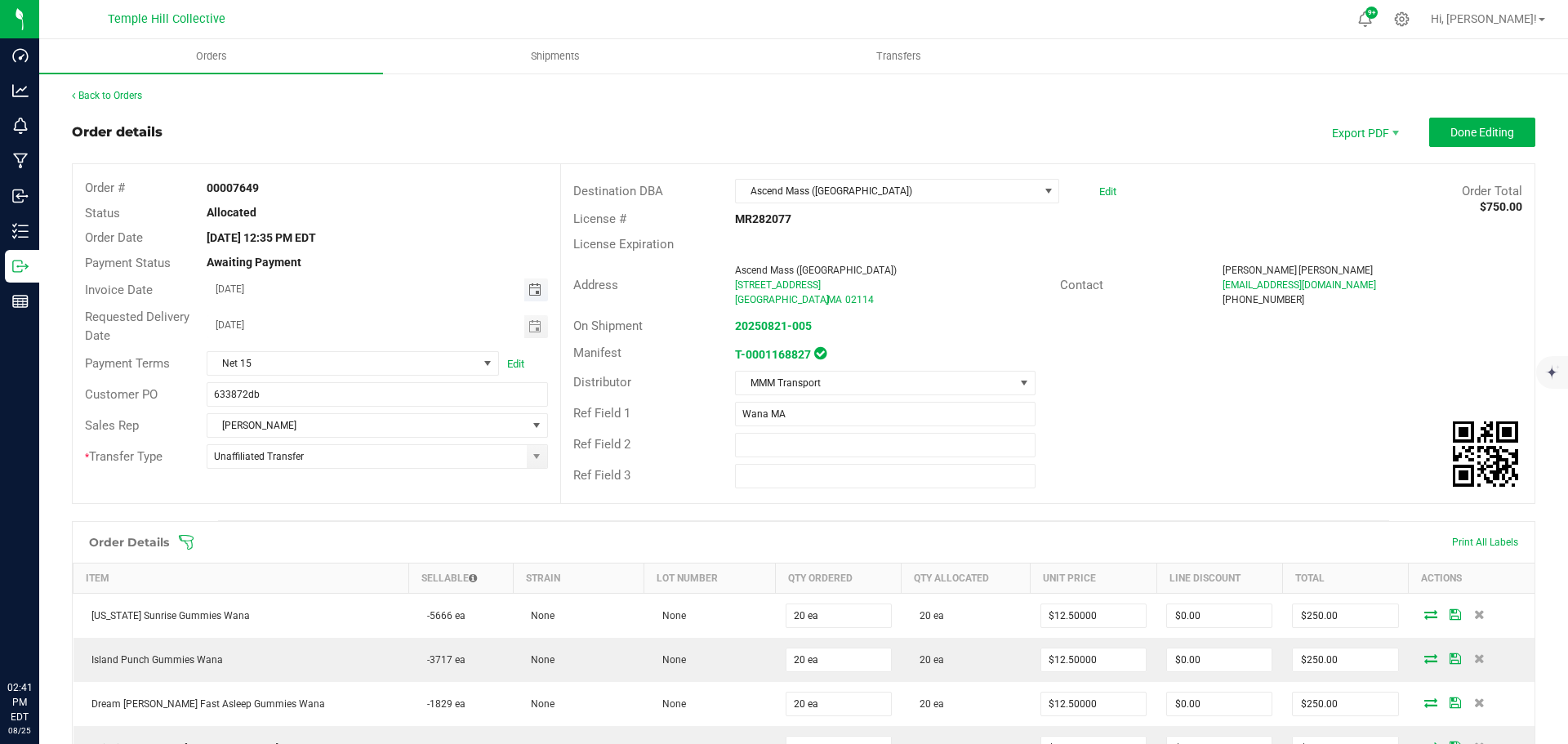
click at [528, 287] on span "Toggle calendar" at bounding box center [535, 290] width 13 height 13
click at [293, 476] on span "25" at bounding box center [304, 477] width 23 height 25
type input "[DATE]"
click at [1487, 131] on span "Done Editing" at bounding box center [1482, 132] width 63 height 13
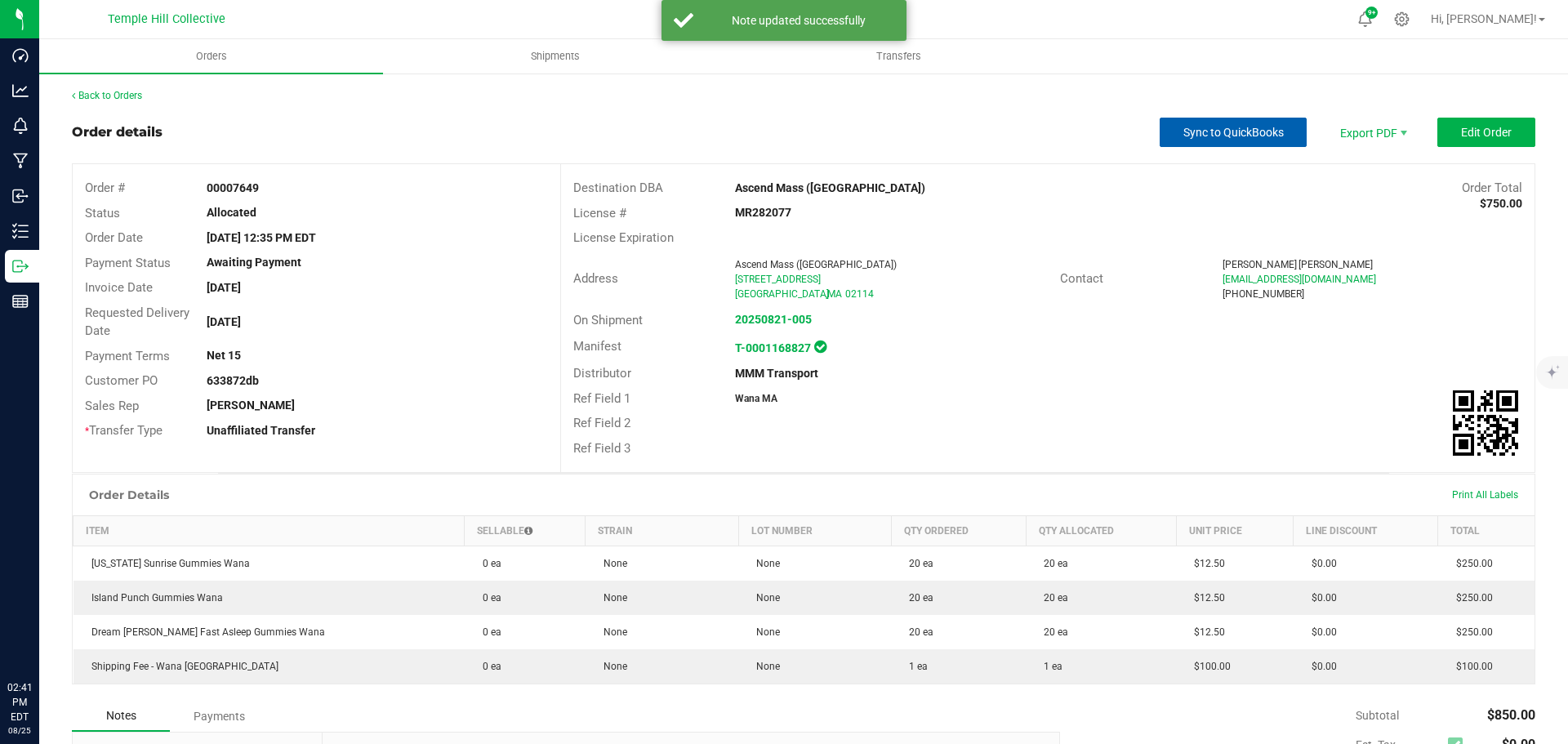
click at [1232, 132] on span "Sync to QuickBooks" at bounding box center [1233, 132] width 101 height 13
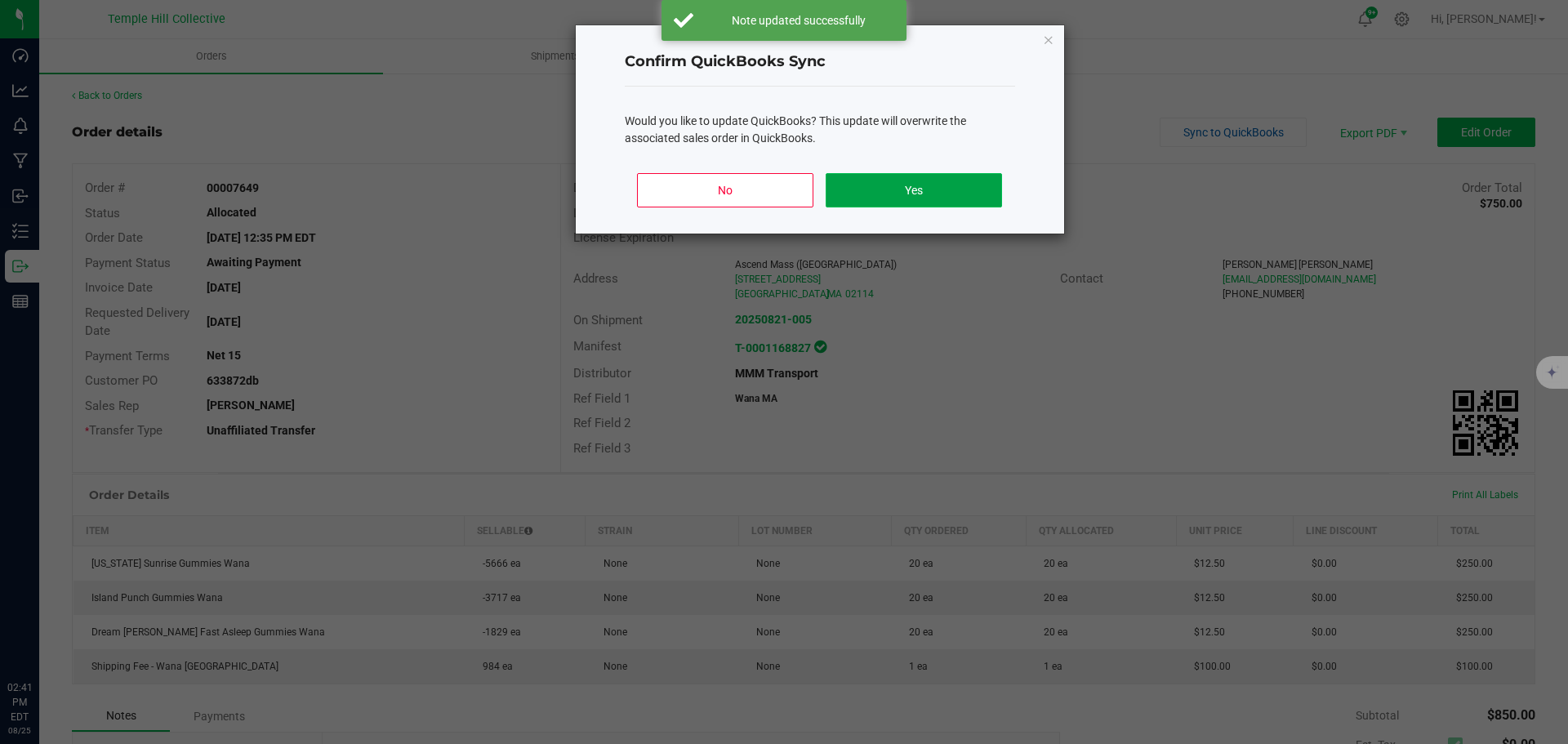
click at [849, 206] on button "Yes" at bounding box center [913, 190] width 176 height 34
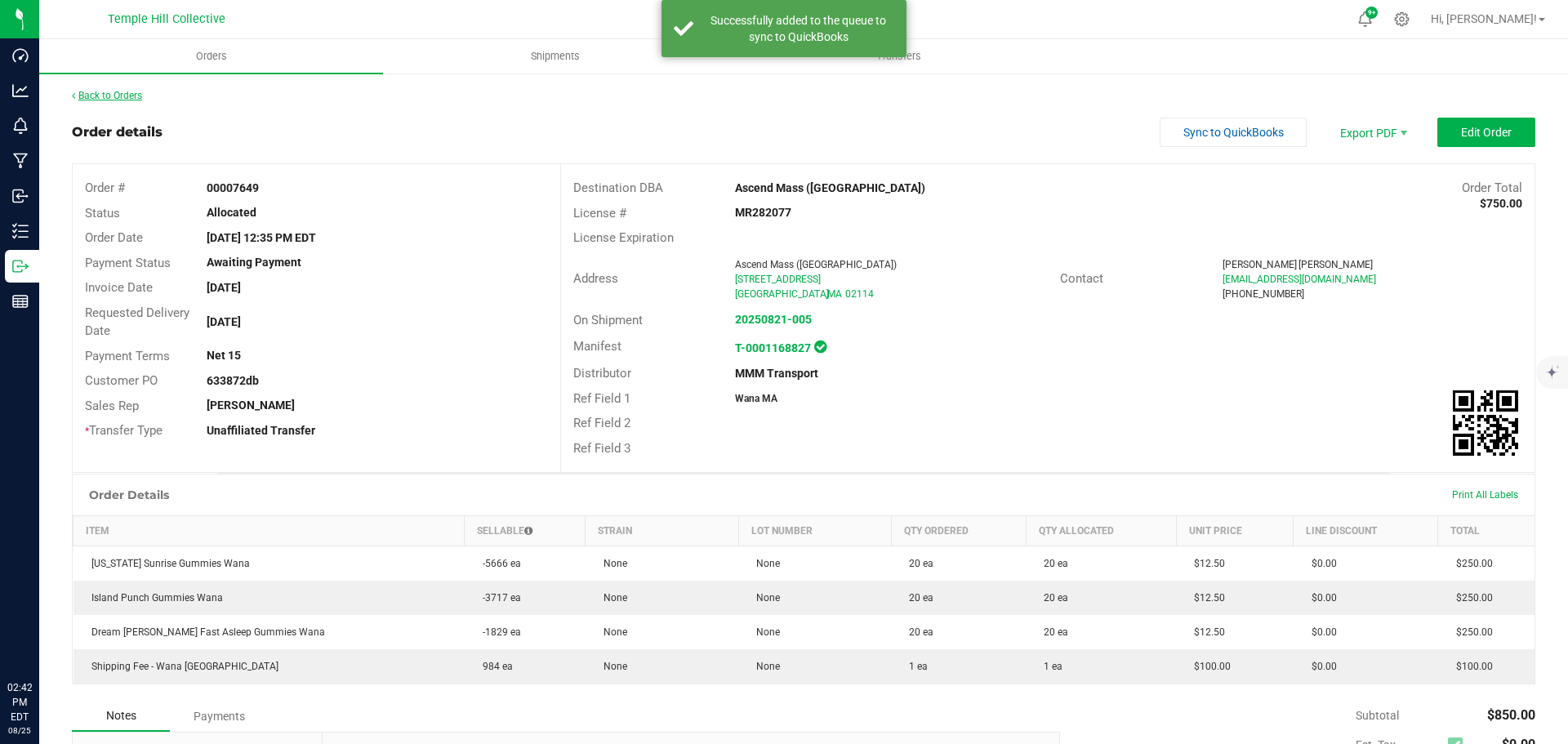
click at [128, 90] on link "Back to Orders" at bounding box center [107, 96] width 70 height 12
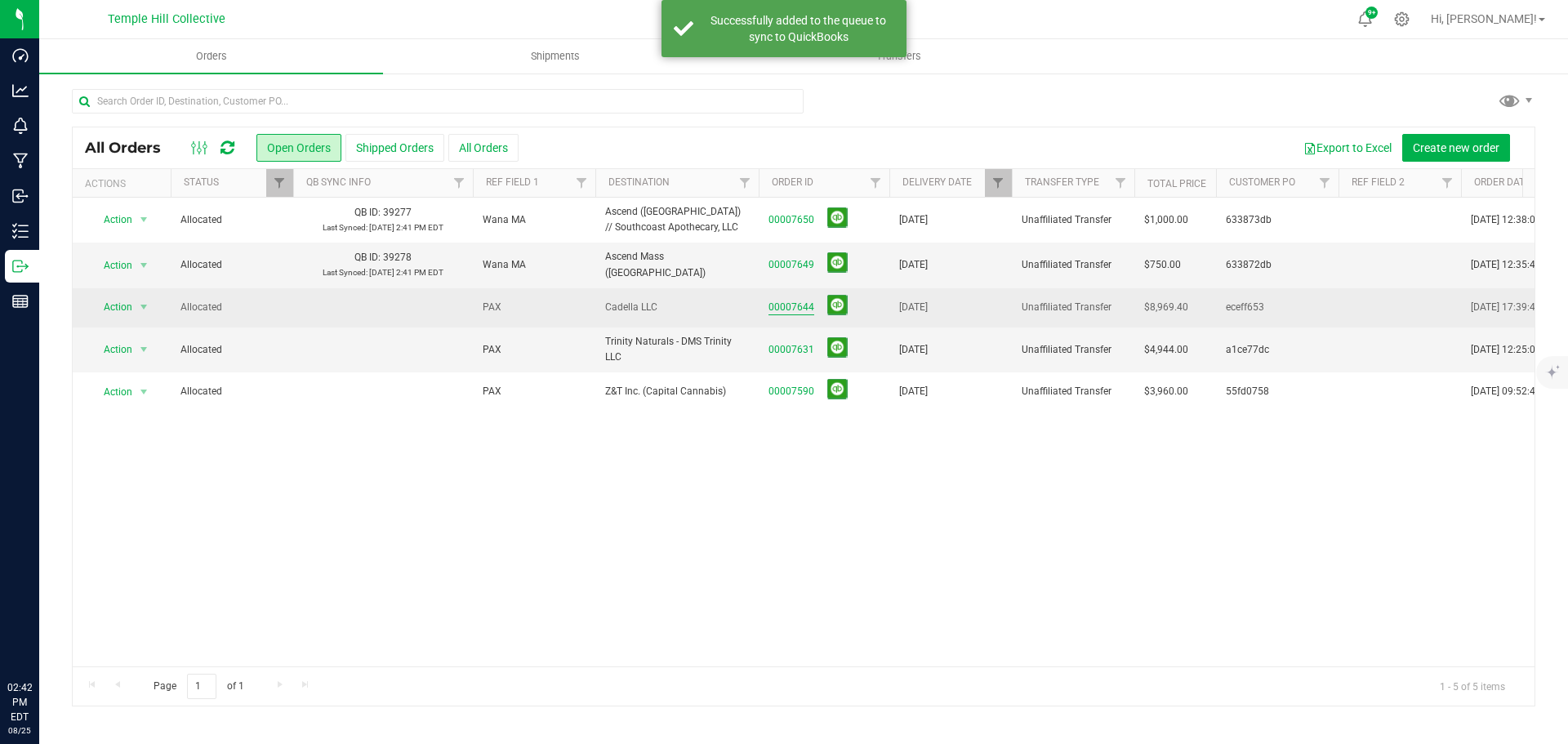
click at [775, 307] on link "00007644" at bounding box center [791, 307] width 46 height 16
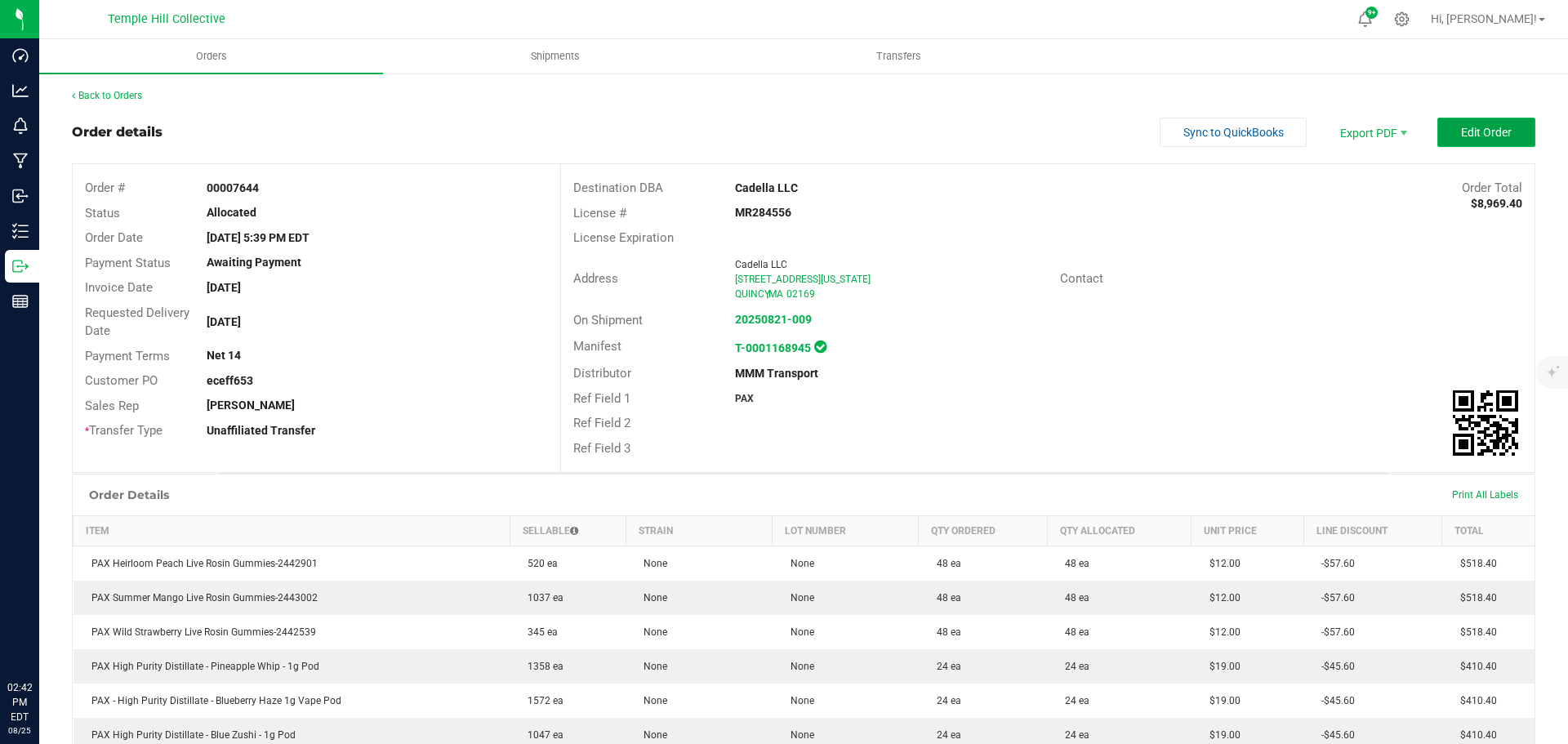
click at [1450, 123] on button "Edit Order" at bounding box center [1486, 132] width 98 height 29
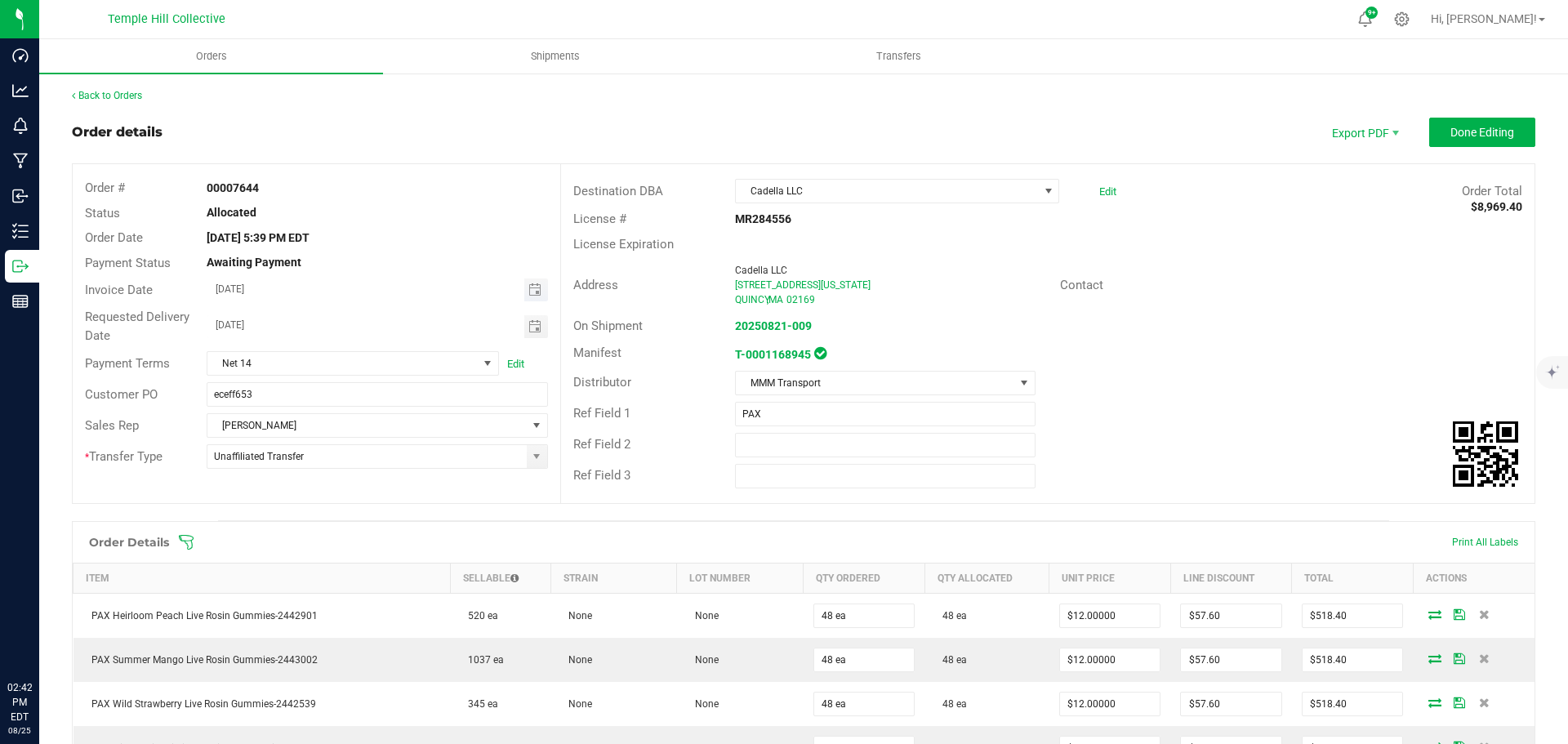
drag, startPoint x: 528, startPoint y: 289, endPoint x: 540, endPoint y: 290, distance: 12.0
click at [528, 289] on span "Toggle calendar" at bounding box center [535, 290] width 13 height 13
click at [301, 478] on span "25" at bounding box center [304, 477] width 23 height 25
type input "[DATE]"
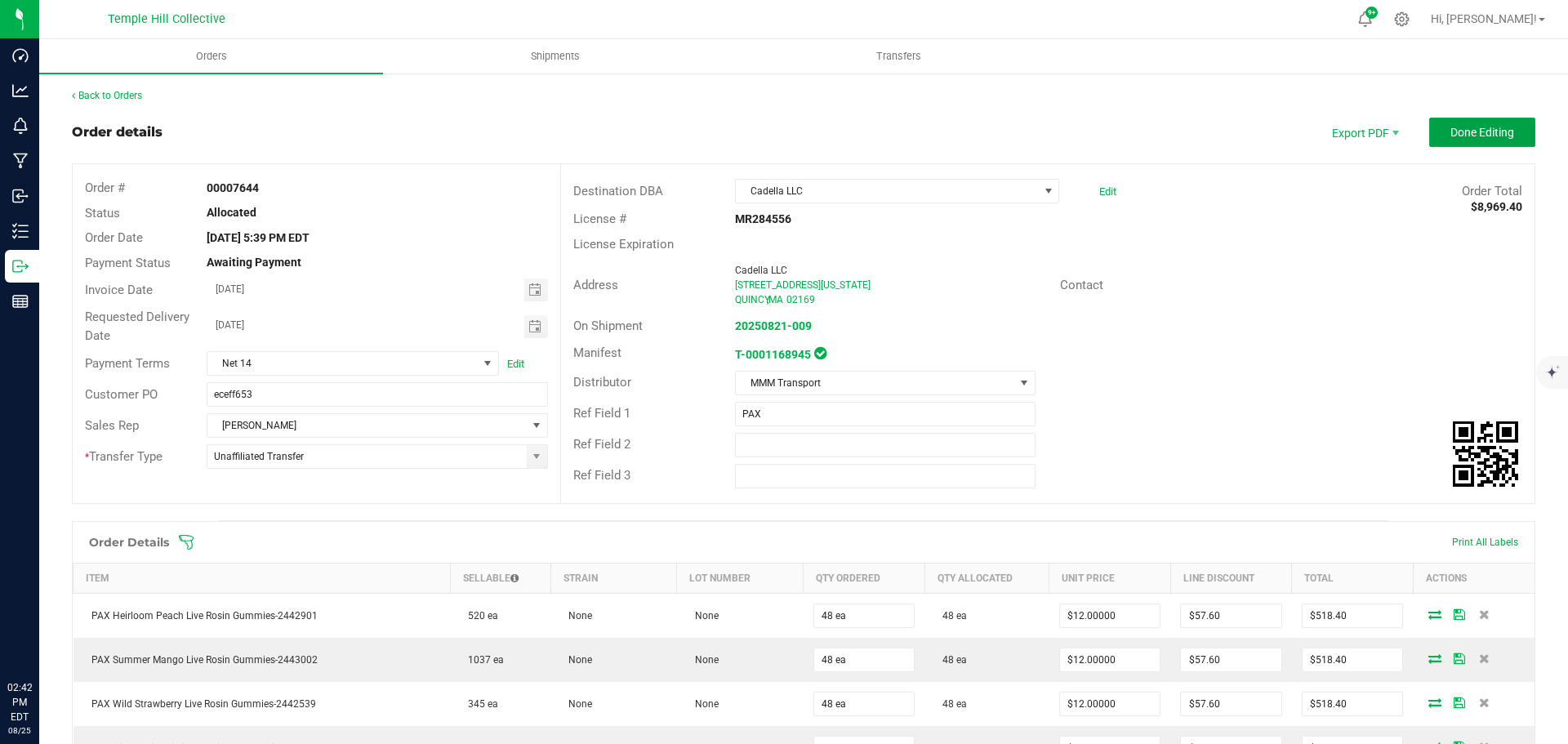
click at [1506, 122] on button "Done Editing" at bounding box center [1481, 132] width 106 height 29
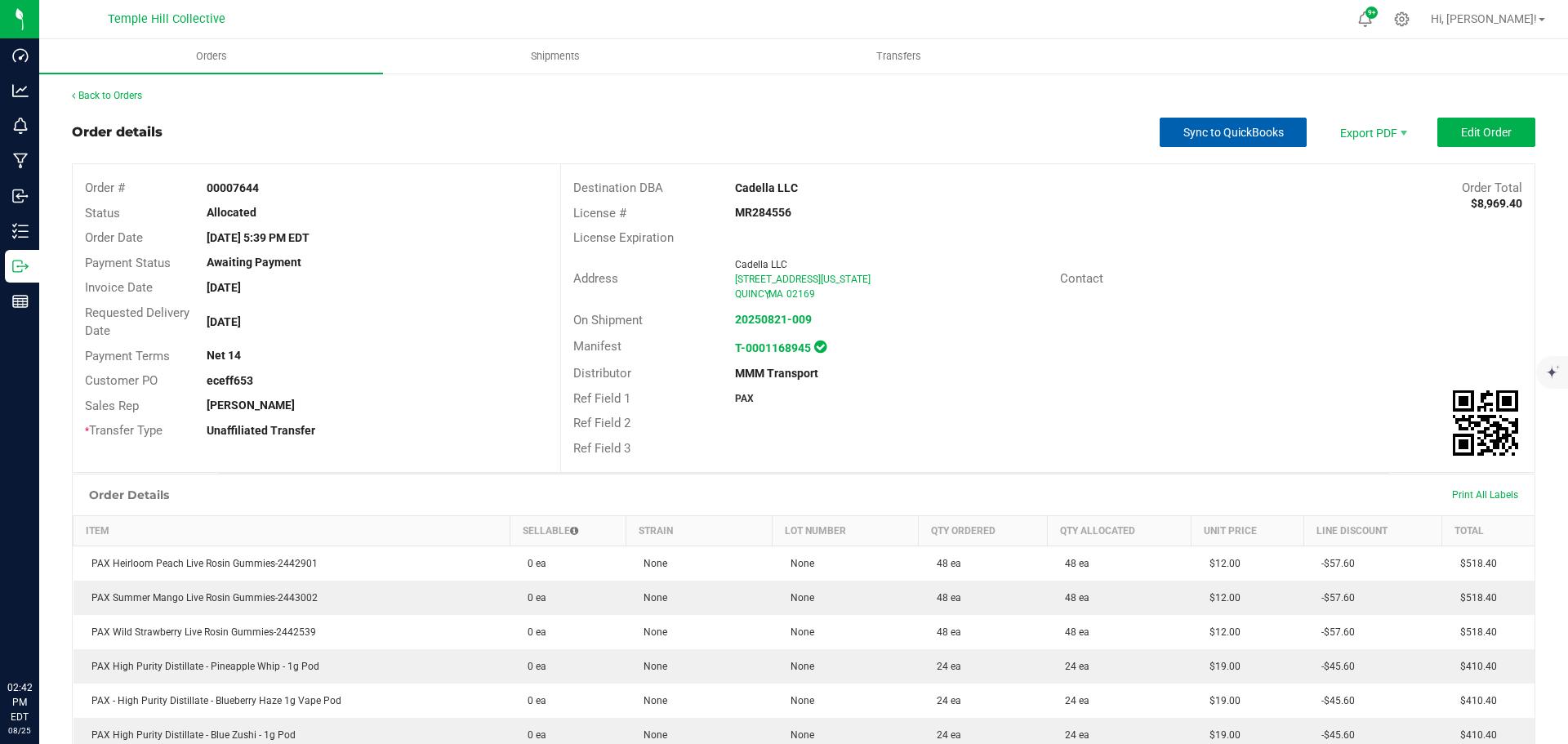
click at [1202, 120] on button "Sync to QuickBooks" at bounding box center [1233, 132] width 147 height 29
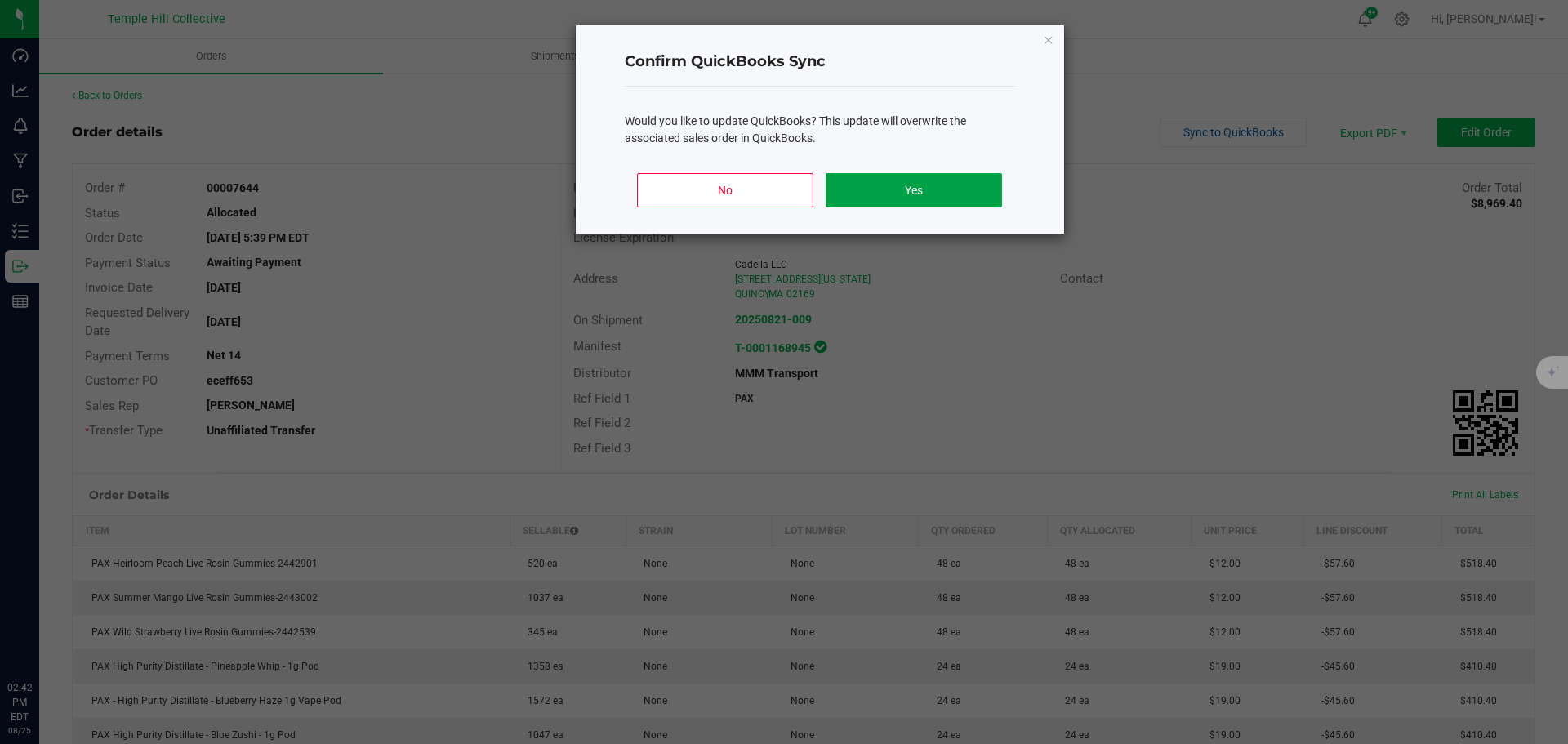
drag, startPoint x: 864, startPoint y: 189, endPoint x: 855, endPoint y: 196, distance: 11.4
click at [864, 190] on button "Yes" at bounding box center [913, 190] width 176 height 34
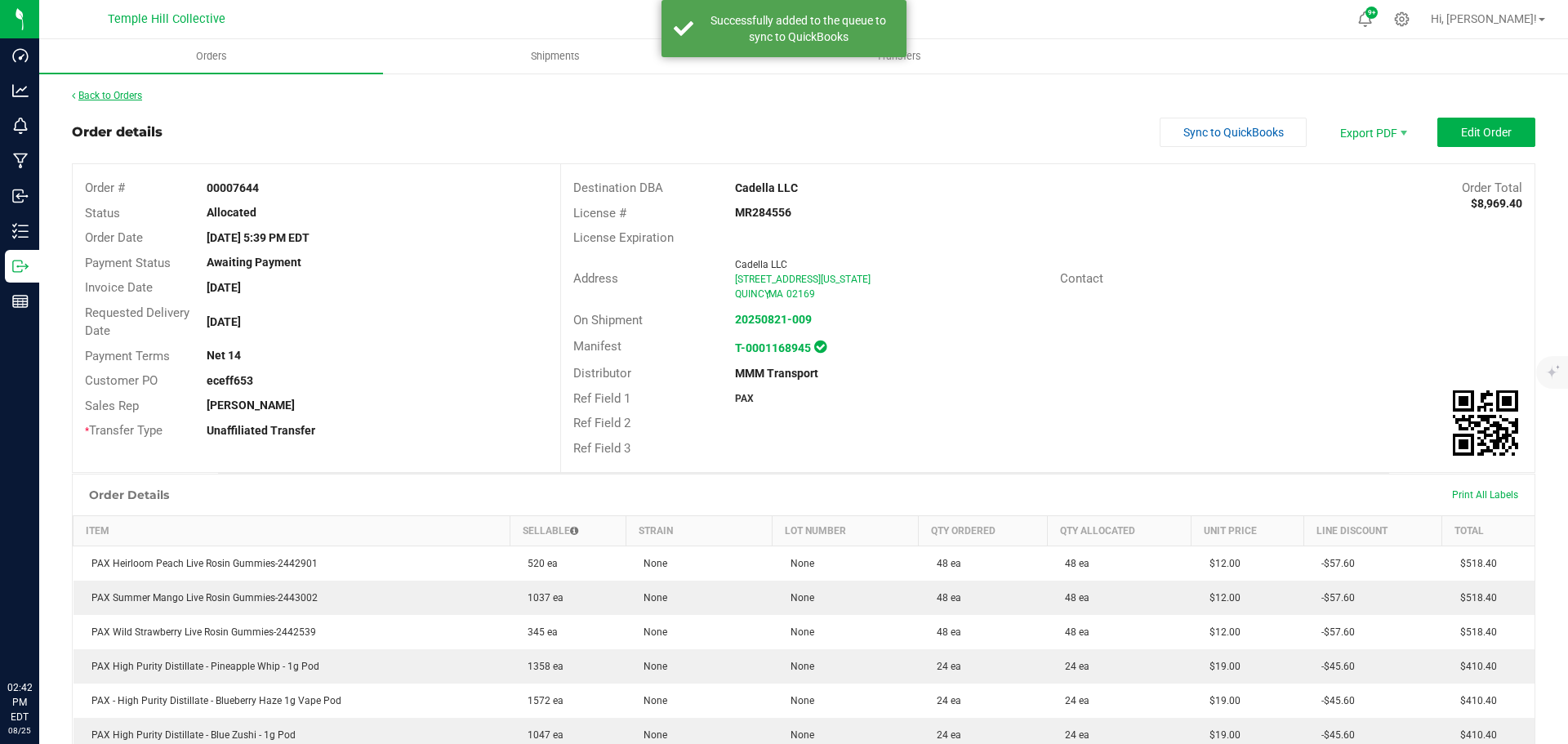
click at [93, 98] on link "Back to Orders" at bounding box center [107, 96] width 70 height 12
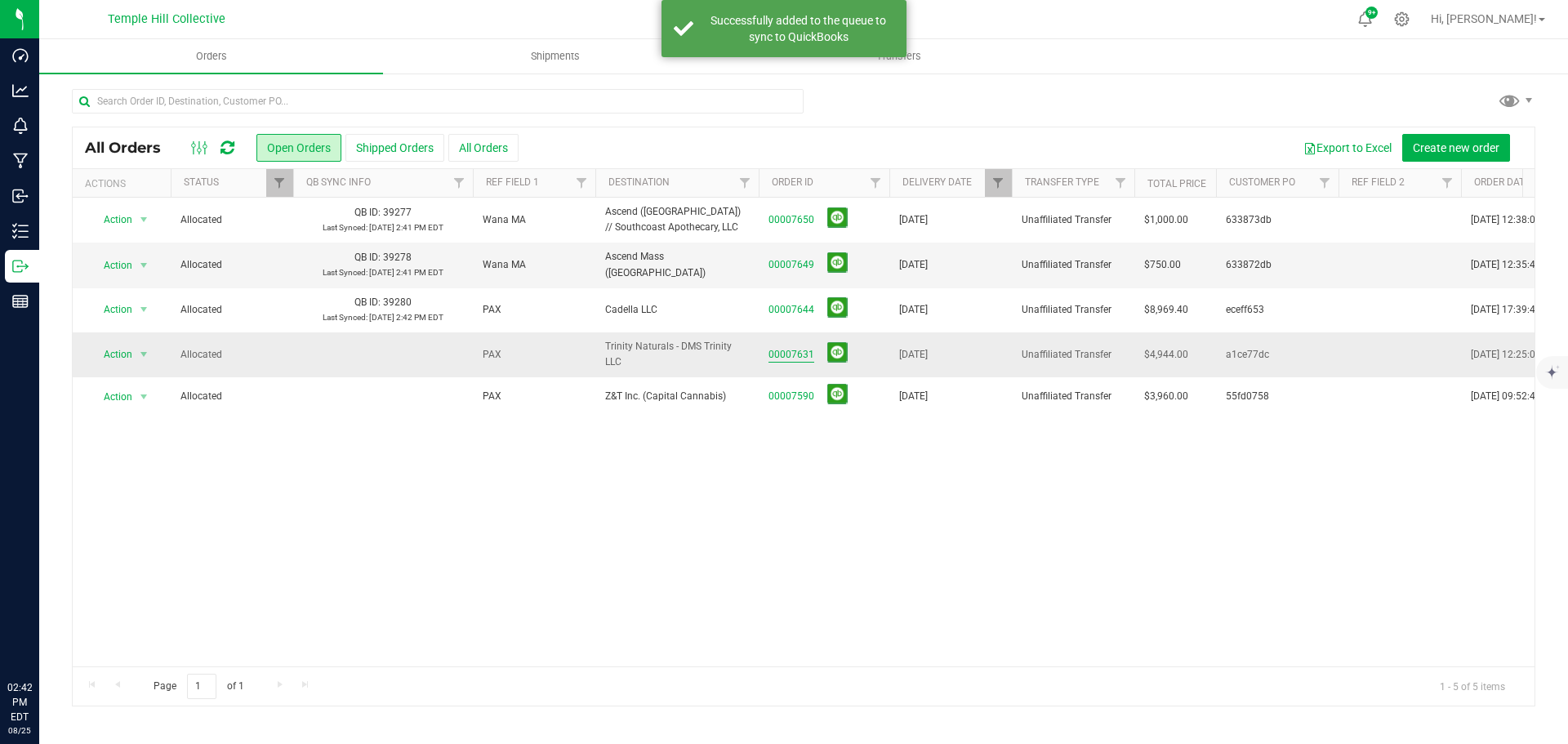
click at [777, 350] on link "00007631" at bounding box center [791, 355] width 46 height 16
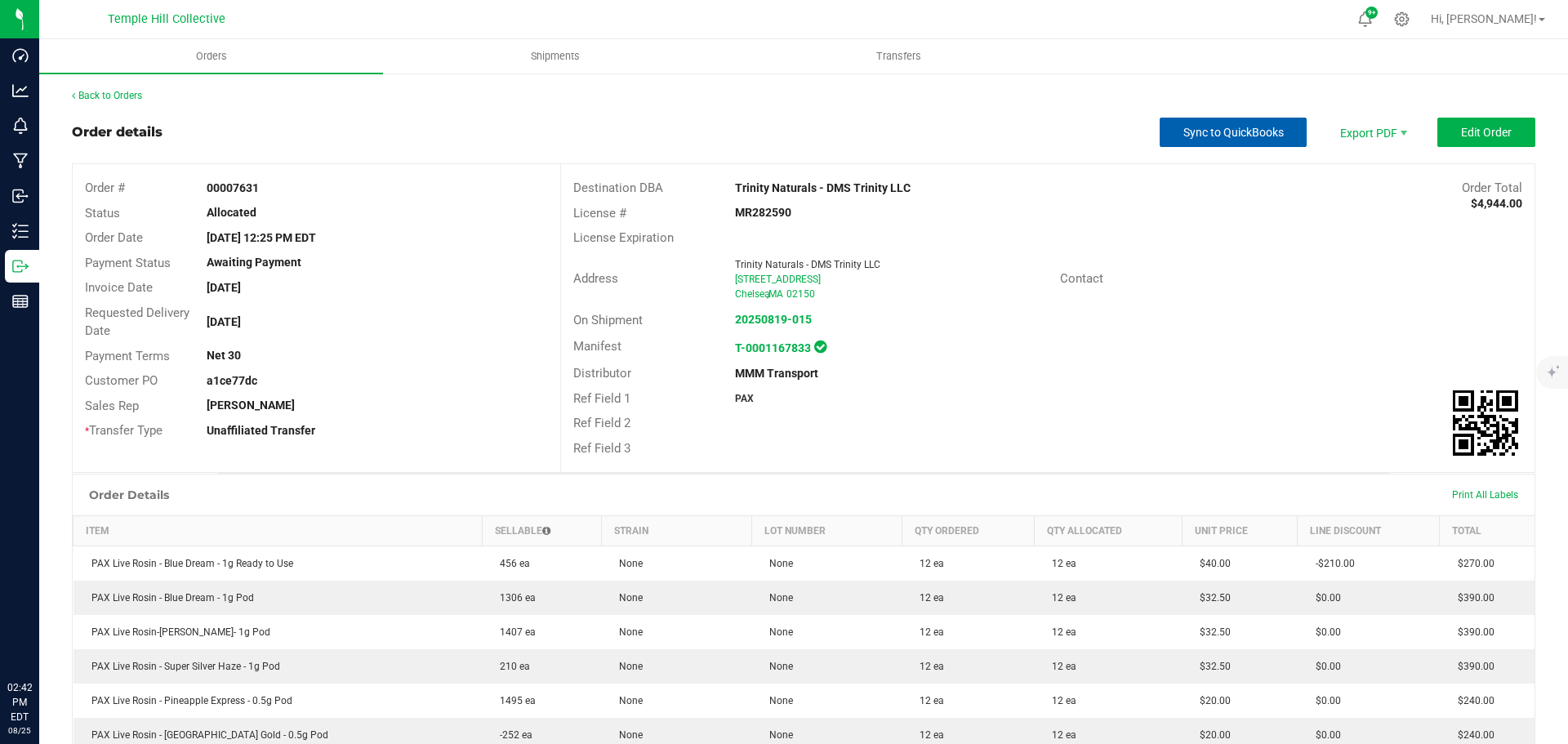
click at [1238, 137] on span "Sync to QuickBooks" at bounding box center [1233, 132] width 101 height 13
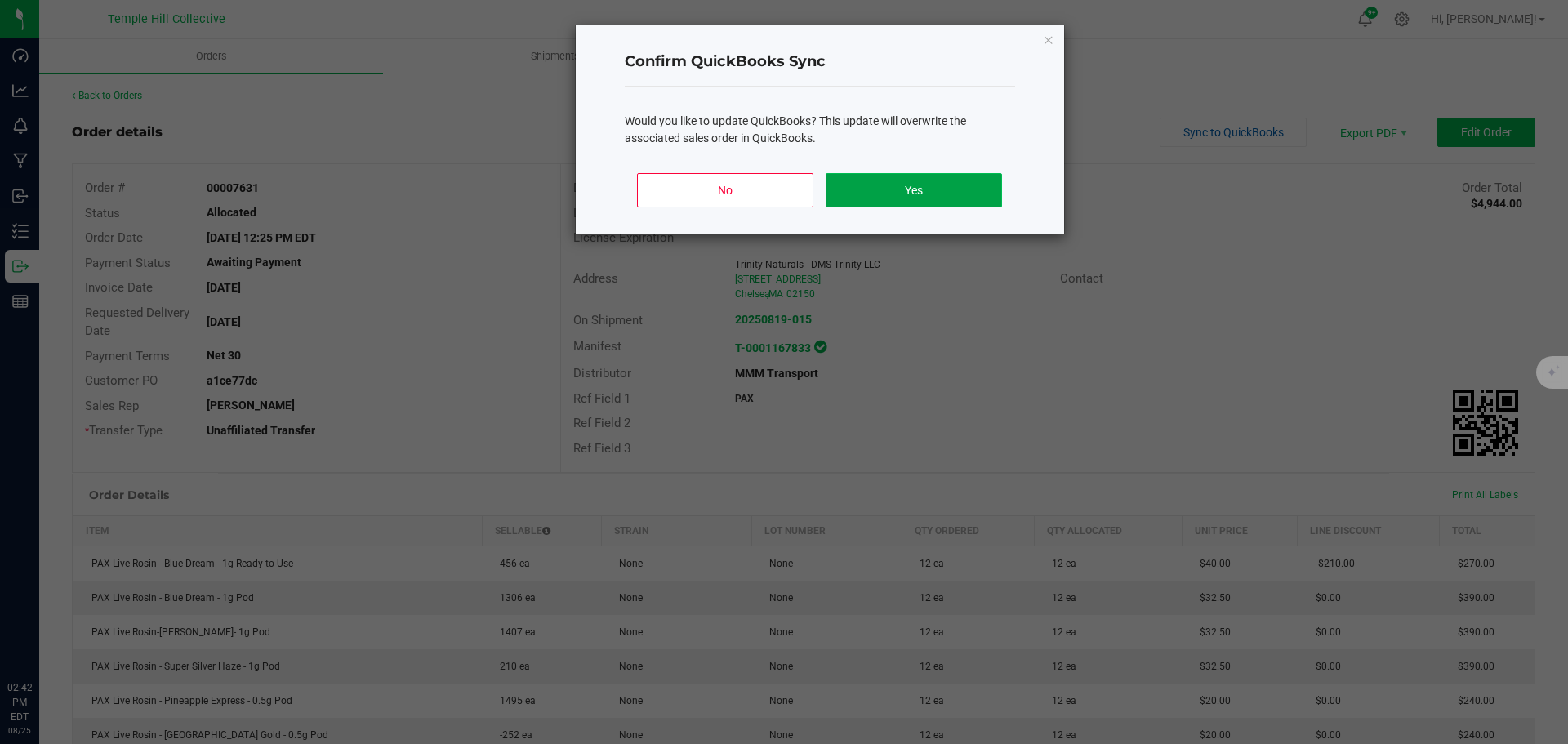
click at [894, 192] on button "Yes" at bounding box center [913, 190] width 176 height 34
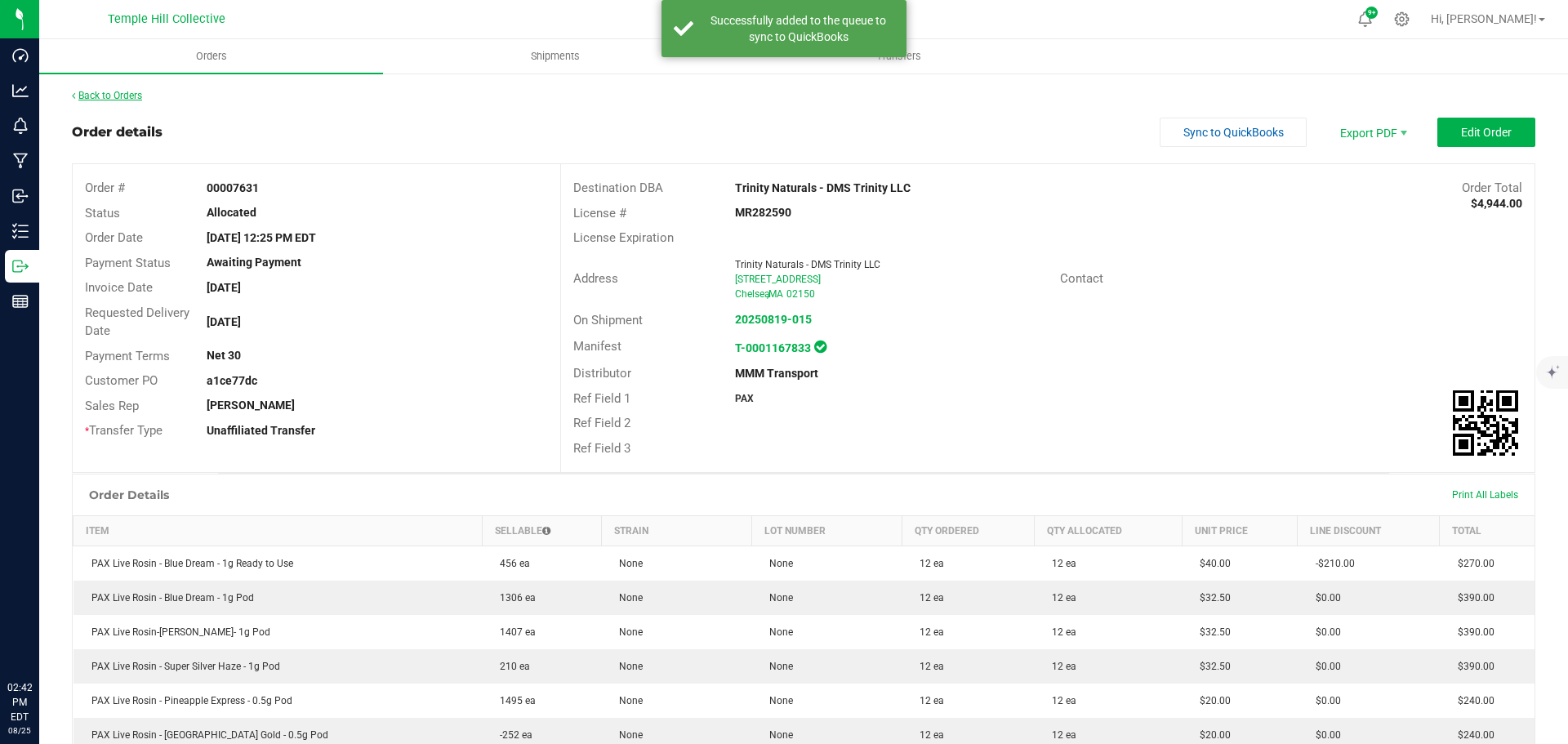
click at [116, 91] on link "Back to Orders" at bounding box center [107, 96] width 70 height 12
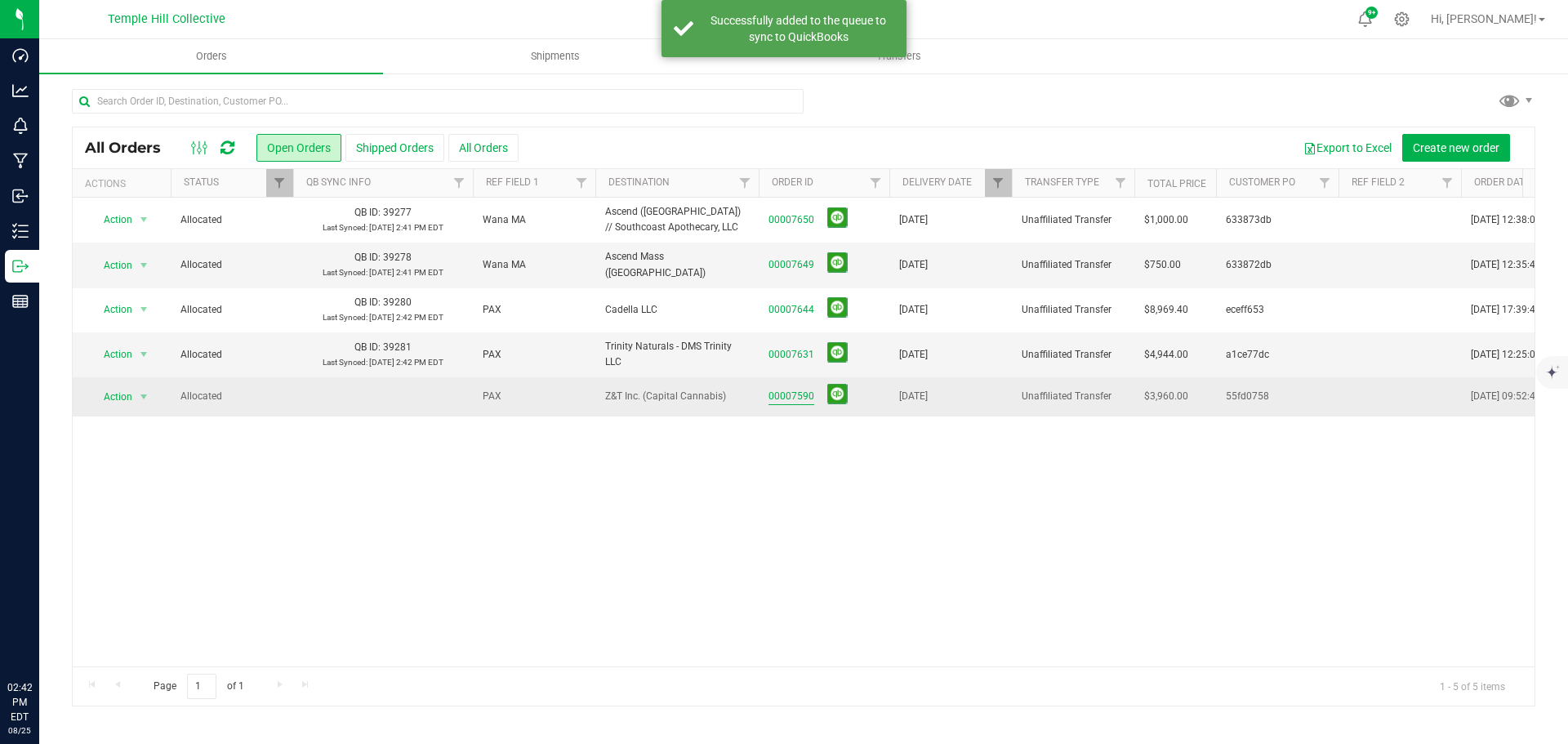
click at [794, 392] on link "00007590" at bounding box center [791, 397] width 46 height 16
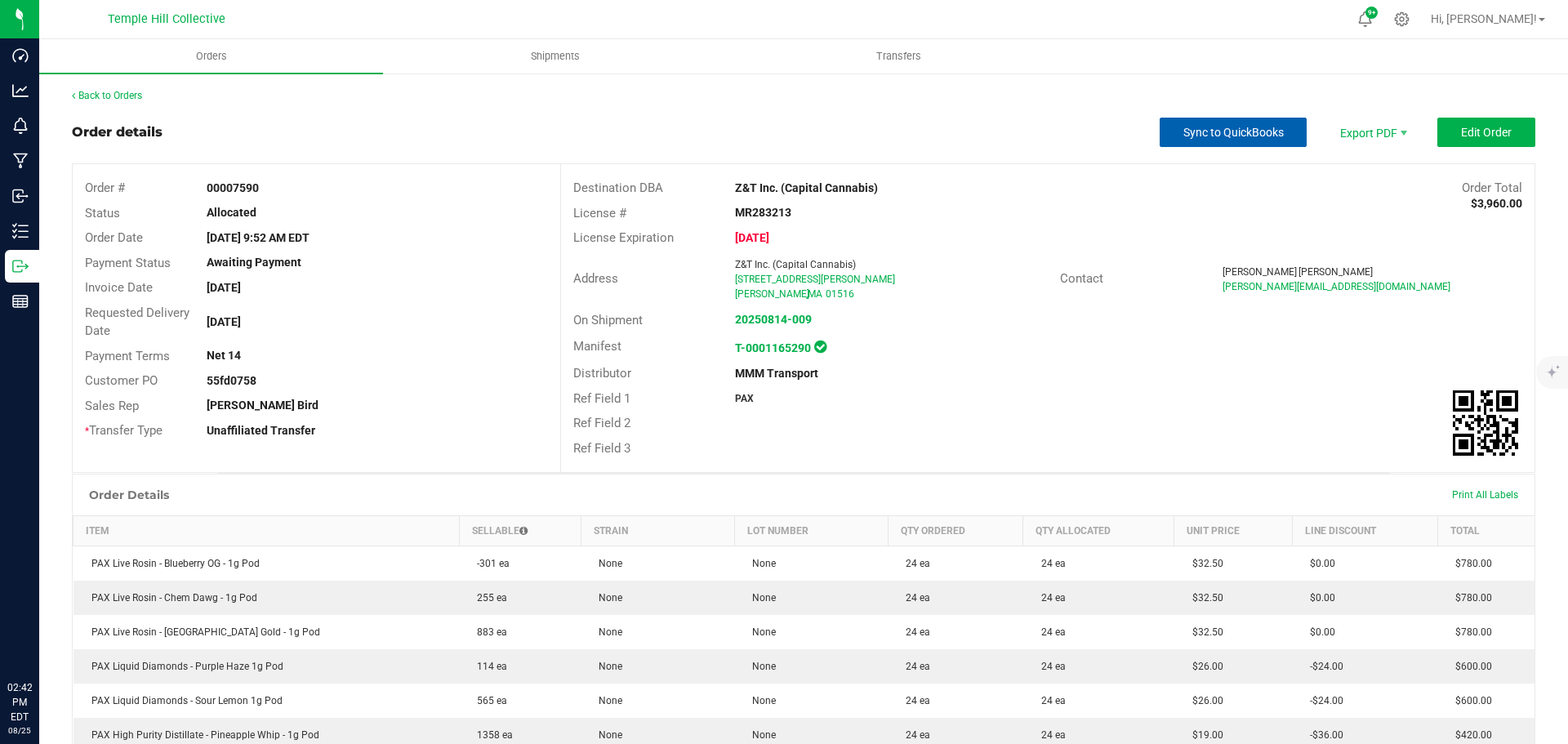
click at [1184, 124] on button "Sync to QuickBooks" at bounding box center [1233, 132] width 147 height 29
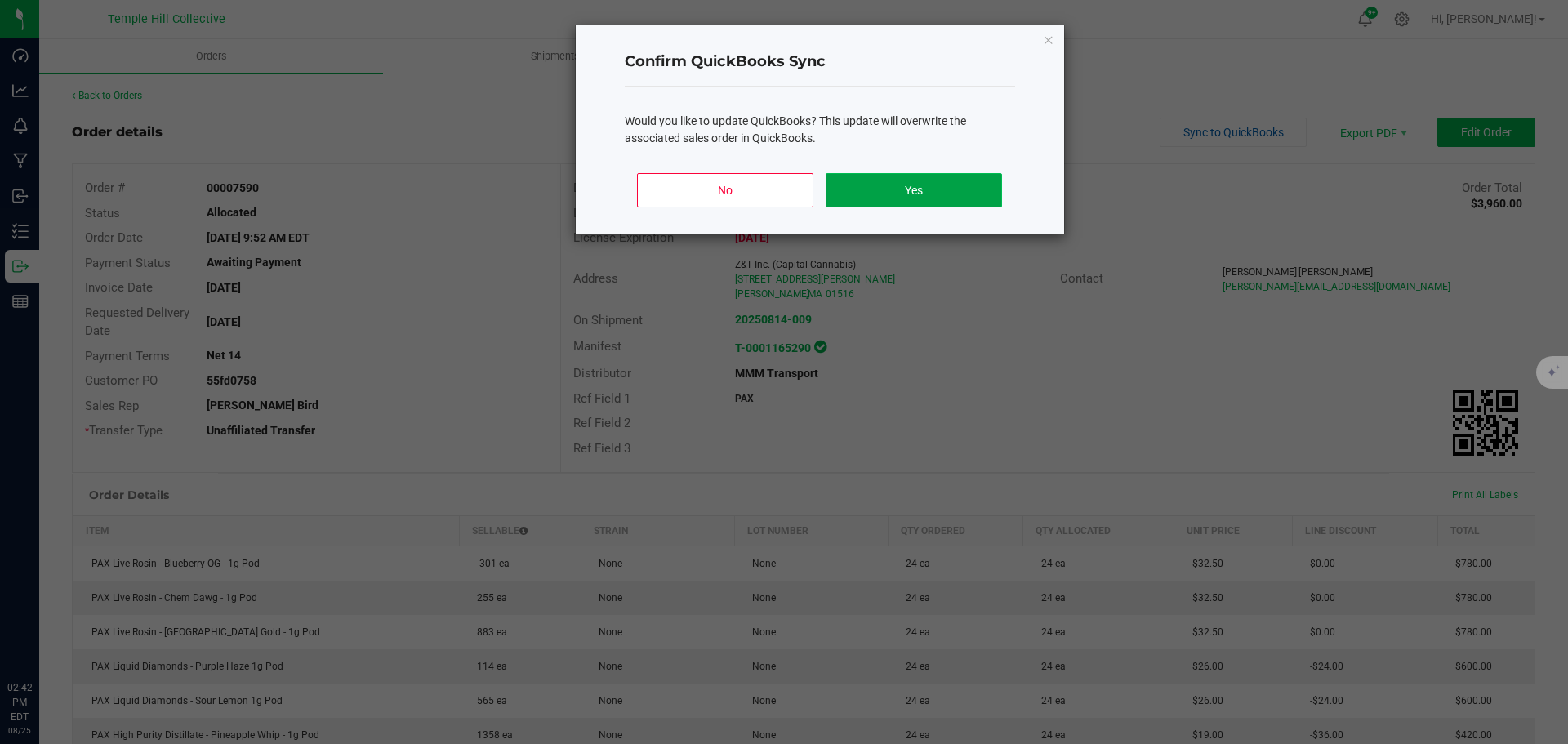
click at [865, 177] on button "Yes" at bounding box center [913, 190] width 176 height 34
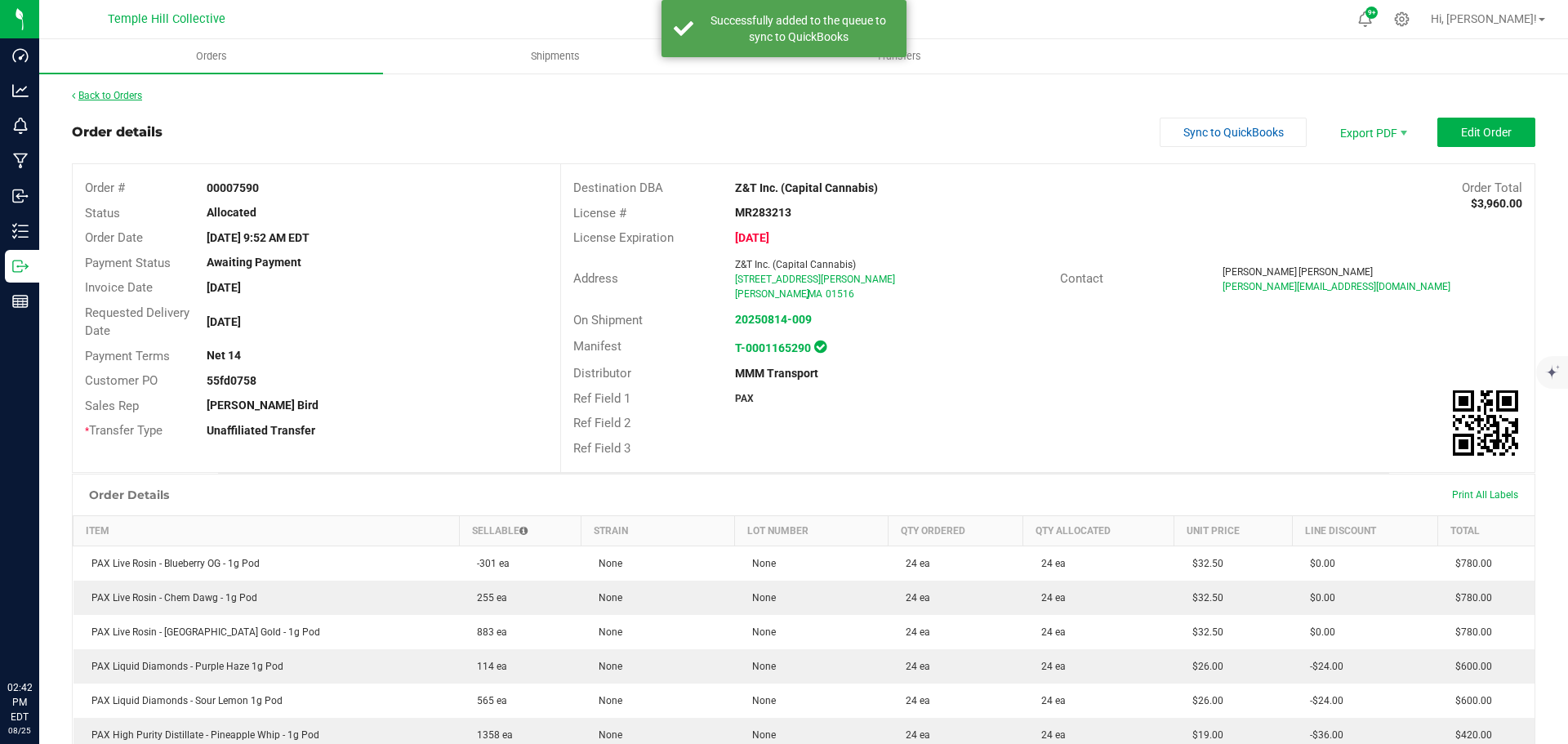
click at [115, 98] on link "Back to Orders" at bounding box center [107, 96] width 70 height 12
